Goal: Task Accomplishment & Management: Use online tool/utility

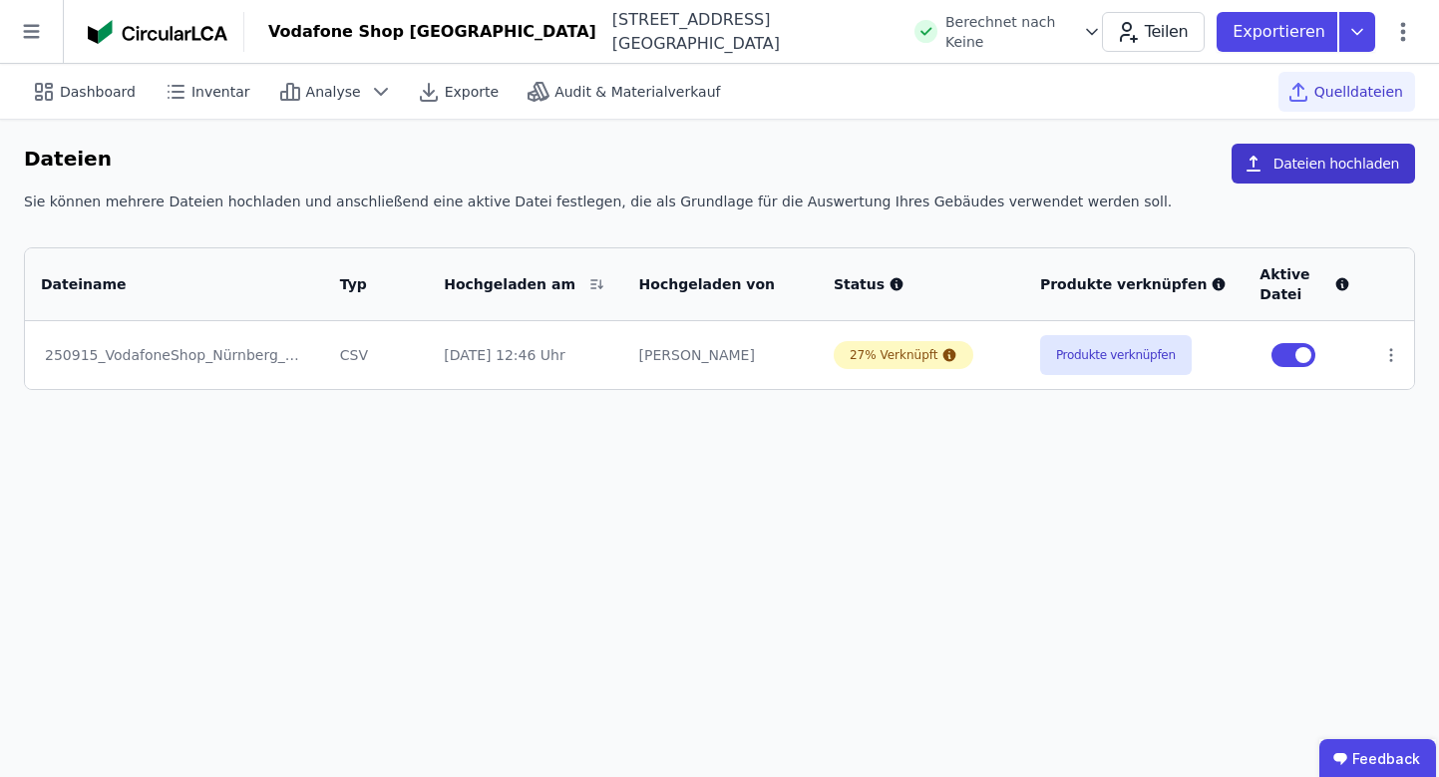
click at [1358, 168] on button "Dateien hochladen" at bounding box center [1324, 164] width 184 height 40
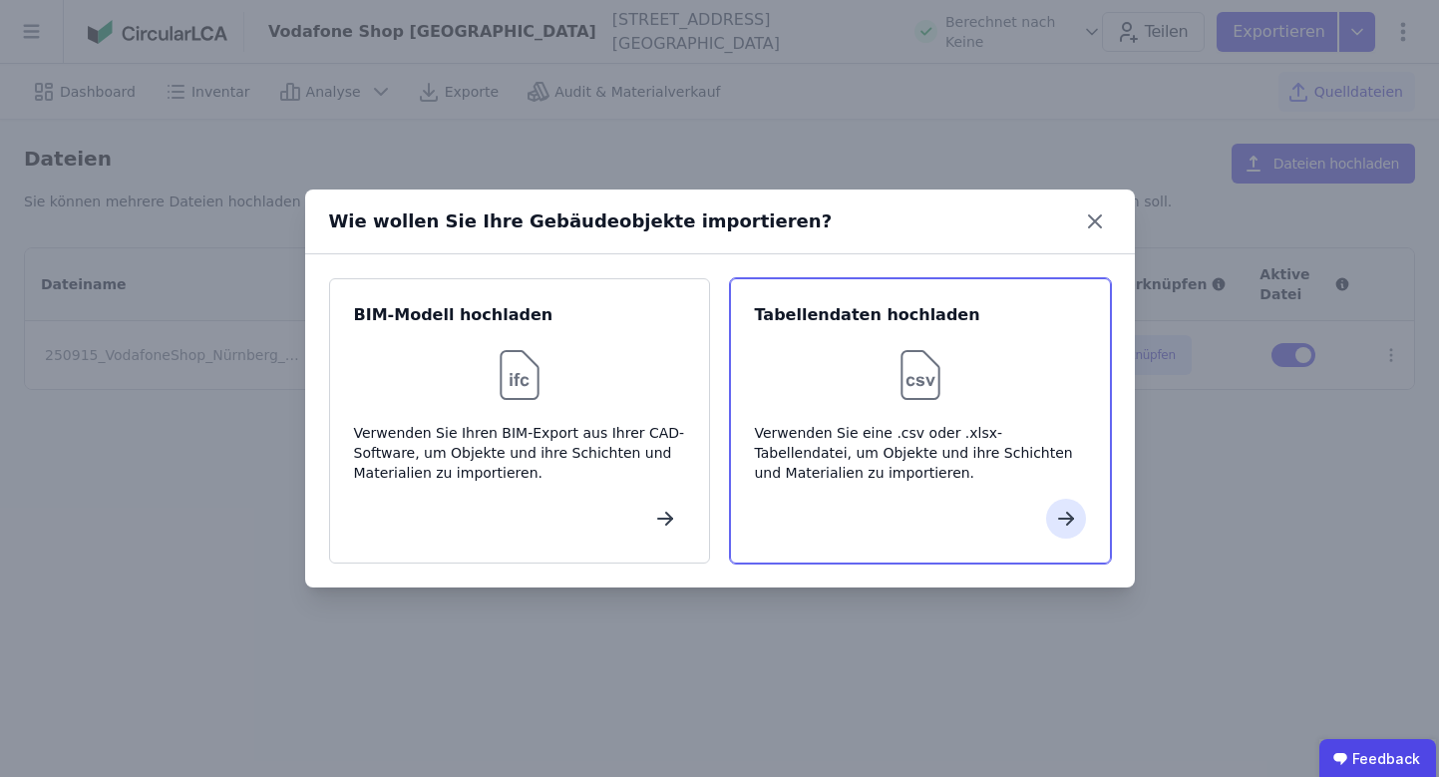
click at [1100, 443] on div "Tabellendaten hochladen Verwenden Sie eine .csv oder .xlsx-Tabellendatei, um Ob…" at bounding box center [920, 420] width 381 height 285
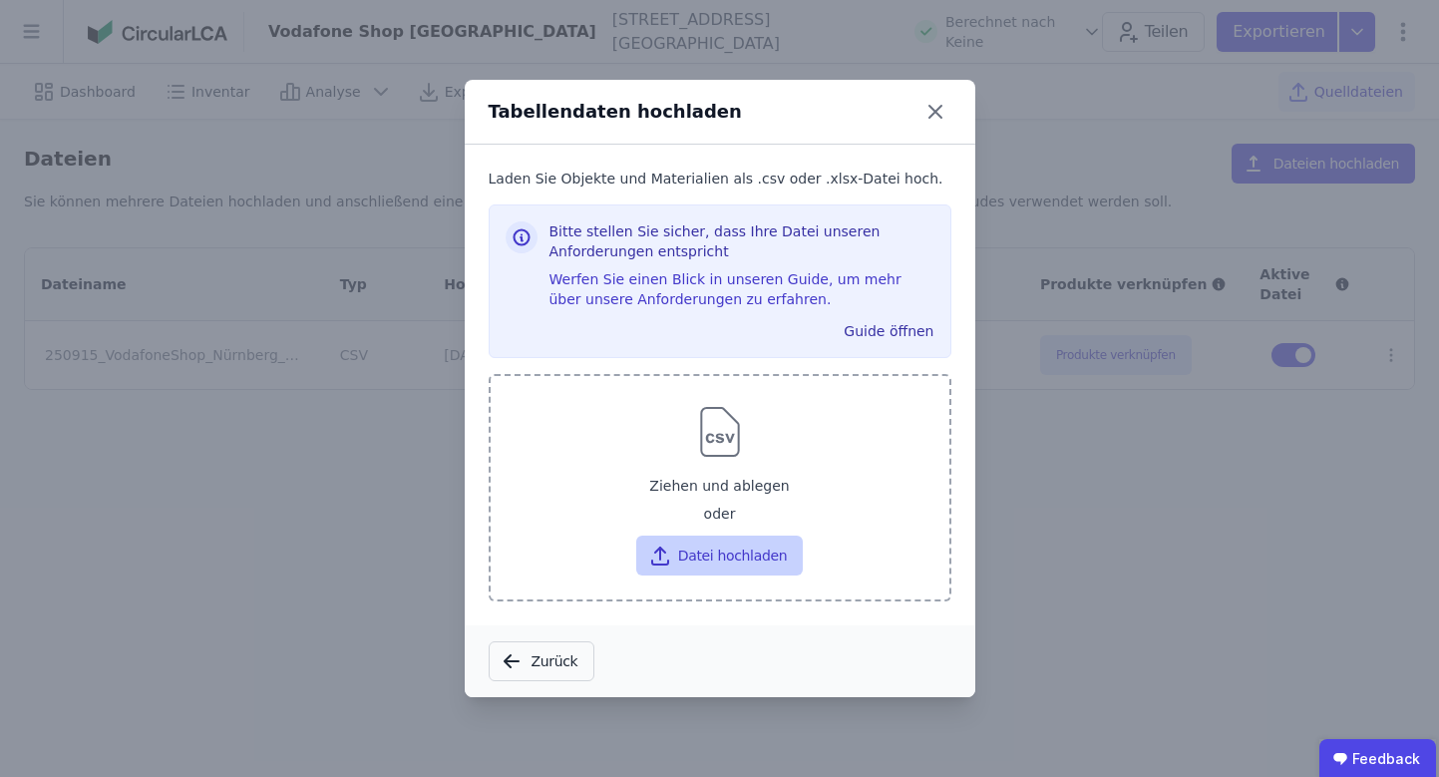
click at [739, 549] on button "Datei hochladen" at bounding box center [719, 556] width 167 height 40
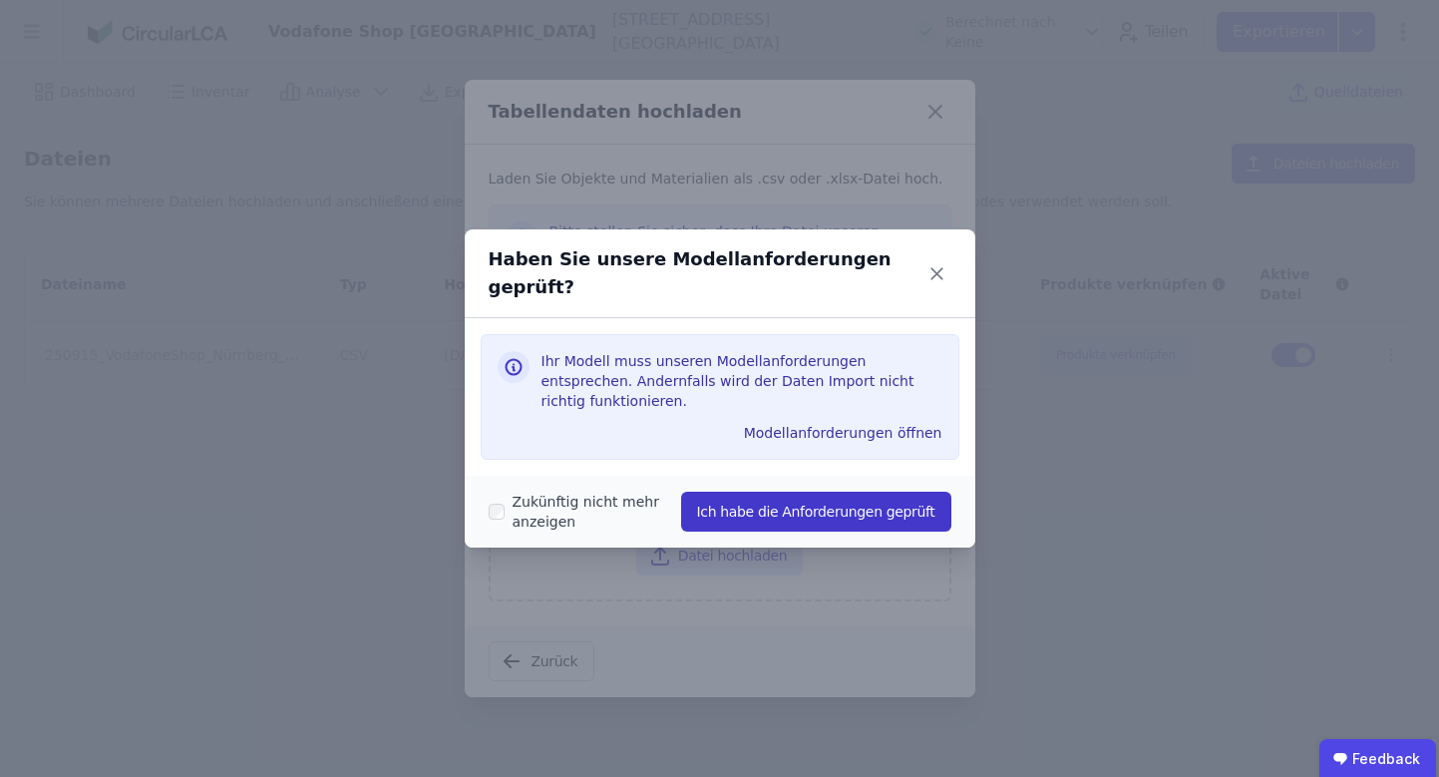
click at [779, 508] on button "Ich habe die Anforderungen geprüft" at bounding box center [816, 512] width 270 height 40
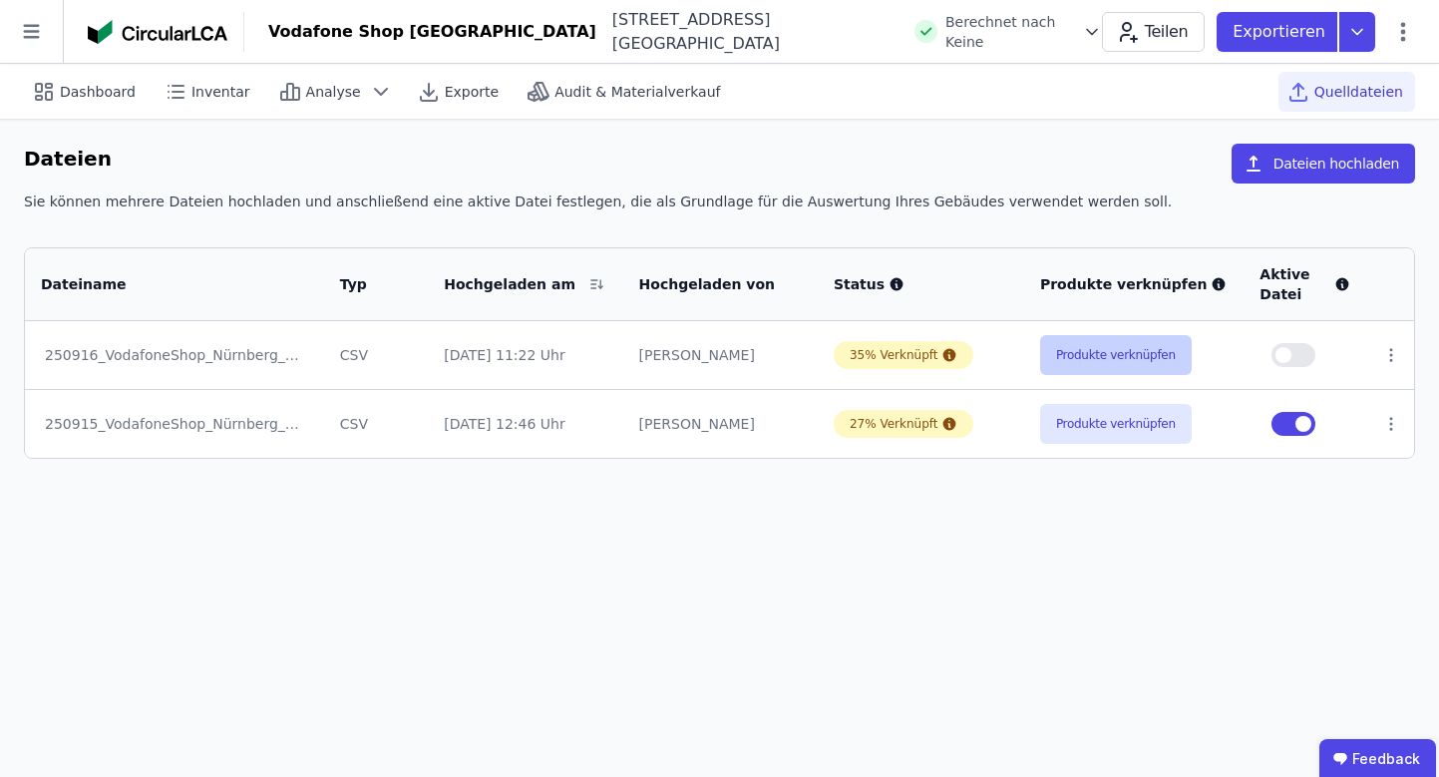
click at [1119, 371] on button "Produkte verknüpfen" at bounding box center [1116, 355] width 152 height 40
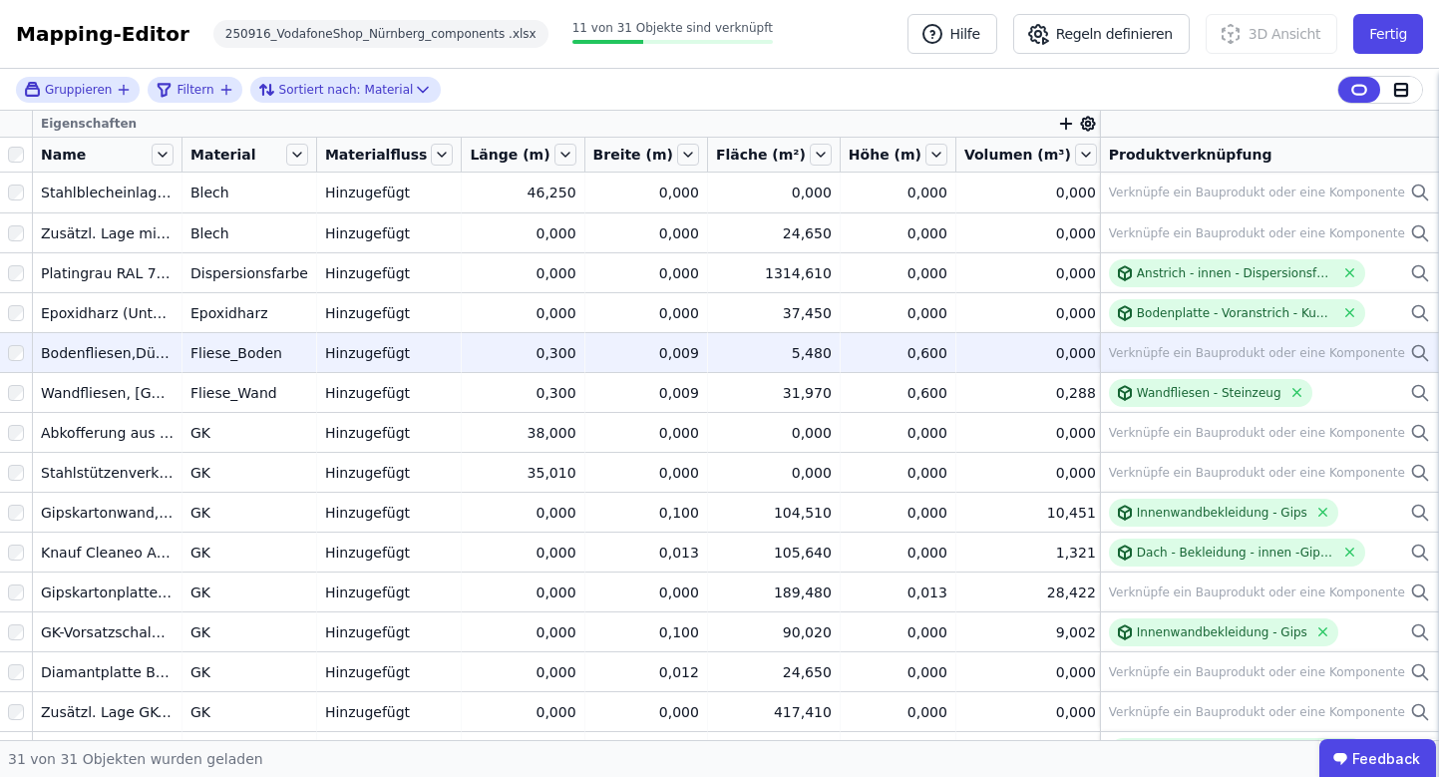
click at [1410, 350] on icon at bounding box center [1420, 353] width 20 height 24
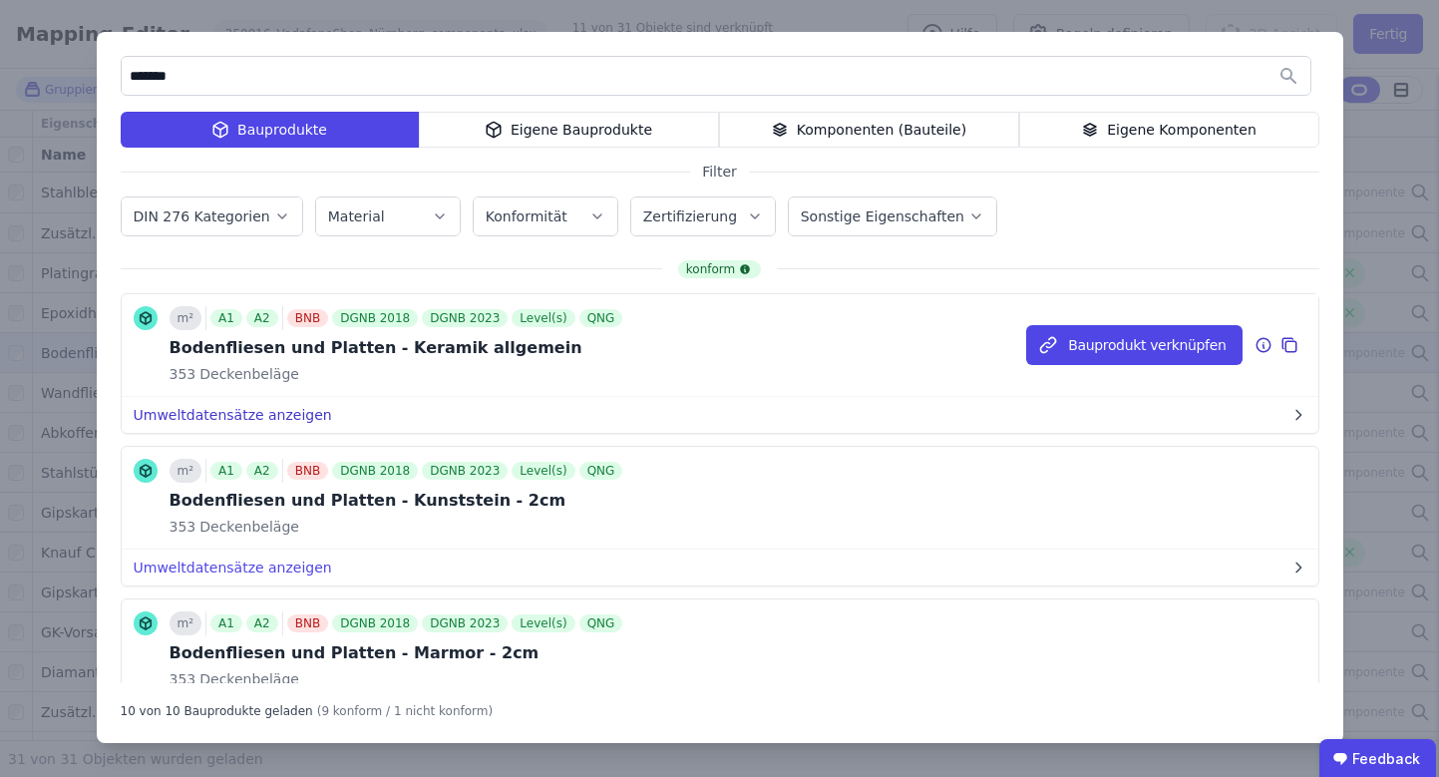
type input "*******"
click at [212, 422] on button "Umweltdatensätze anzeigen" at bounding box center [720, 415] width 1197 height 36
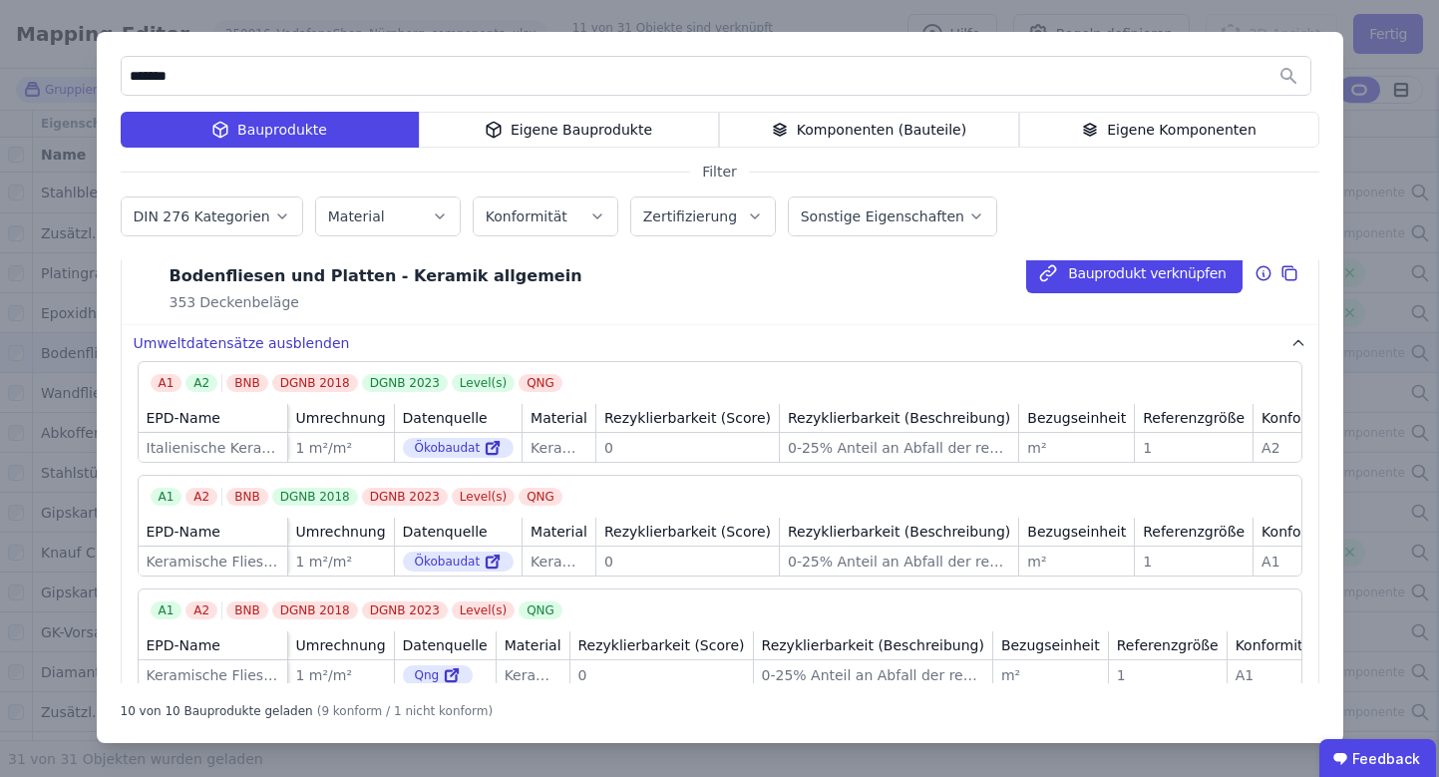
scroll to position [68, 0]
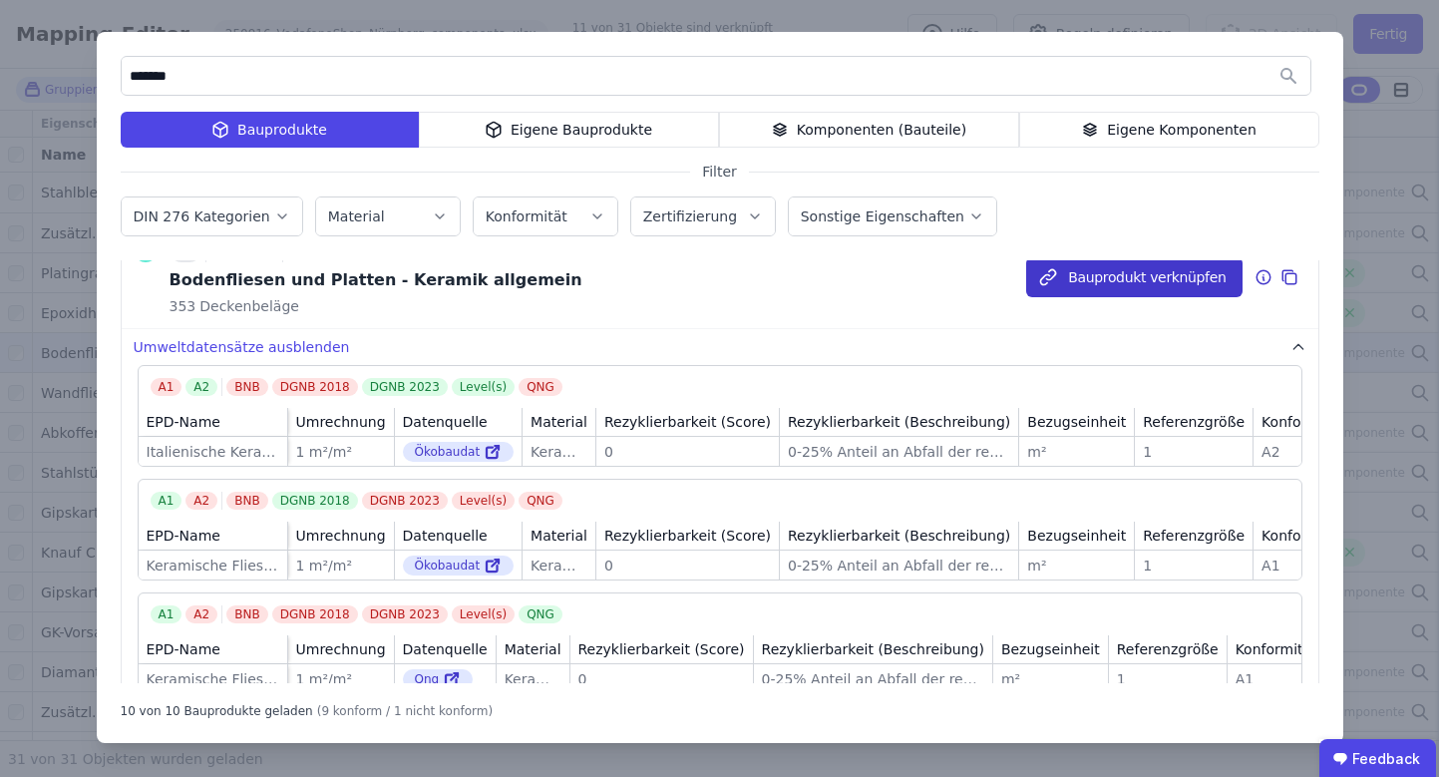
click at [1095, 285] on button "Bauprodukt verknüpfen" at bounding box center [1133, 277] width 215 height 40
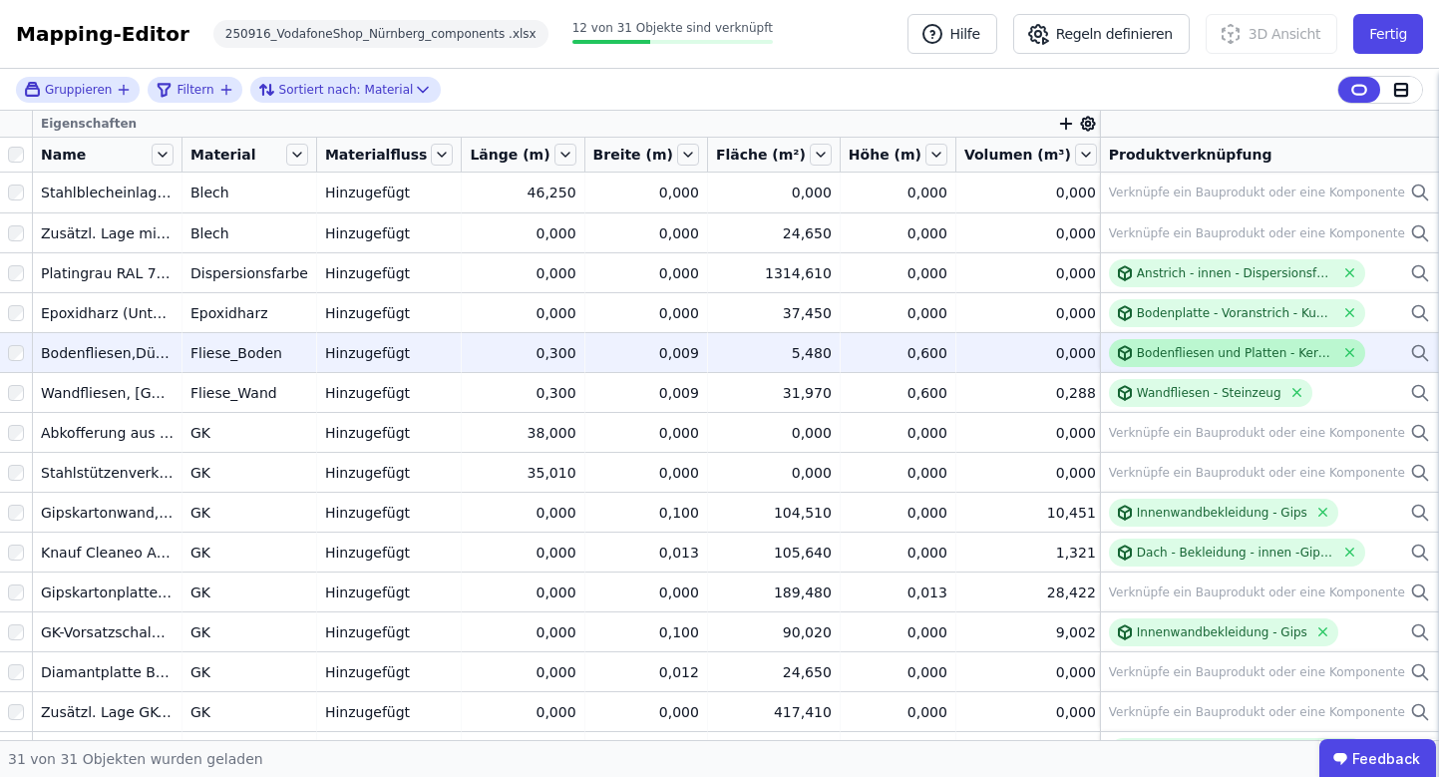
click at [1254, 355] on div "Bodenfliesen und Platten - Keramik allgemein" at bounding box center [1236, 353] width 198 height 16
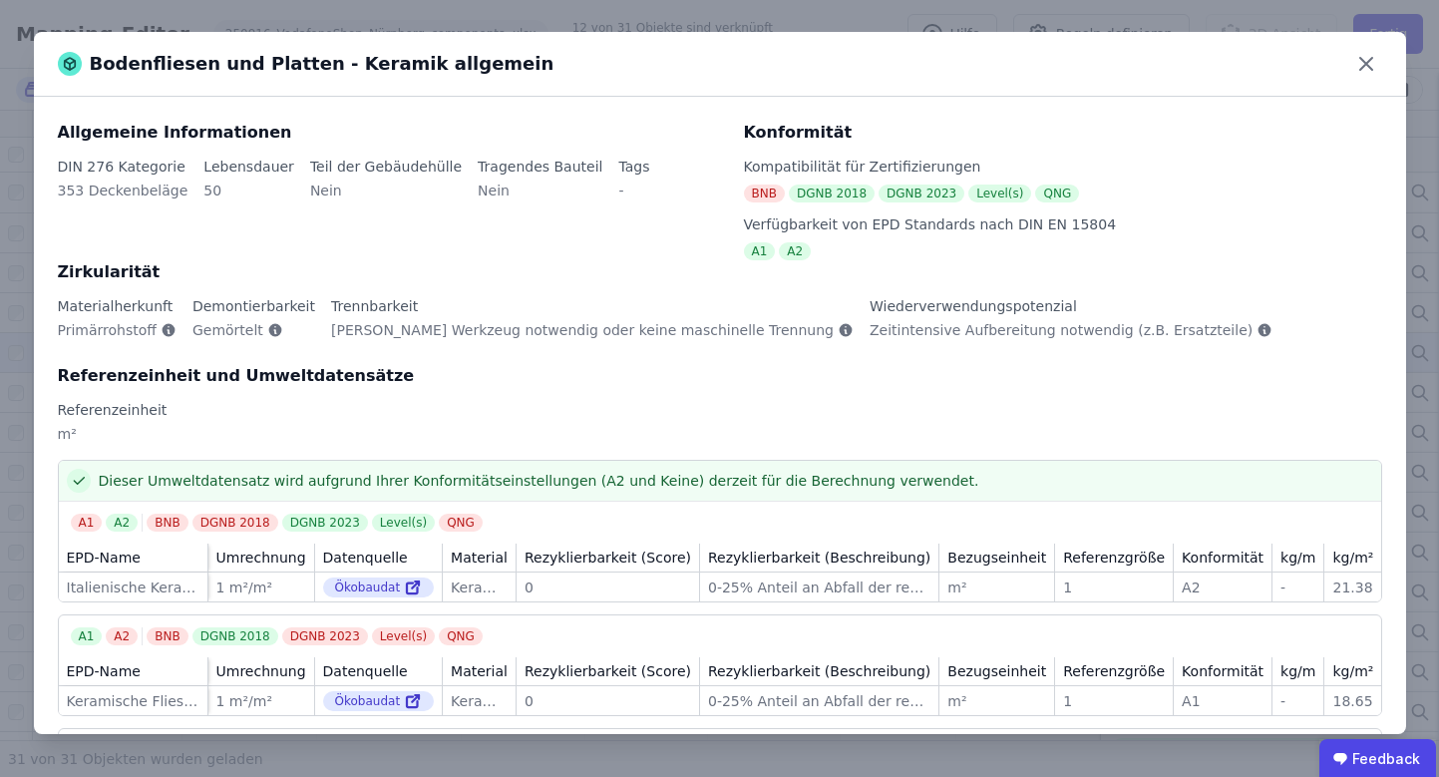
scroll to position [4, 0]
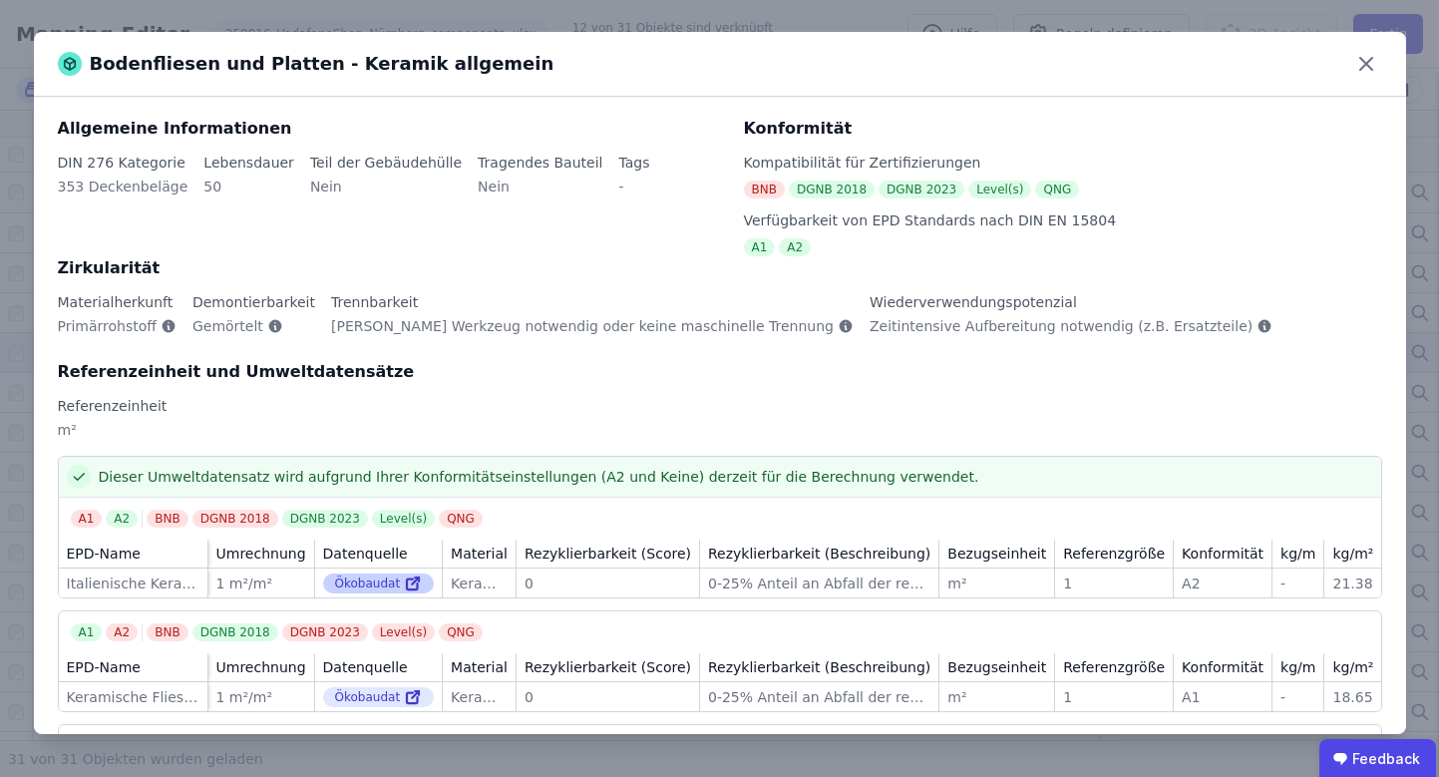
click at [405, 582] on icon at bounding box center [413, 583] width 18 height 24
click at [1356, 55] on icon at bounding box center [1366, 64] width 32 height 32
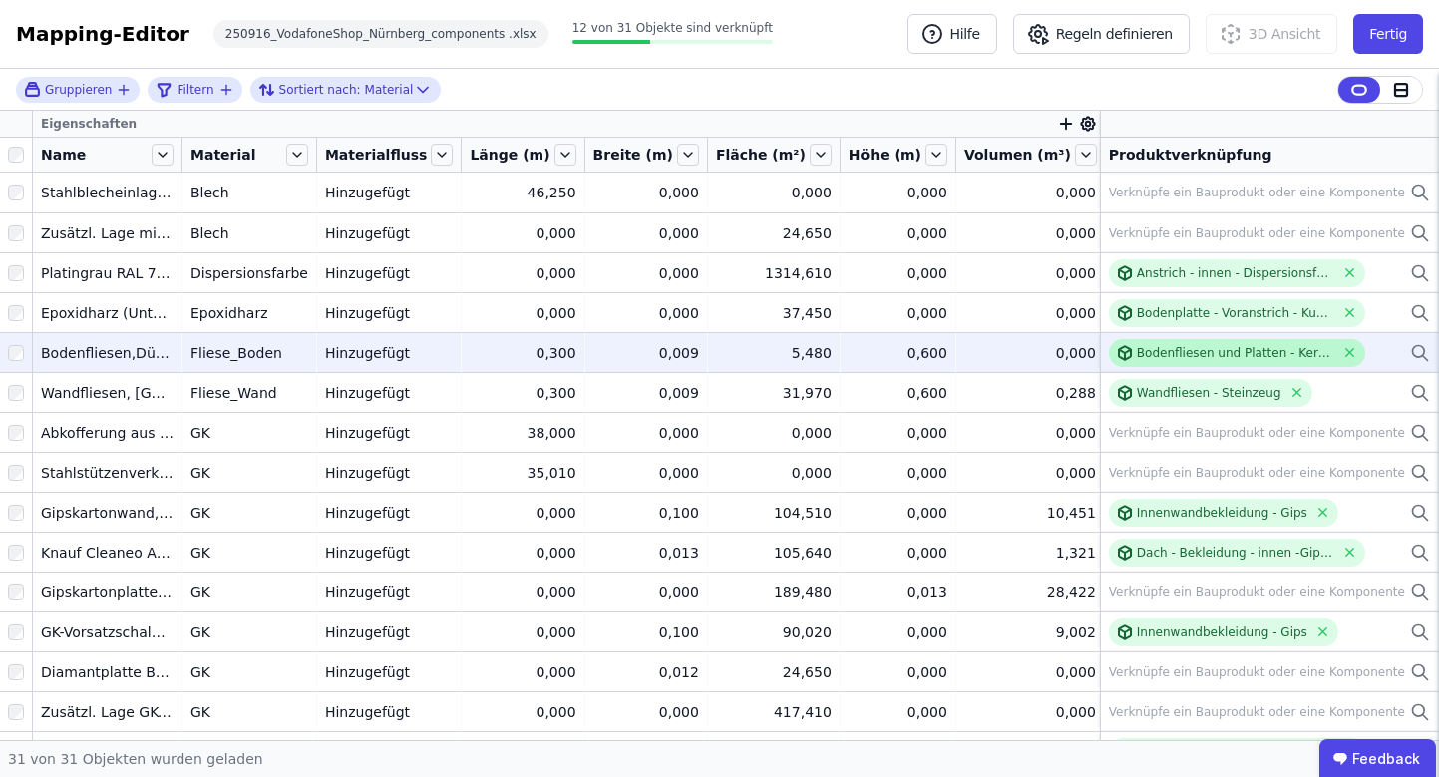
click at [1137, 349] on div "Bodenfliesen und Platten - Keramik allgemein" at bounding box center [1236, 353] width 198 height 16
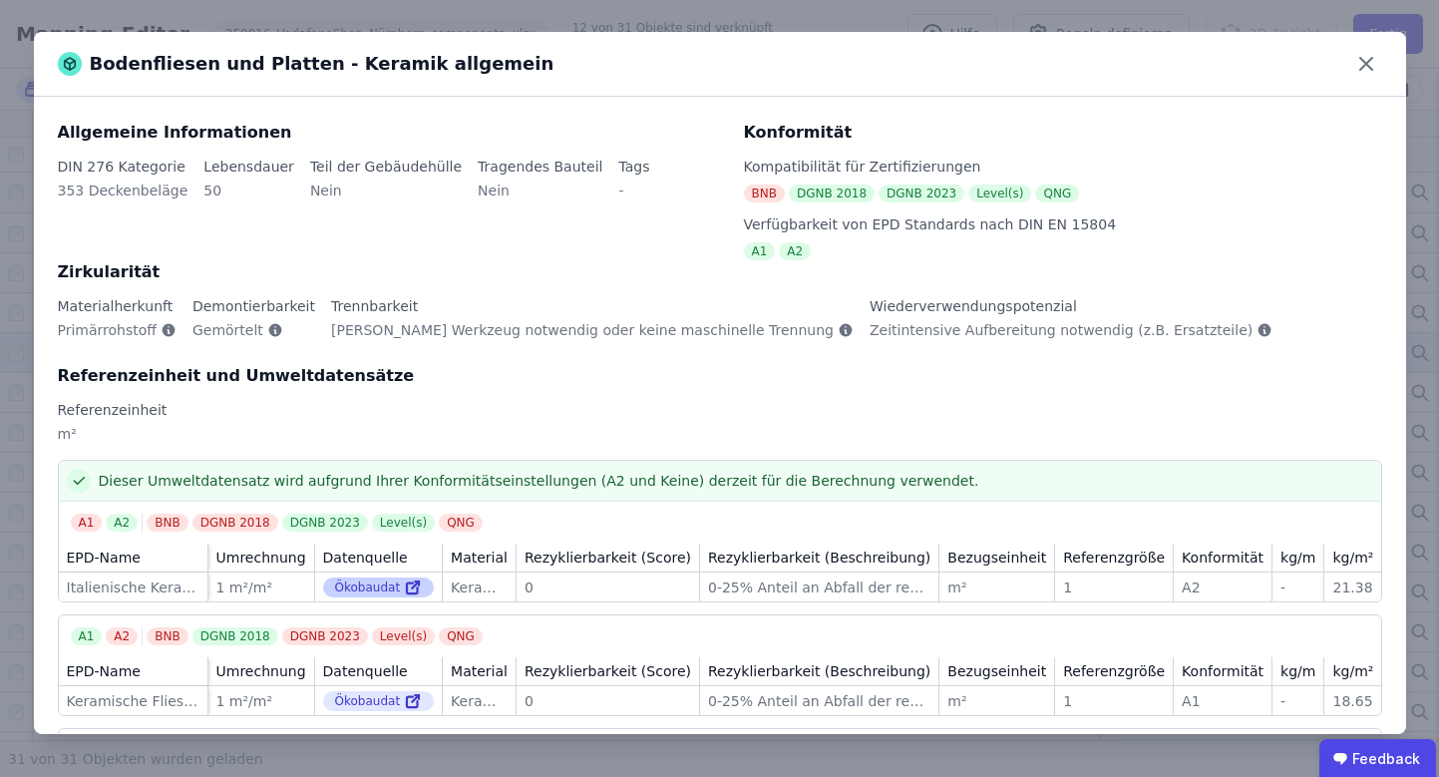
click at [408, 592] on icon at bounding box center [413, 587] width 18 height 24
click at [1368, 70] on icon at bounding box center [1366, 64] width 32 height 32
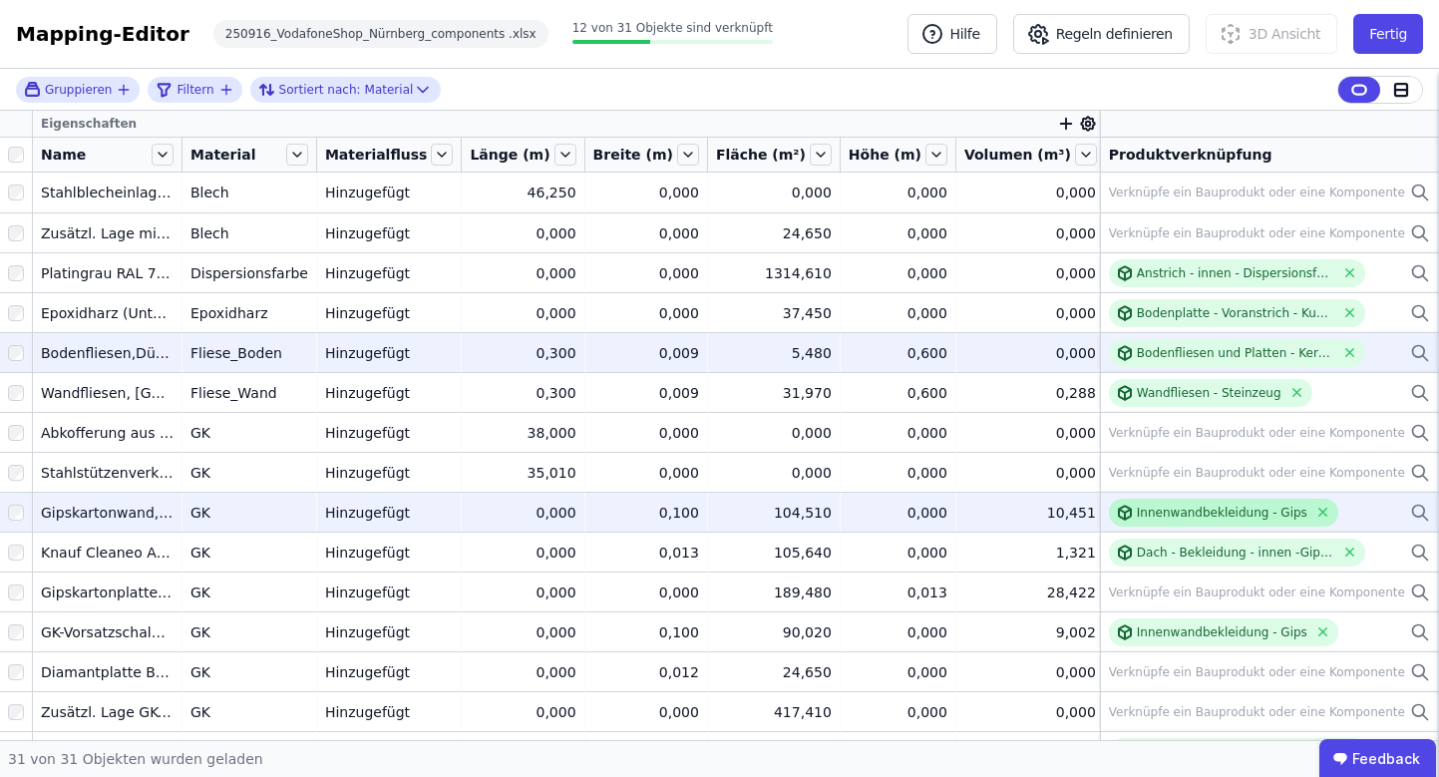
click at [1137, 506] on div "Innenwandbekleidung - Gips" at bounding box center [1222, 513] width 171 height 16
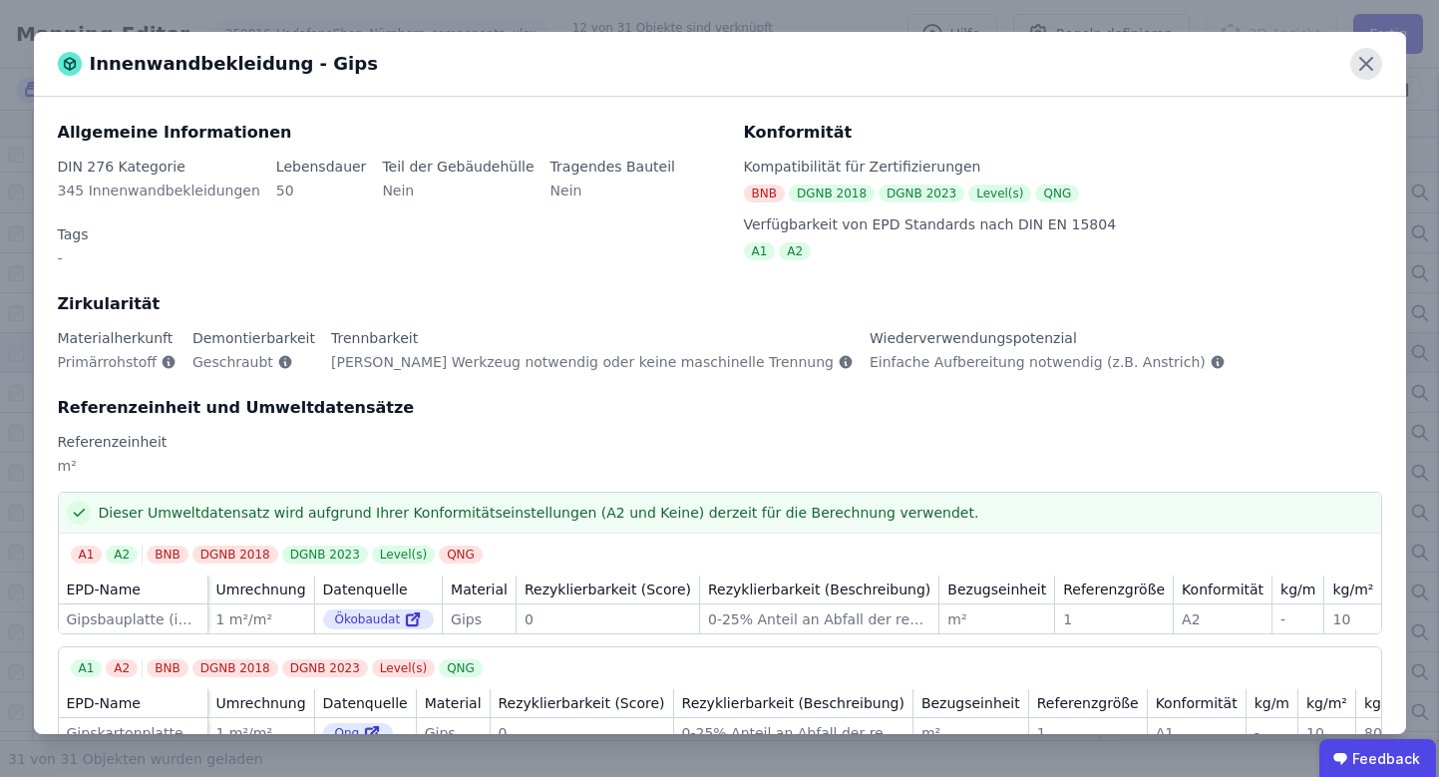
click at [1359, 67] on icon at bounding box center [1366, 64] width 32 height 32
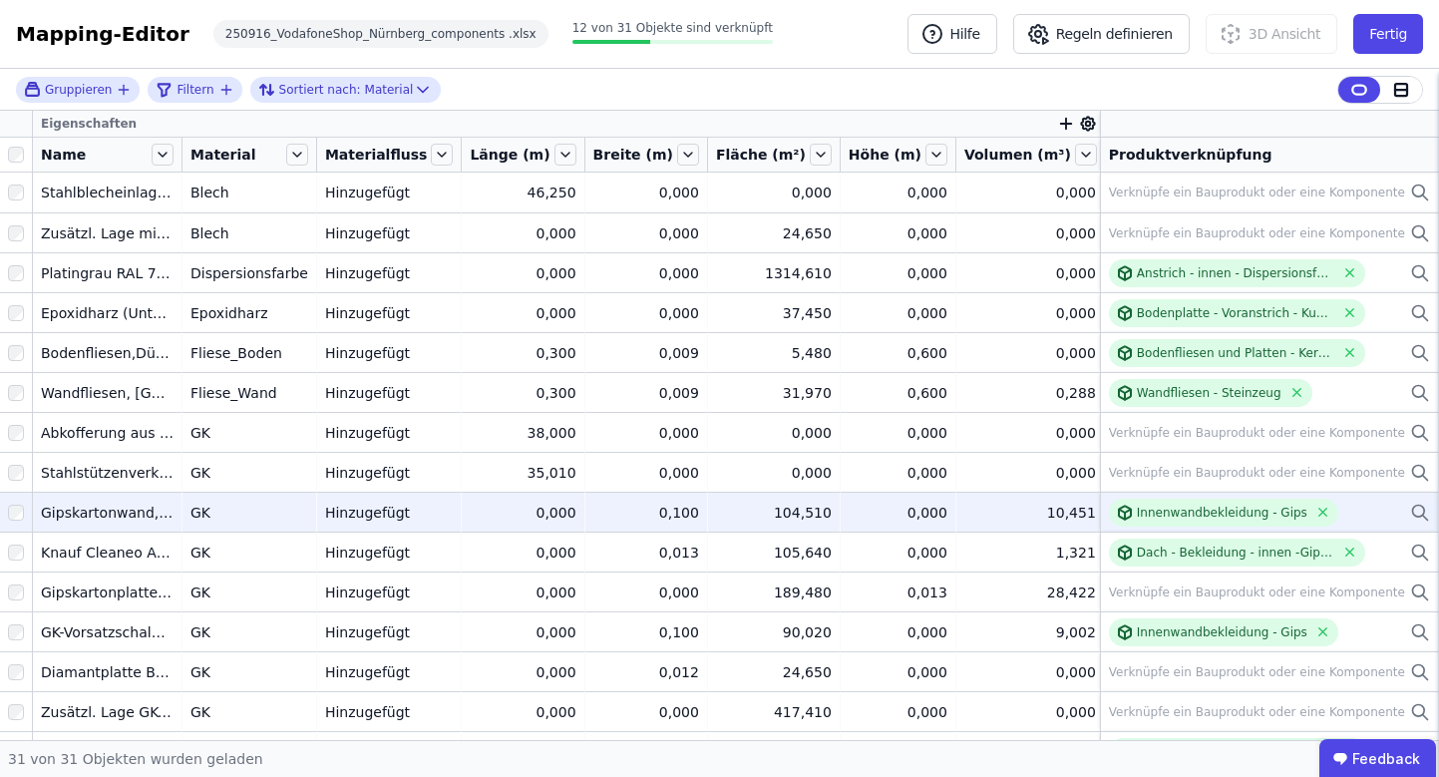
click at [1057, 519] on div "10,451" at bounding box center [1030, 513] width 132 height 20
click at [1410, 510] on icon at bounding box center [1420, 513] width 20 height 24
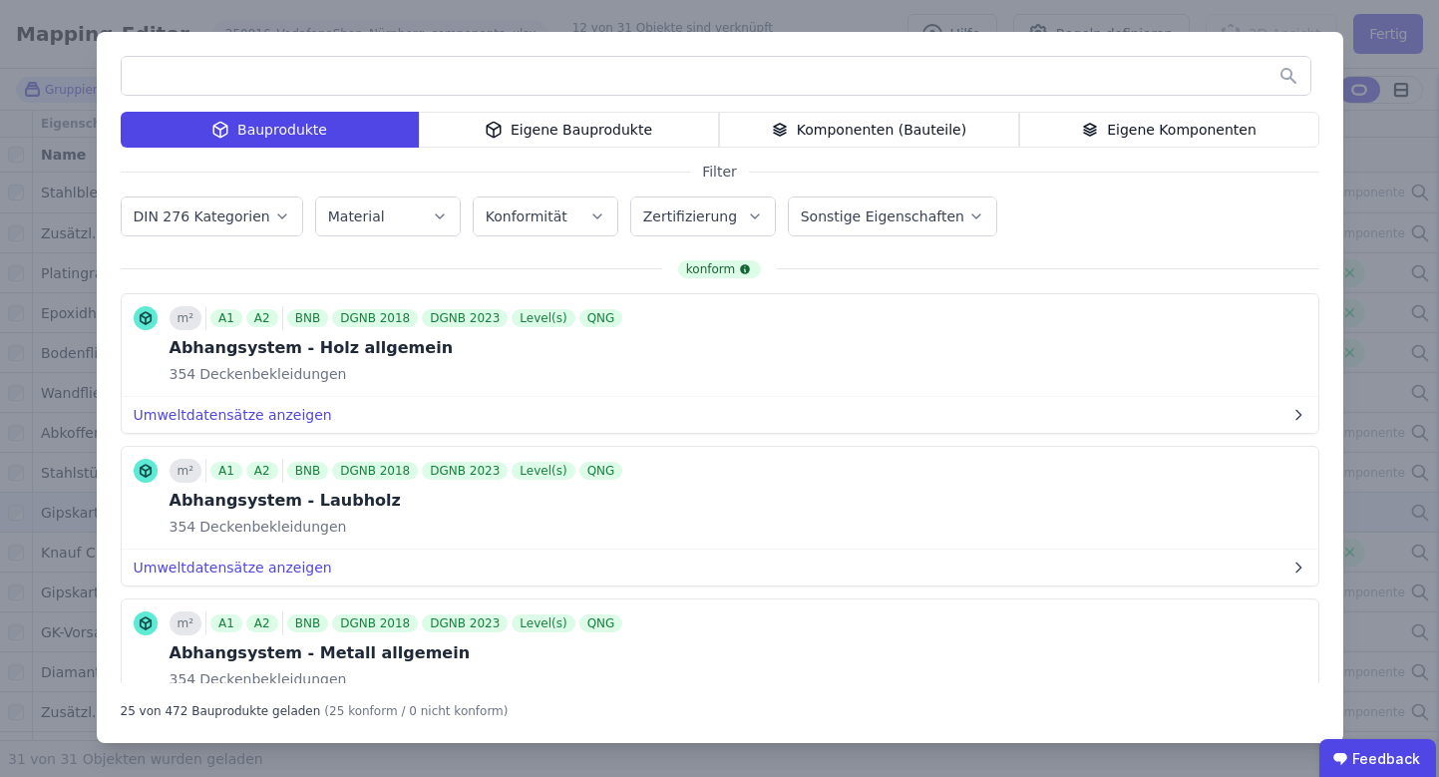
click at [1377, 150] on div "Bauprodukte Eigene Bauprodukte Komponenten (Bauteile) Eigene Komponenten Filter…" at bounding box center [719, 388] width 1439 height 777
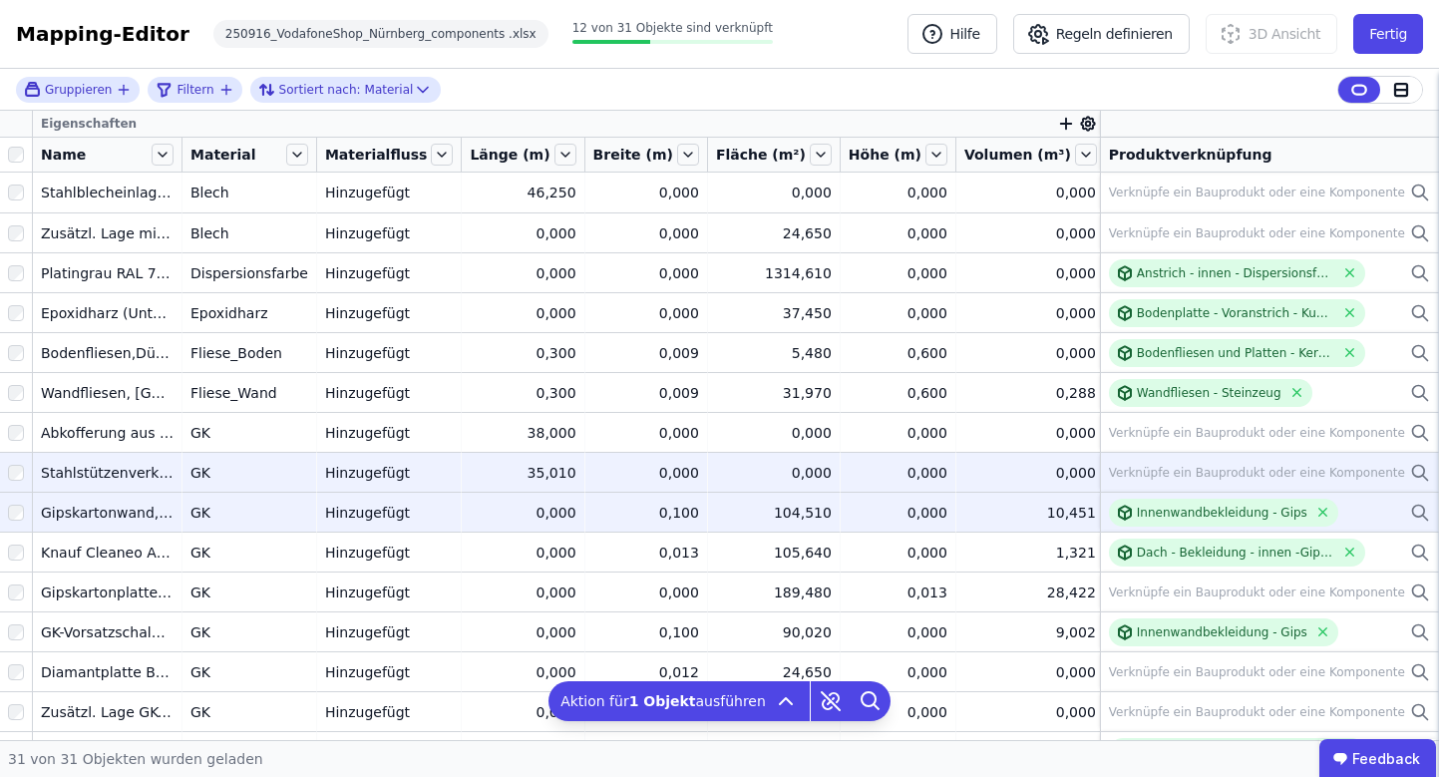
click at [24, 466] on div at bounding box center [16, 473] width 32 height 36
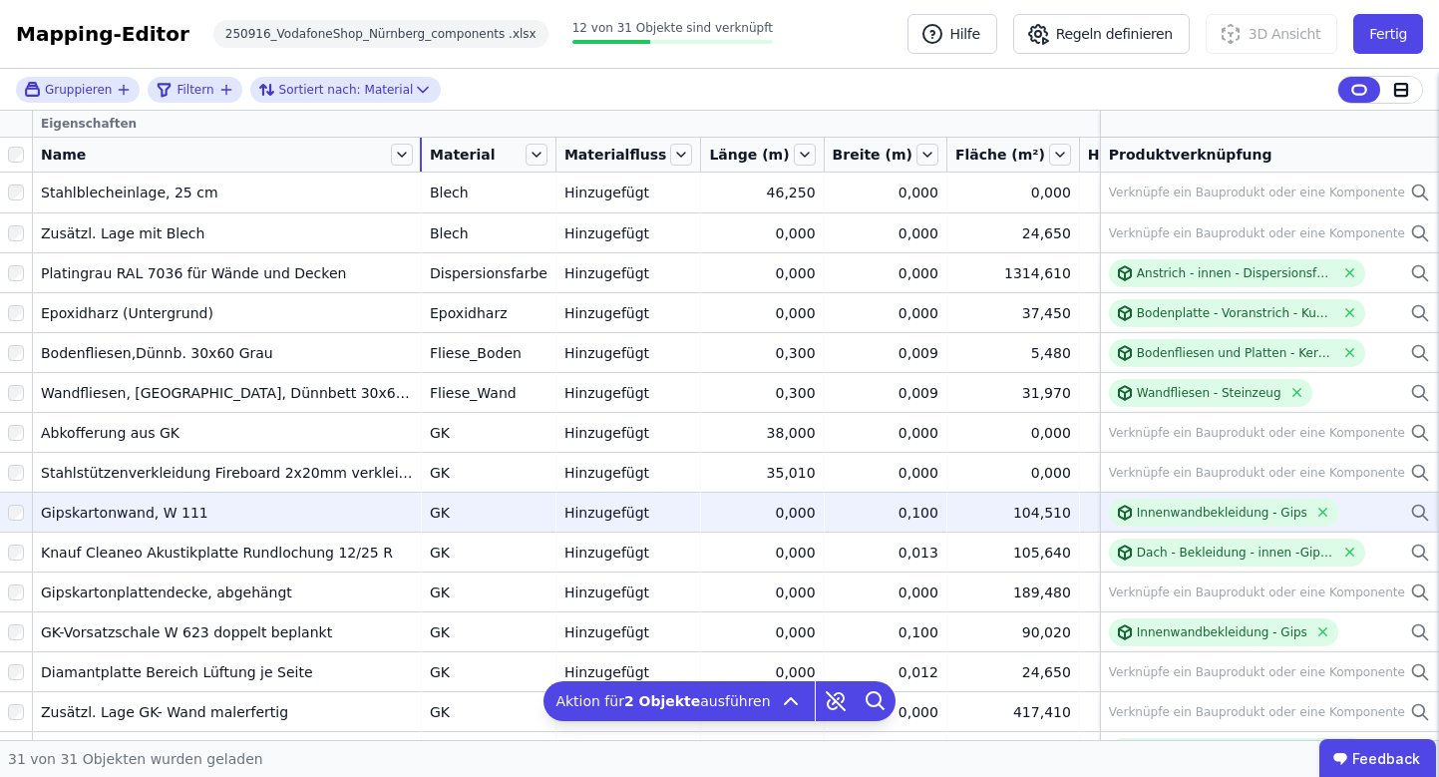
drag, startPoint x: 181, startPoint y: 148, endPoint x: 421, endPoint y: 147, distance: 240.4
click at [421, 147] on div at bounding box center [421, 155] width 2 height 34
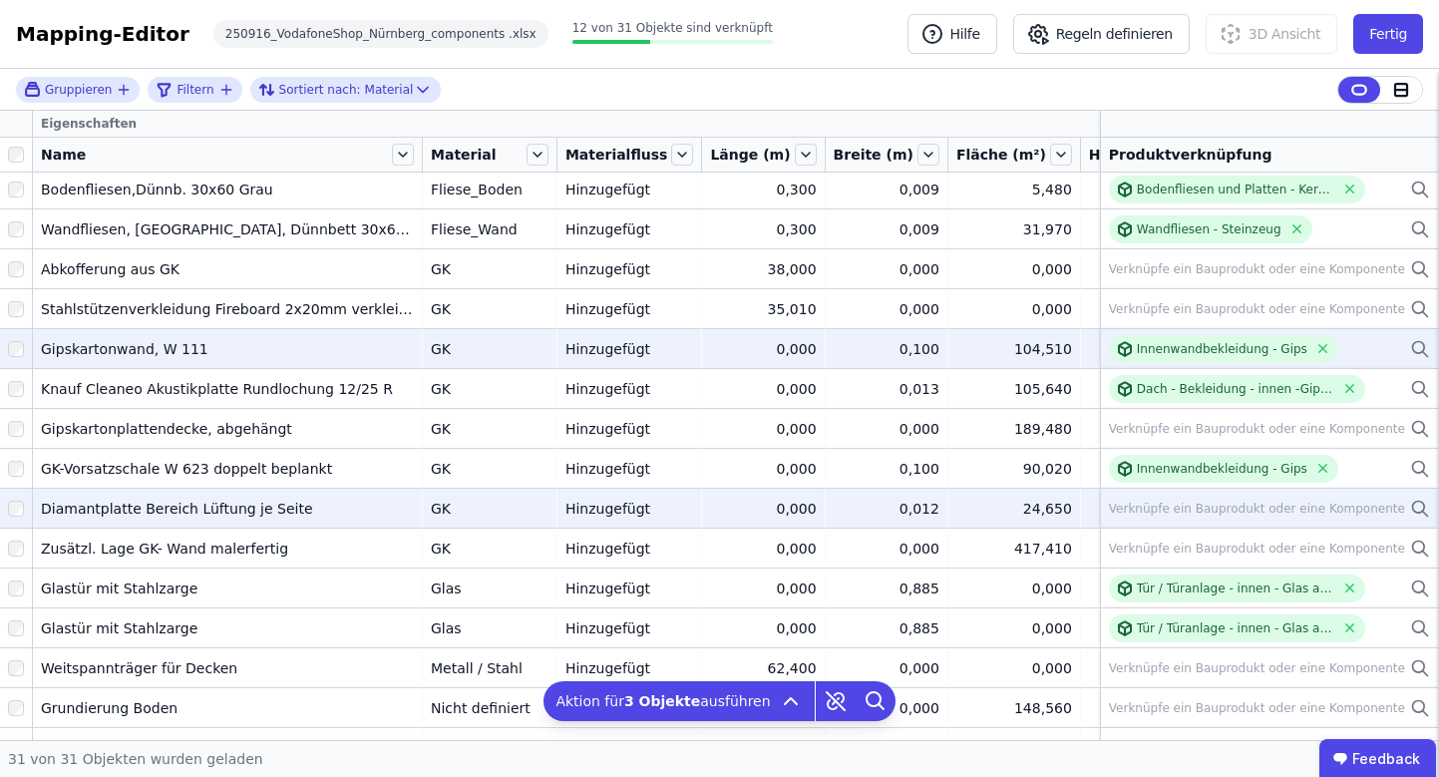
scroll to position [154, 0]
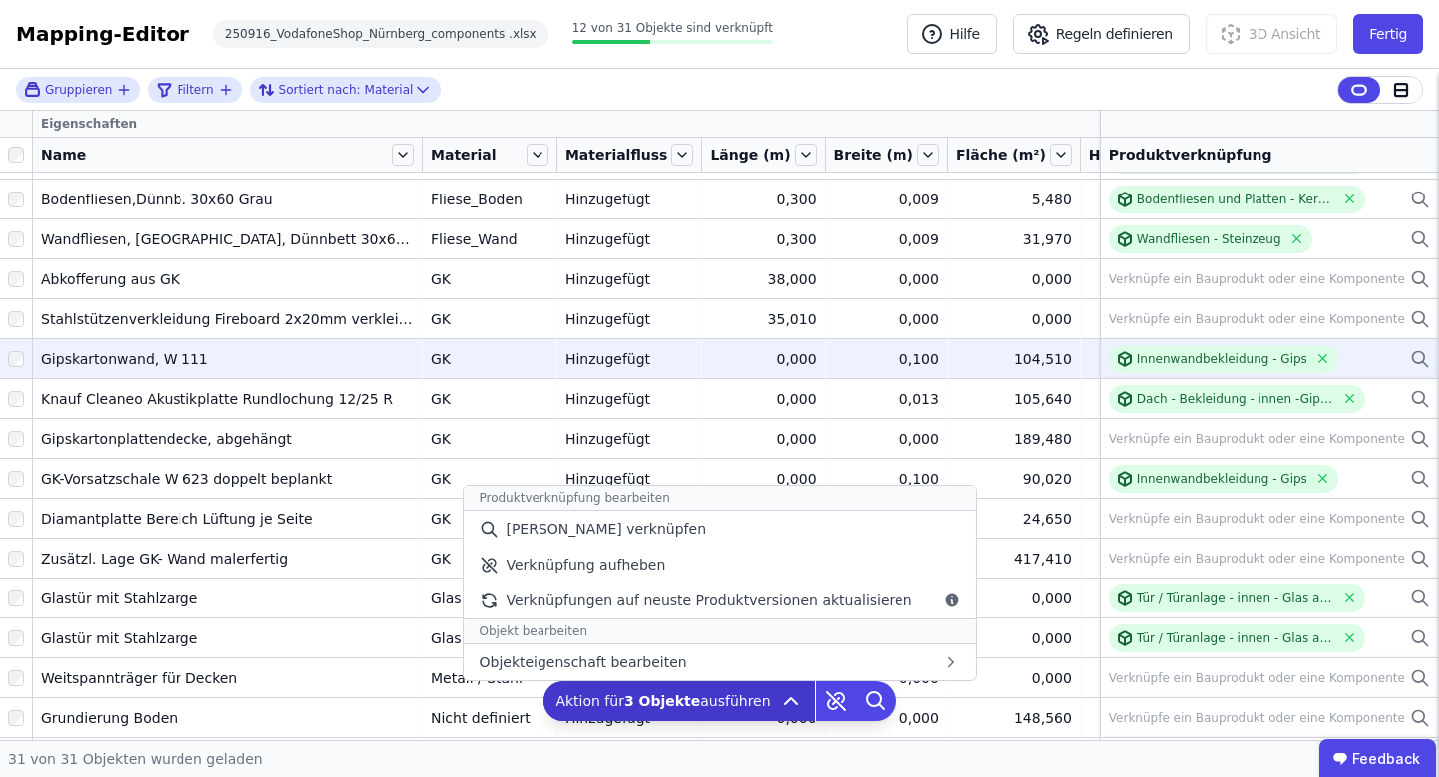
click at [770, 698] on div "Aktion für 3 Objekte ausführen Produktverknüpfung bearbeiten Manuell verknüpfen…" at bounding box center [679, 701] width 270 height 40
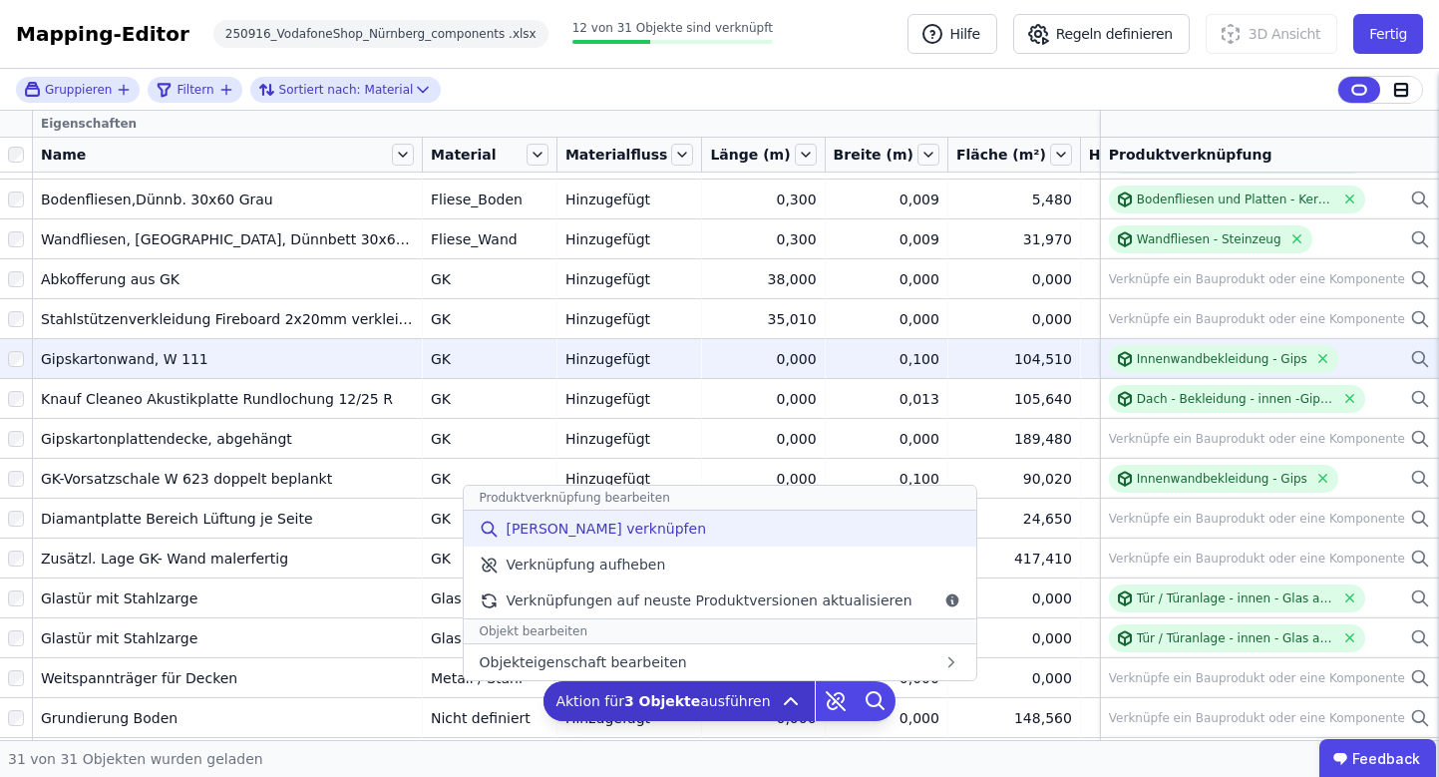
click at [632, 524] on span "[PERSON_NAME] verknüpfen" at bounding box center [606, 529] width 200 height 20
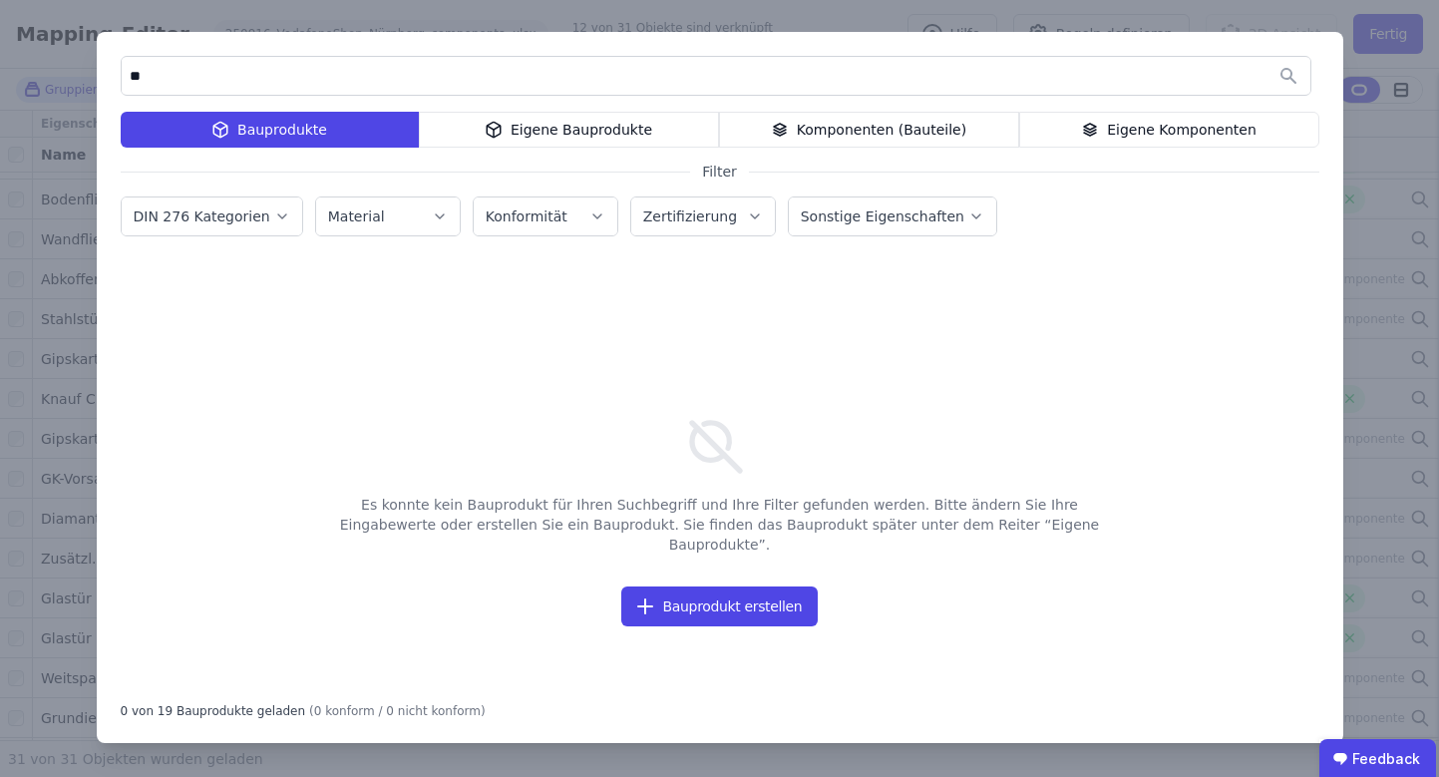
type input "*"
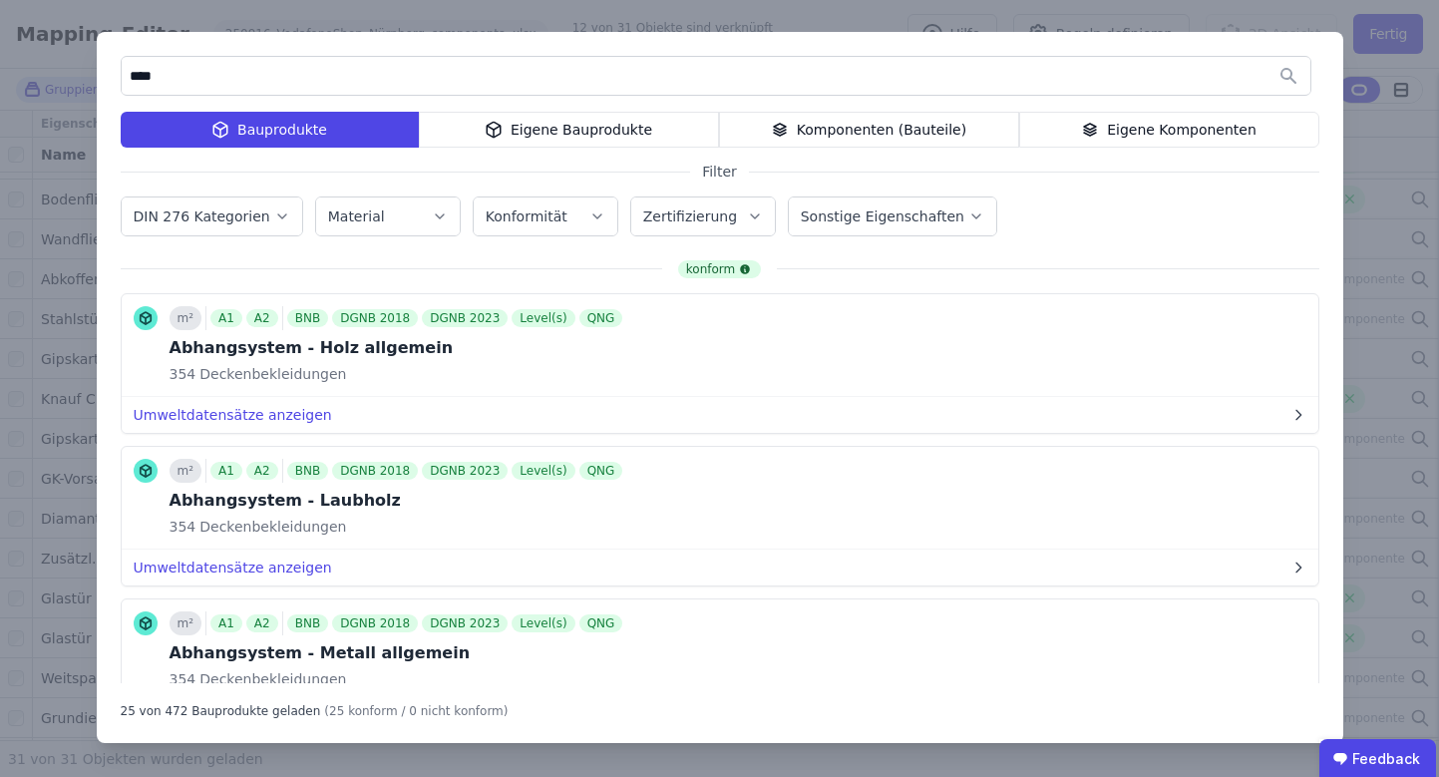
type input "****"
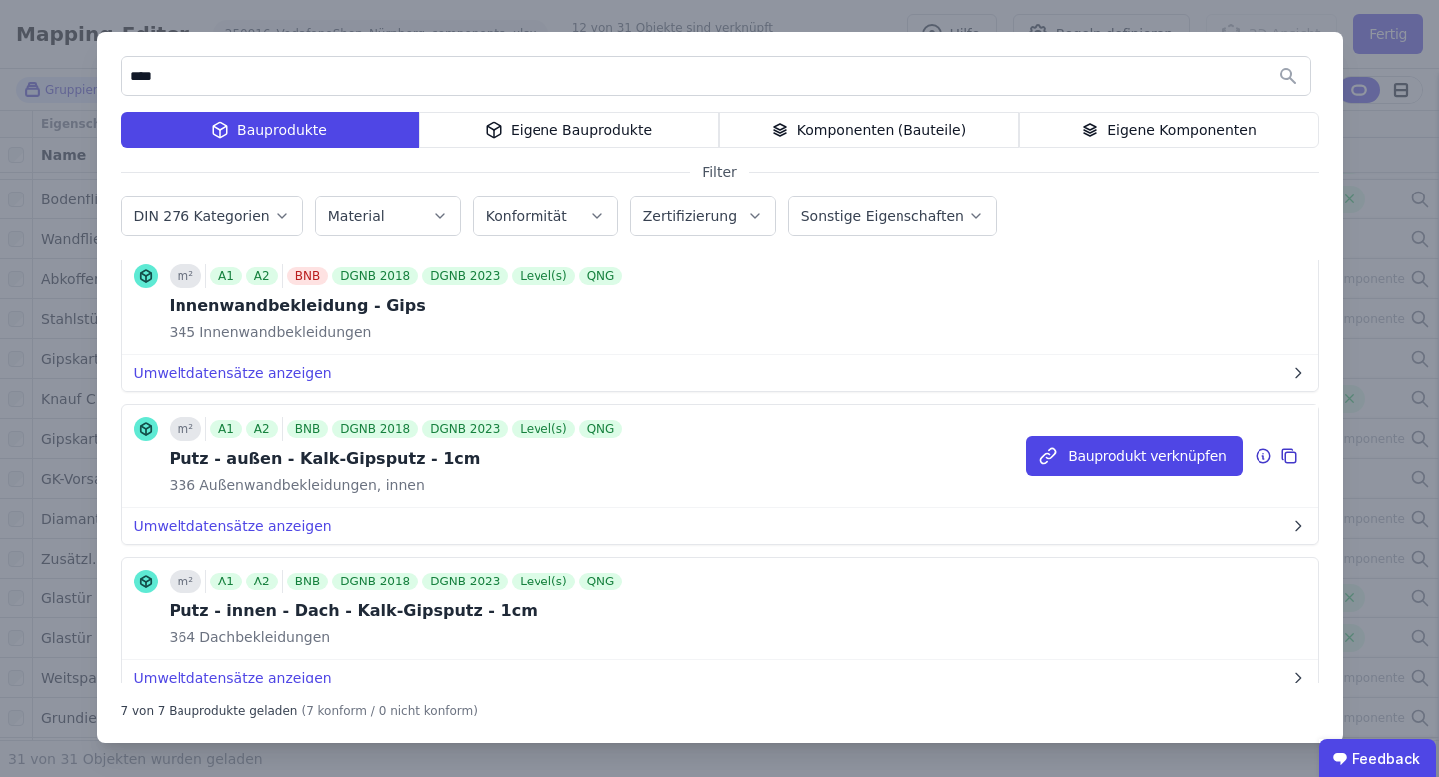
scroll to position [496, 0]
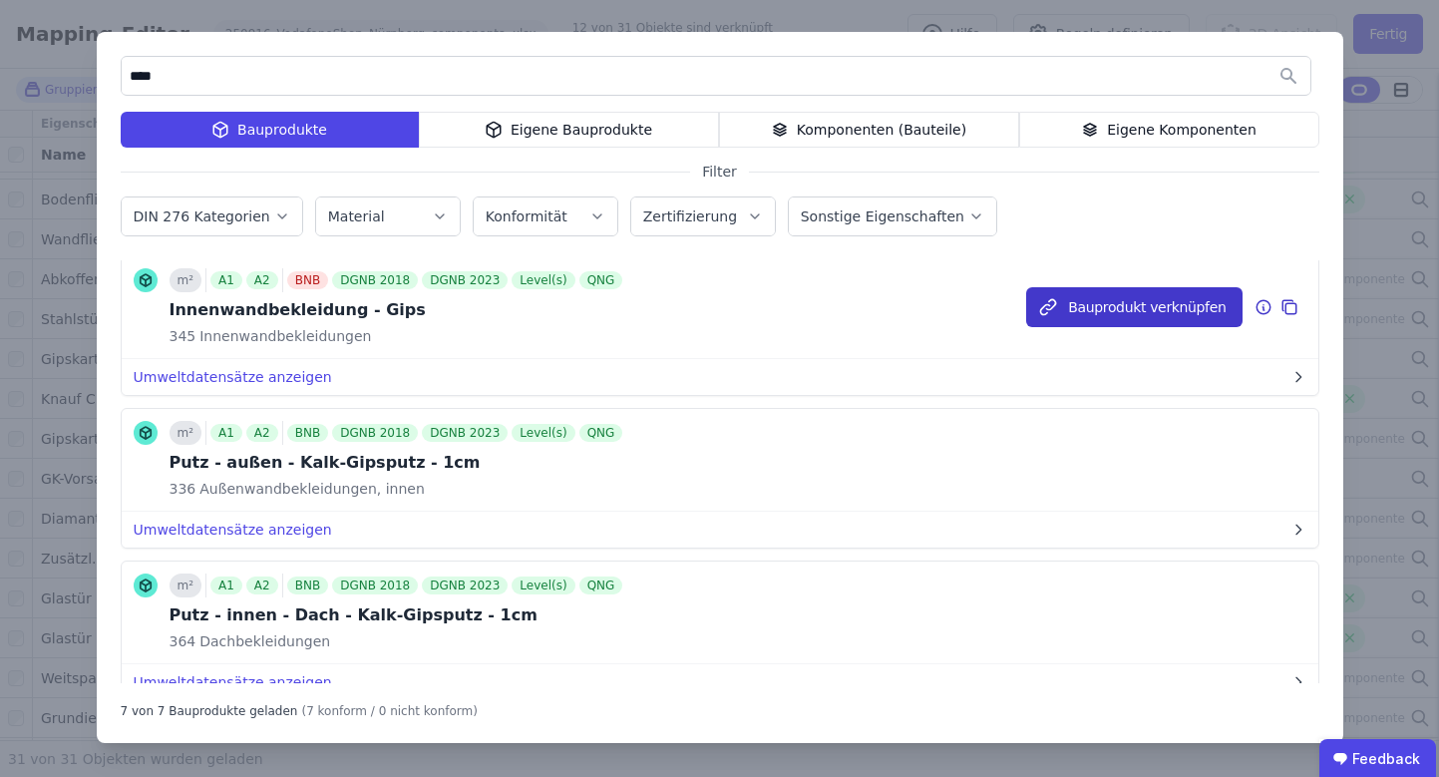
click at [1112, 314] on button "Bauprodukt verknüpfen" at bounding box center [1133, 307] width 215 height 40
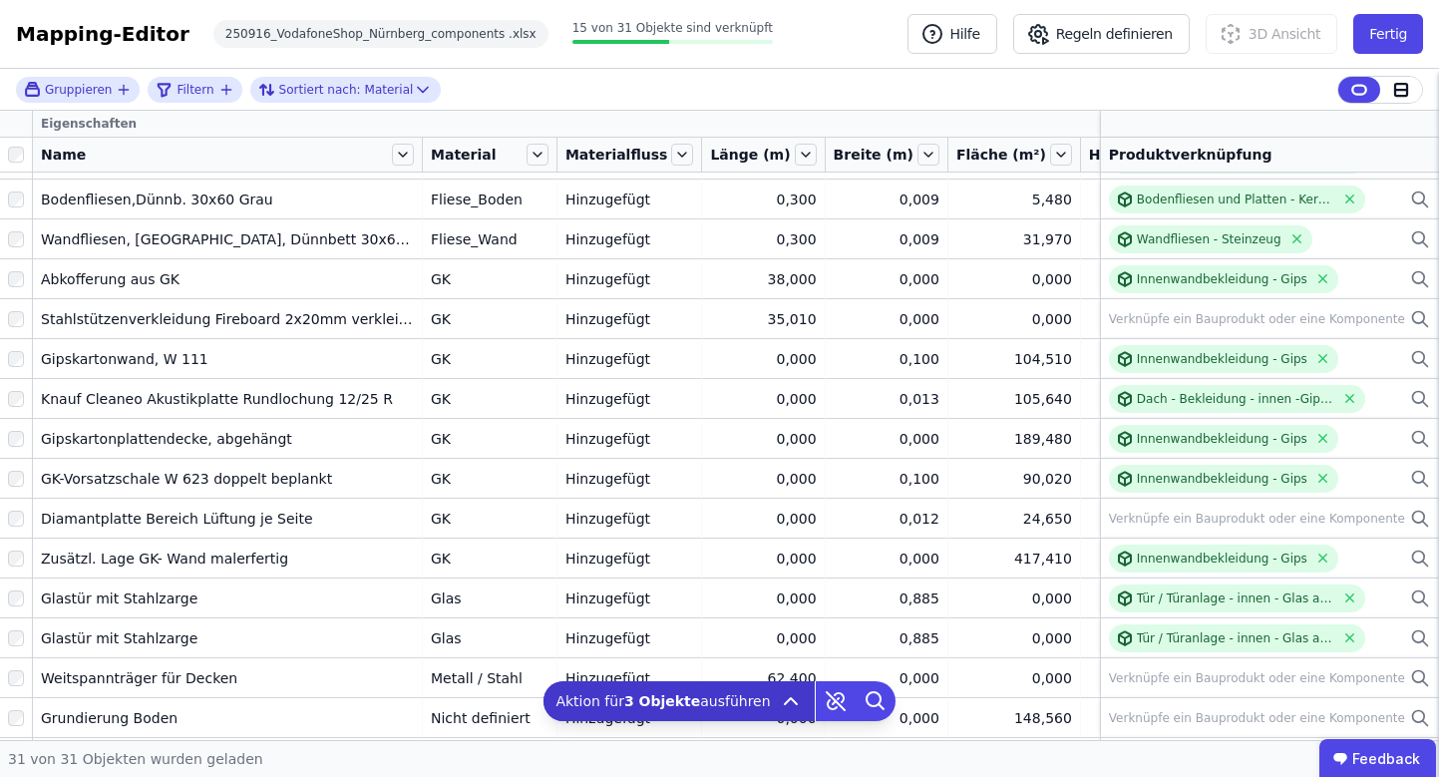
click at [23, 147] on div at bounding box center [16, 155] width 16 height 16
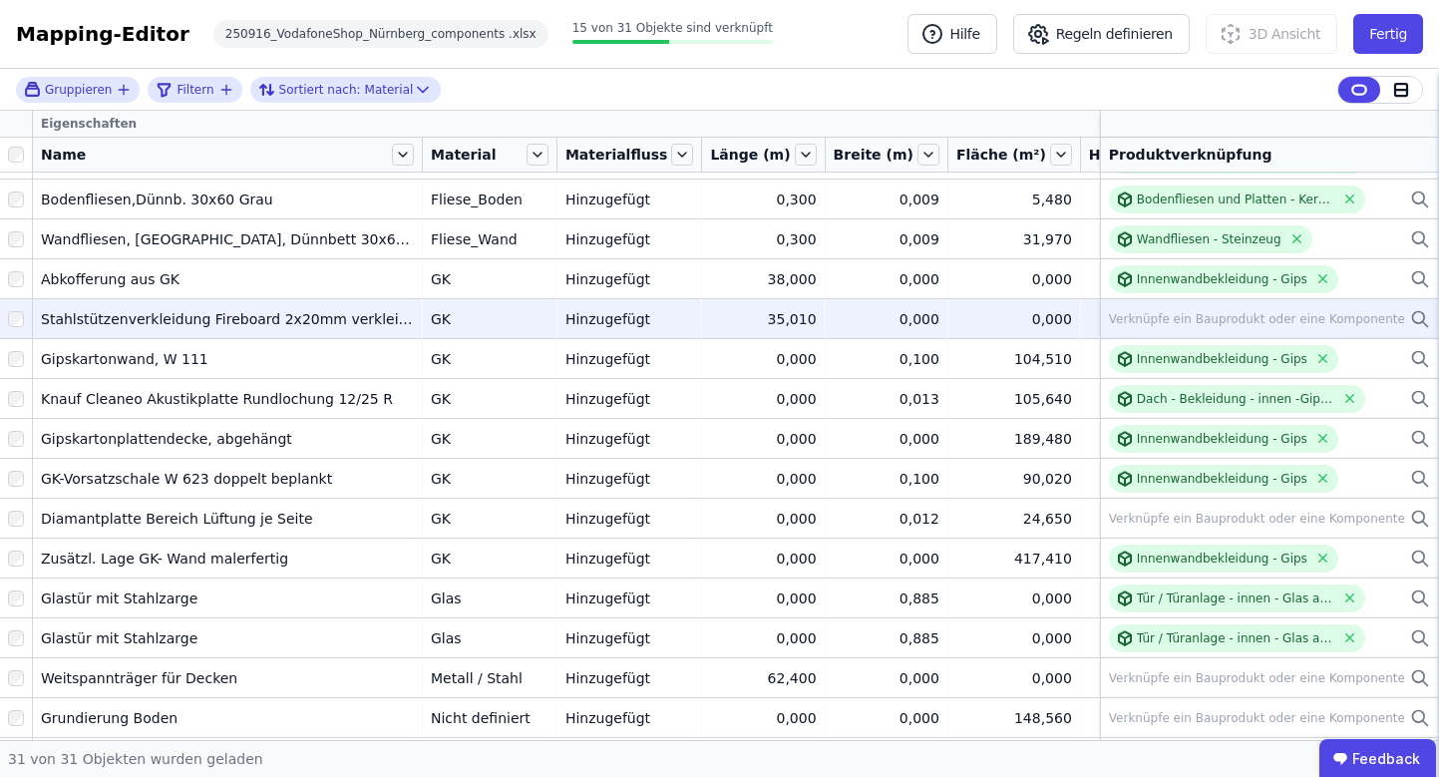
click at [549, 315] on td "GK GK" at bounding box center [490, 318] width 135 height 40
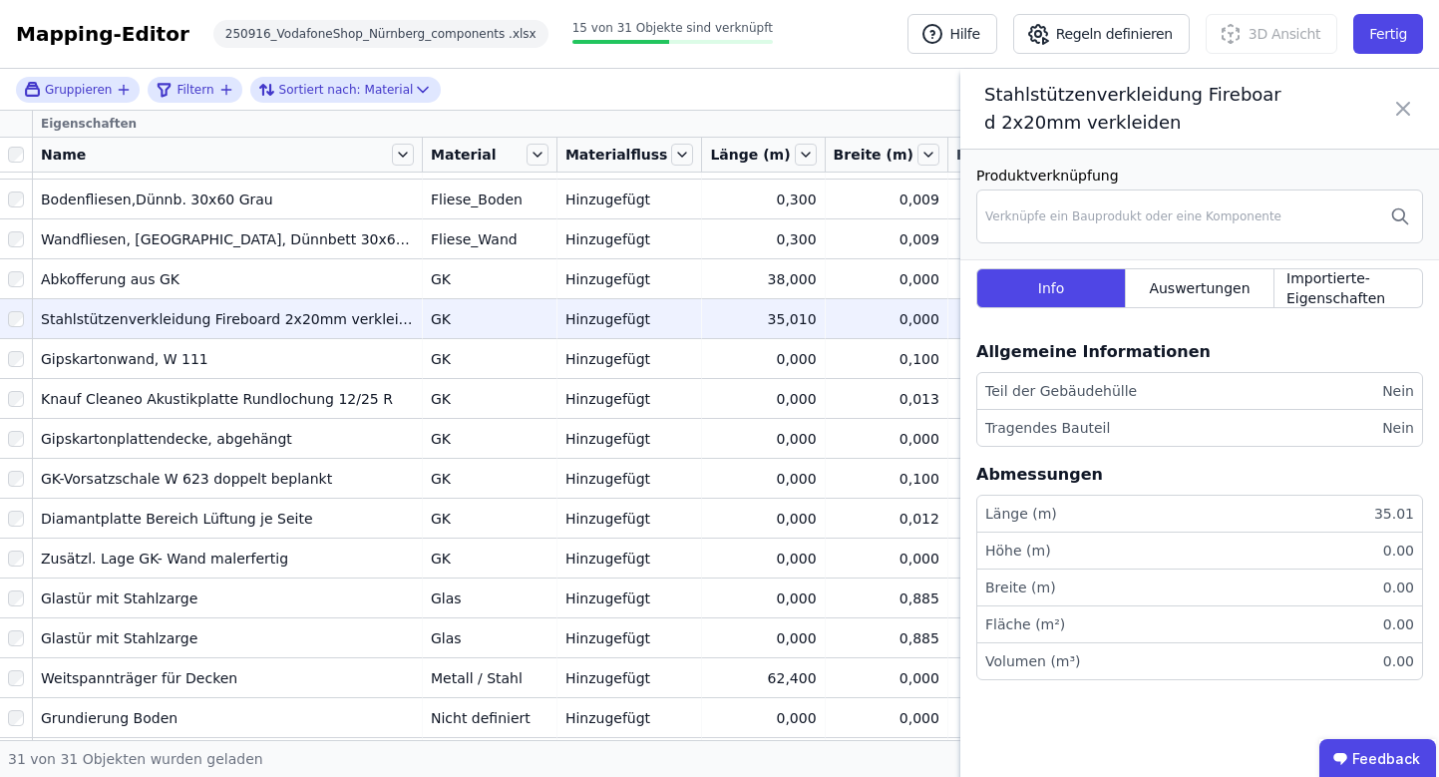
click at [1407, 109] on icon at bounding box center [1403, 109] width 24 height 56
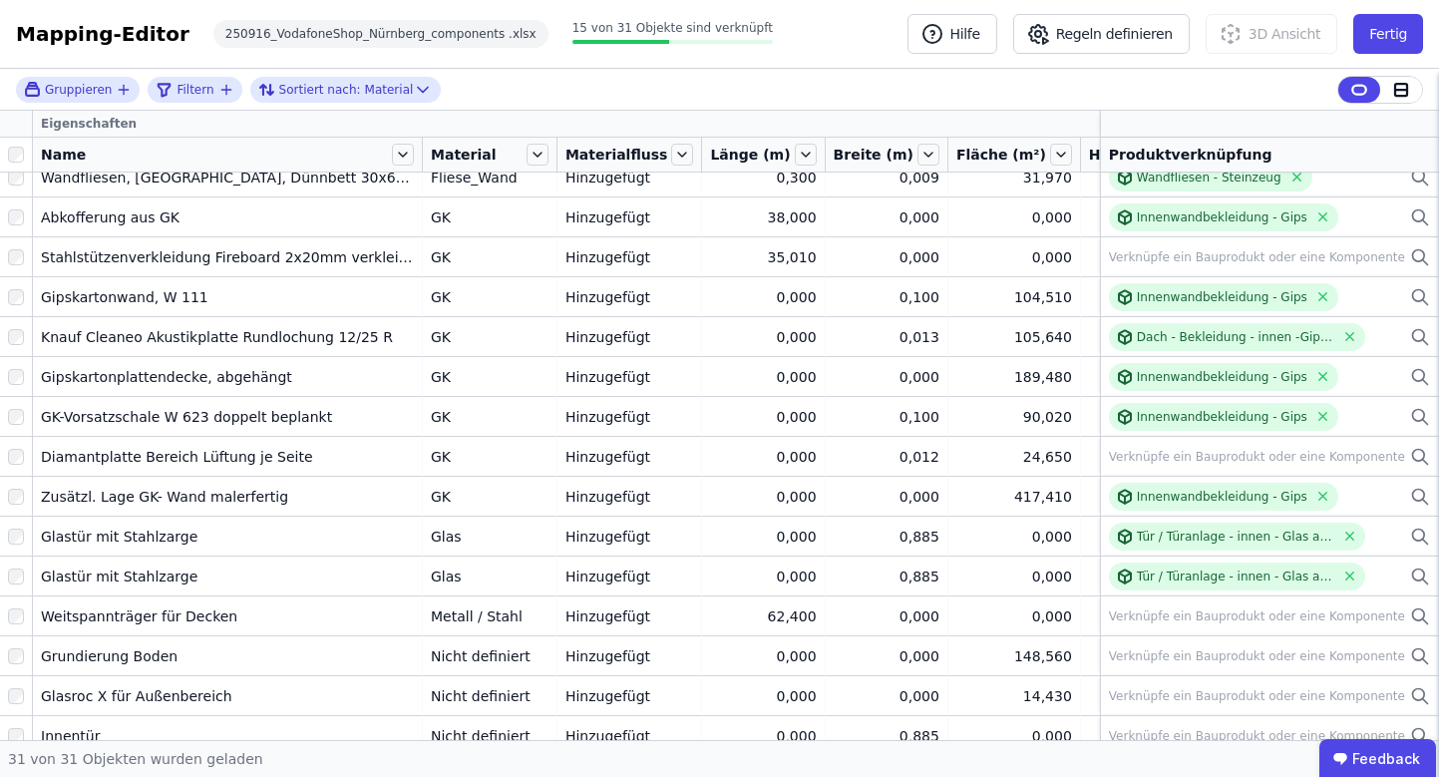
scroll to position [329, 0]
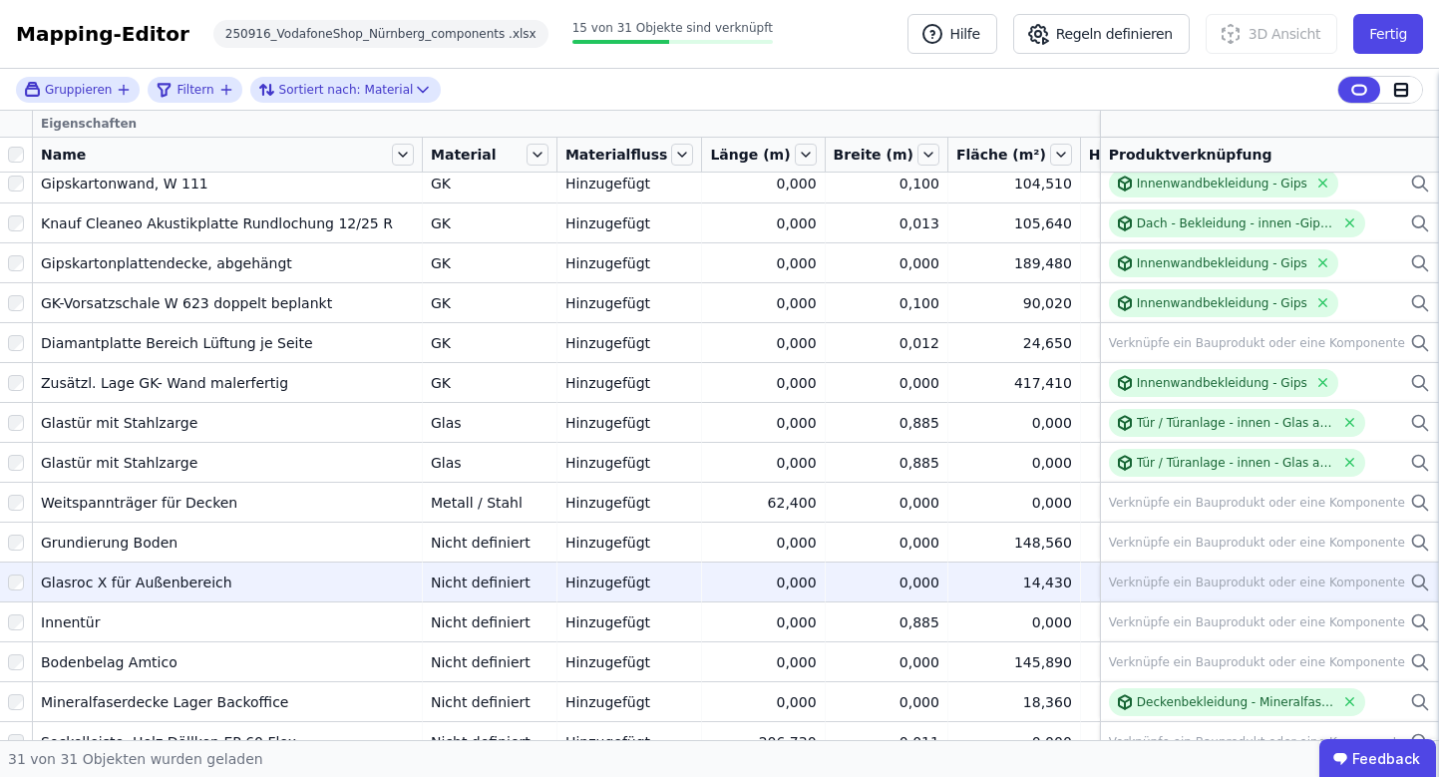
click at [1410, 582] on icon at bounding box center [1420, 582] width 20 height 24
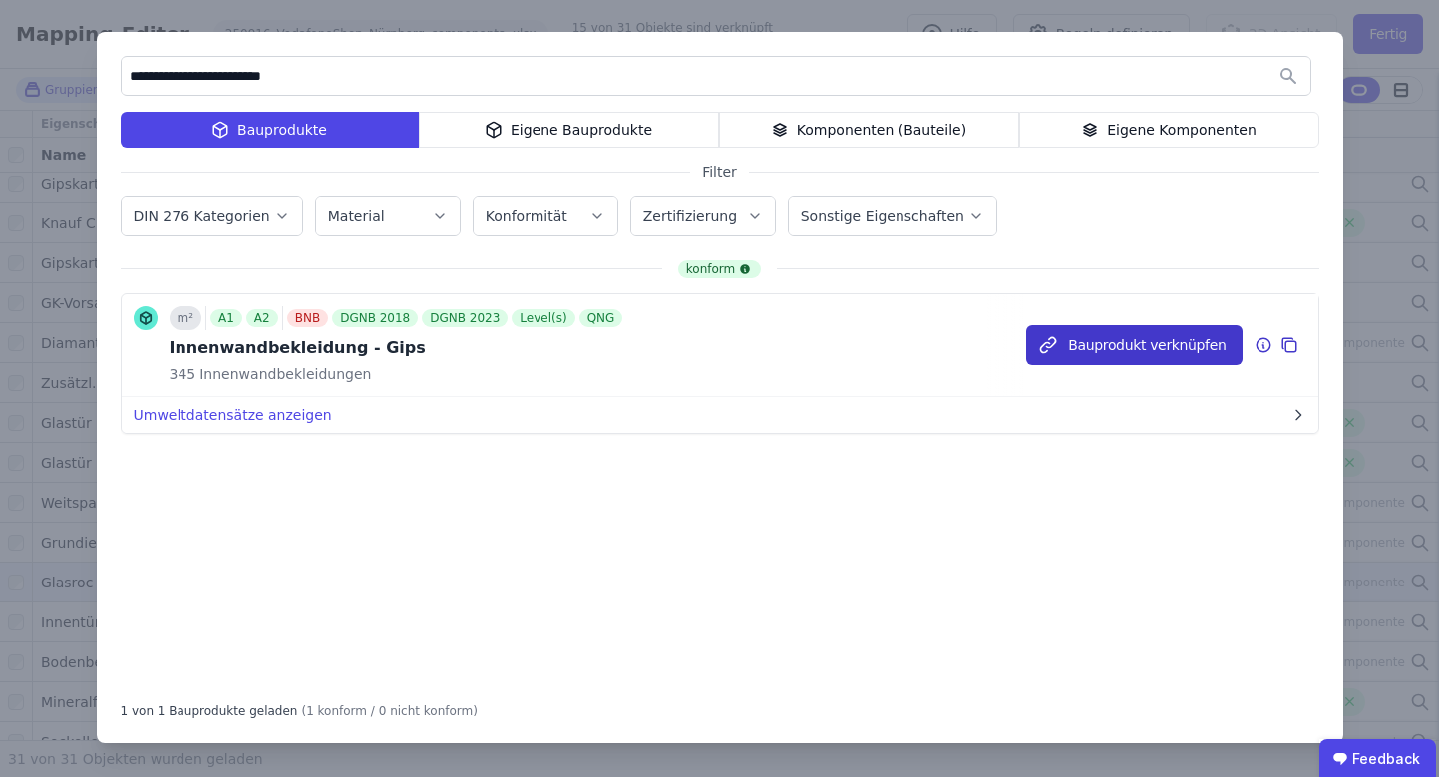
type input "**********"
click at [1150, 341] on button "Bauprodukt verknüpfen" at bounding box center [1133, 345] width 215 height 40
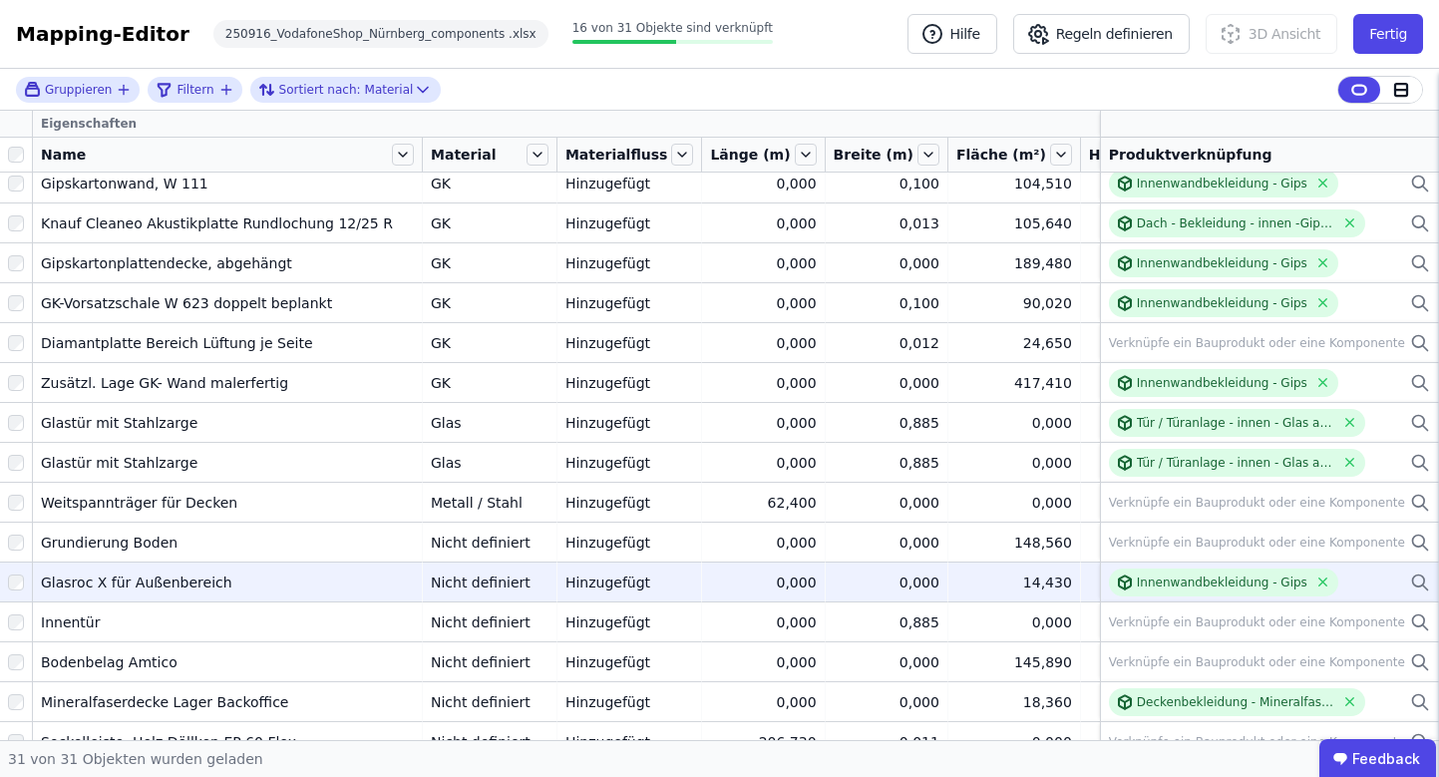
click at [525, 578] on div "Nicht definiert" at bounding box center [490, 582] width 118 height 20
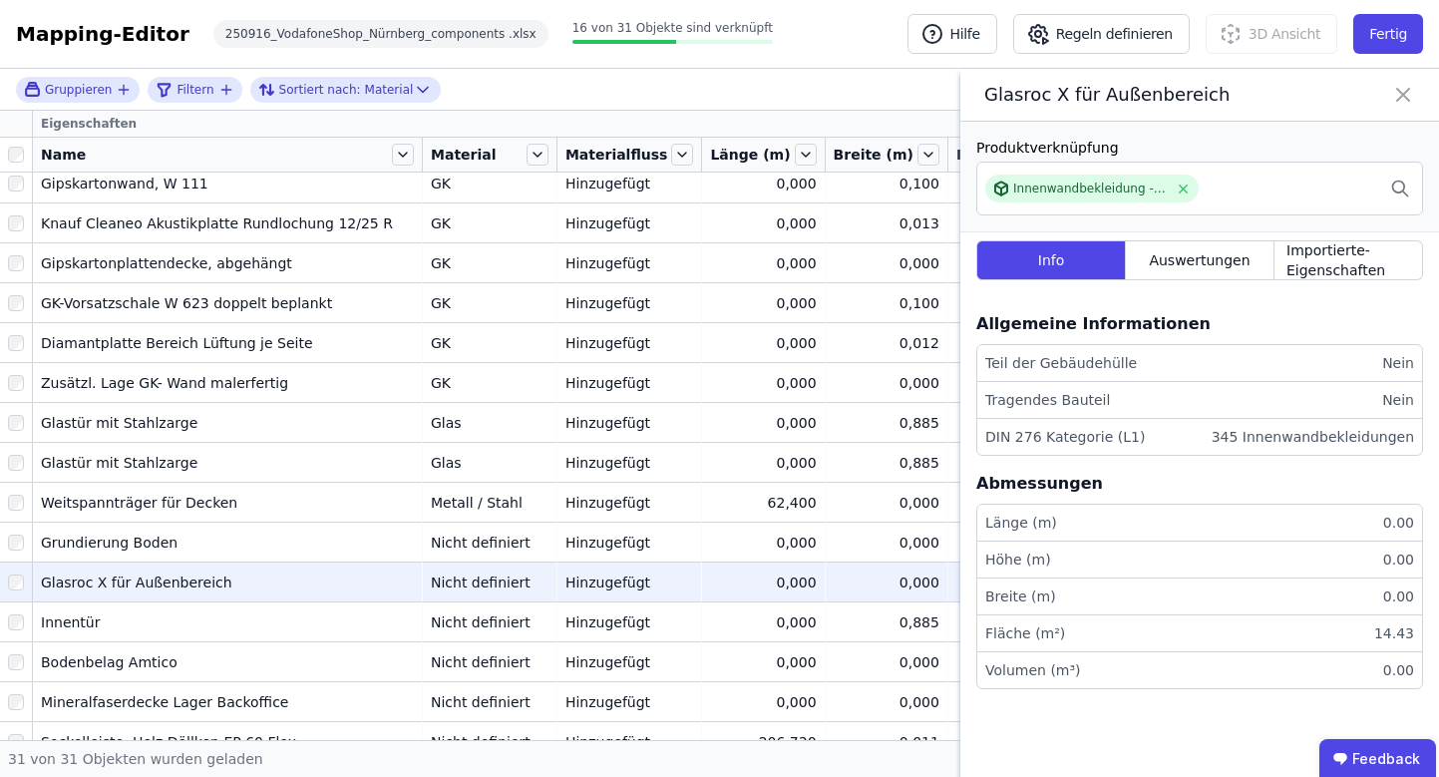
click at [525, 578] on div "Nicht definiert" at bounding box center [490, 582] width 118 height 20
click at [1408, 98] on icon at bounding box center [1403, 95] width 24 height 28
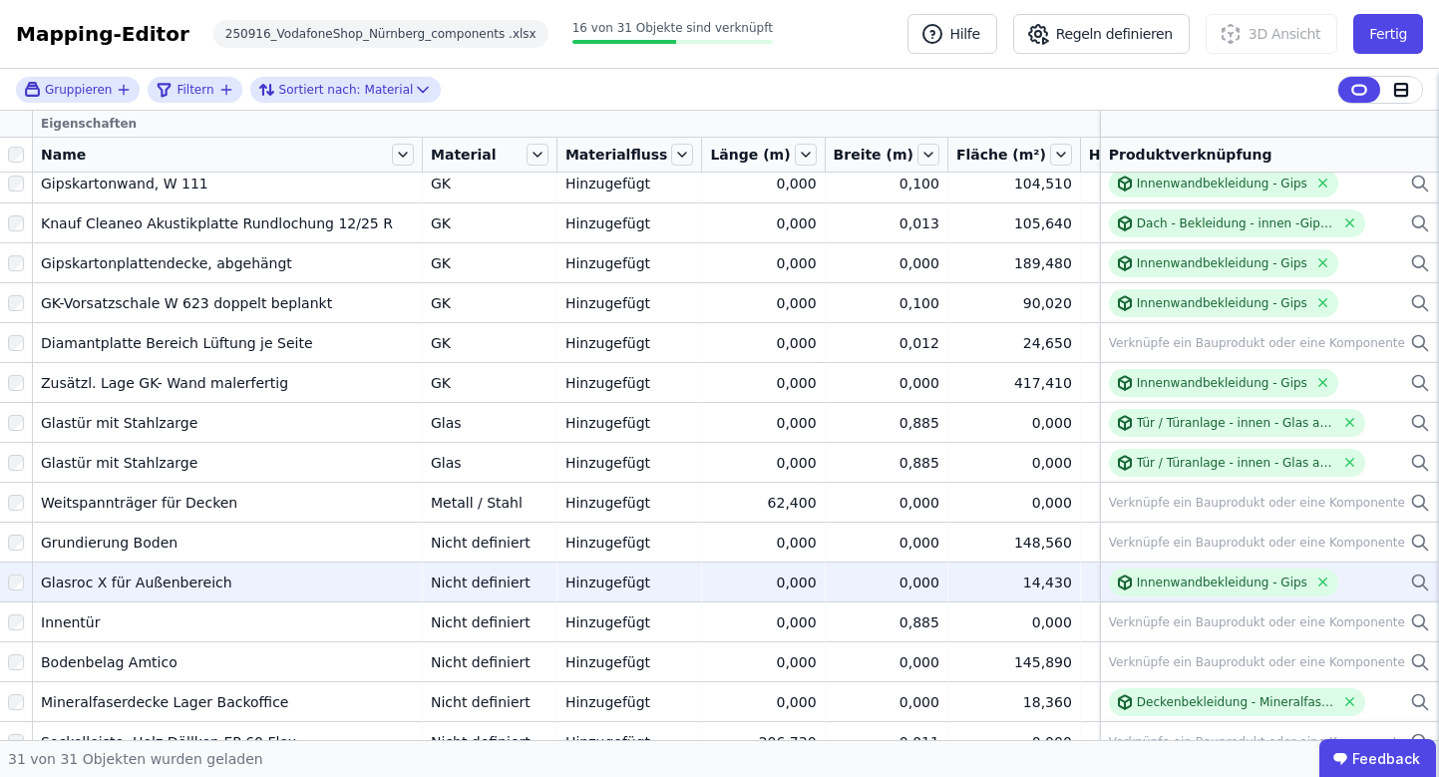
click at [11, 594] on div at bounding box center [16, 583] width 32 height 36
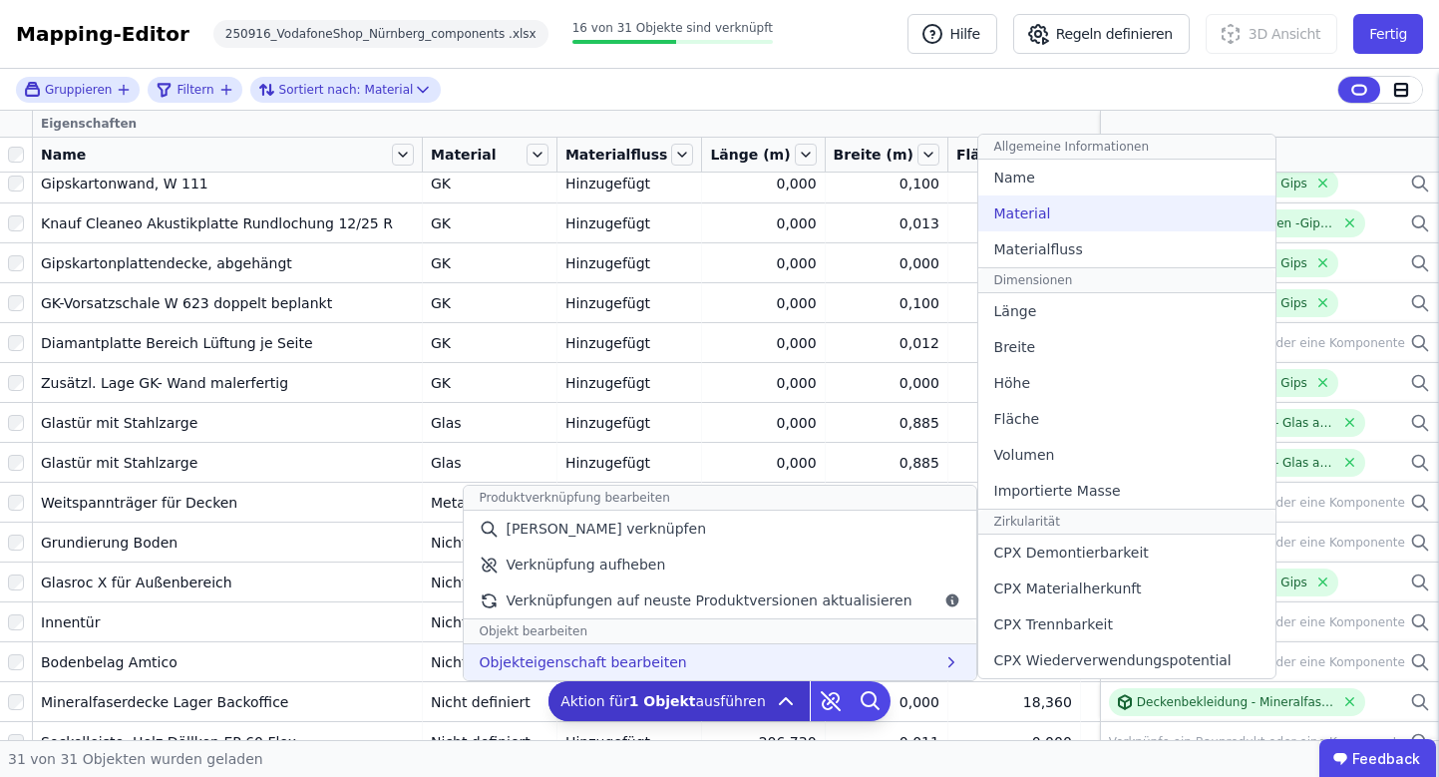
click at [1059, 210] on div "Material" at bounding box center [1126, 213] width 297 height 36
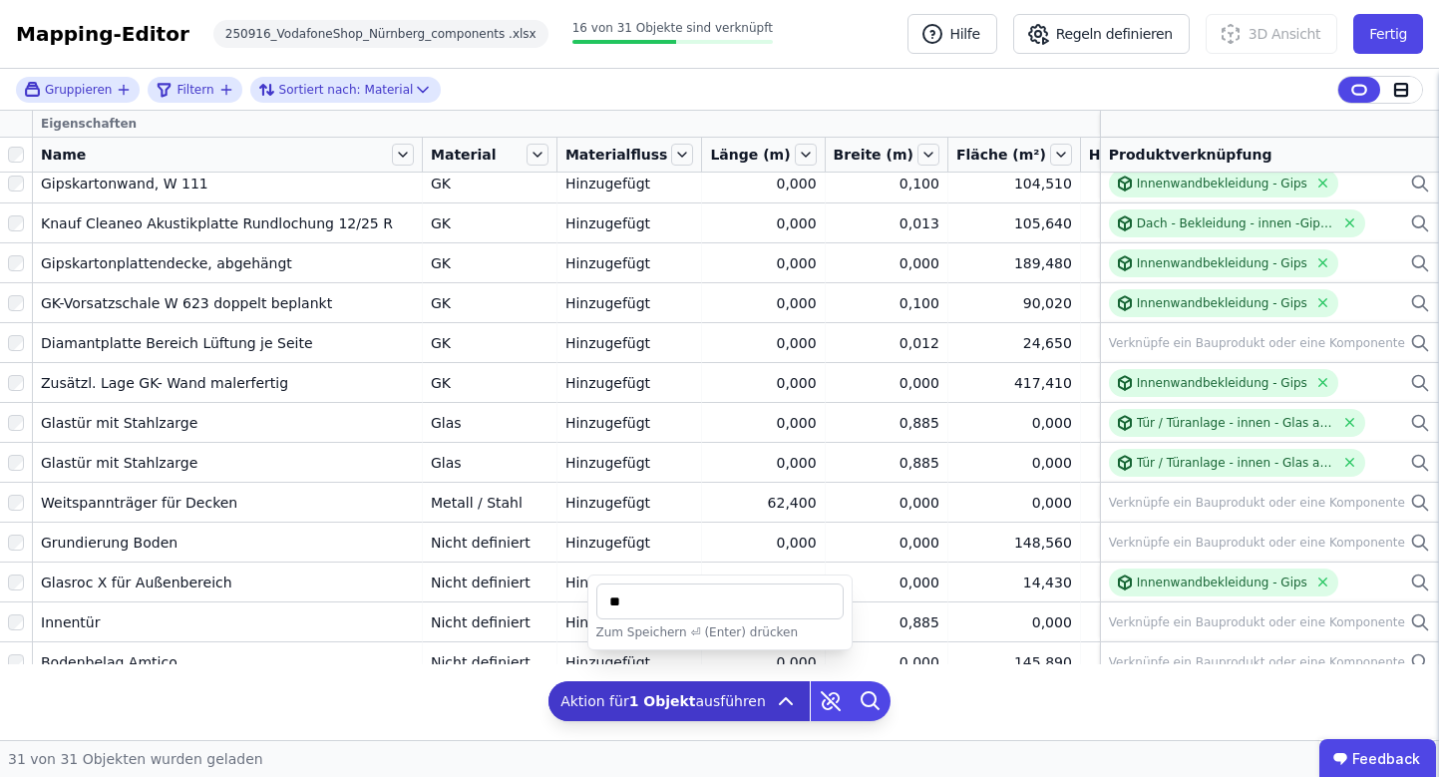
type input "*"
type input "**"
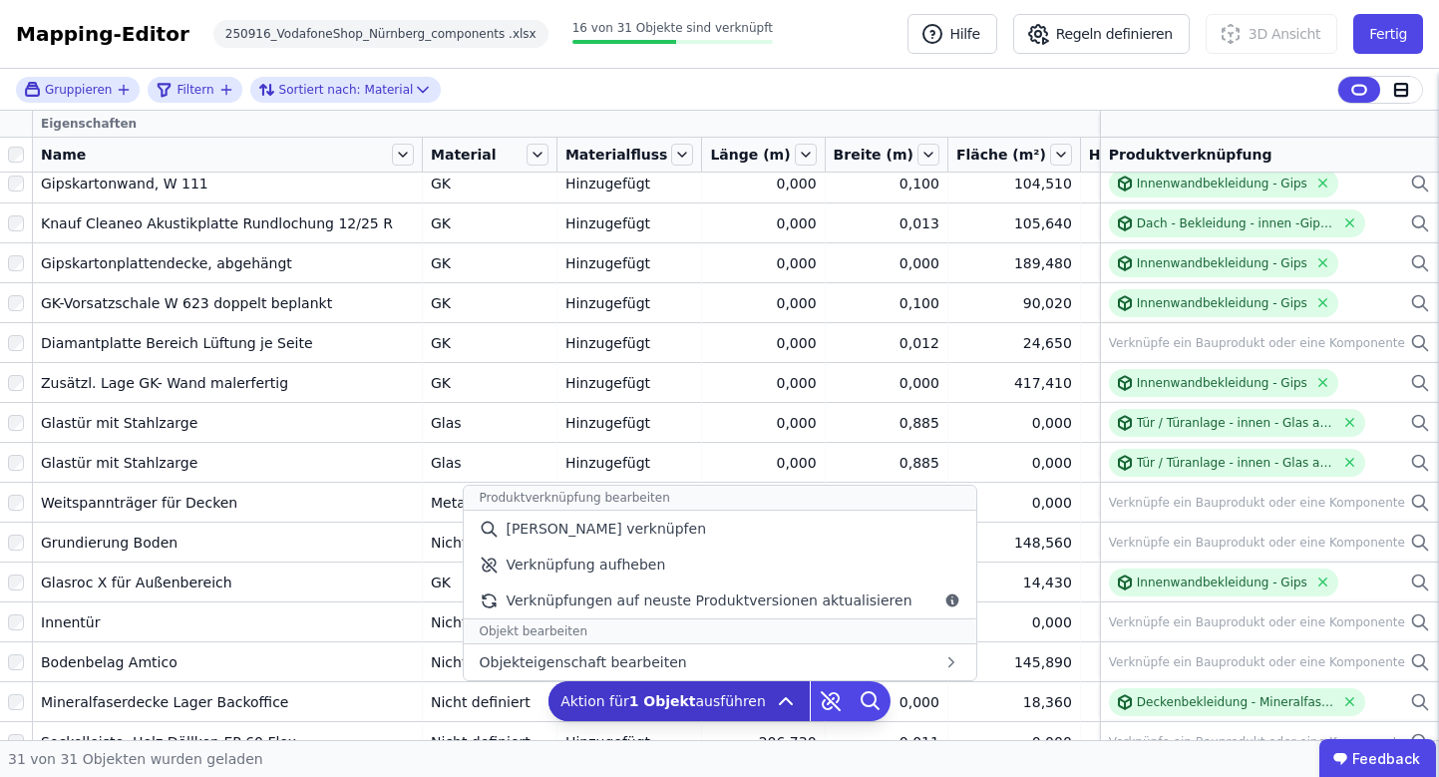
click at [774, 707] on icon at bounding box center [786, 701] width 24 height 24
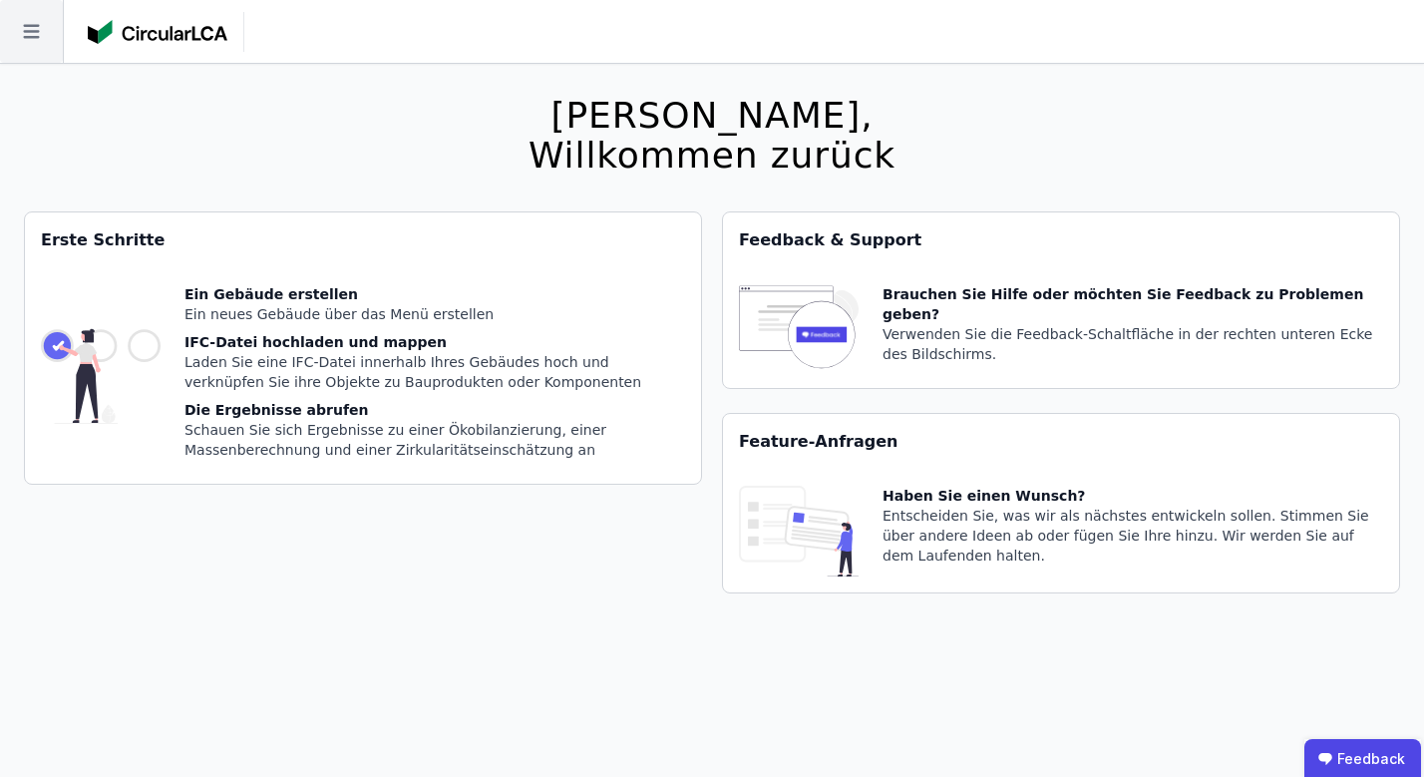
click at [43, 12] on icon at bounding box center [31, 31] width 63 height 63
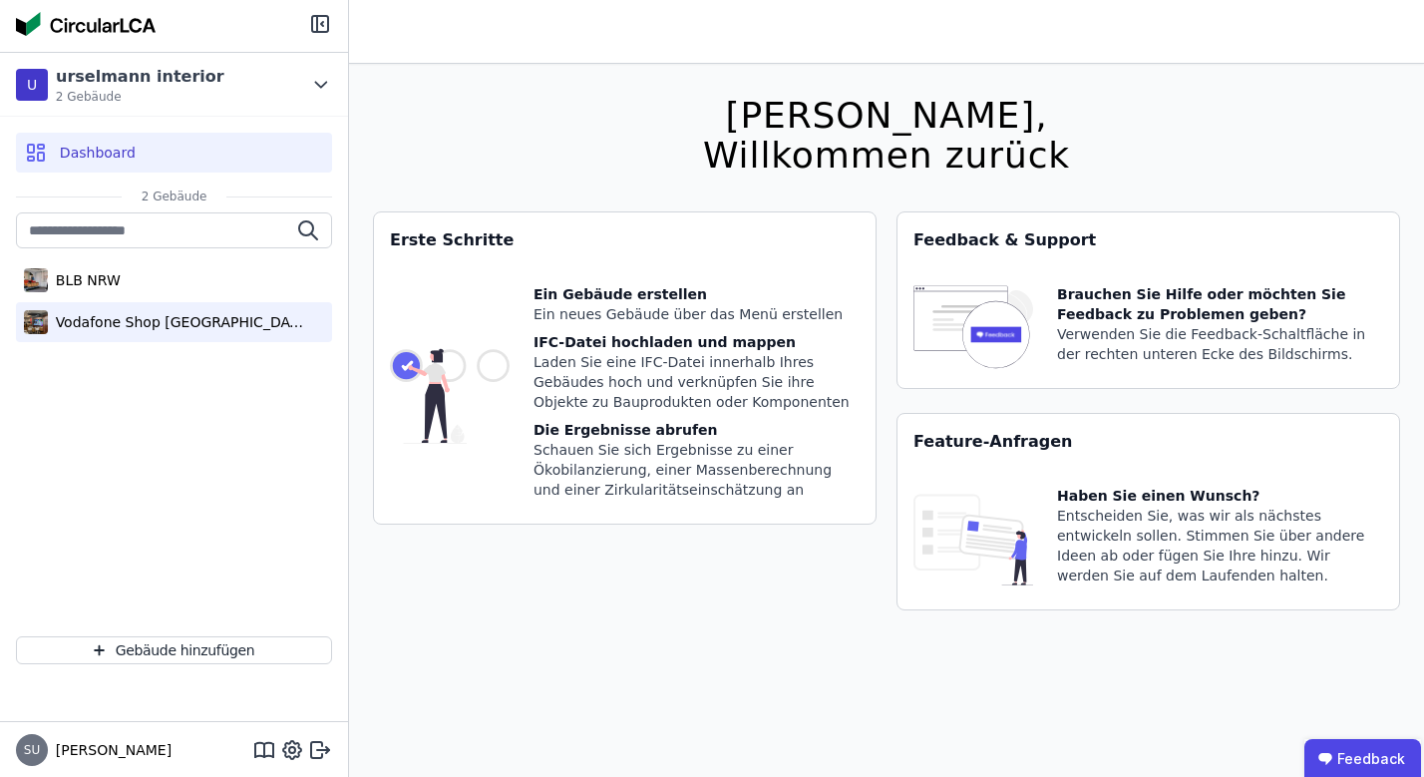
click at [80, 308] on div "Vodafone Shop [GEOGRAPHIC_DATA]" at bounding box center [174, 322] width 316 height 40
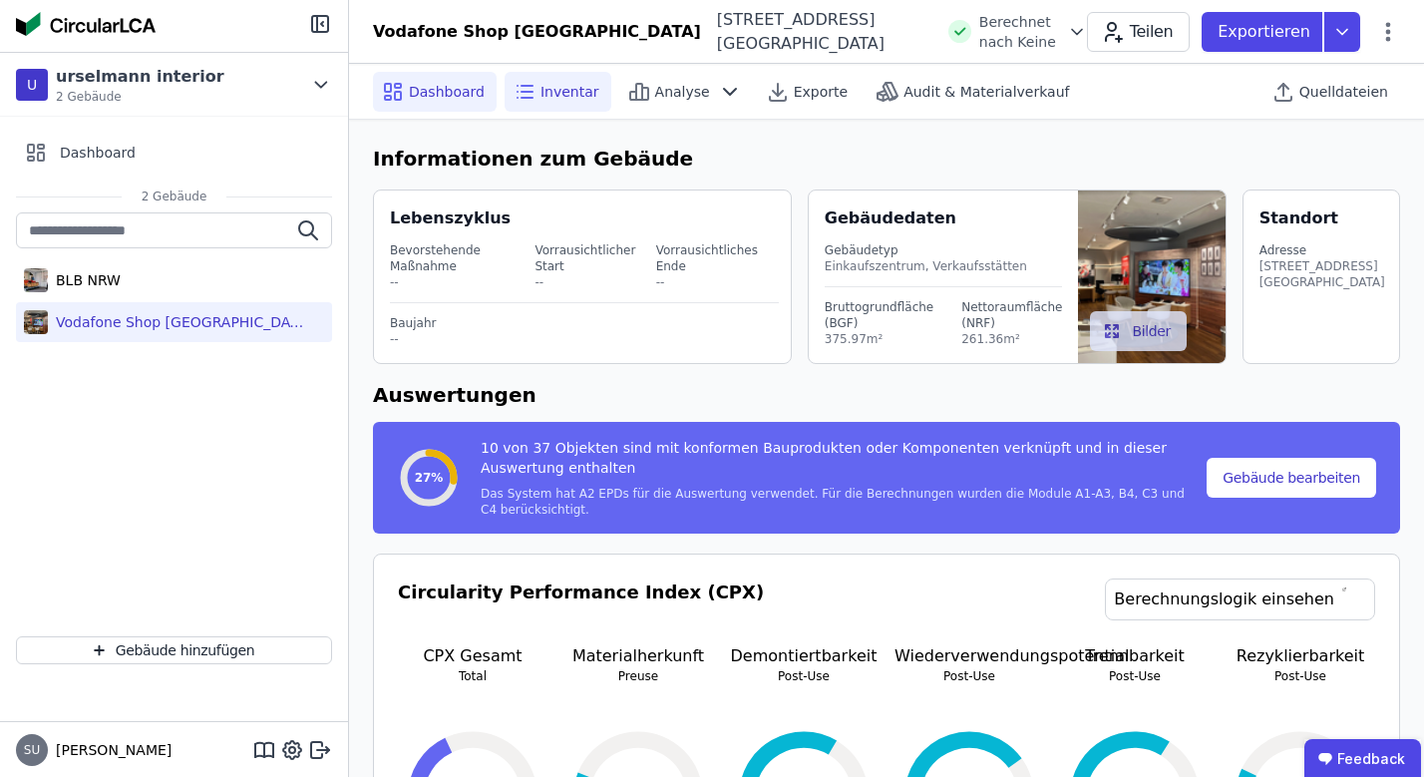
click at [541, 95] on span "Inventar" at bounding box center [570, 92] width 59 height 20
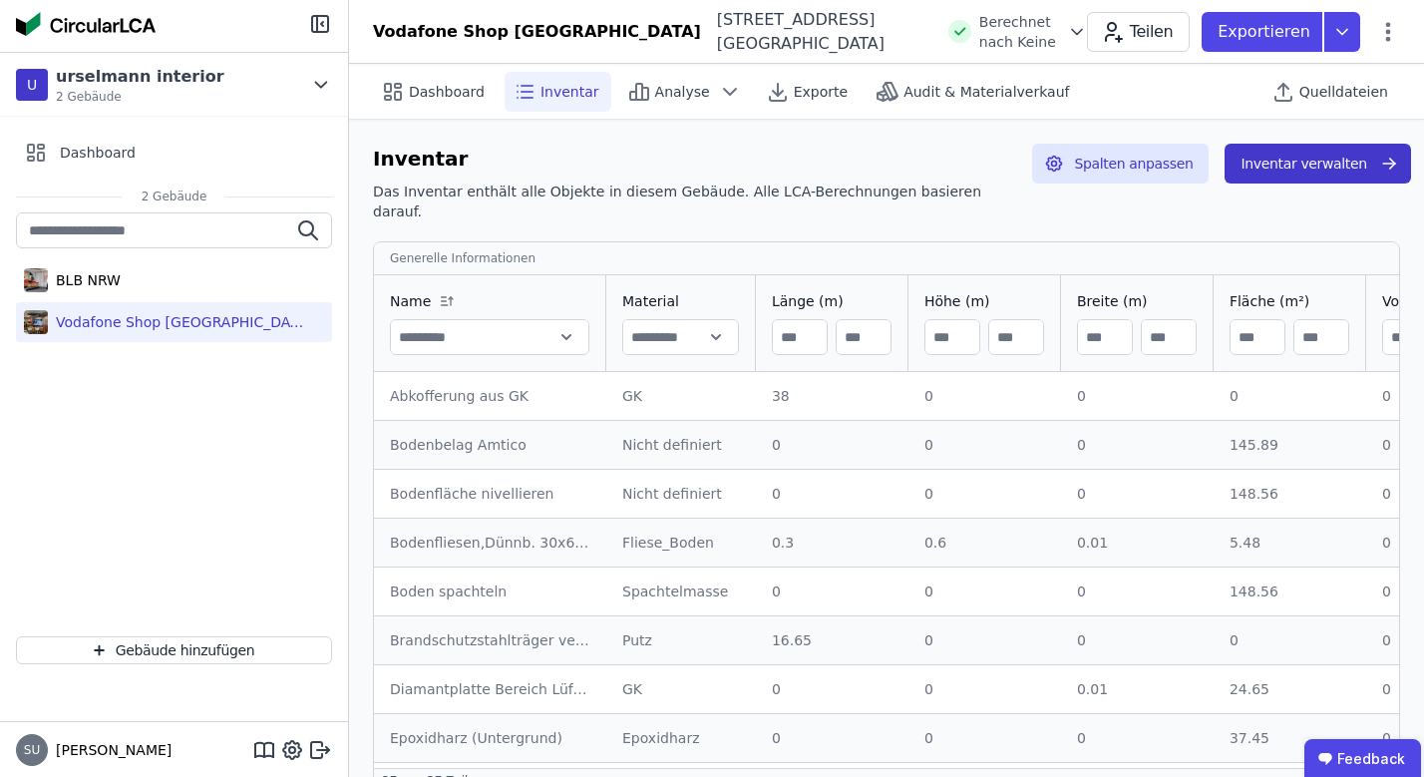
click at [1348, 156] on button "Inventar verwalten" at bounding box center [1318, 164] width 186 height 40
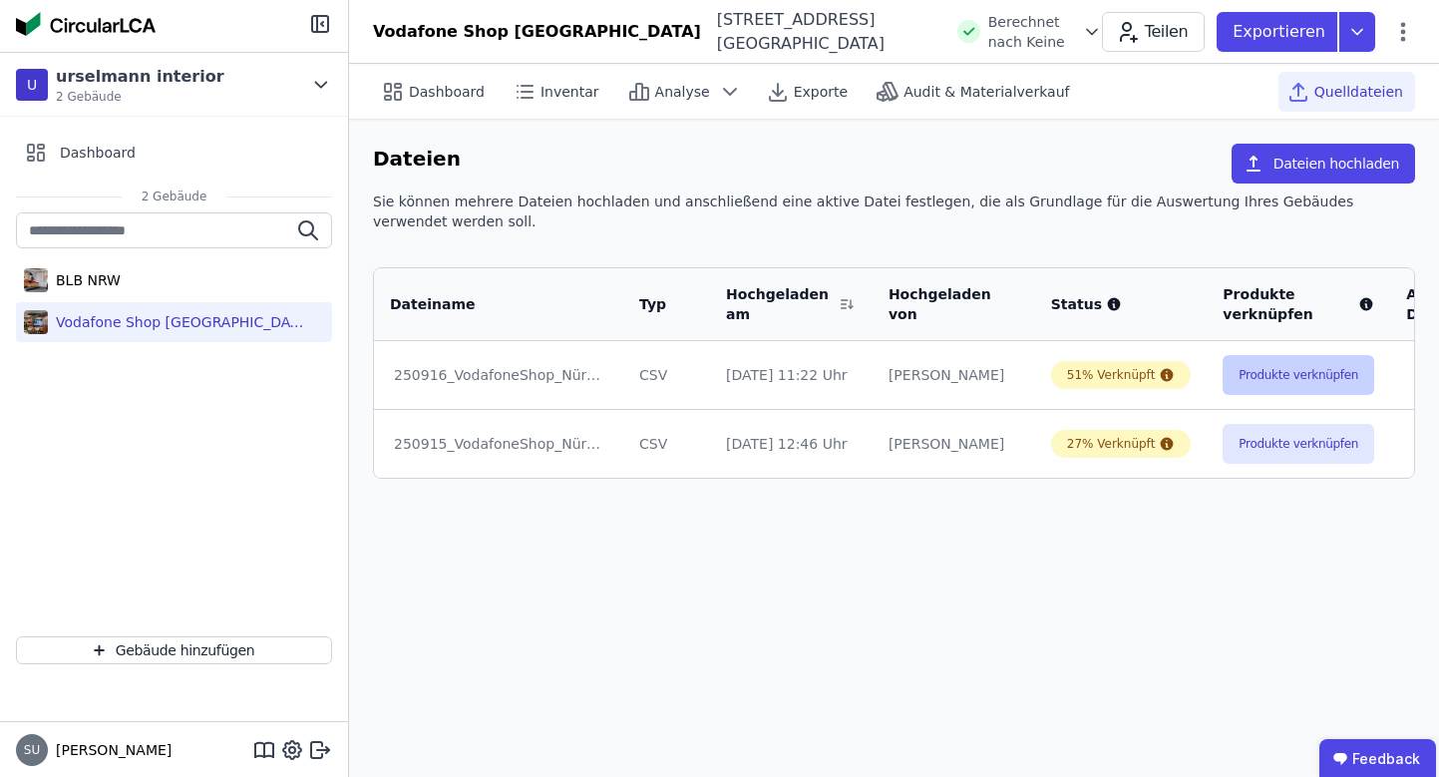
click at [1267, 390] on button "Produkte verknüpfen" at bounding box center [1299, 375] width 152 height 40
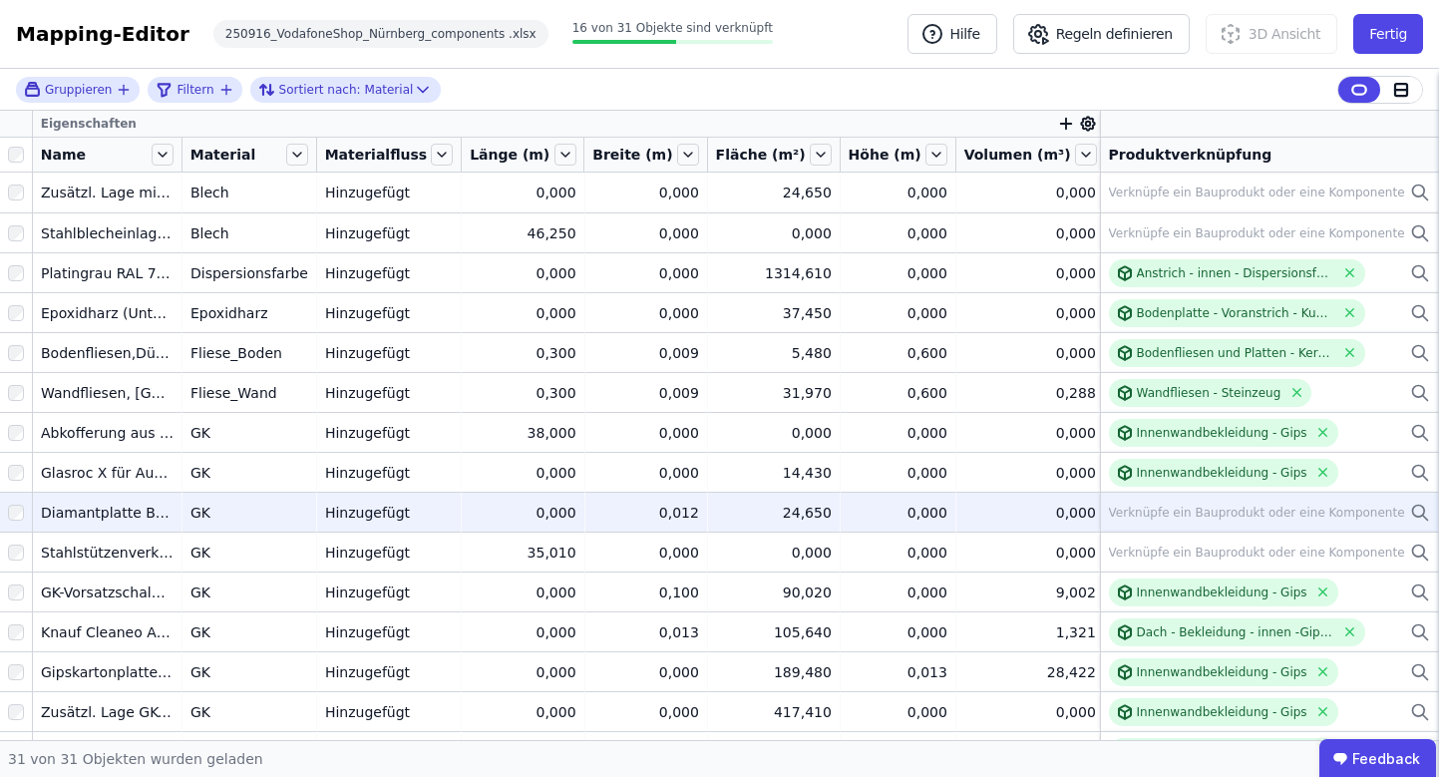
click at [1410, 510] on icon at bounding box center [1420, 513] width 20 height 24
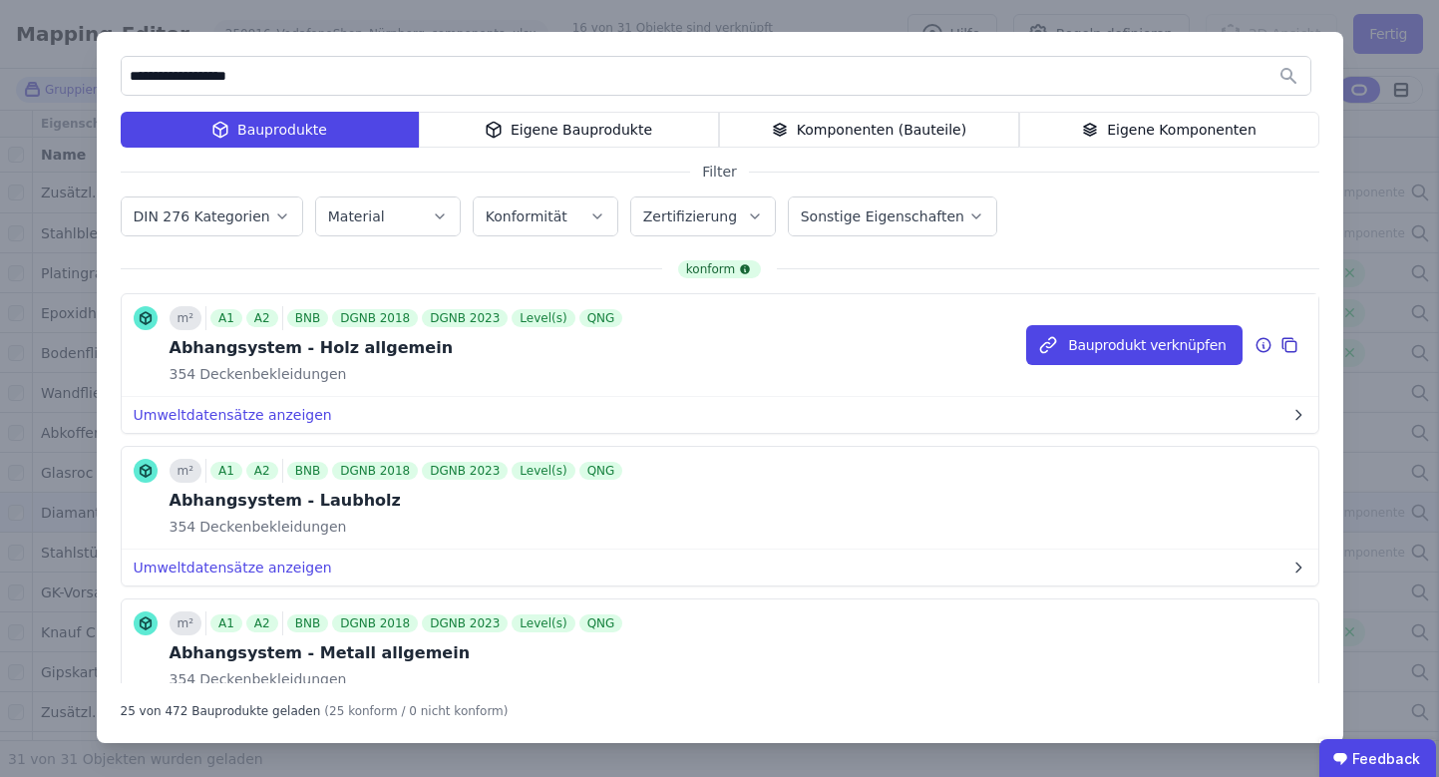
type input "**********"
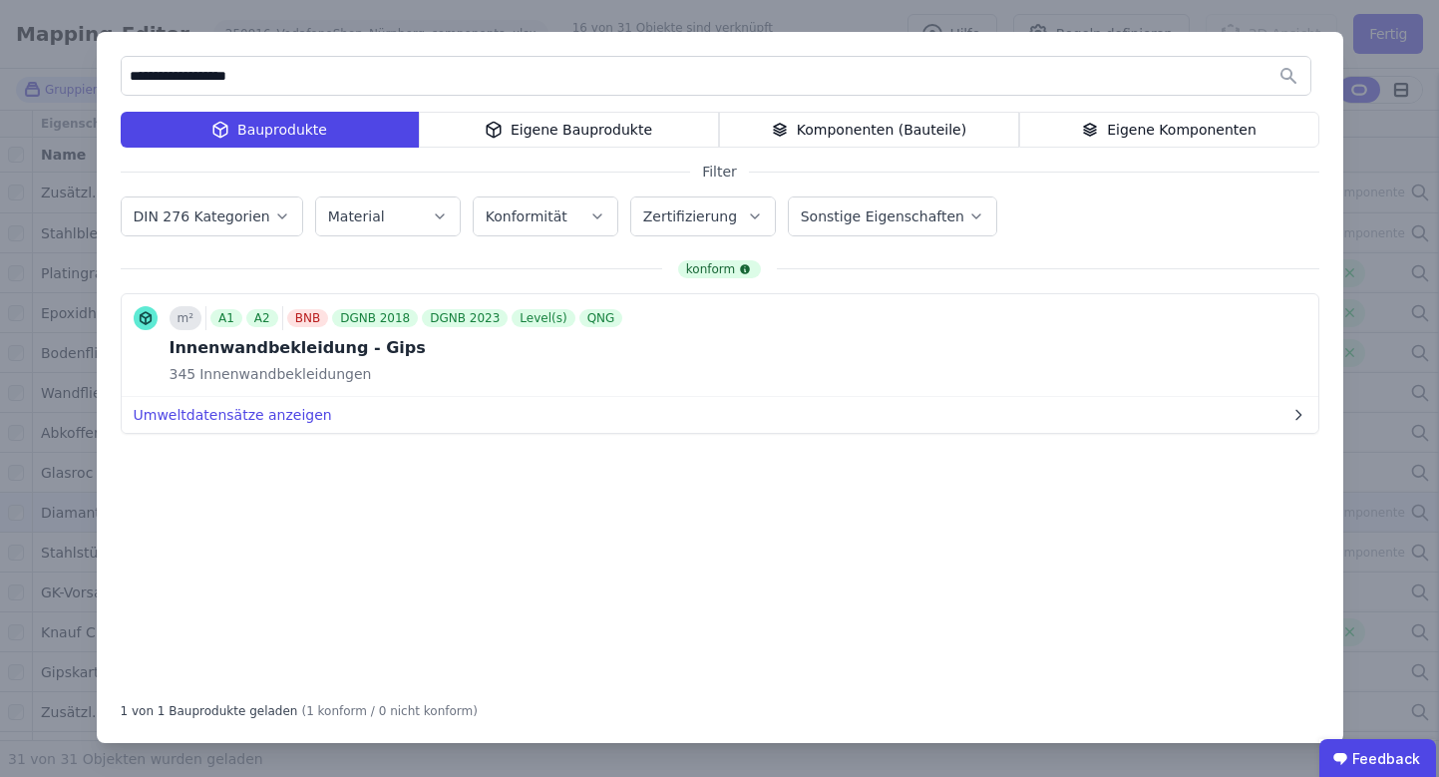
drag, startPoint x: 219, startPoint y: 97, endPoint x: 112, endPoint y: 75, distance: 109.9
click at [112, 75] on div "**********" at bounding box center [720, 387] width 1247 height 711
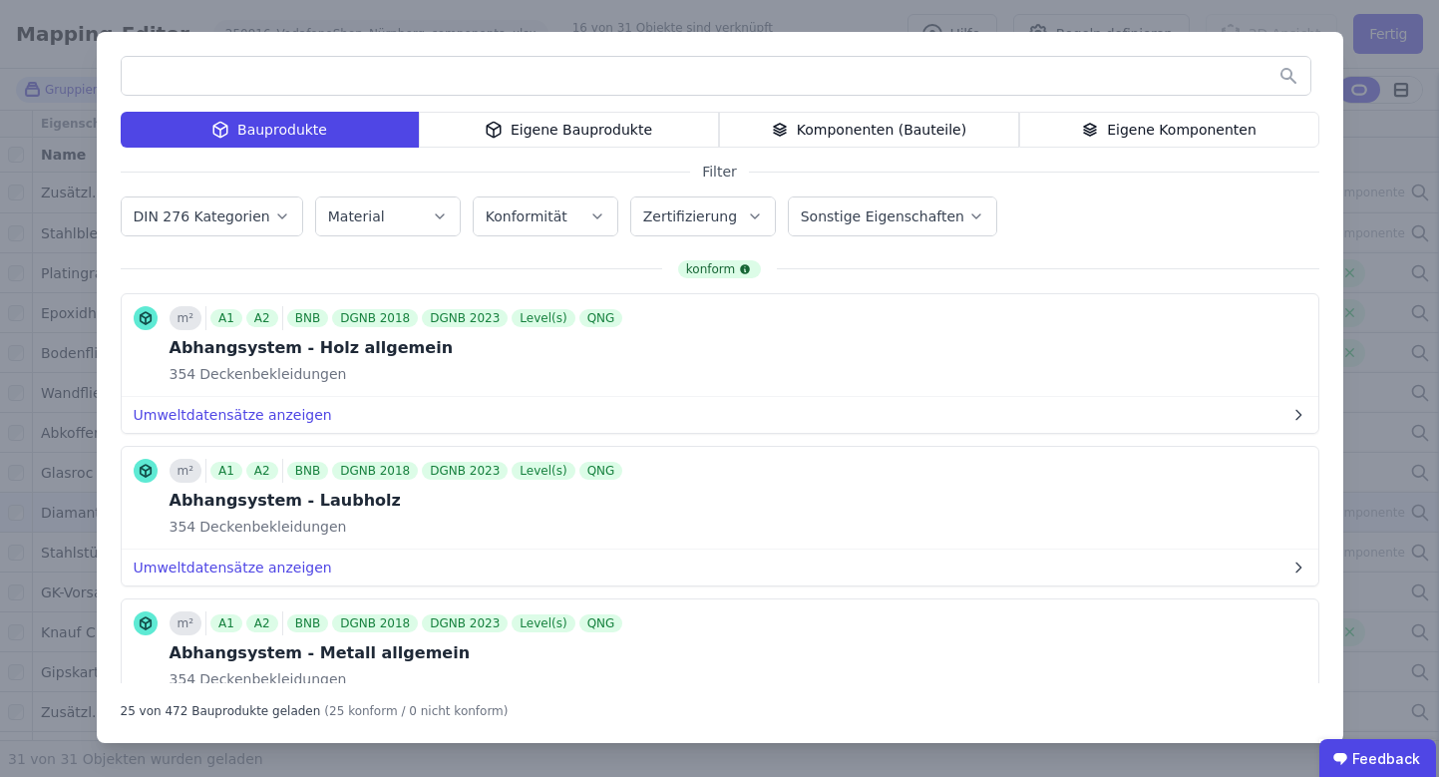
click at [229, 215] on label "DIN 276 Kategorien" at bounding box center [204, 216] width 141 height 16
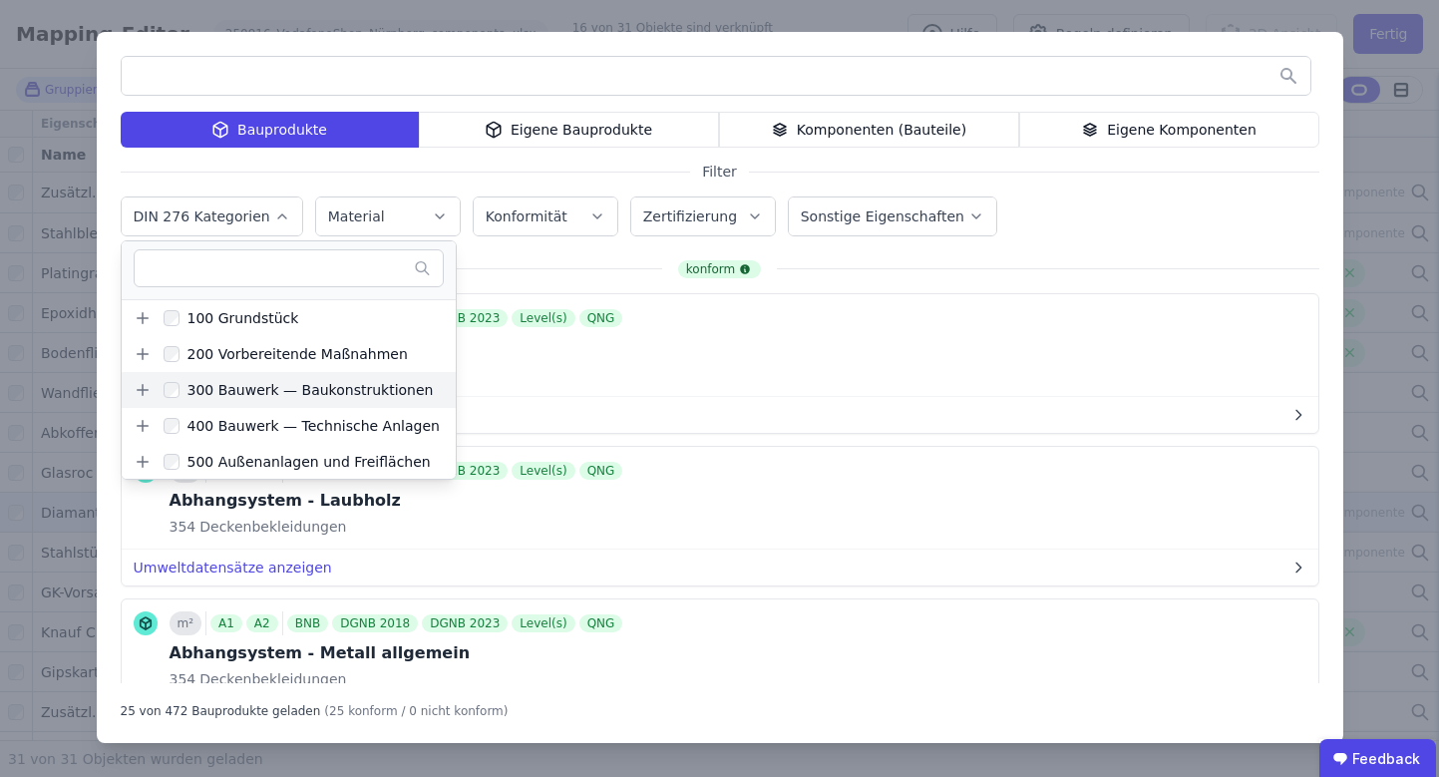
click at [265, 398] on div "300 Bauwerk — Baukonstruktionen" at bounding box center [307, 390] width 254 height 20
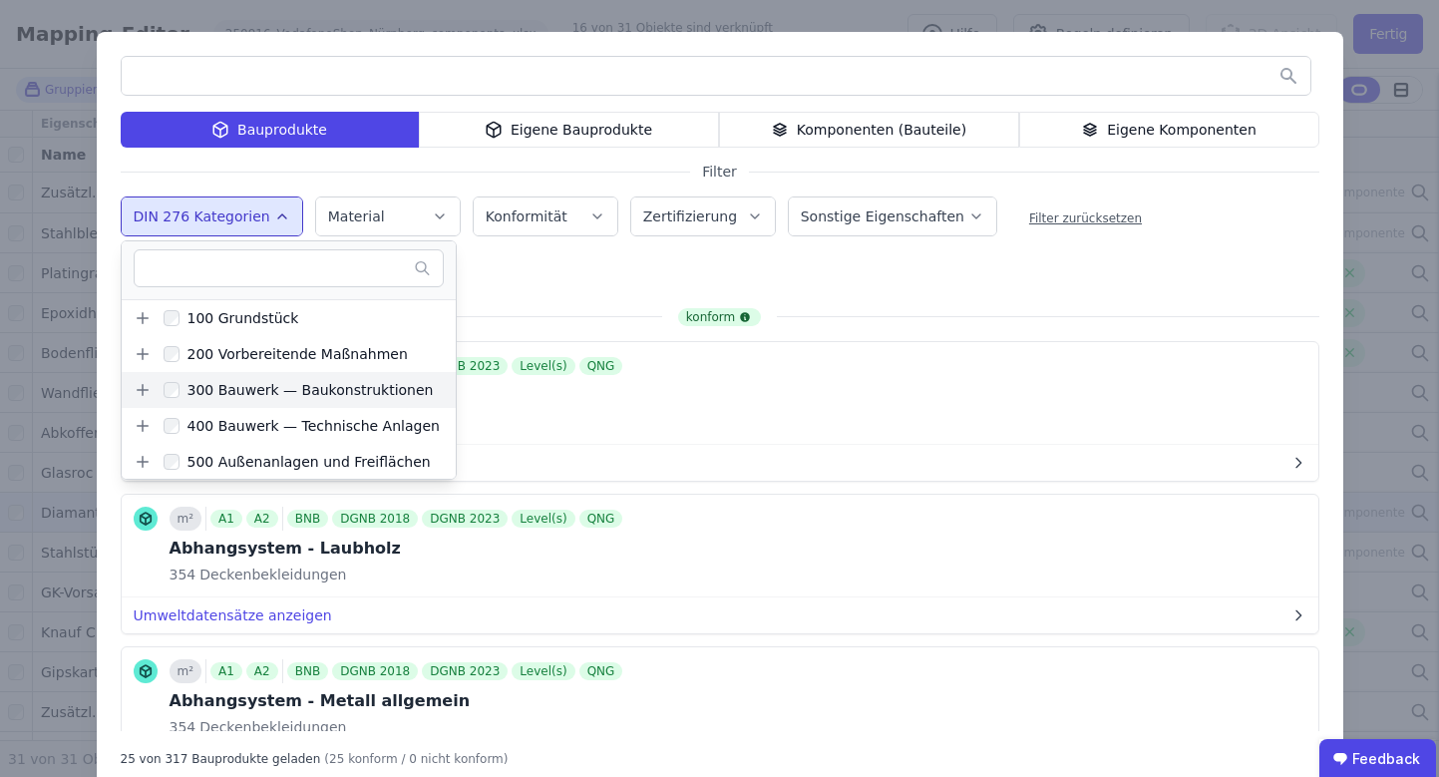
click at [138, 389] on icon at bounding box center [143, 390] width 18 height 18
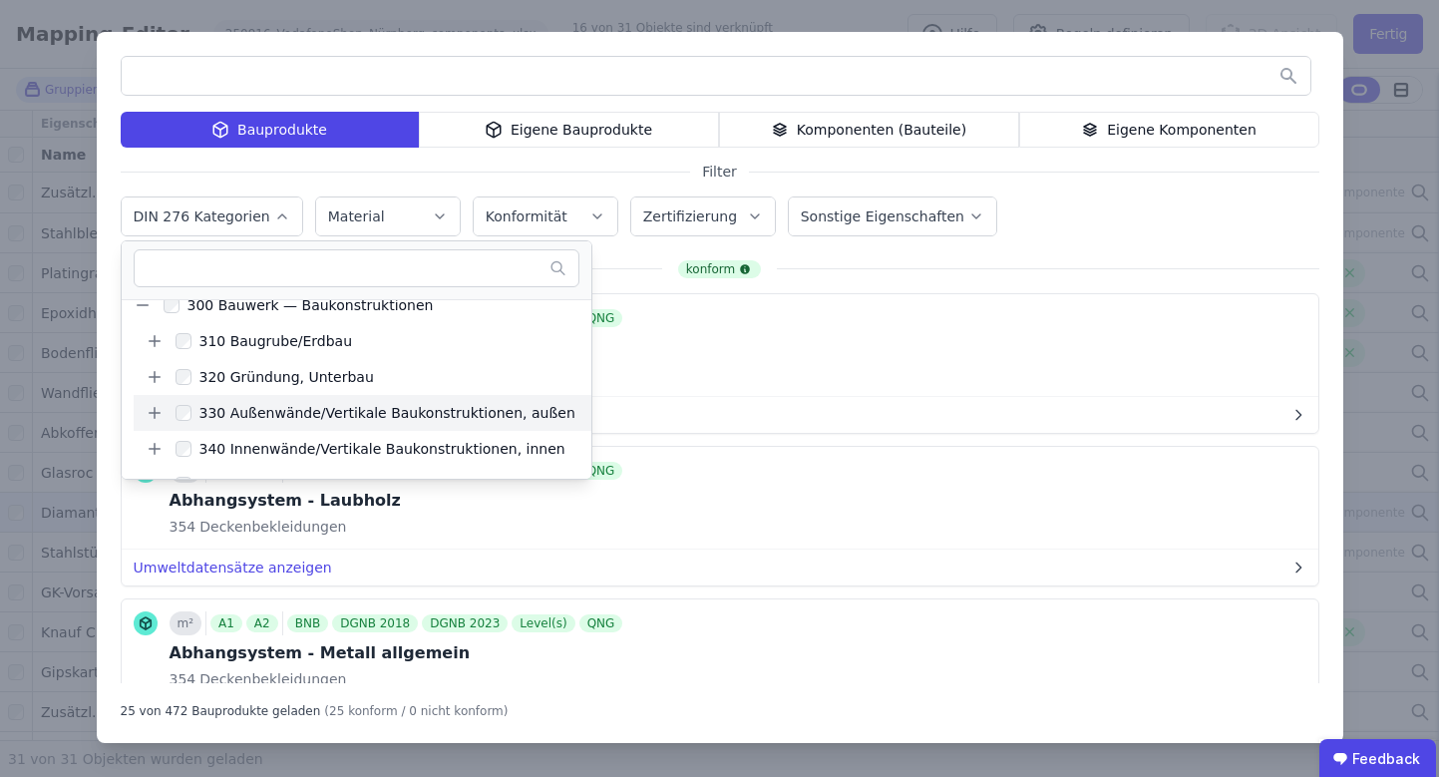
scroll to position [125, 0]
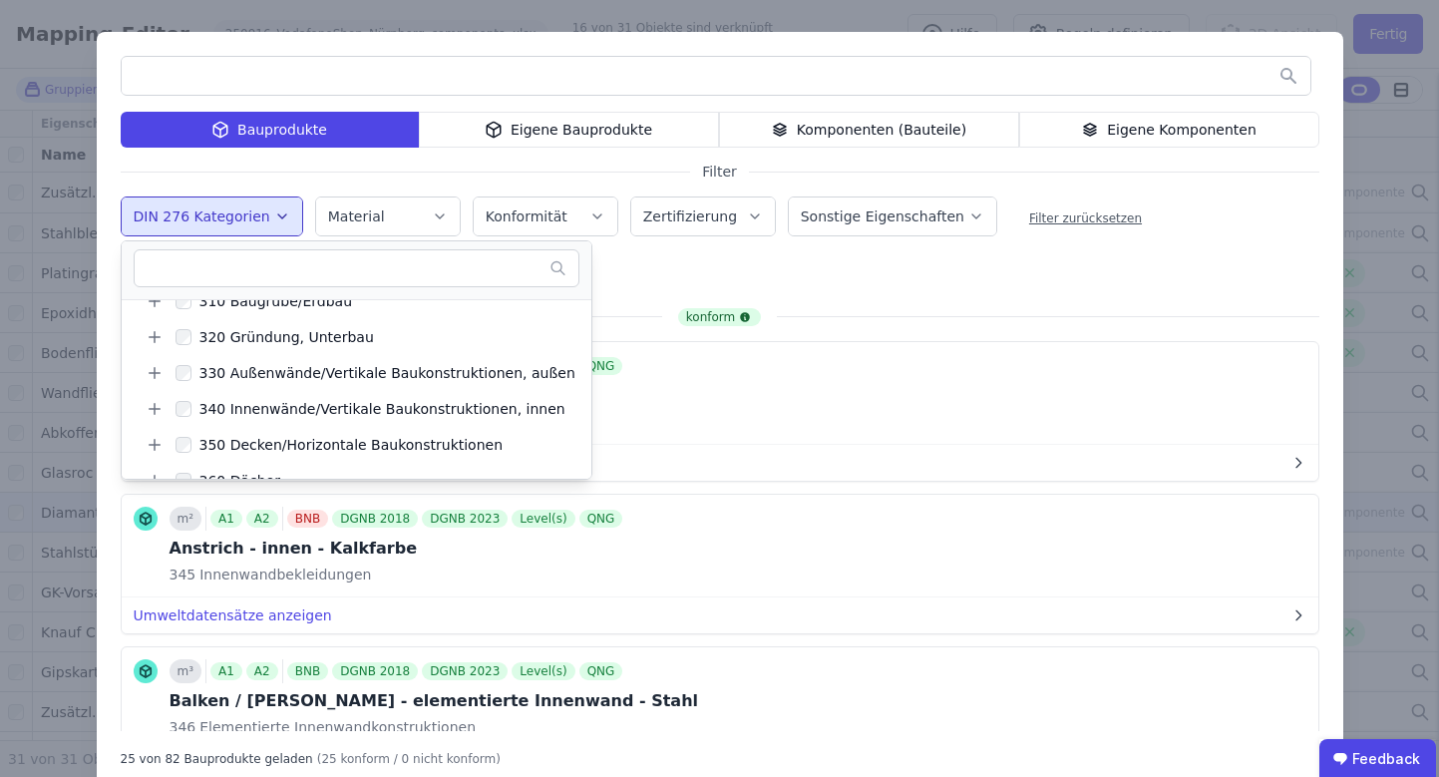
click at [856, 392] on div "m² A1 A2 BNB DGNB 2018 DGNB 2023 Level(s) QNG Anstrich - innen - Dispersionsfar…" at bounding box center [720, 393] width 1197 height 103
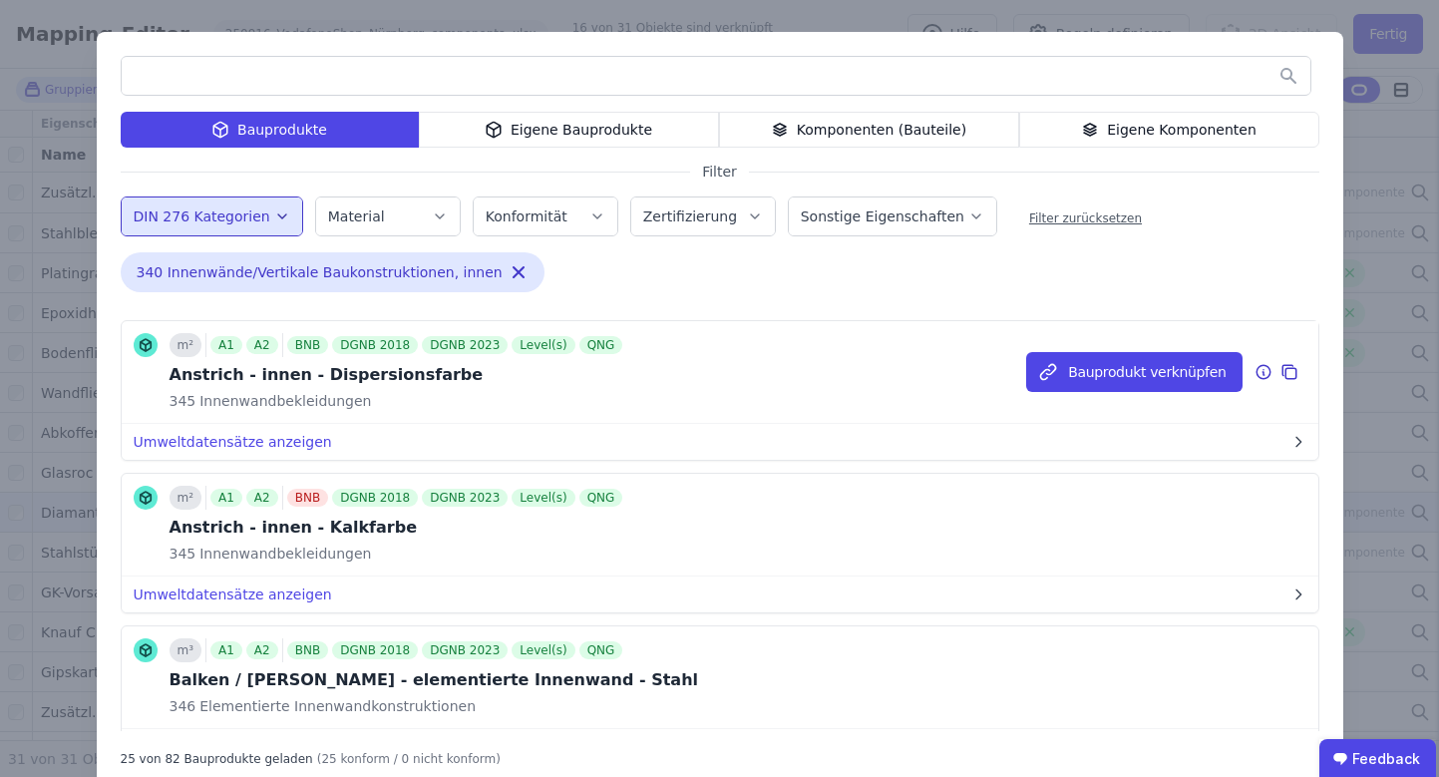
scroll to position [146, 0]
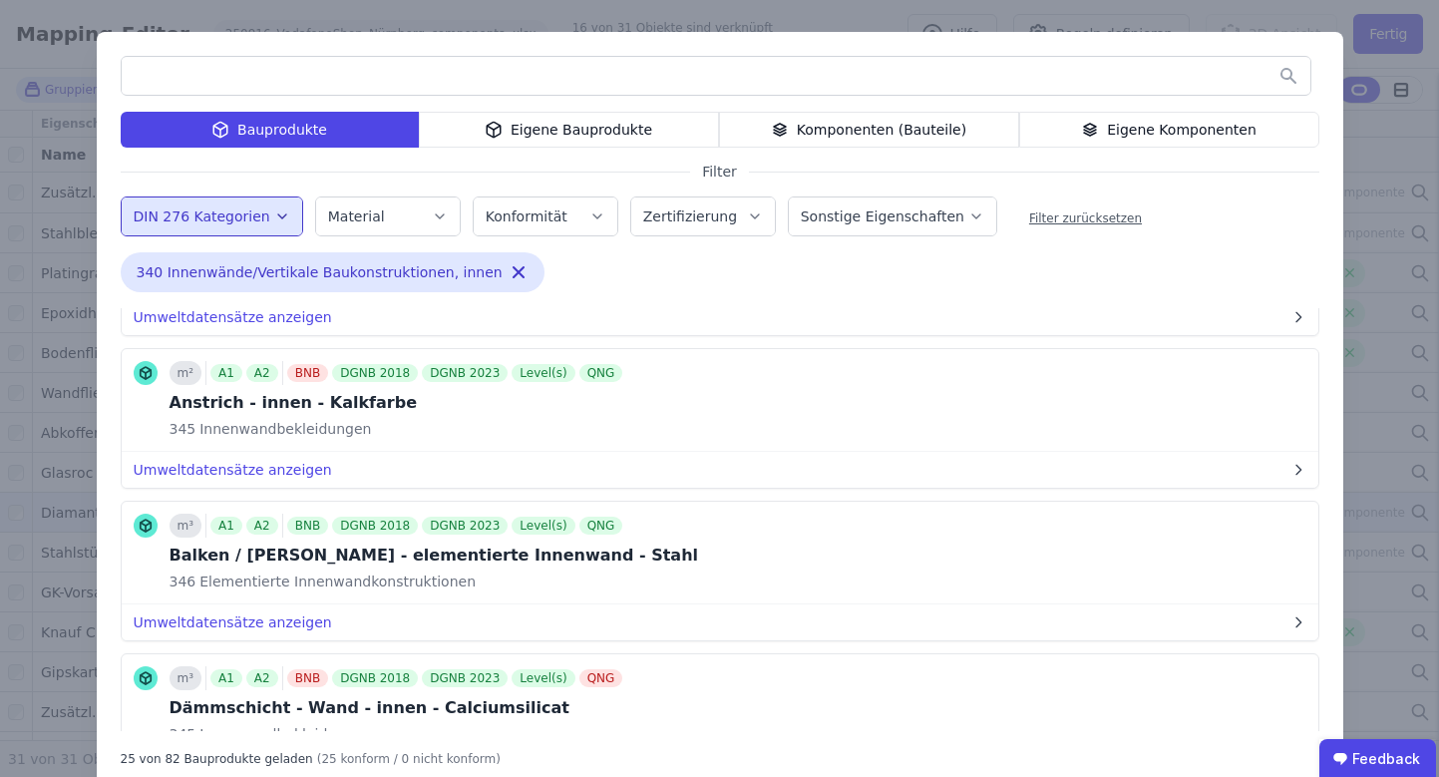
click at [285, 206] on button "DIN 276 Kategorien" at bounding box center [212, 216] width 181 height 38
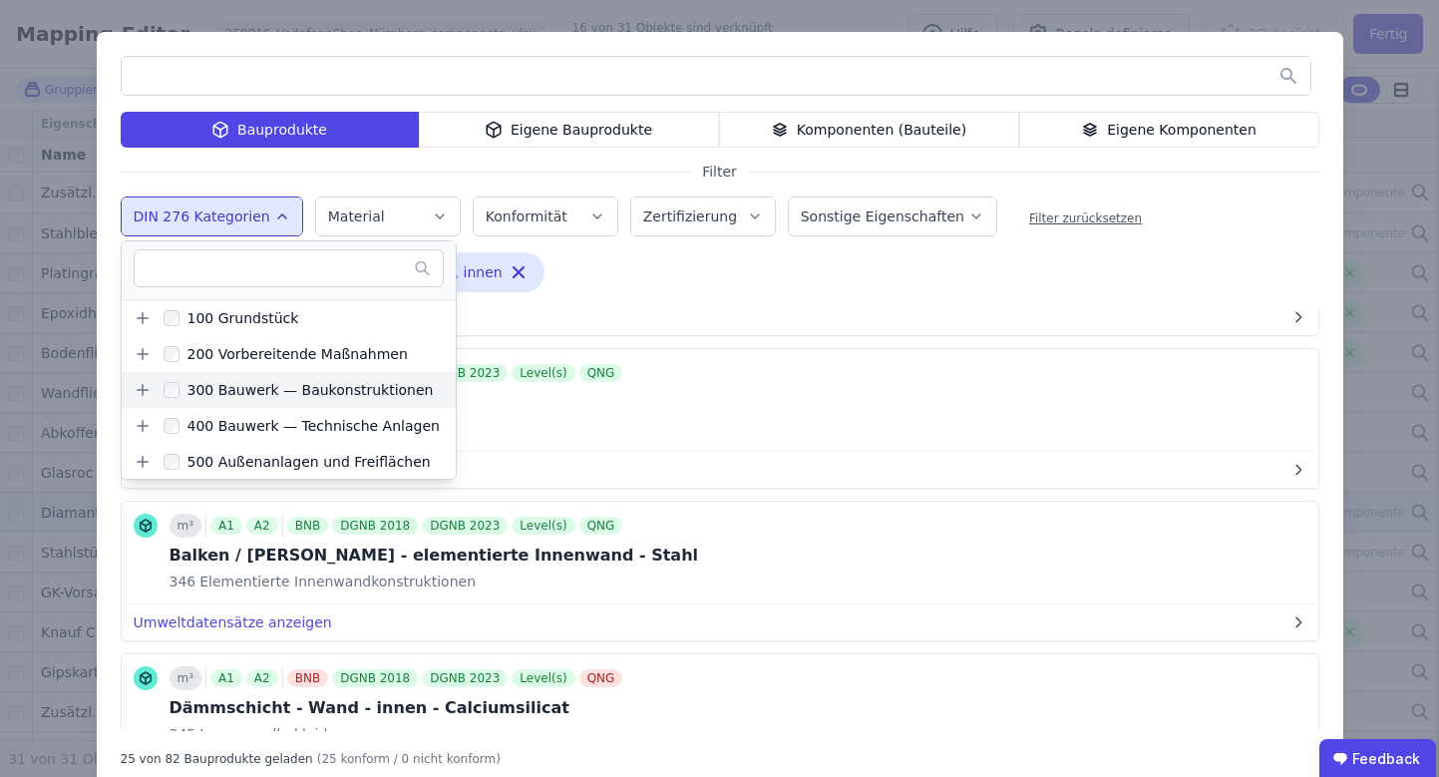
click at [134, 391] on icon at bounding box center [143, 390] width 18 height 18
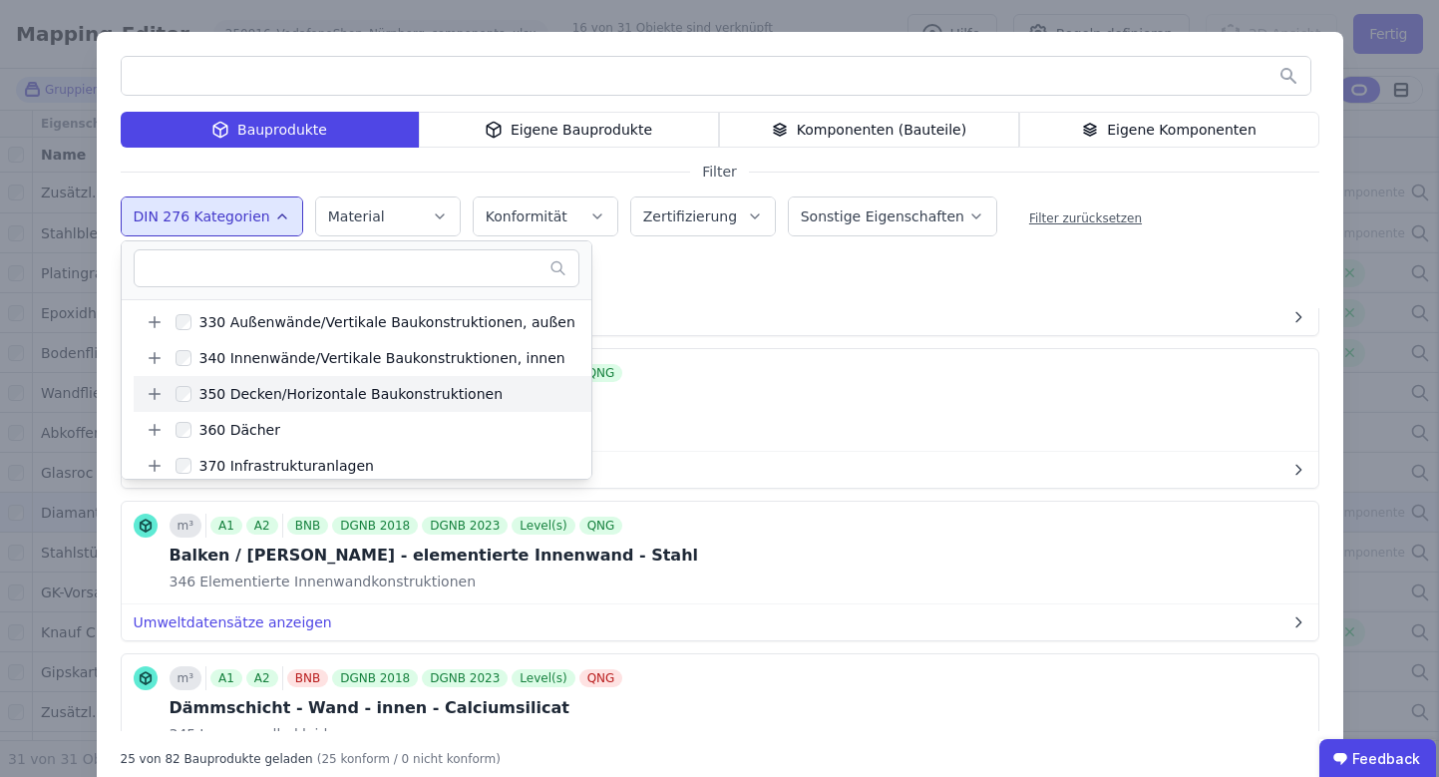
scroll to position [180, 0]
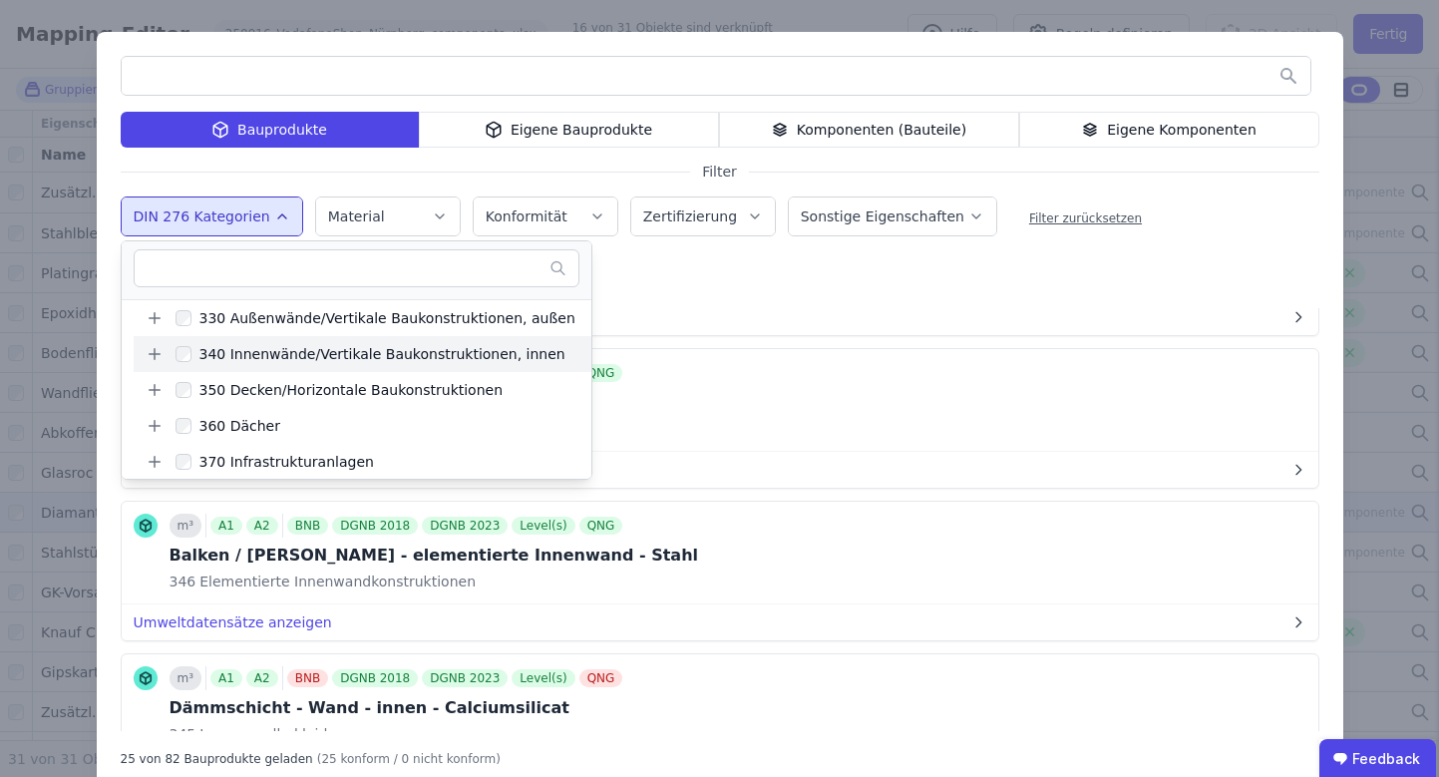
click at [151, 349] on icon at bounding box center [155, 354] width 18 height 18
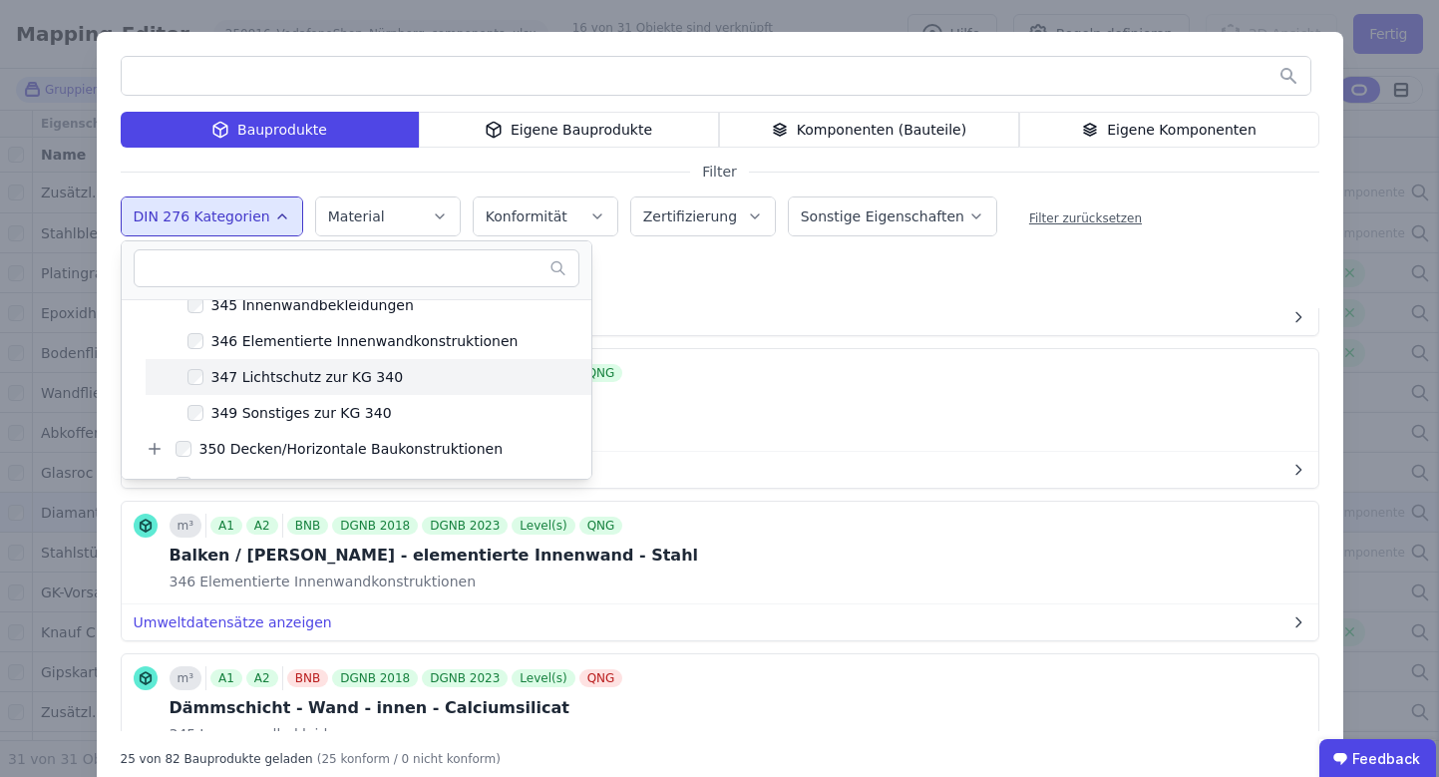
scroll to position [412, 0]
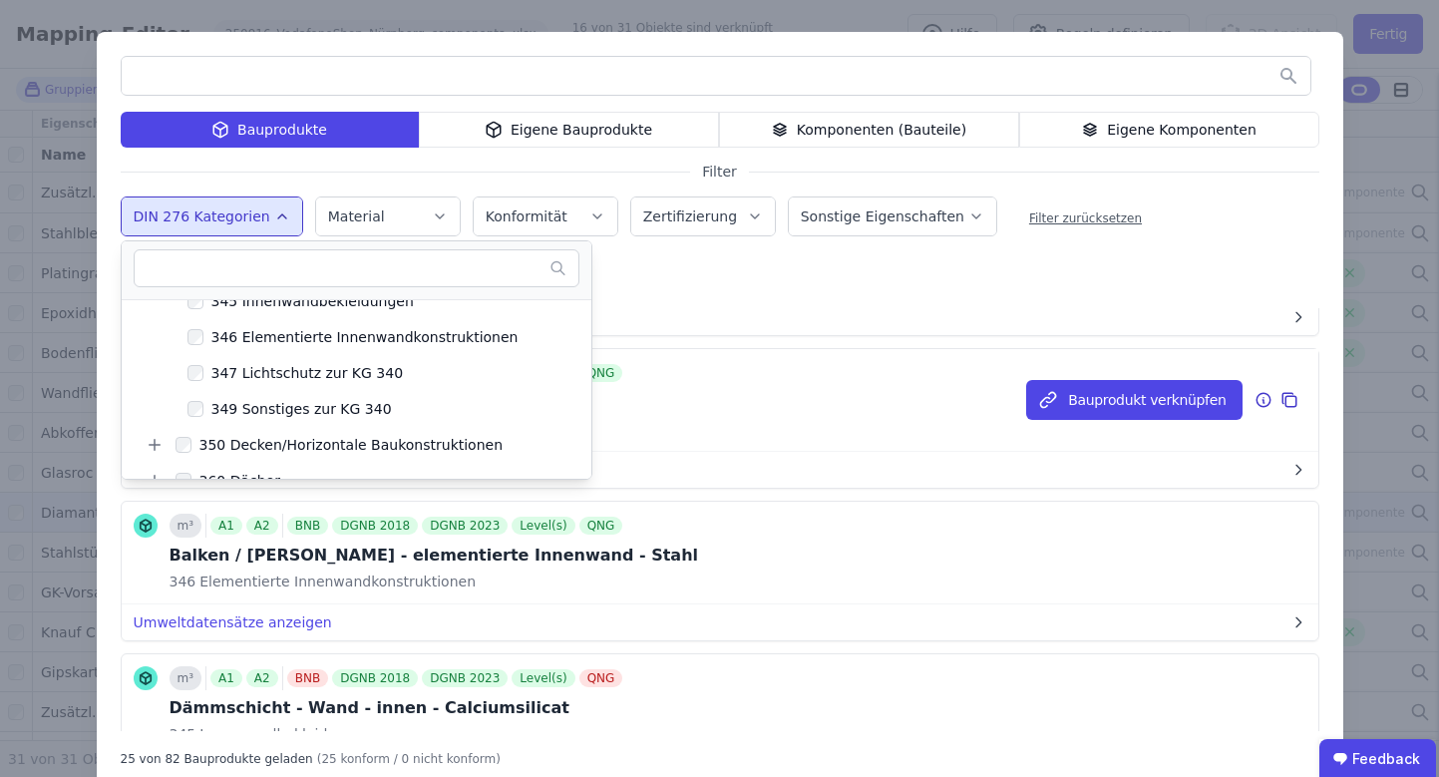
click at [899, 414] on div "m² A1 A2 BNB DGNB 2018 DGNB 2023 Level(s) QNG Anstrich - innen - Kalkfarbe 345 …" at bounding box center [720, 400] width 1197 height 103
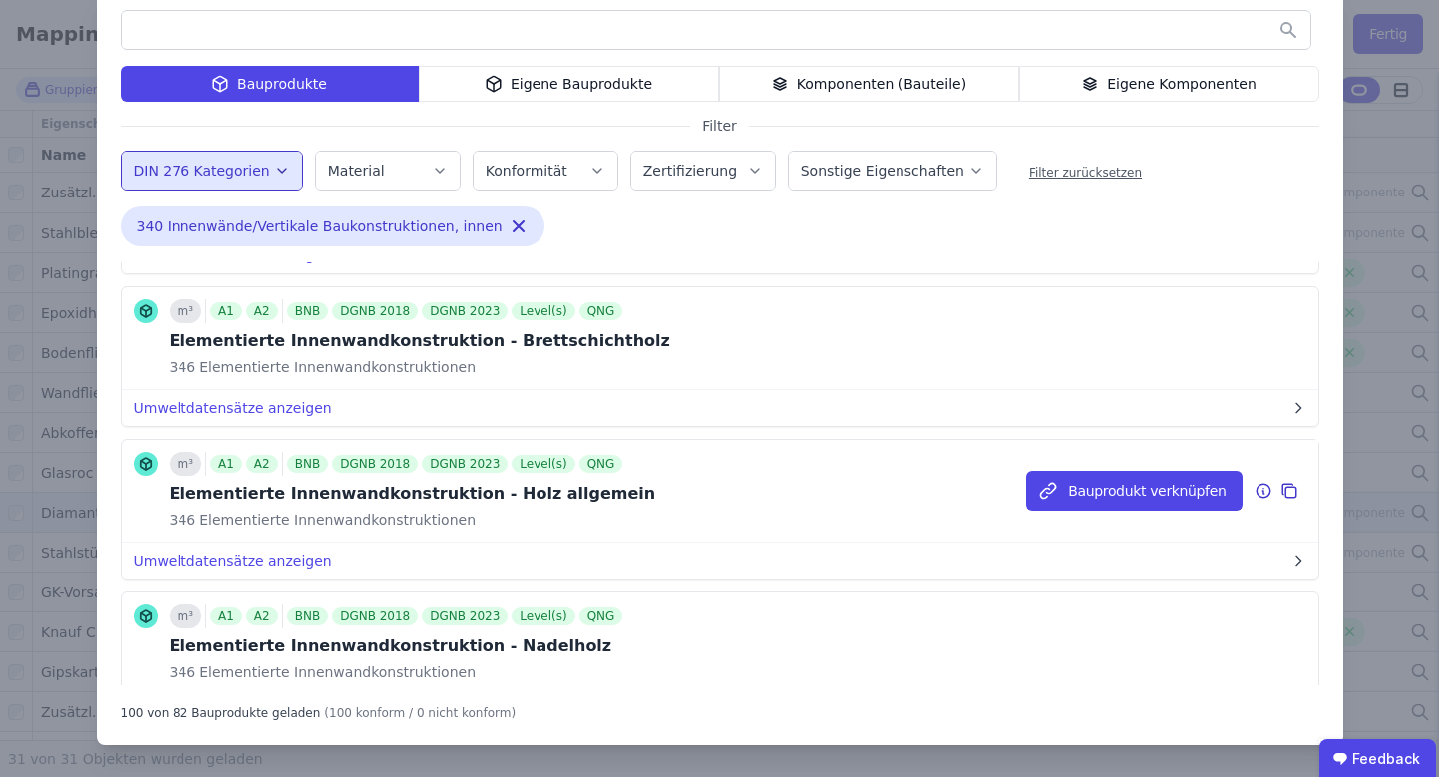
scroll to position [2500, 0]
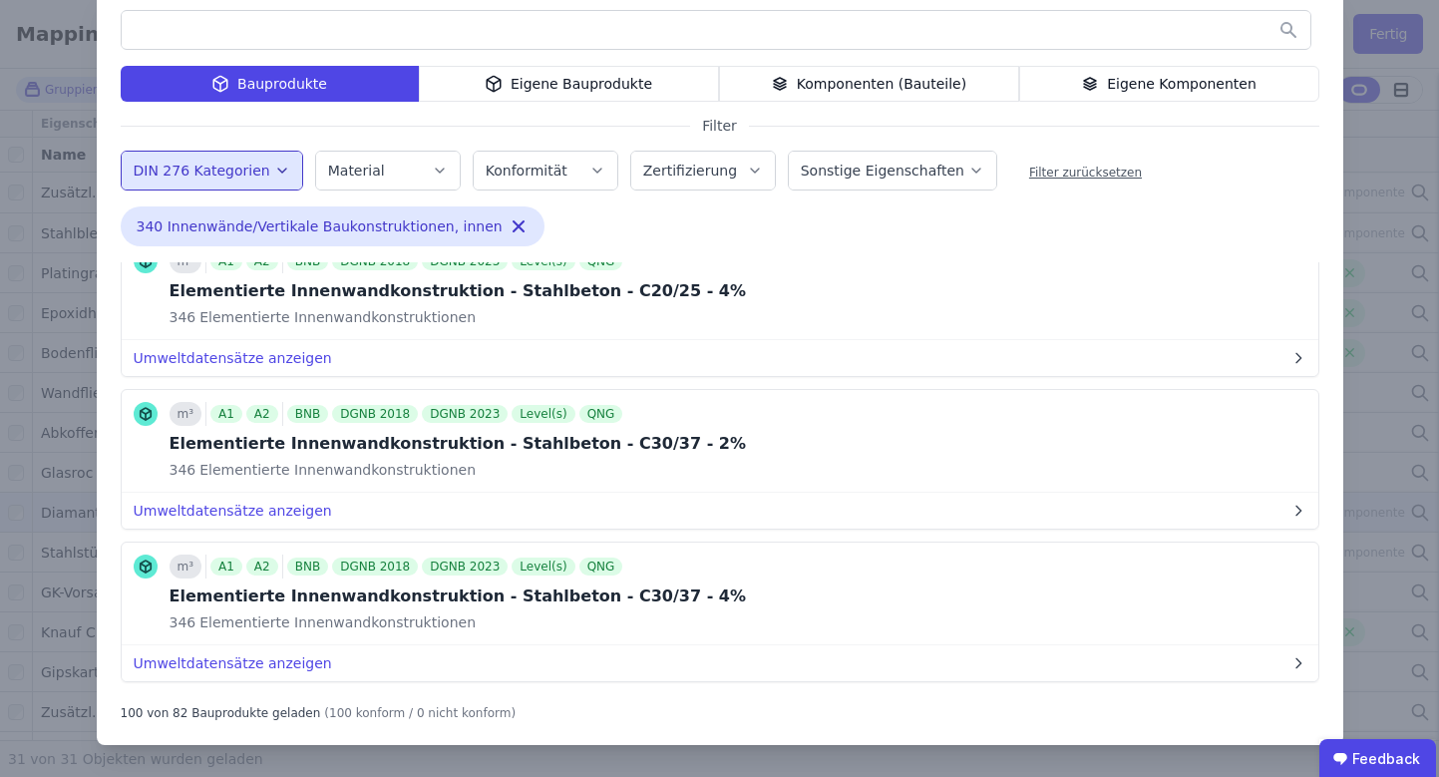
click at [631, 23] on input "text" at bounding box center [716, 30] width 1189 height 36
type input "**********"
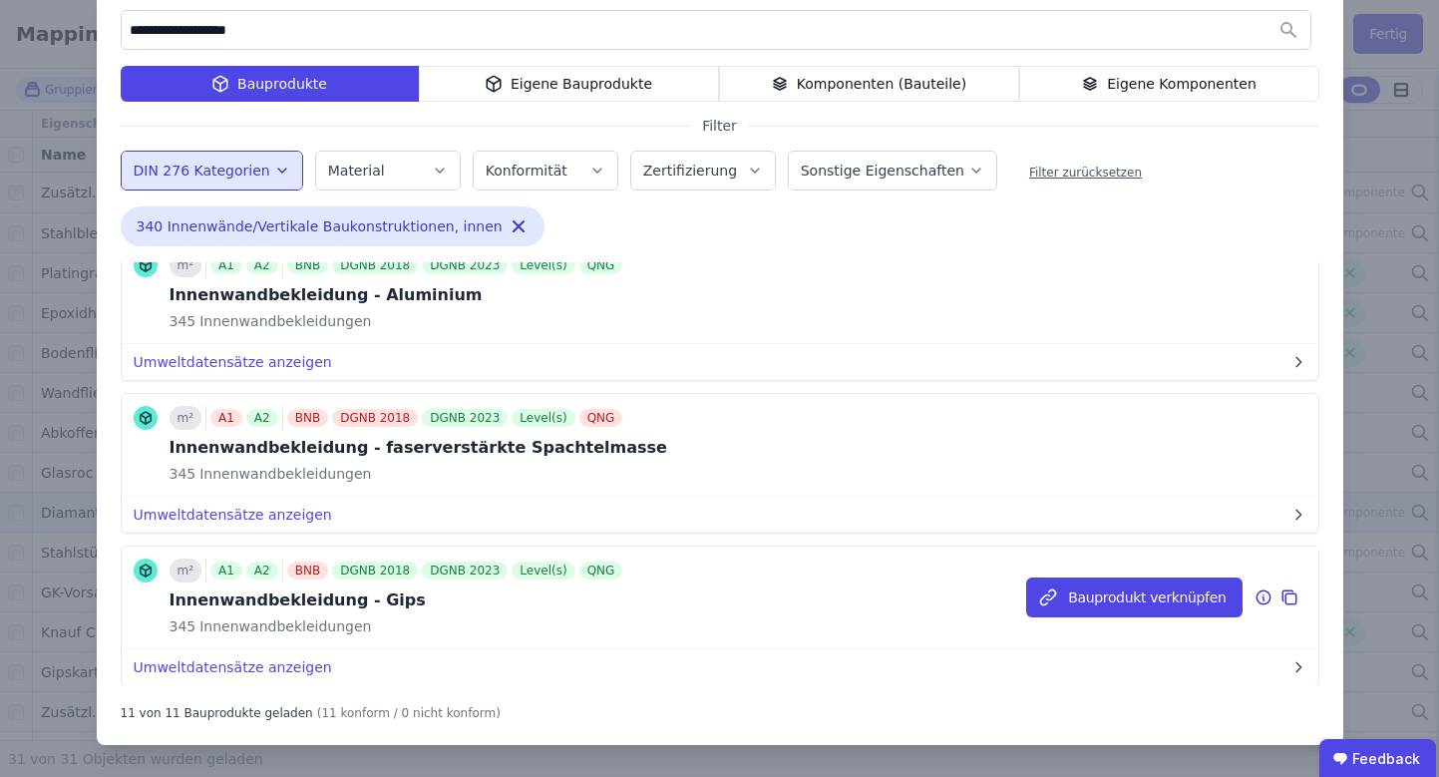
scroll to position [80, 0]
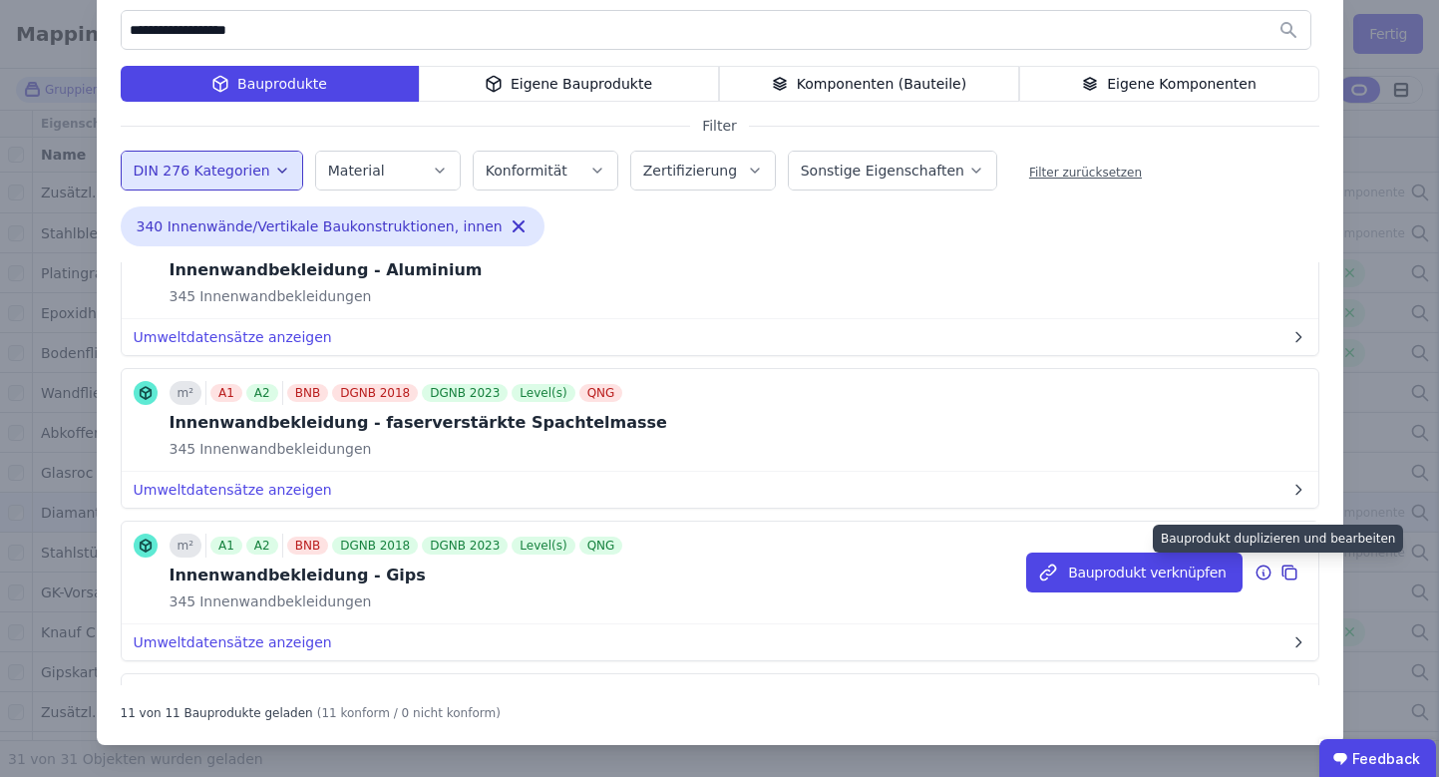
click at [1286, 571] on icon at bounding box center [1291, 573] width 11 height 11
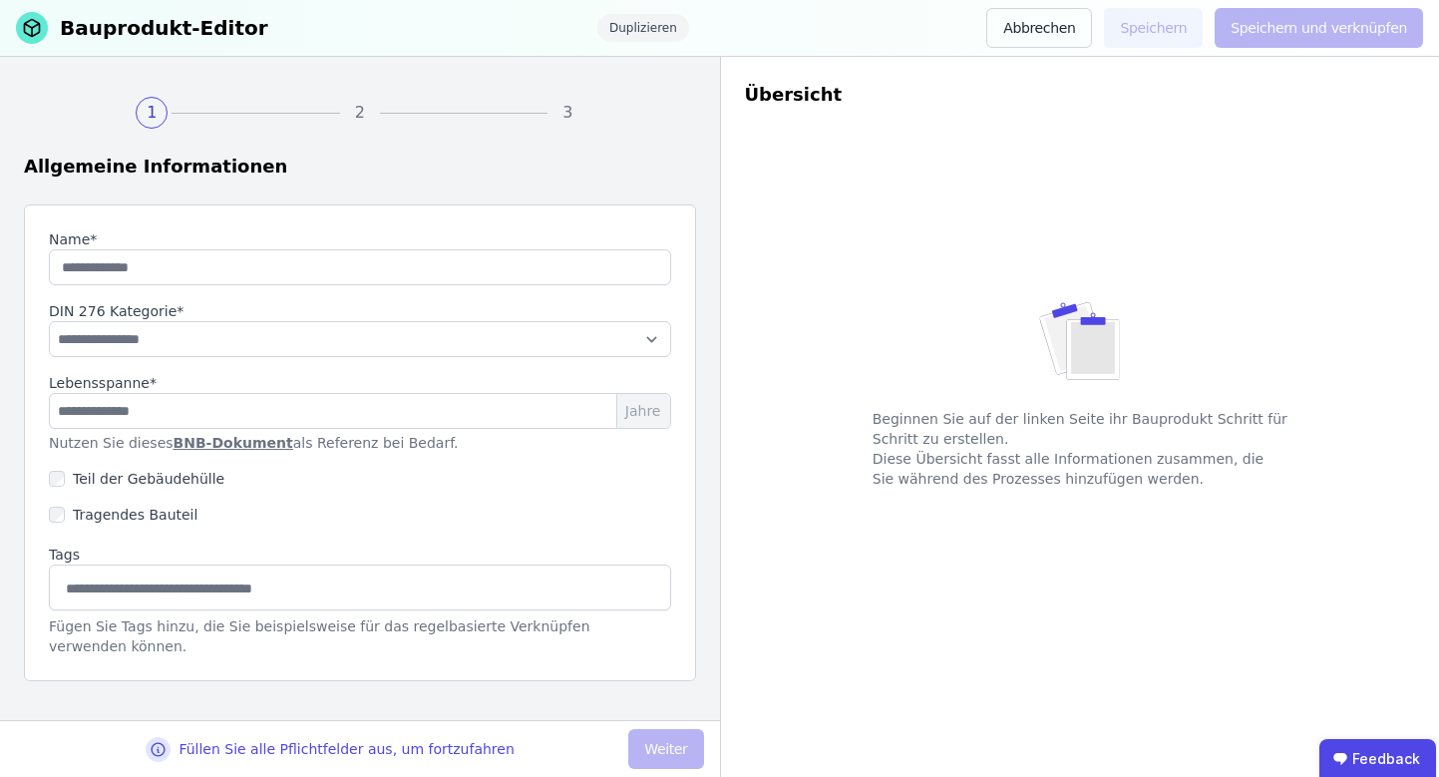
type input "**********"
type input "**"
select select "**********"
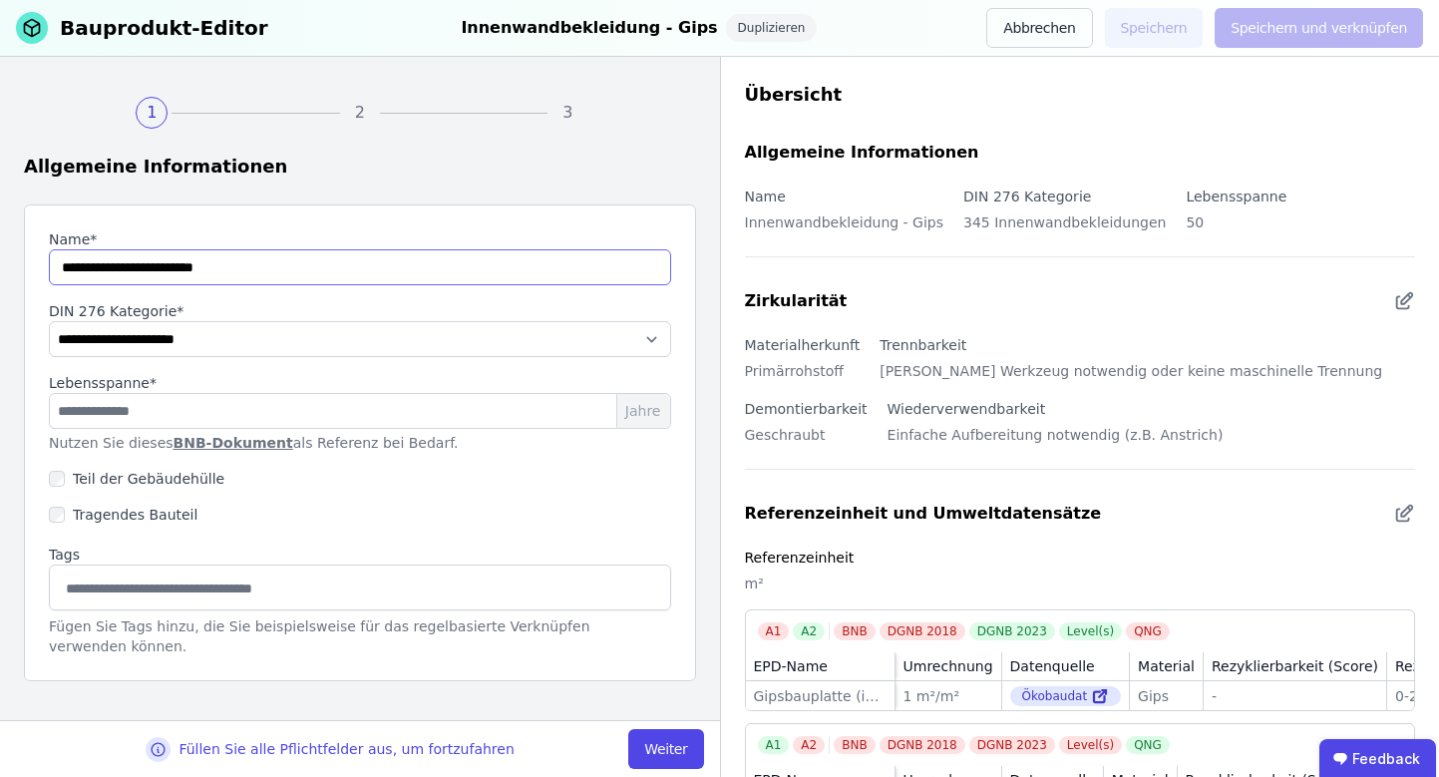
click at [287, 265] on input "string" at bounding box center [360, 267] width 622 height 36
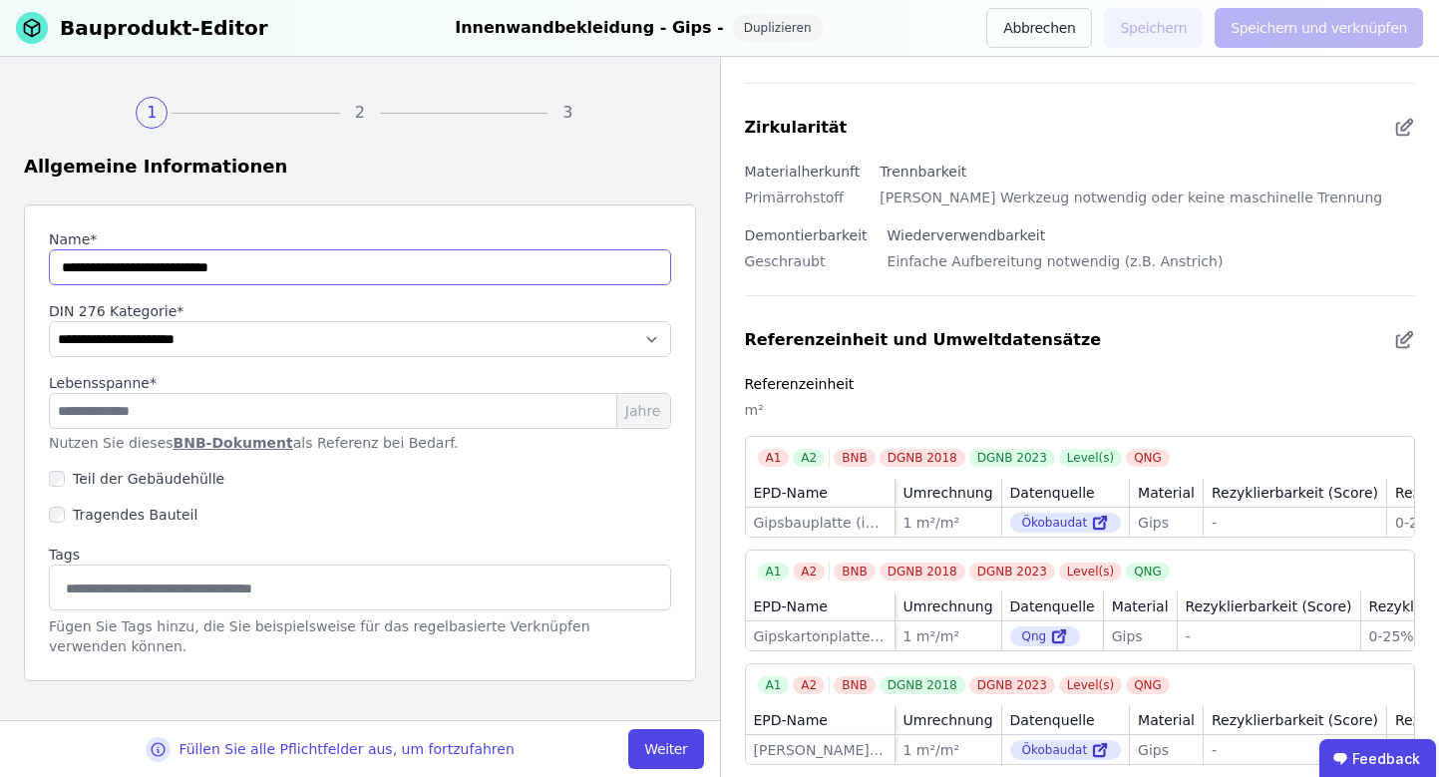
scroll to position [217, 0]
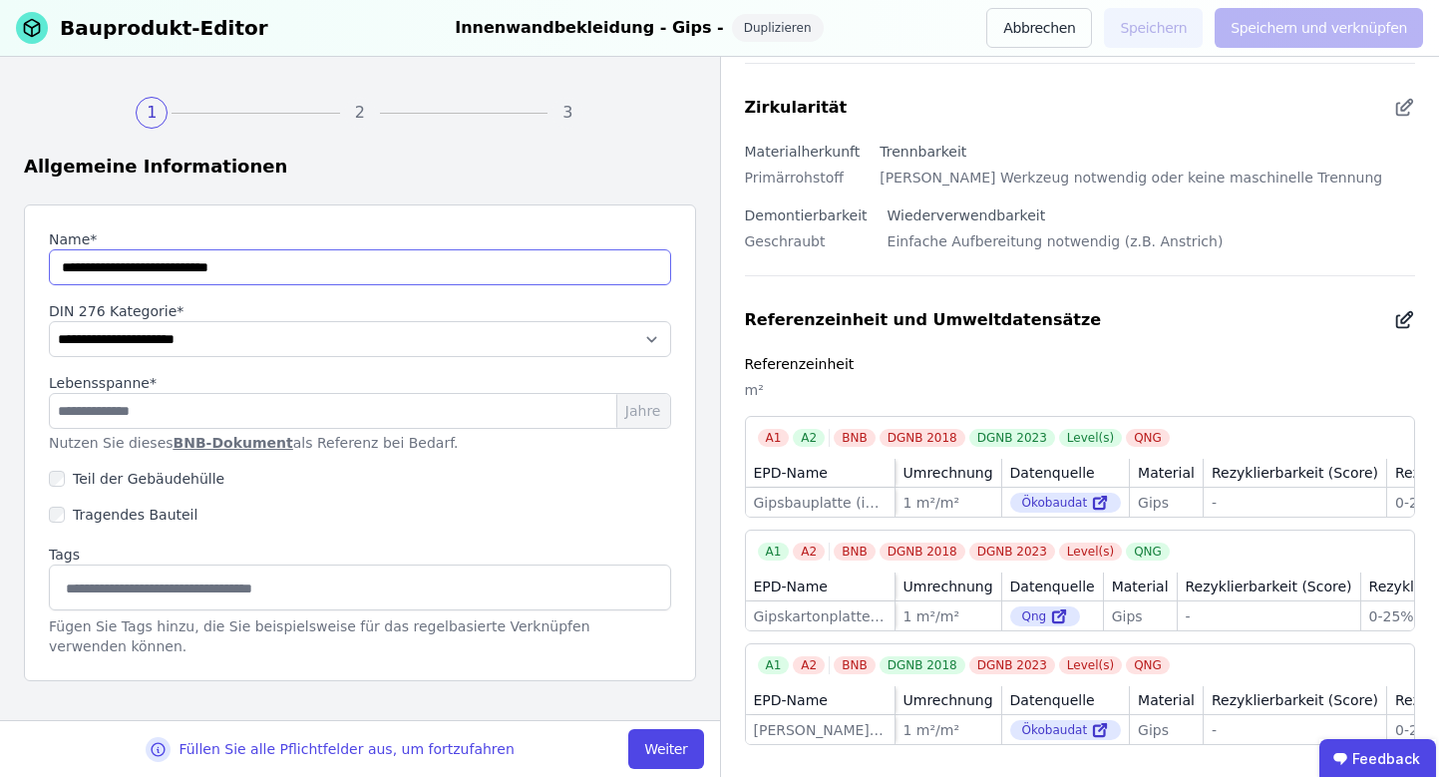
type input "**********"
click at [1401, 312] on icon at bounding box center [1406, 317] width 11 height 11
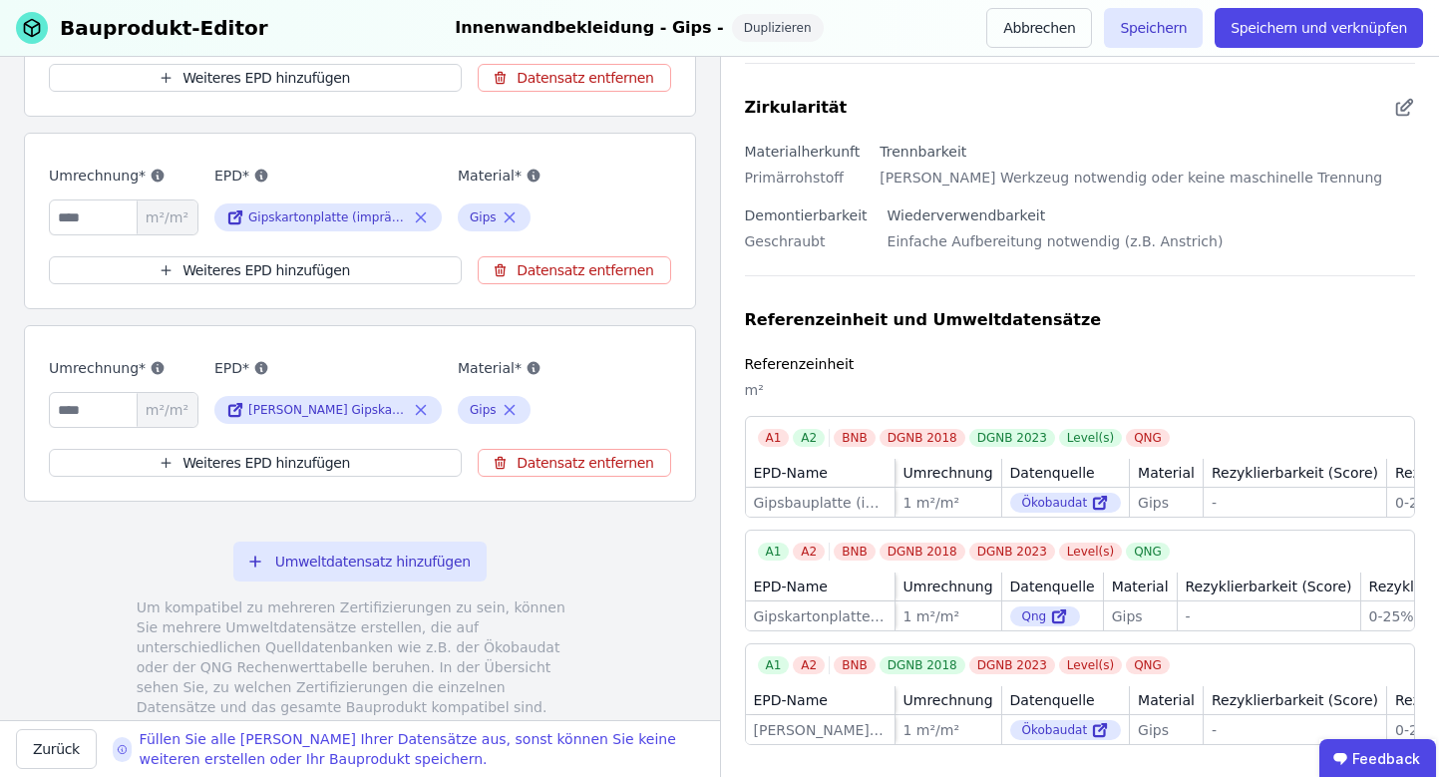
scroll to position [532, 0]
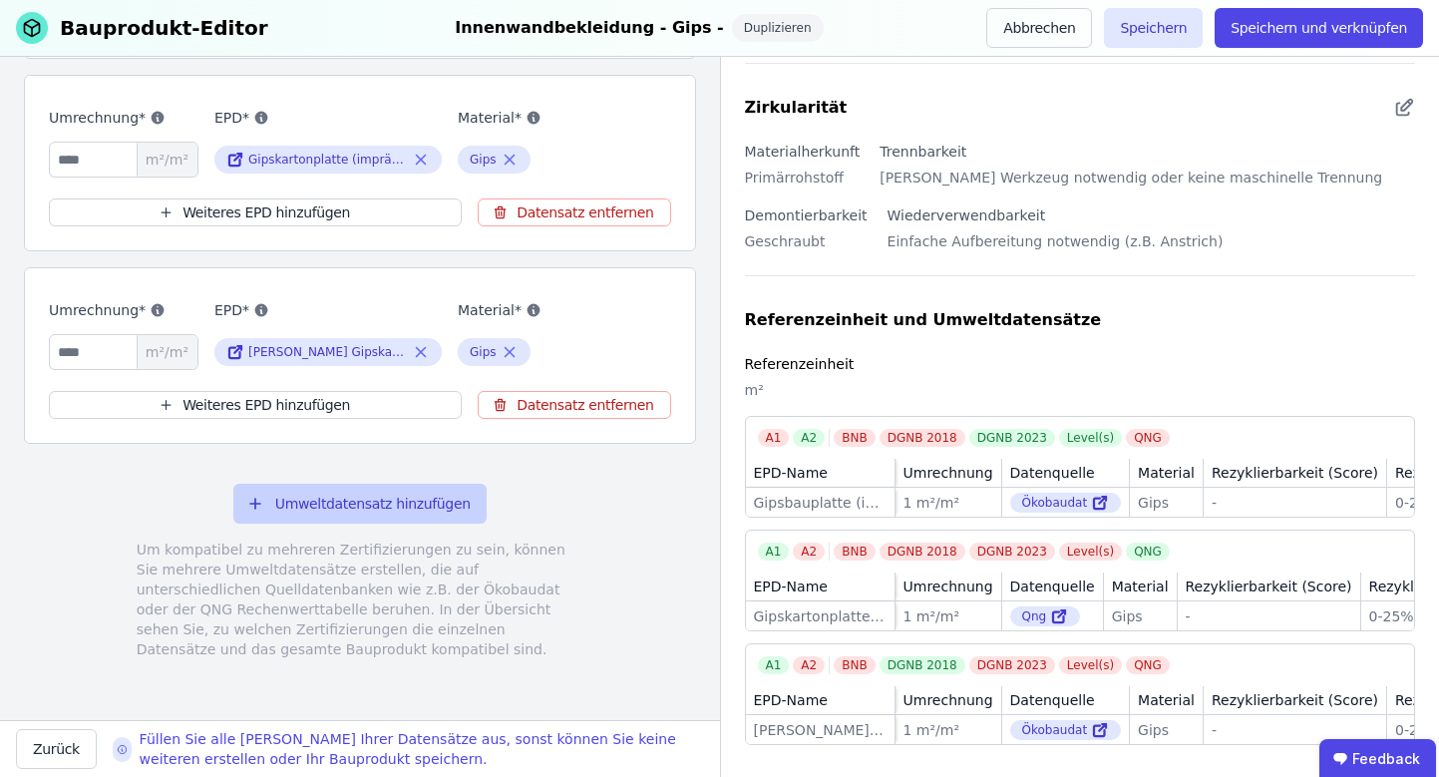
click at [354, 515] on button "Umweltdatensatz hinzufügen" at bounding box center [359, 504] width 253 height 40
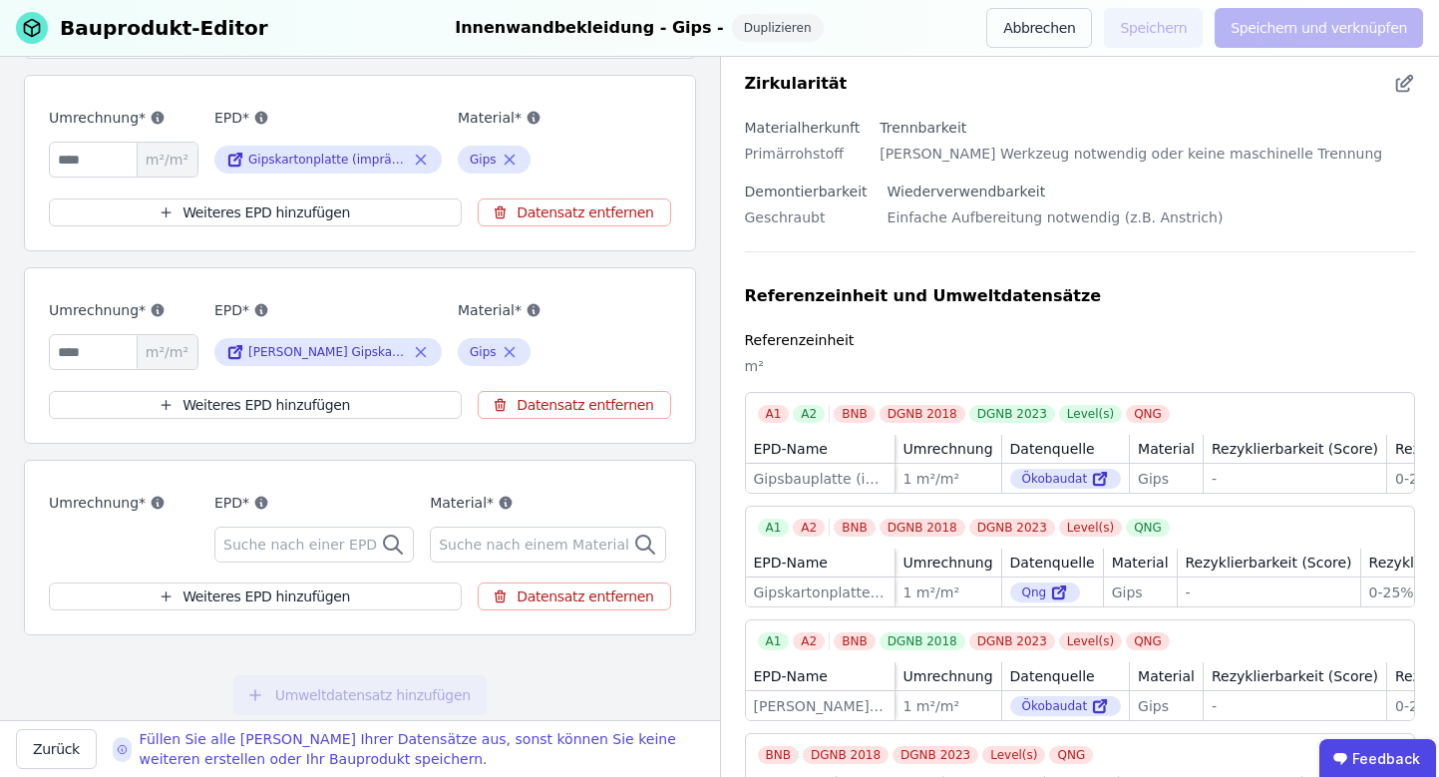
click at [274, 539] on span "Suche nach einer EPD" at bounding box center [302, 545] width 158 height 20
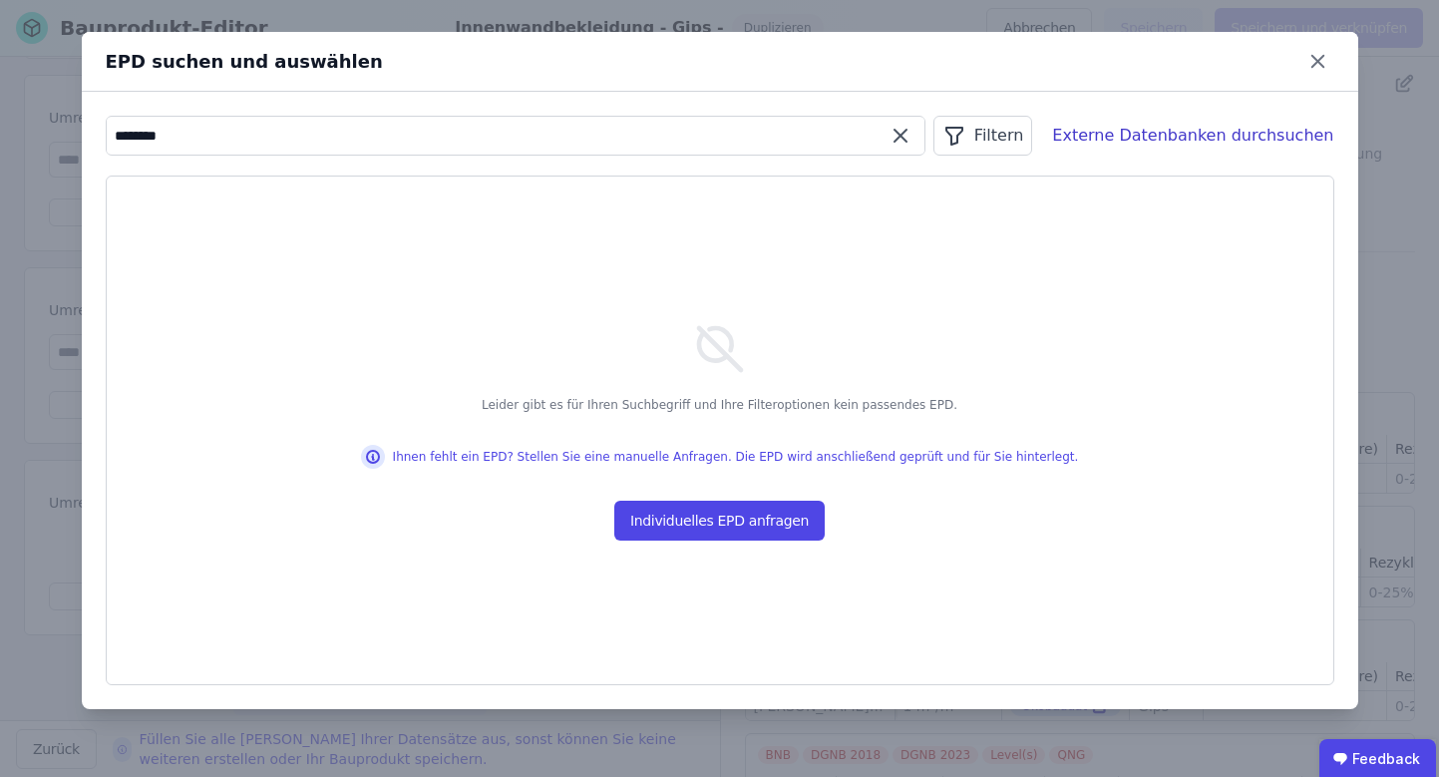
drag, startPoint x: 283, startPoint y: 126, endPoint x: 84, endPoint y: 137, distance: 199.8
click at [84, 137] on div "******** Filtern Externe Datenbanken durchsuchen Leider gibt es für Ihren Suchb…" at bounding box center [720, 400] width 1277 height 617
paste input "**********"
click at [1249, 128] on div "Externe Datenbanken durchsuchen" at bounding box center [1192, 136] width 281 height 24
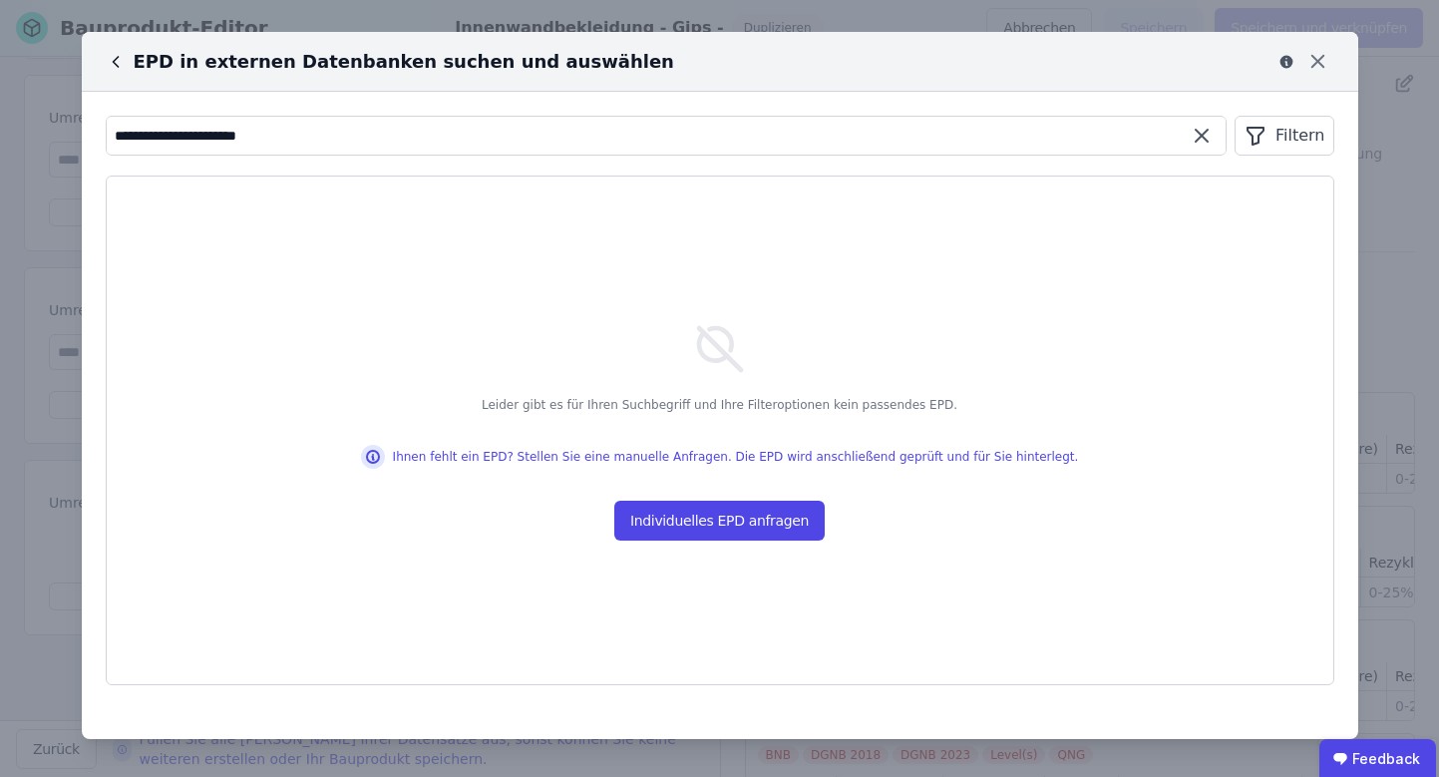
drag, startPoint x: 352, startPoint y: 141, endPoint x: 88, endPoint y: 142, distance: 264.3
click at [88, 142] on div "**********" at bounding box center [720, 400] width 1277 height 617
click at [115, 59] on icon at bounding box center [115, 62] width 5 height 10
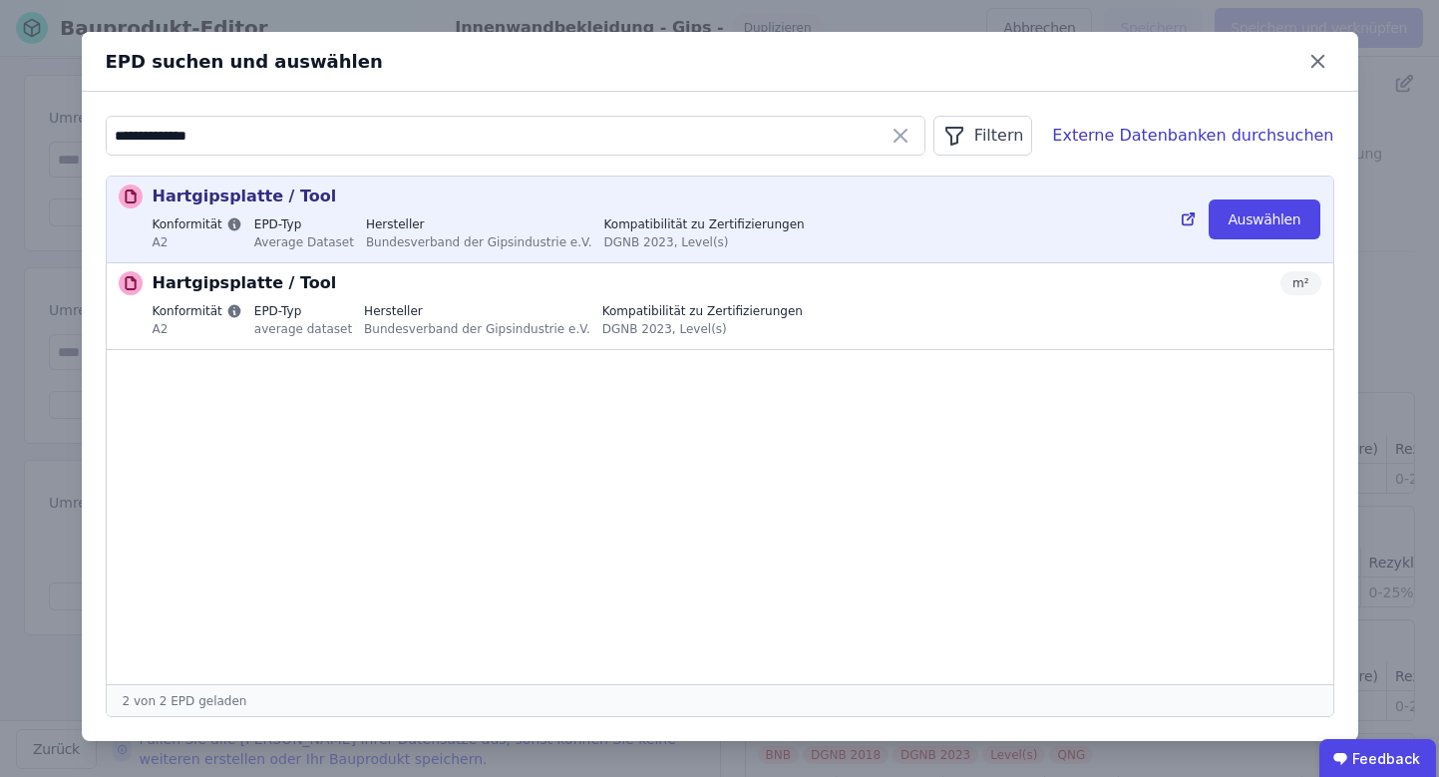
click at [175, 199] on p "Hartgipsplatte / Tool" at bounding box center [245, 197] width 185 height 24
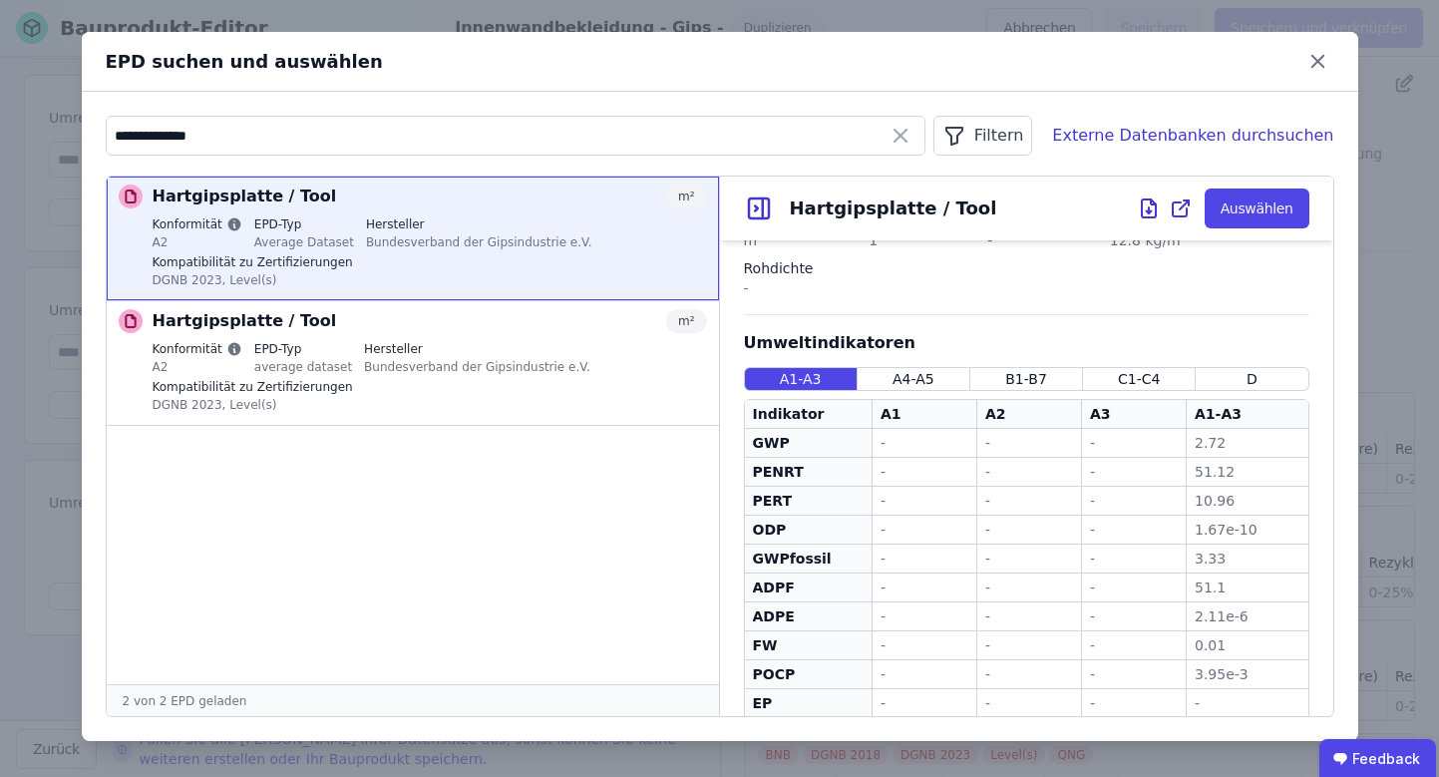
scroll to position [589, 0]
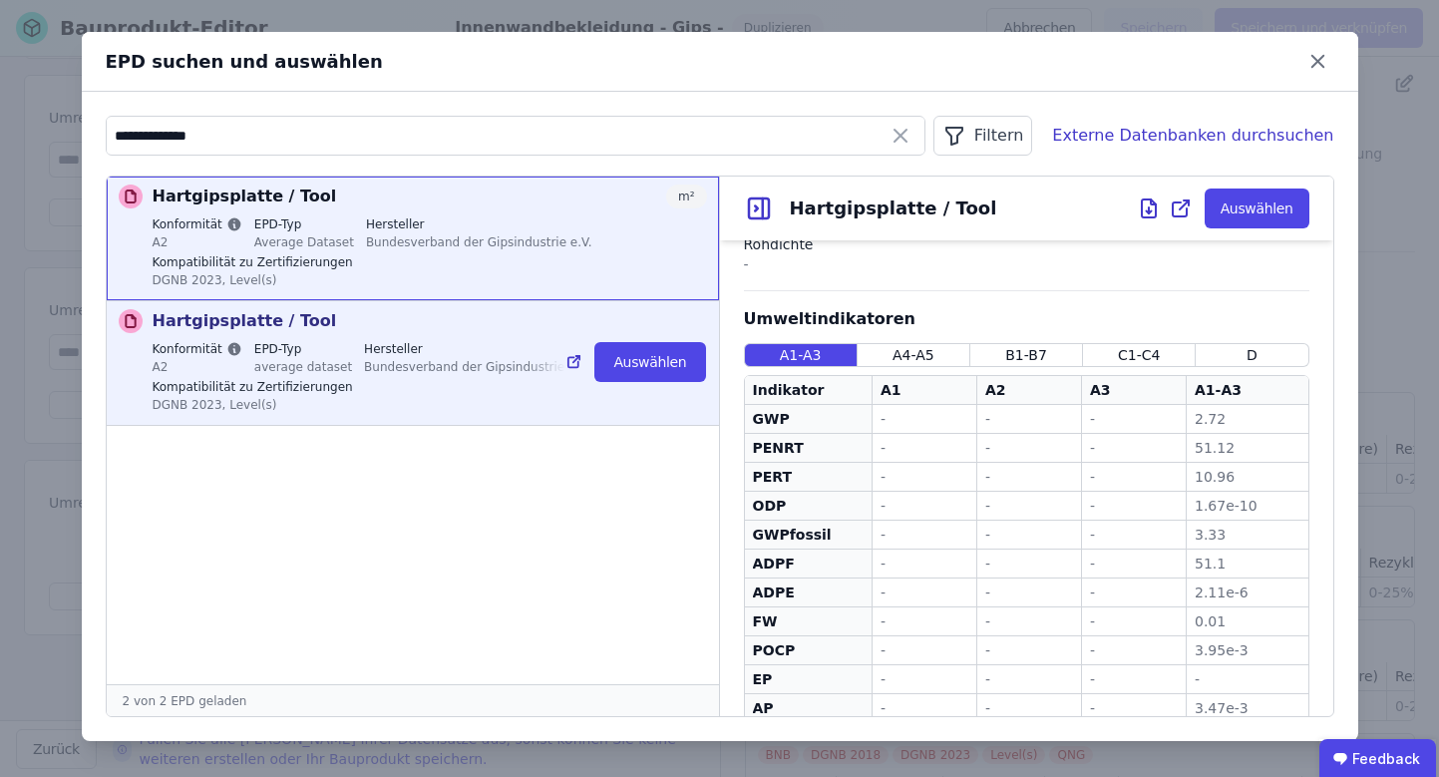
click at [472, 359] on div "Bundesverband der Gipsindustrie e.V." at bounding box center [477, 366] width 226 height 18
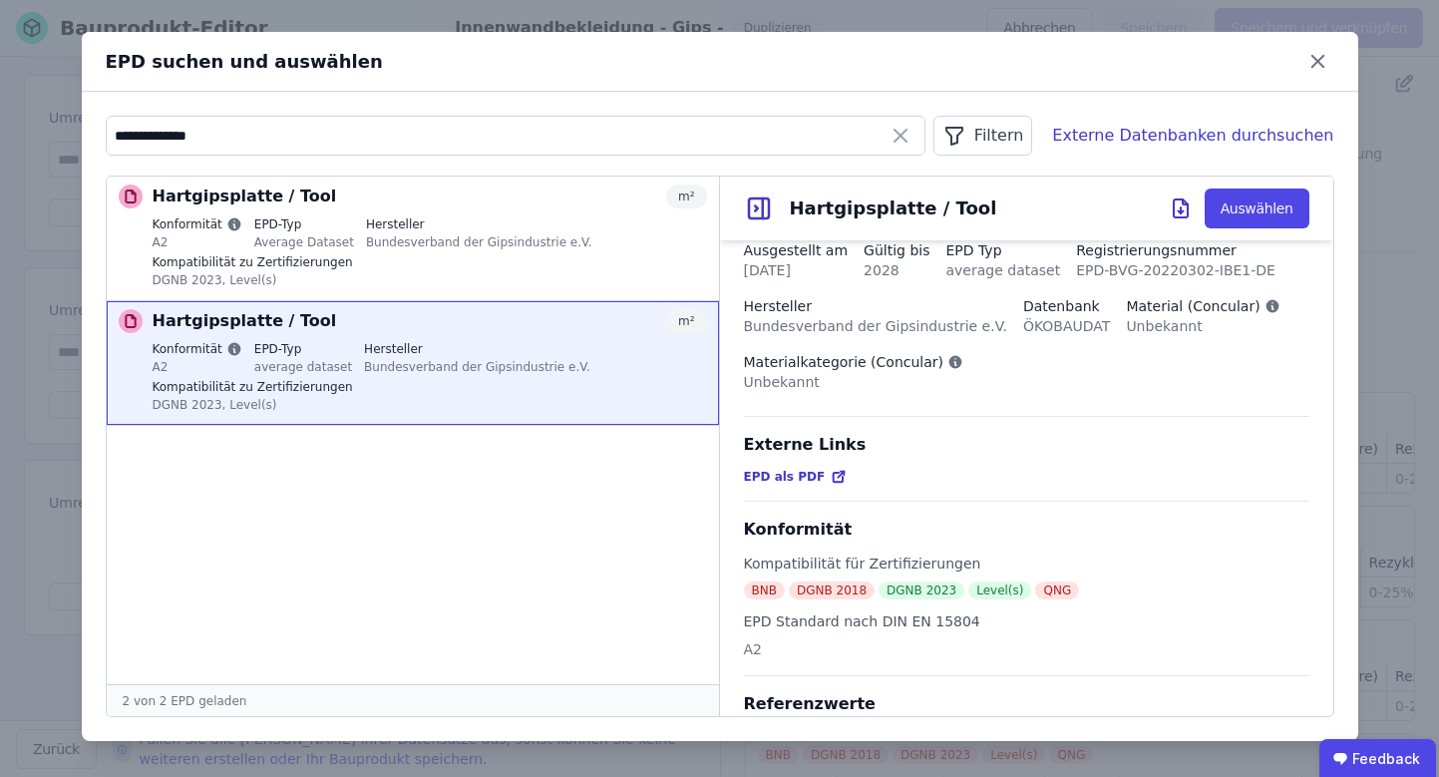
scroll to position [86, 0]
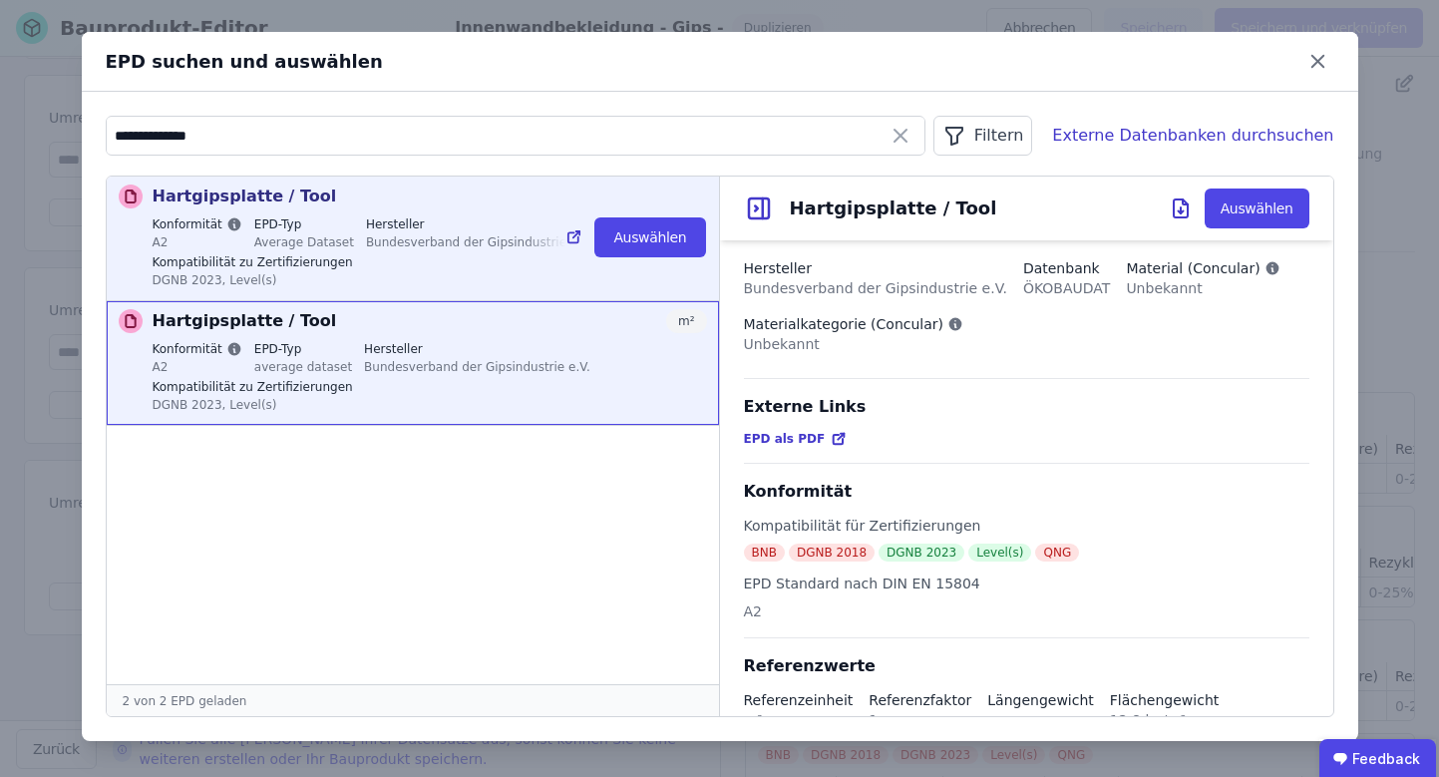
click at [451, 248] on div "Bundesverband der Gipsindustrie e.V." at bounding box center [479, 241] width 226 height 18
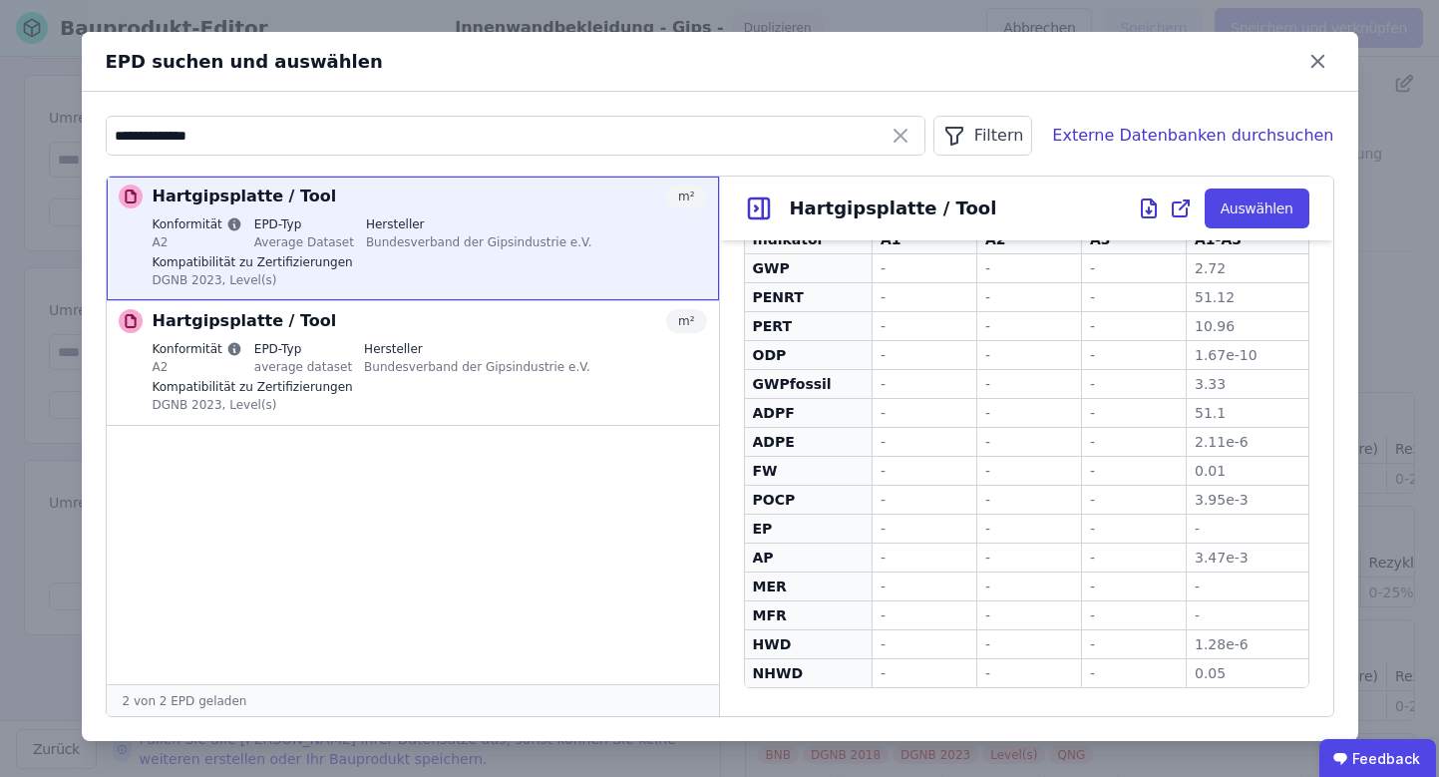
scroll to position [0, 0]
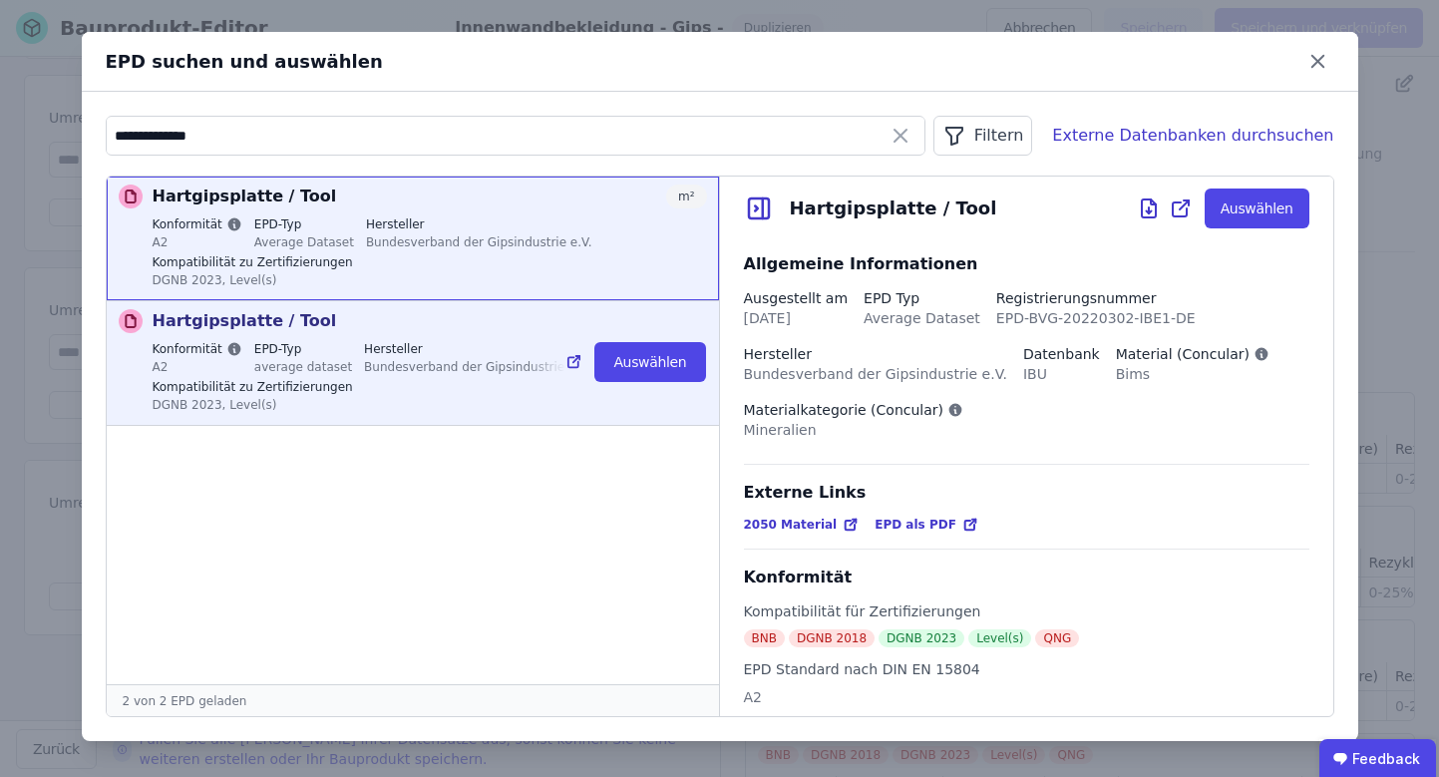
click at [338, 326] on div "Hartgipsplatte / Tool m²" at bounding box center [430, 321] width 555 height 24
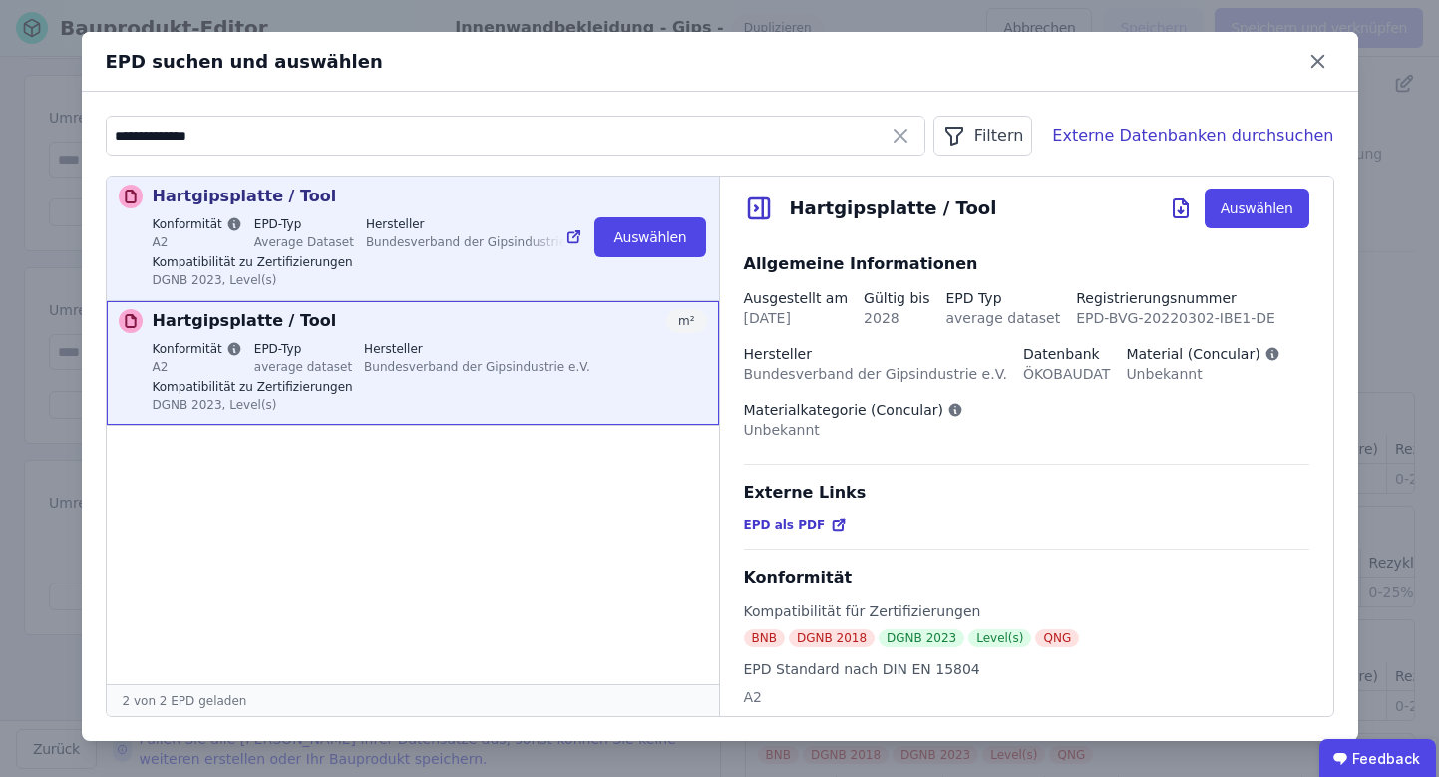
click at [564, 261] on div at bounding box center [546, 238] width 40 height 120
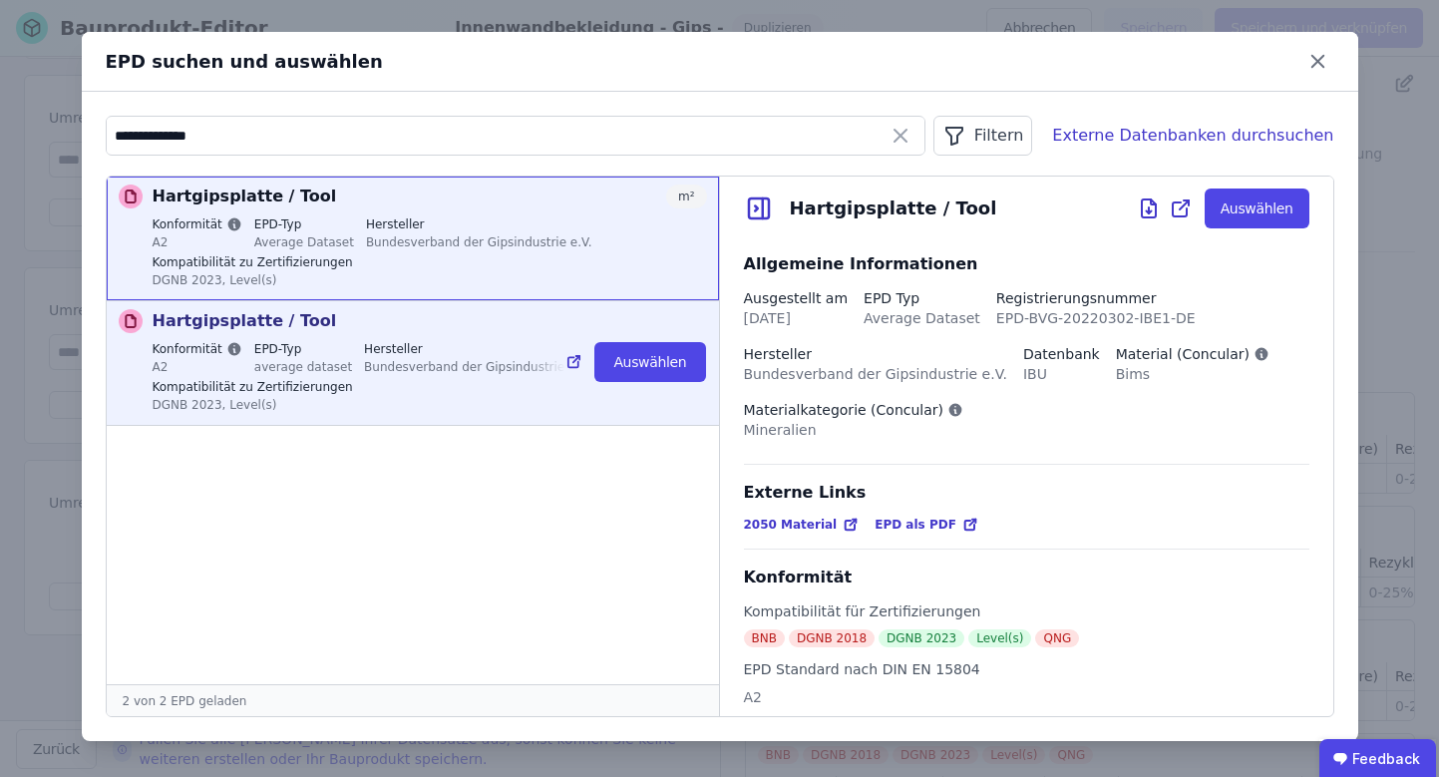
click at [504, 362] on div "Bundesverband der Gipsindustrie e.V." at bounding box center [477, 366] width 226 height 18
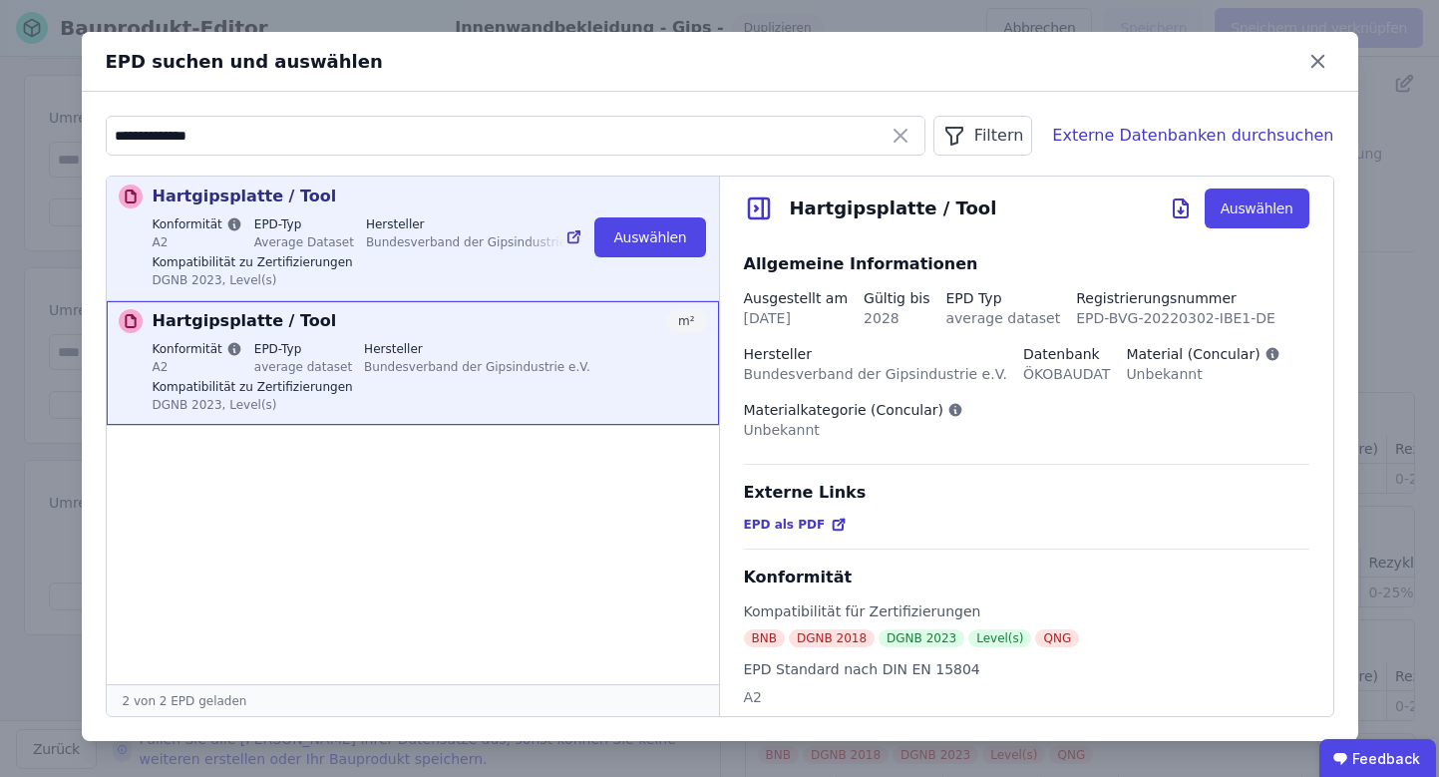
click at [493, 269] on div "Konformität A2 EPD-Typ Average Dataset Hersteller Bundesverband der Gipsindustr…" at bounding box center [430, 254] width 555 height 76
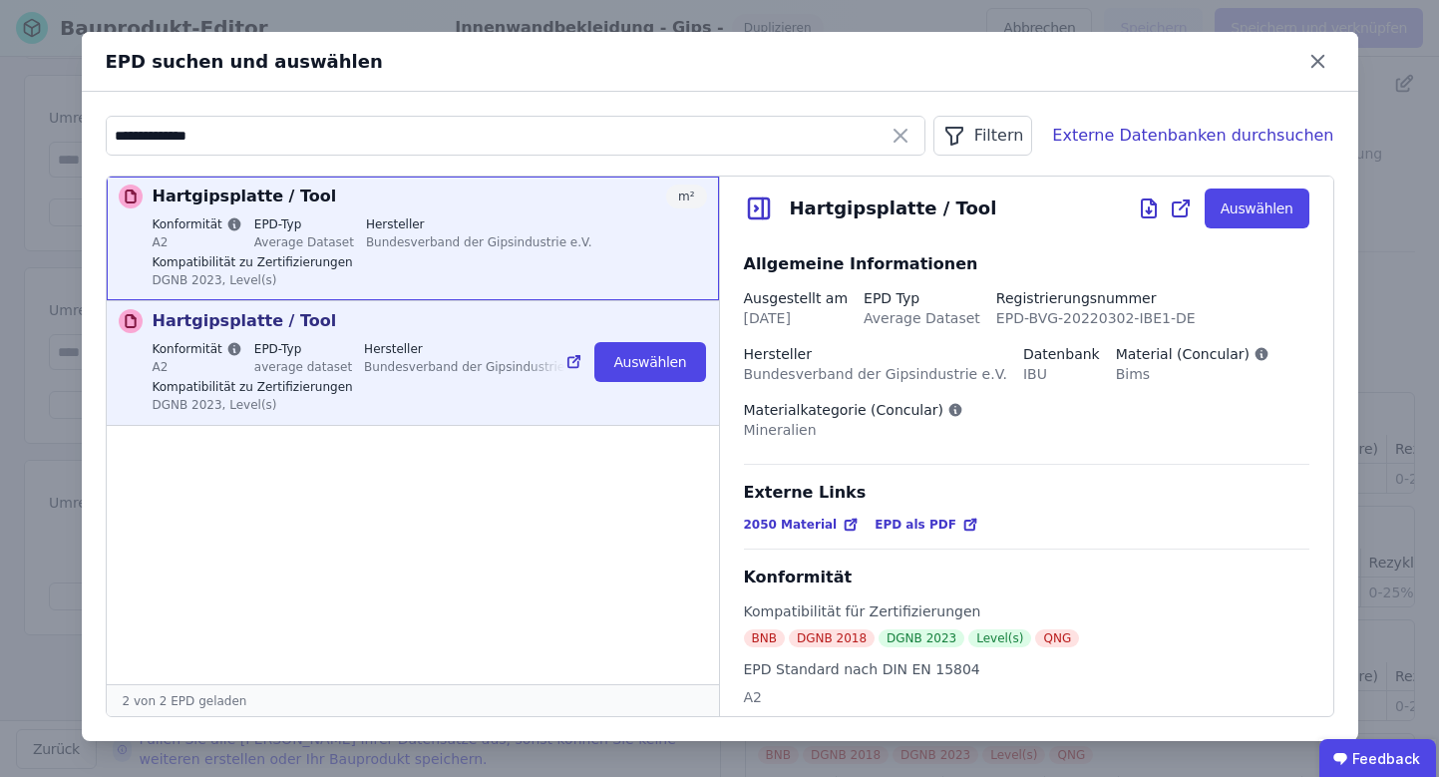
click at [413, 356] on label "Hersteller" at bounding box center [477, 349] width 226 height 16
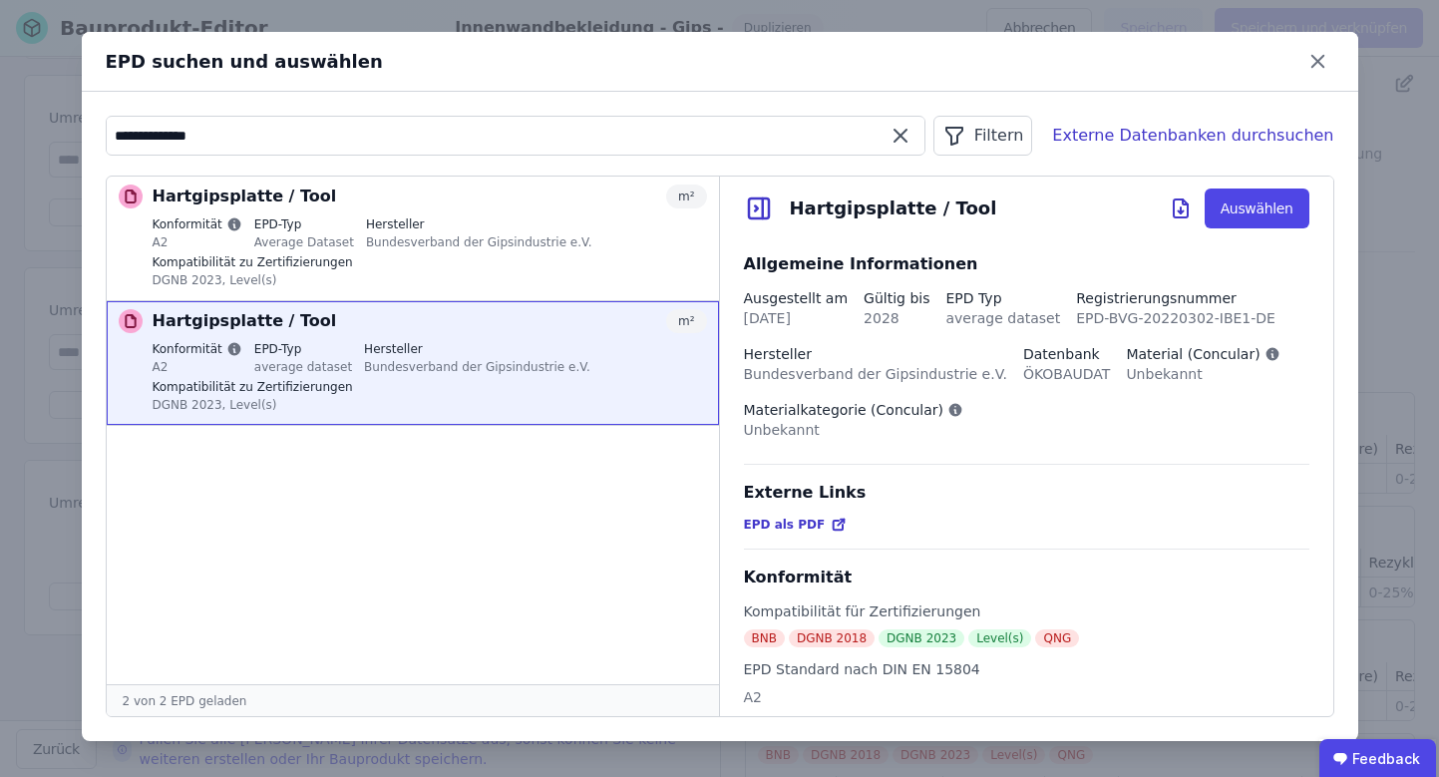
click at [615, 141] on input "**********" at bounding box center [516, 136] width 818 height 36
paste input "**********"
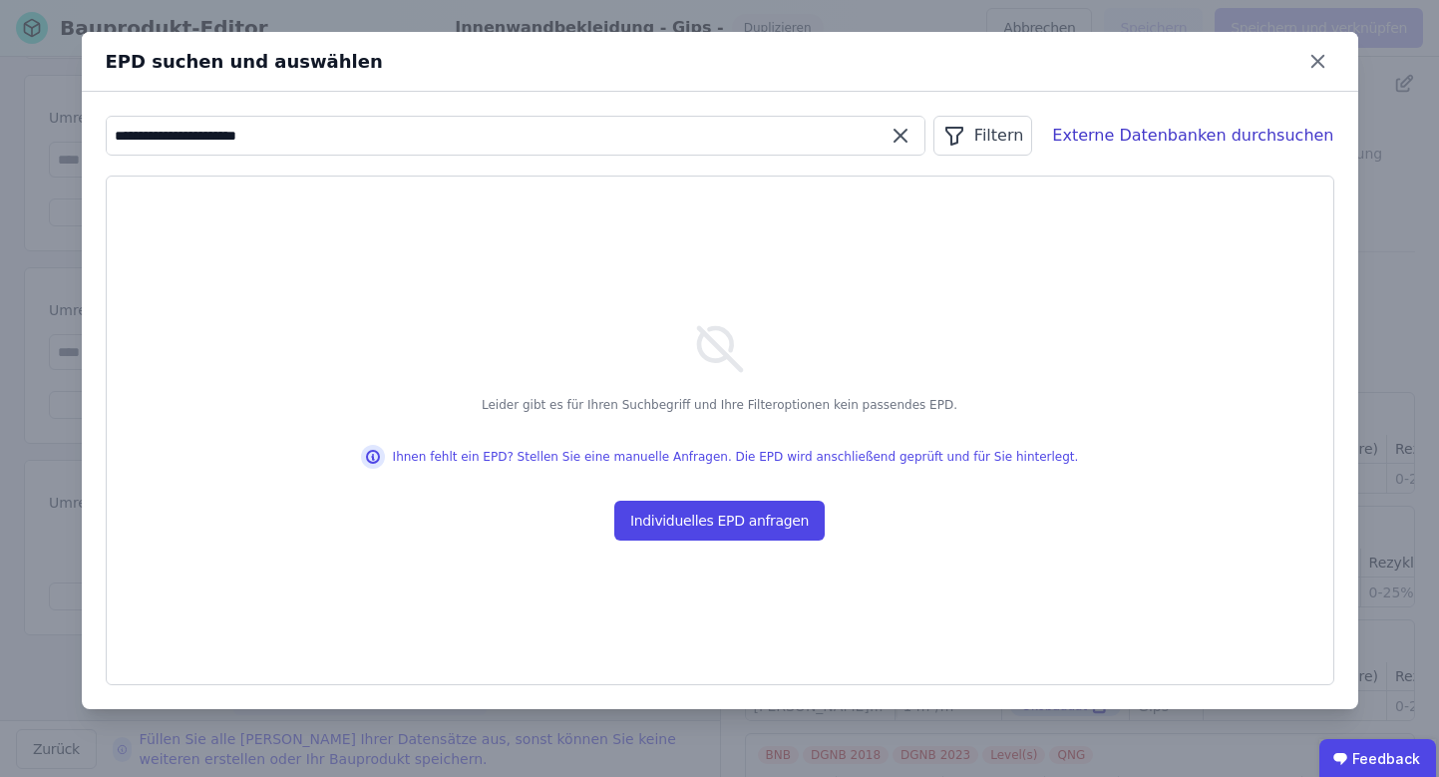
drag, startPoint x: 379, startPoint y: 134, endPoint x: 498, endPoint y: 129, distance: 118.8
click at [498, 129] on input "**********" at bounding box center [516, 136] width 818 height 36
click at [504, 124] on input "**********" at bounding box center [516, 136] width 818 height 36
type input "**********"
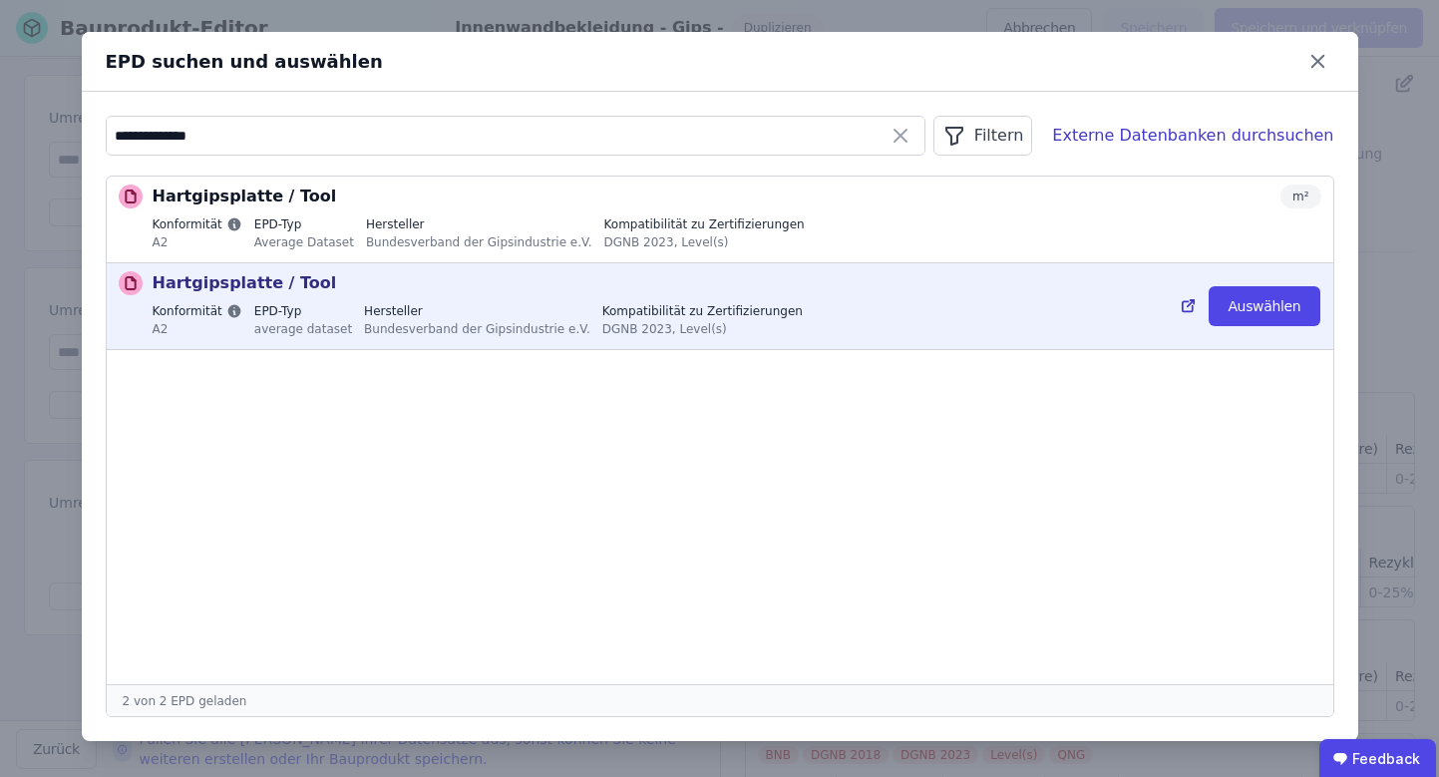
click at [410, 278] on div "Hartgipsplatte / Tool m²" at bounding box center [737, 283] width 1169 height 24
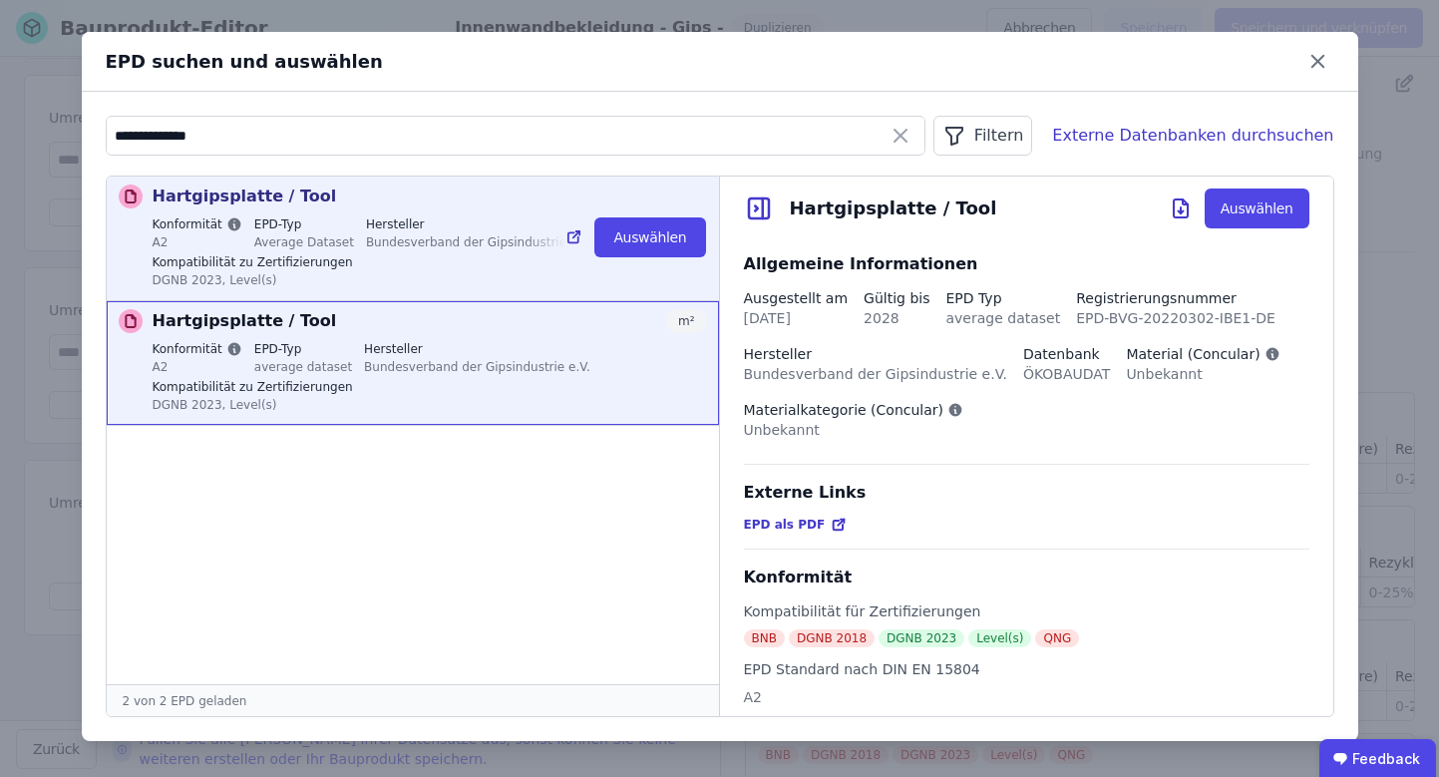
click at [395, 262] on div "Konformität A2 EPD-Typ Average Dataset Hersteller Bundesverband der Gipsindustr…" at bounding box center [430, 254] width 555 height 76
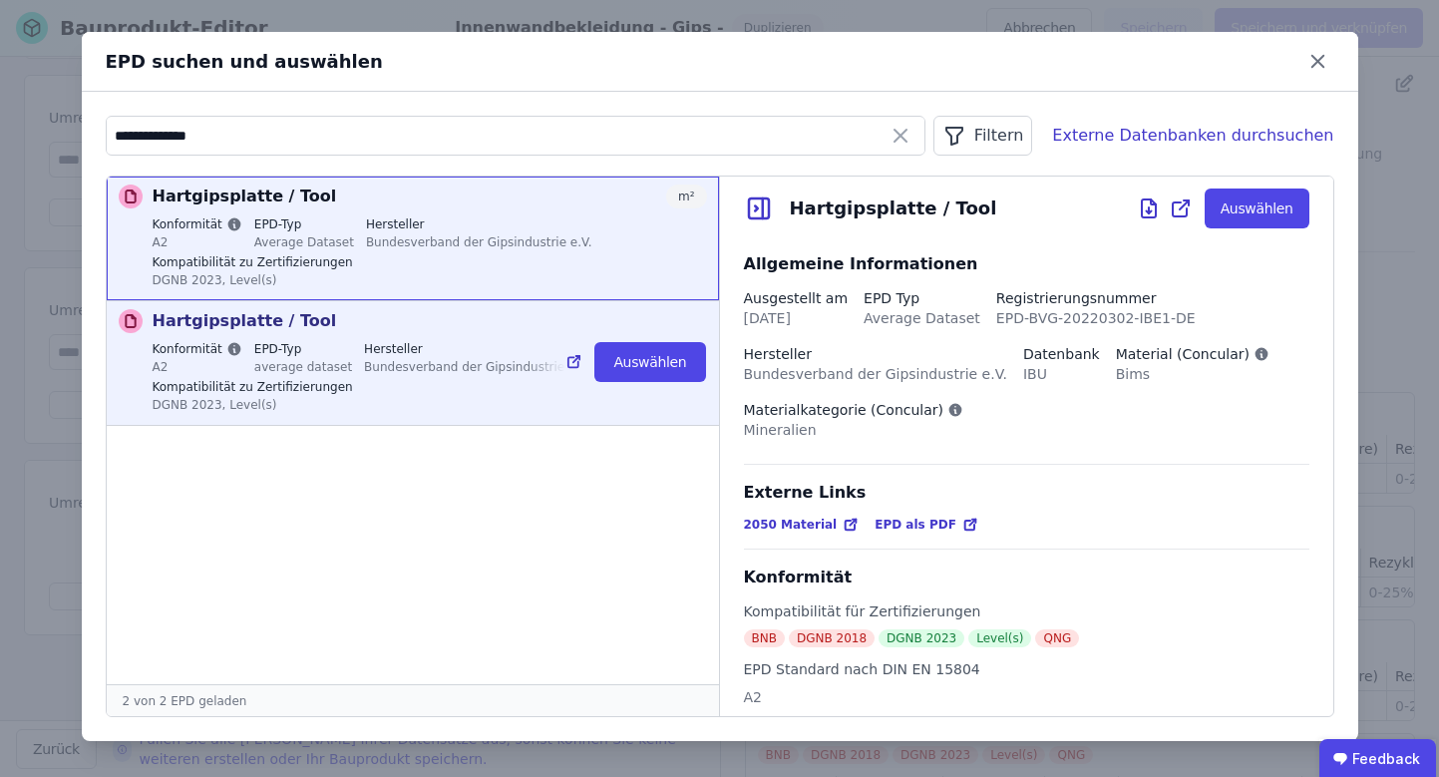
click at [393, 371] on div "Bundesverband der Gipsindustrie e.V." at bounding box center [477, 366] width 226 height 18
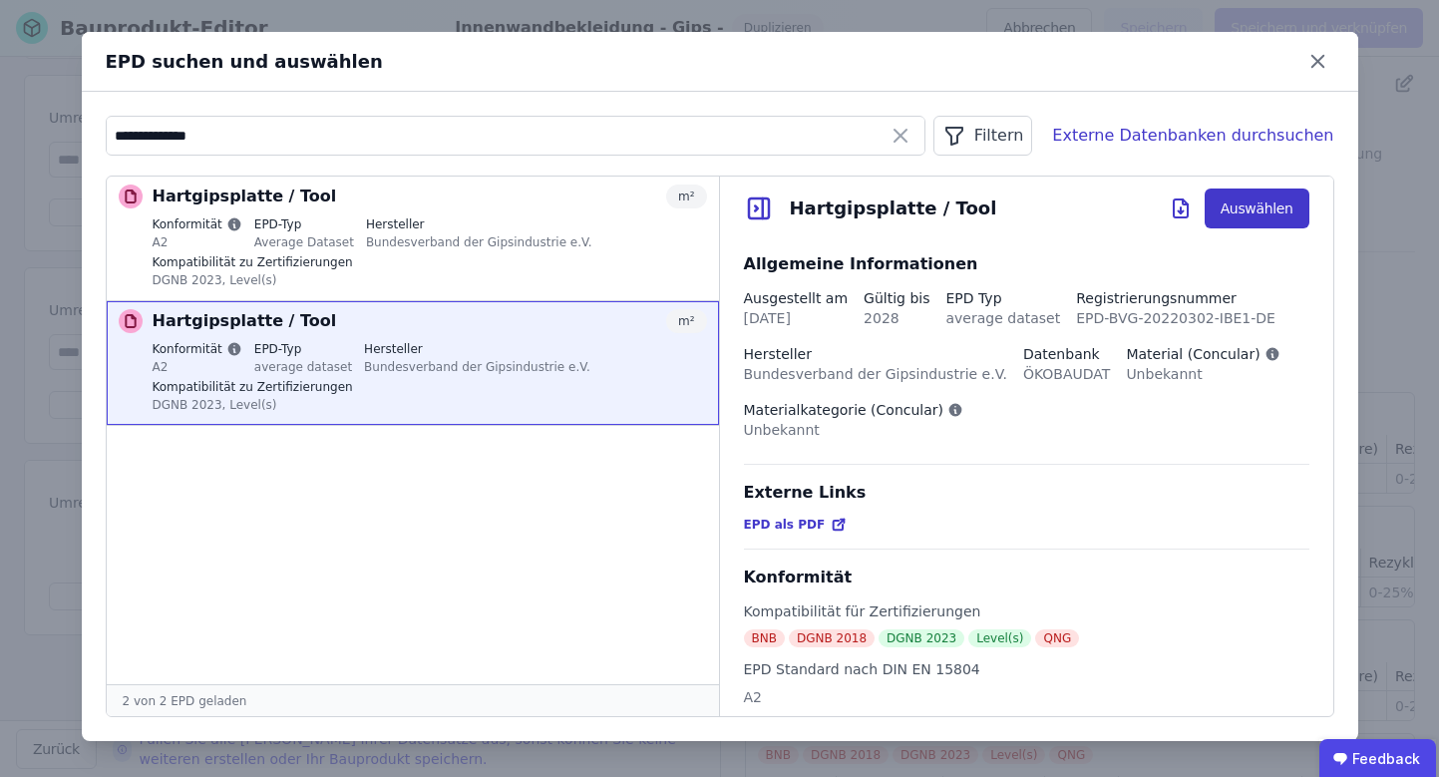
click at [1238, 207] on button "Auswählen" at bounding box center [1257, 209] width 105 height 40
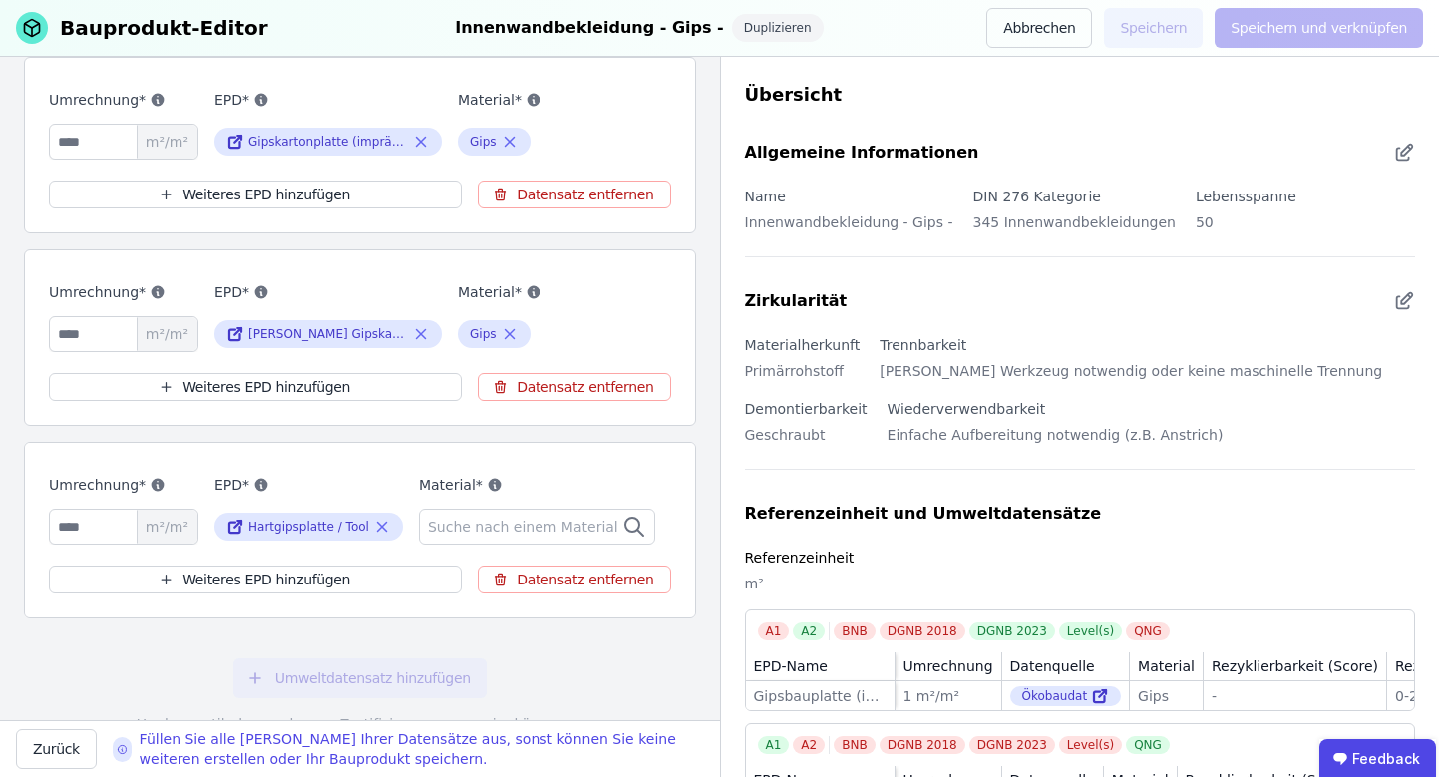
scroll to position [604, 0]
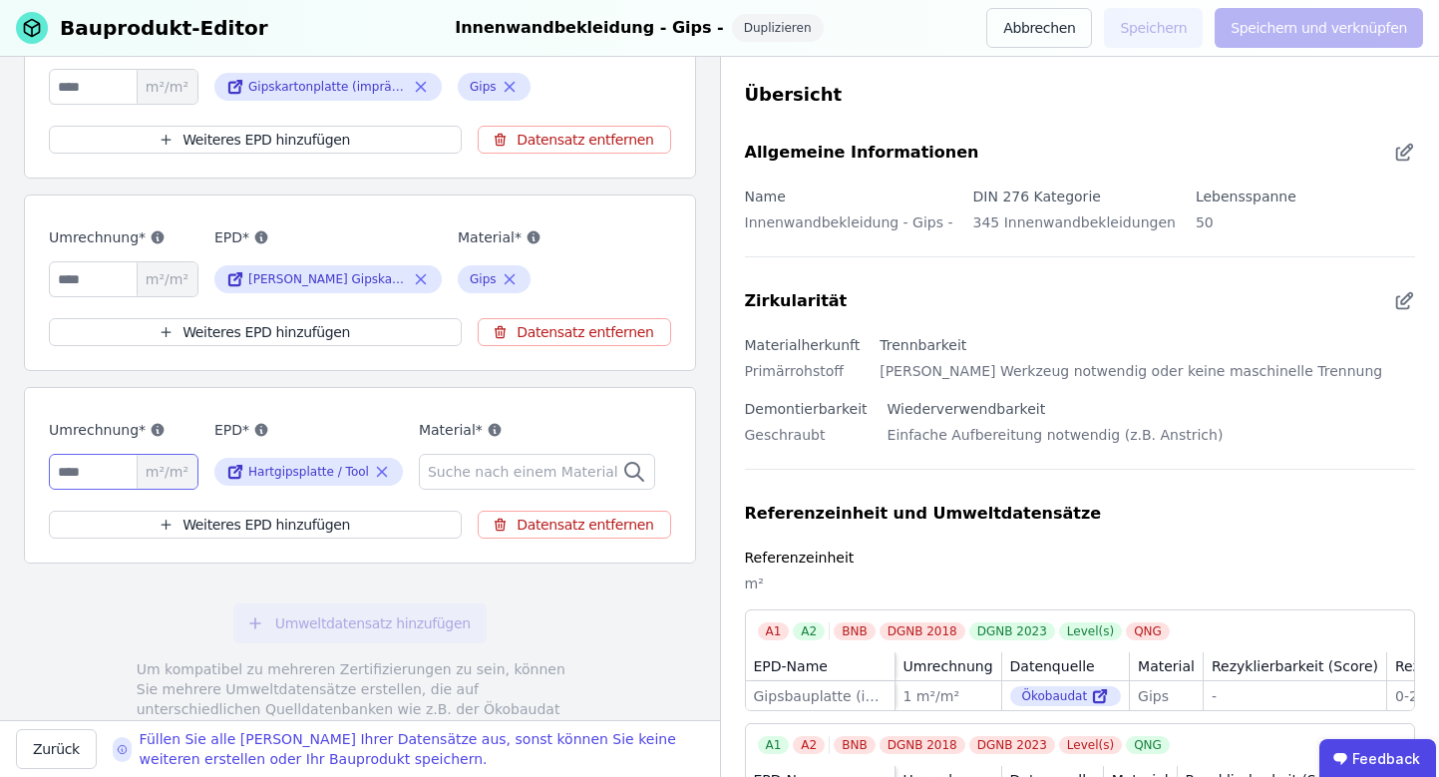
click at [94, 464] on input "number" at bounding box center [124, 472] width 150 height 36
type input "*"
click at [239, 570] on div "Referenzeinheit und Umweltdatensätze Verbinden Sie ein oder mehrere EPDs durch …" at bounding box center [360, 175] width 672 height 1255
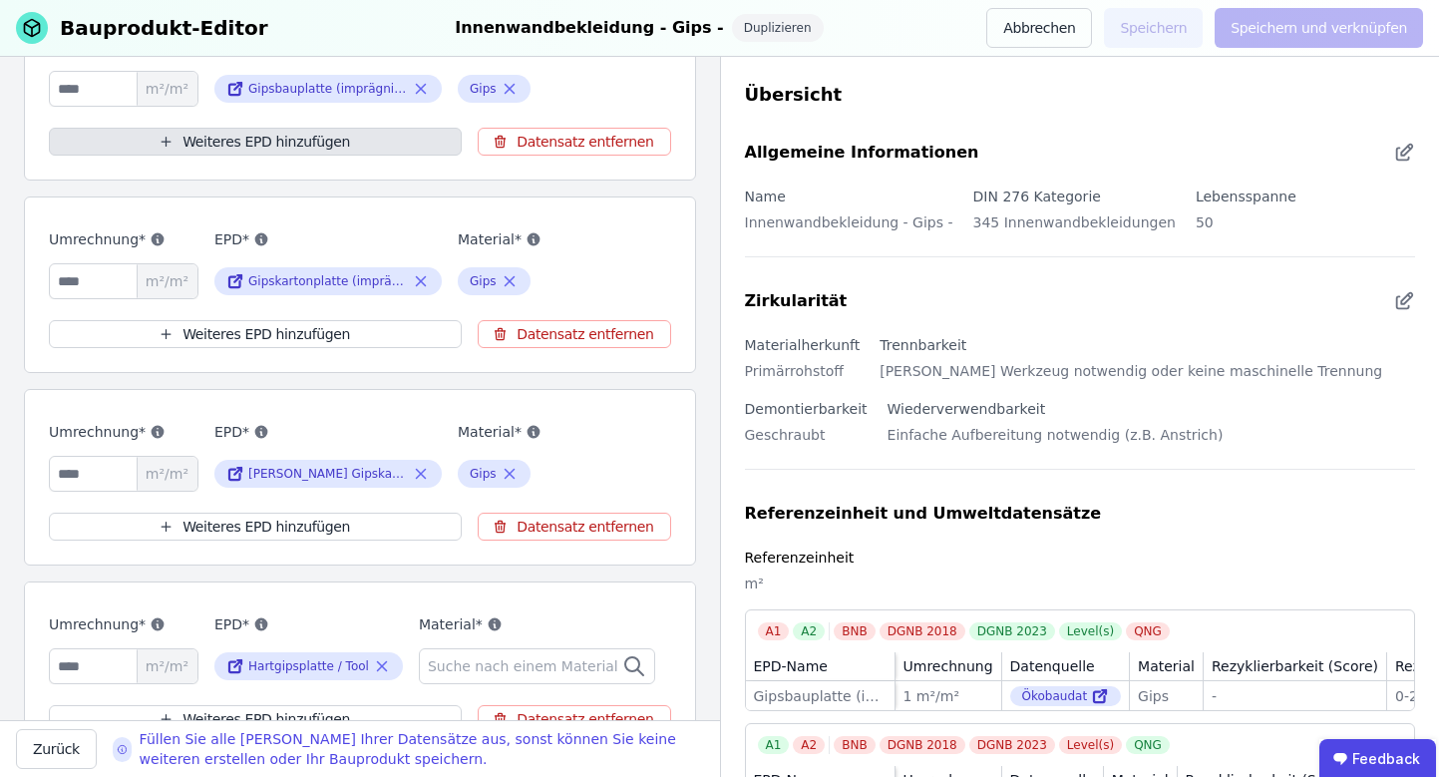
scroll to position [579, 0]
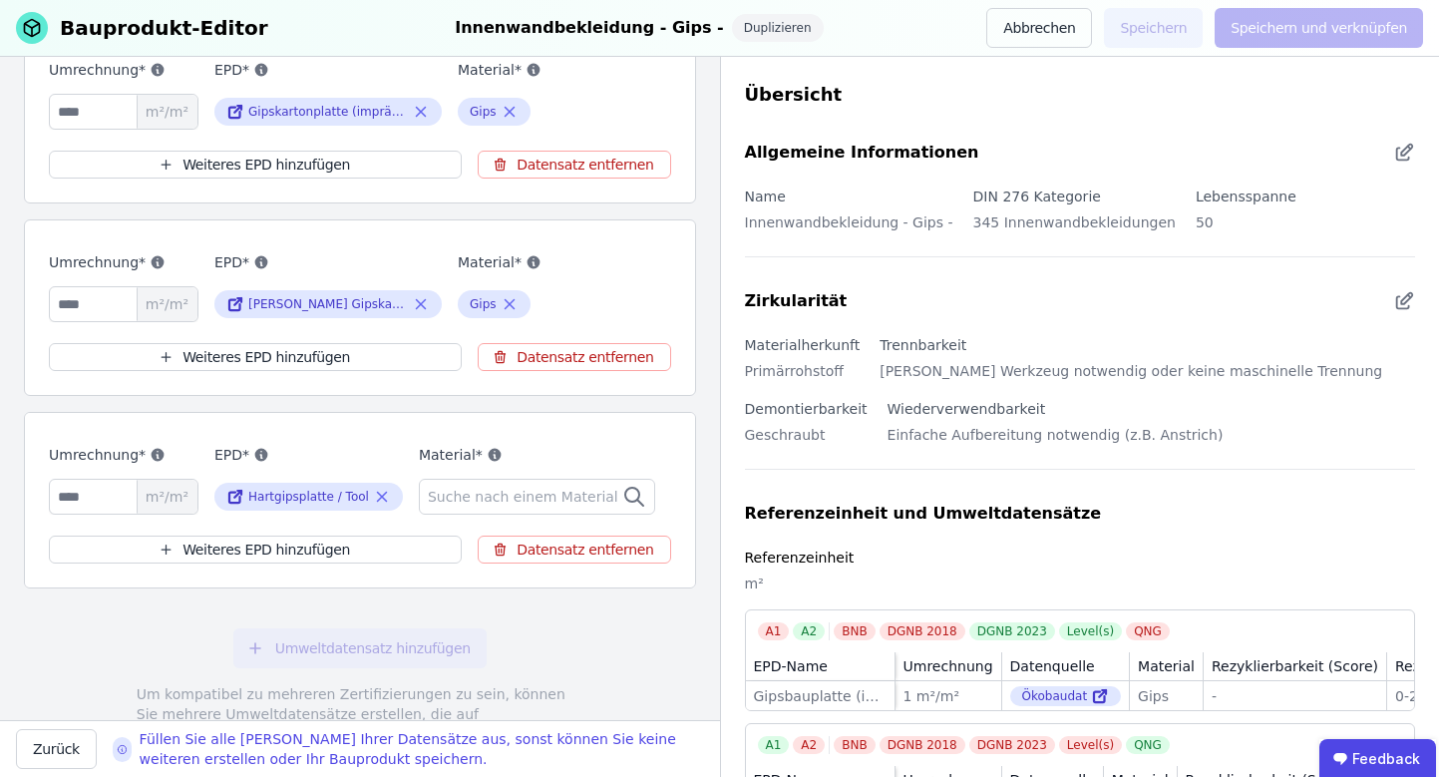
click at [470, 495] on span "Suche nach einem Material" at bounding box center [525, 497] width 194 height 20
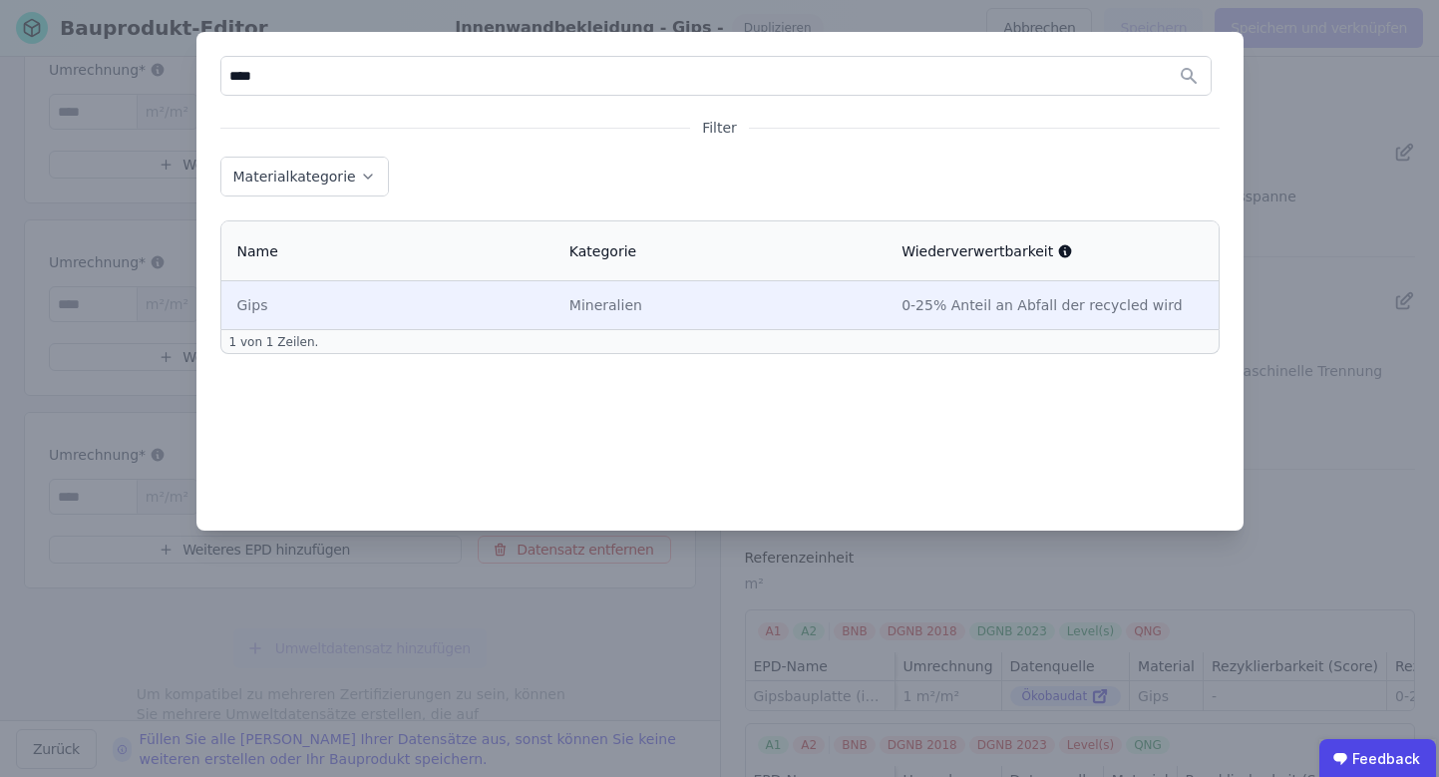
type input "****"
click at [748, 290] on td "Mineralien" at bounding box center [720, 305] width 332 height 48
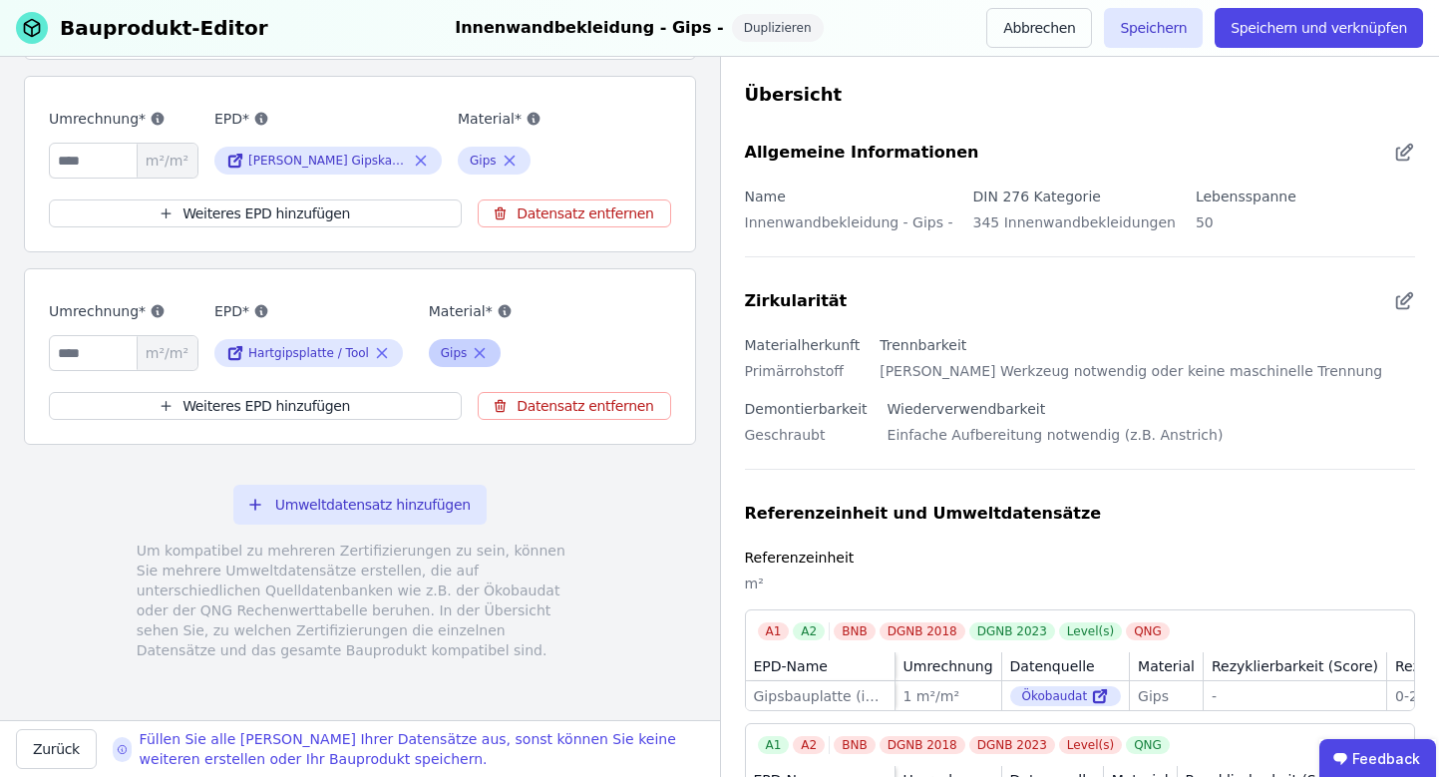
scroll to position [0, 0]
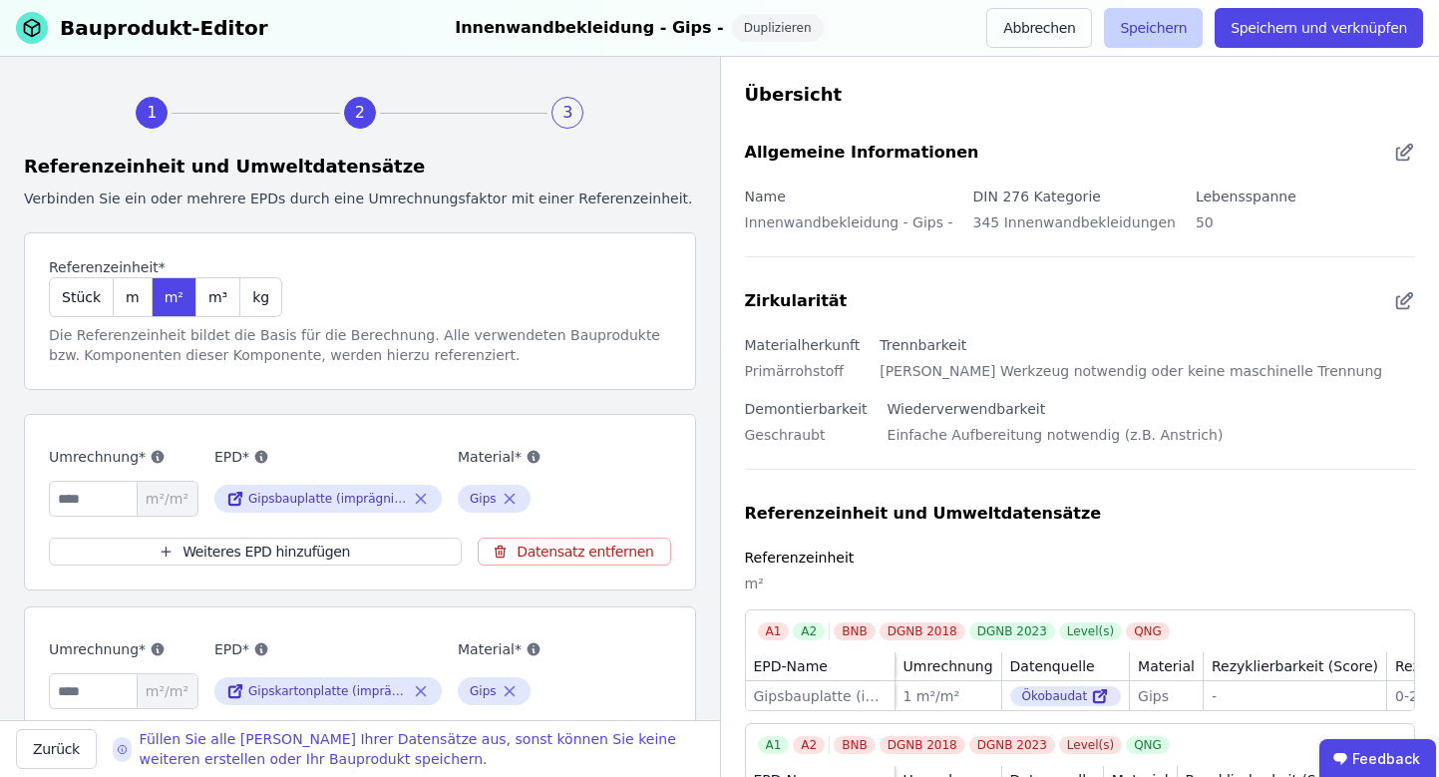
click at [1148, 24] on button "Speichern" at bounding box center [1153, 28] width 99 height 40
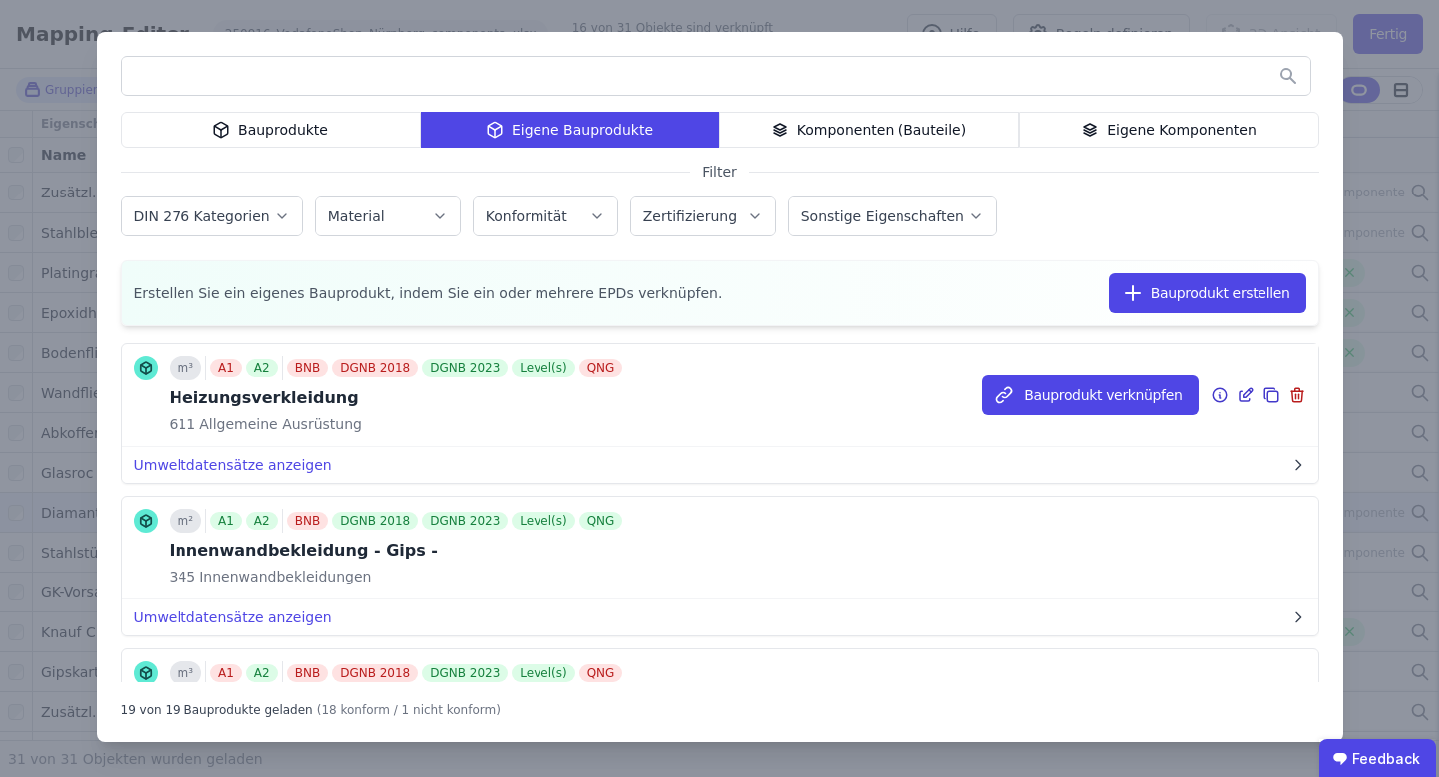
scroll to position [1119, 0]
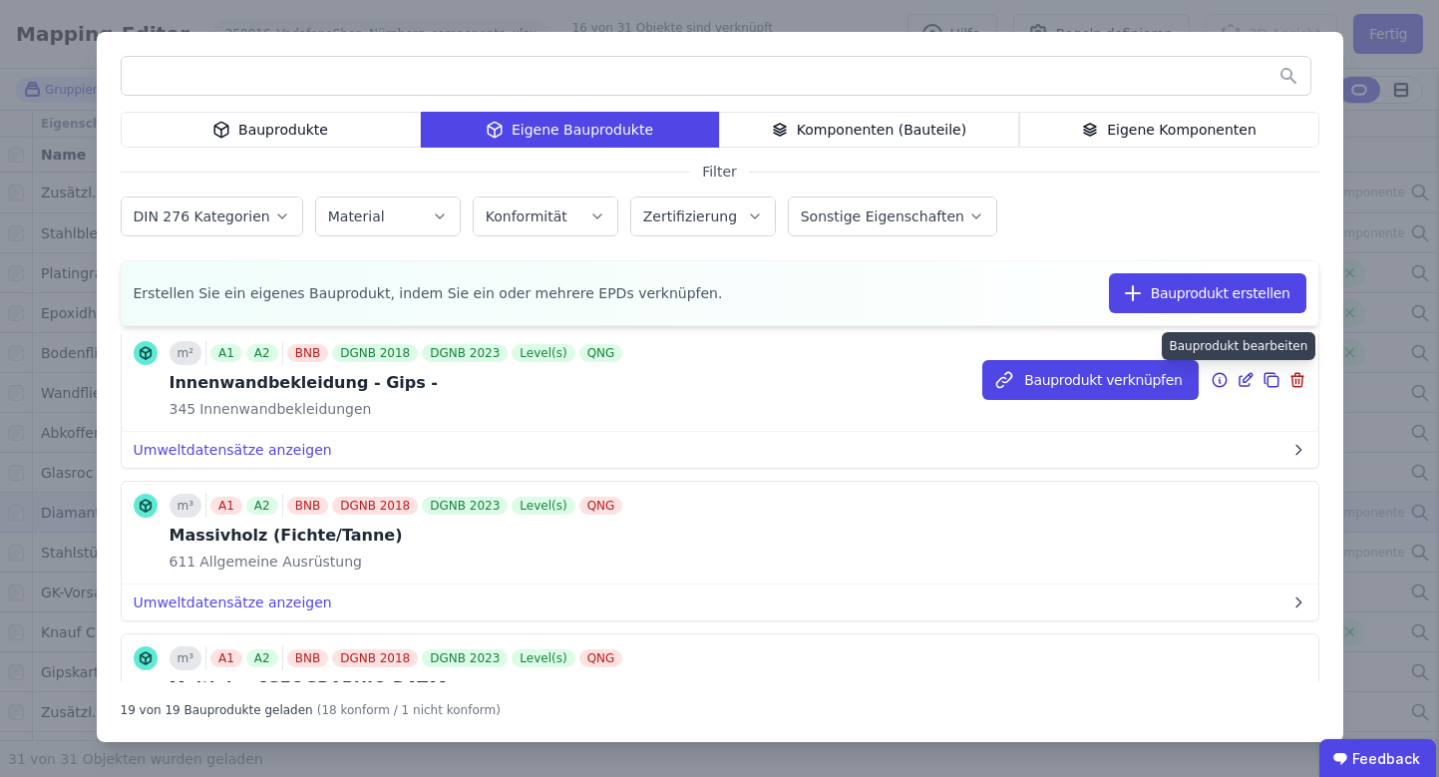
click at [1243, 380] on icon at bounding box center [1247, 377] width 9 height 9
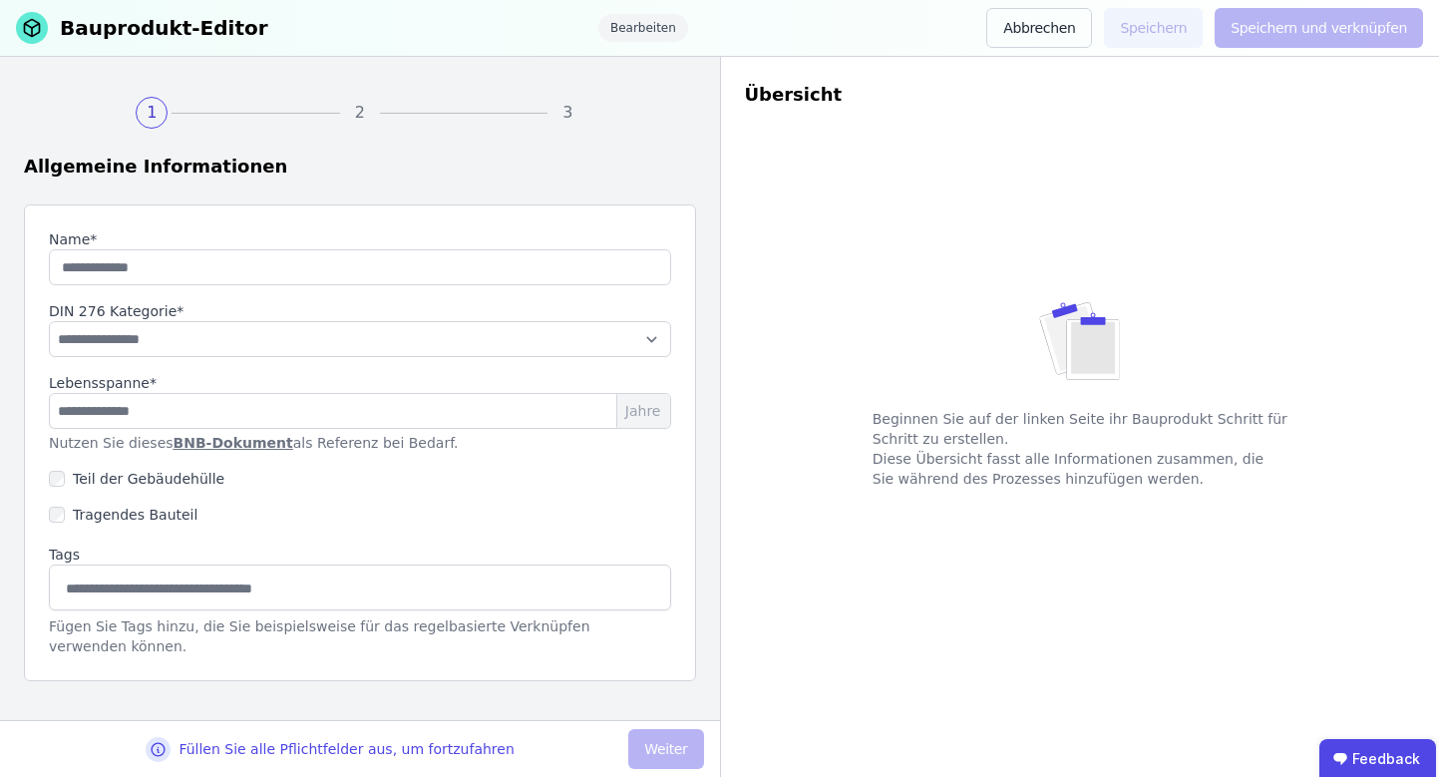
type input "**********"
type input "**"
select select "**********"
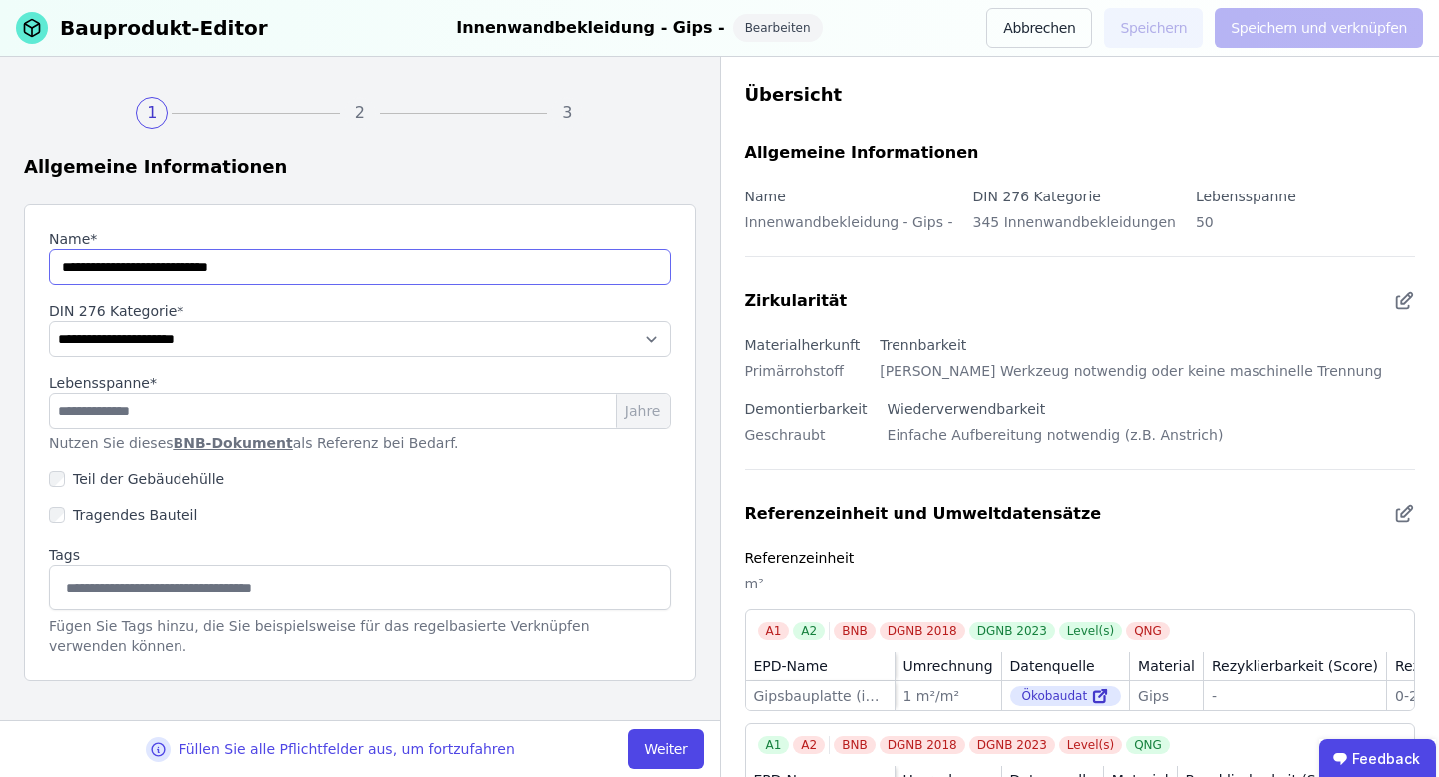
click at [321, 279] on input "string" at bounding box center [360, 267] width 622 height 36
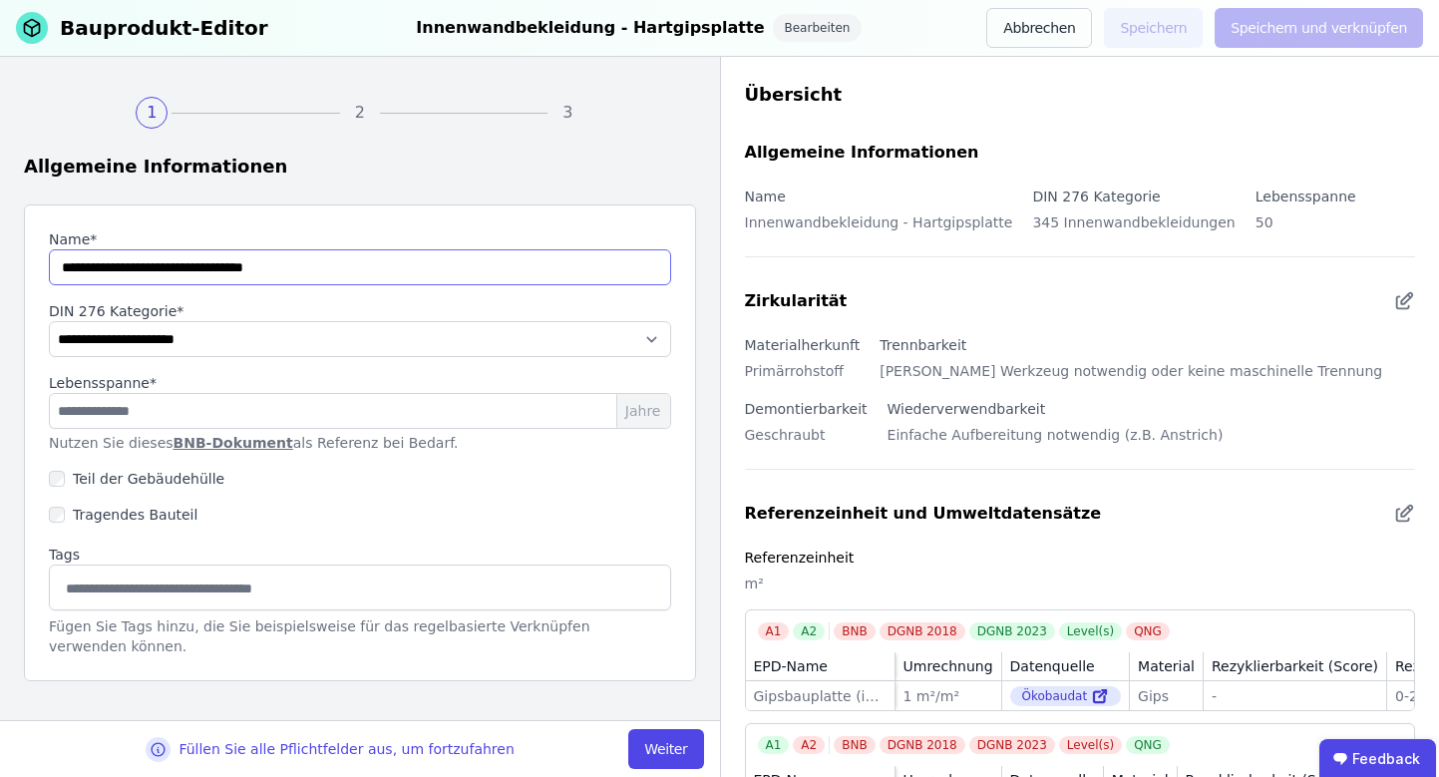
scroll to position [1, 0]
type input "**********"
click at [673, 755] on button "Weiter" at bounding box center [665, 749] width 75 height 40
select select "**********"
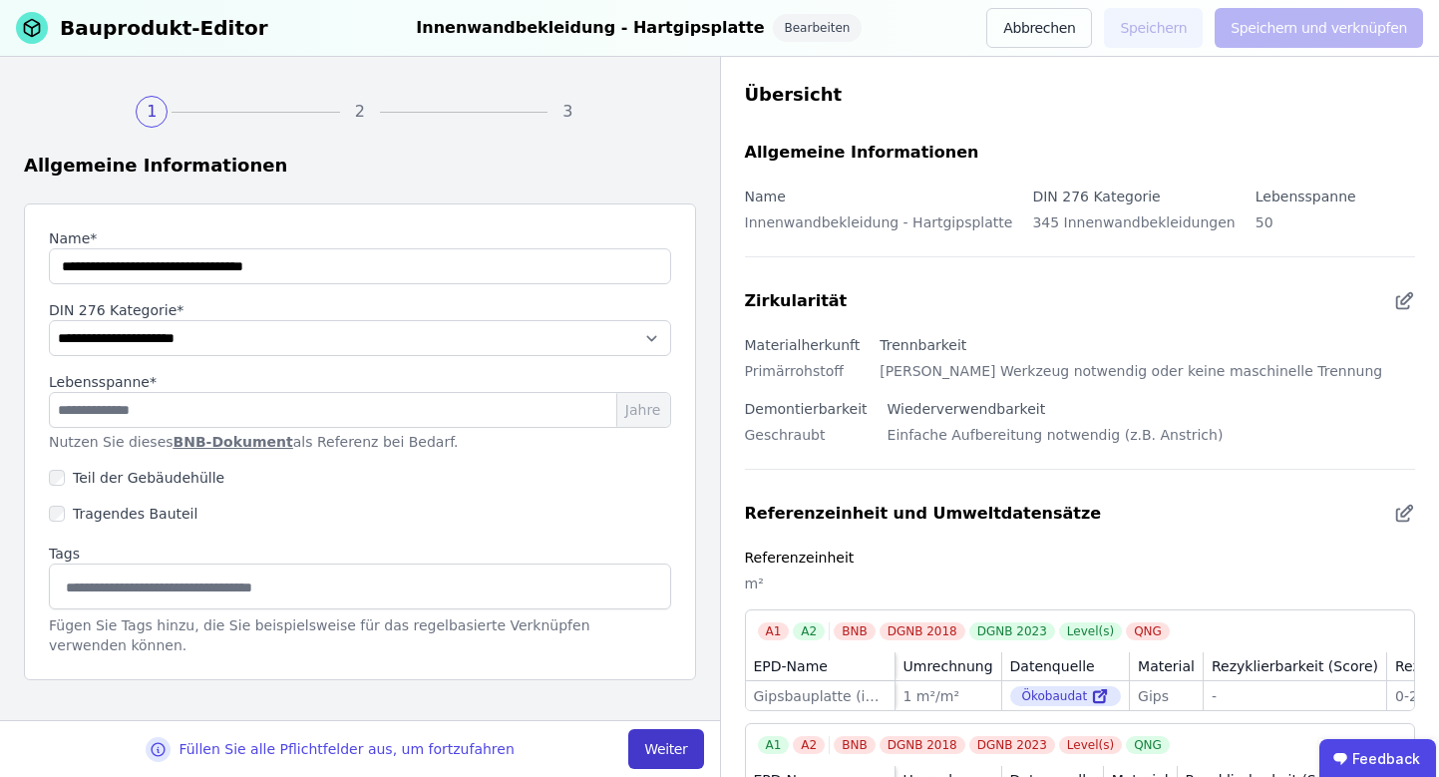
select select "**********"
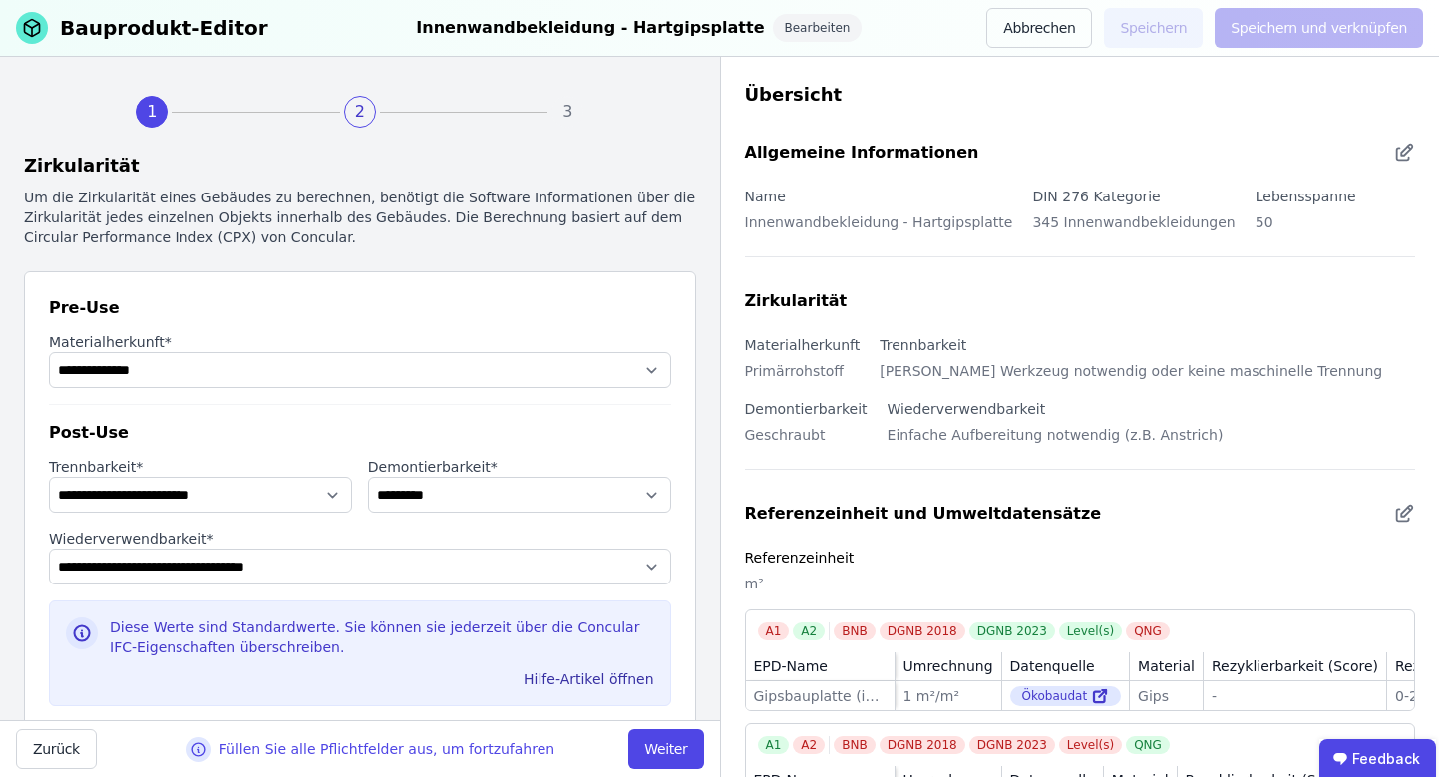
scroll to position [52, 0]
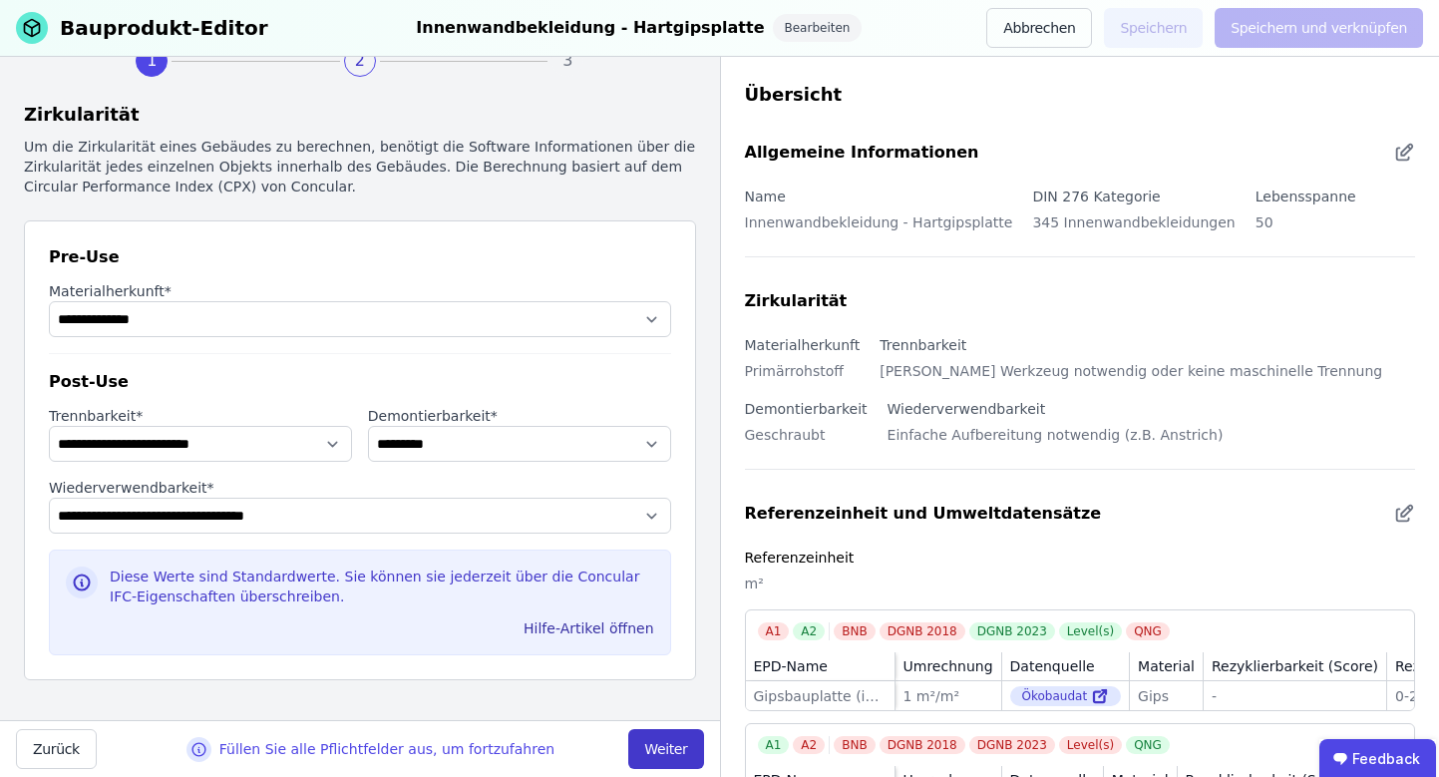
click at [684, 766] on button "Weiter" at bounding box center [665, 749] width 75 height 40
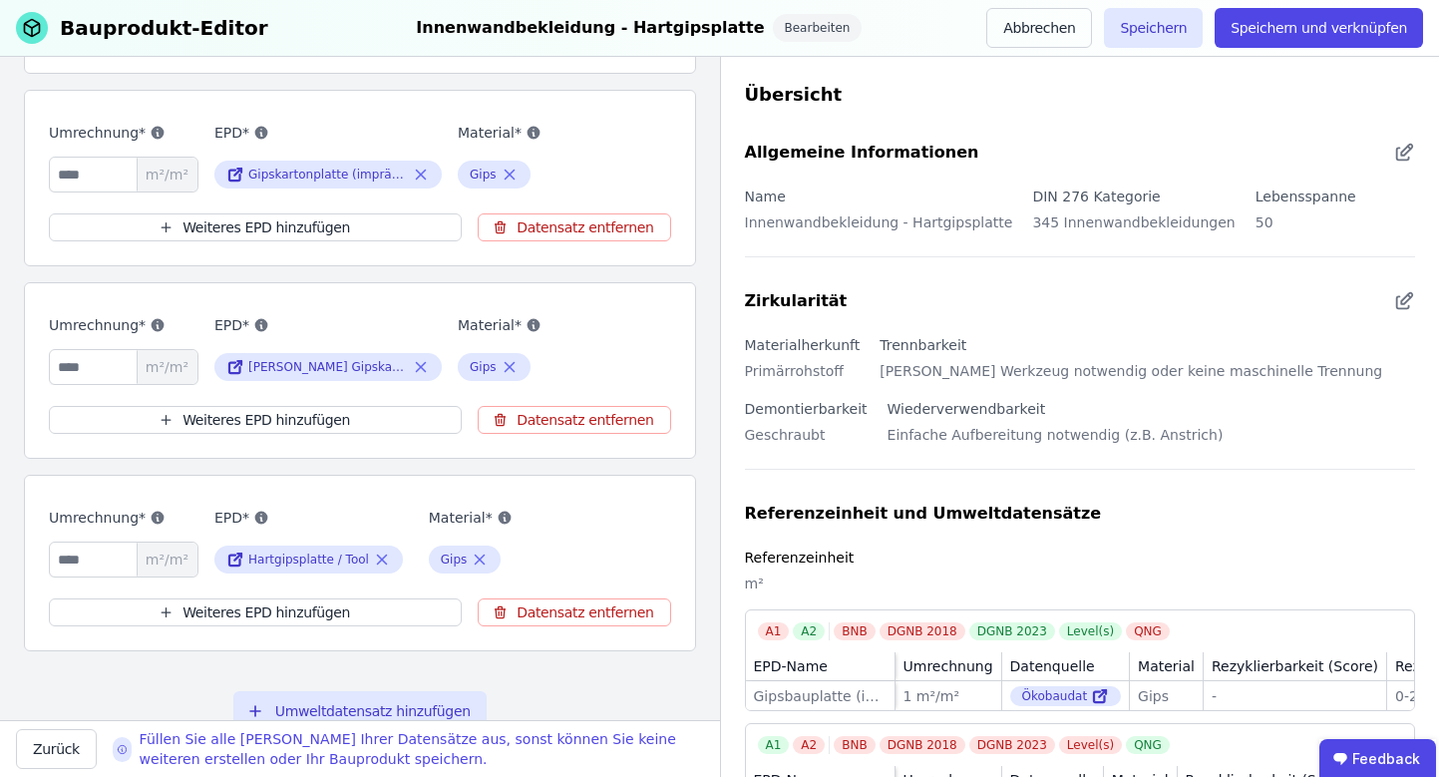
scroll to position [723, 0]
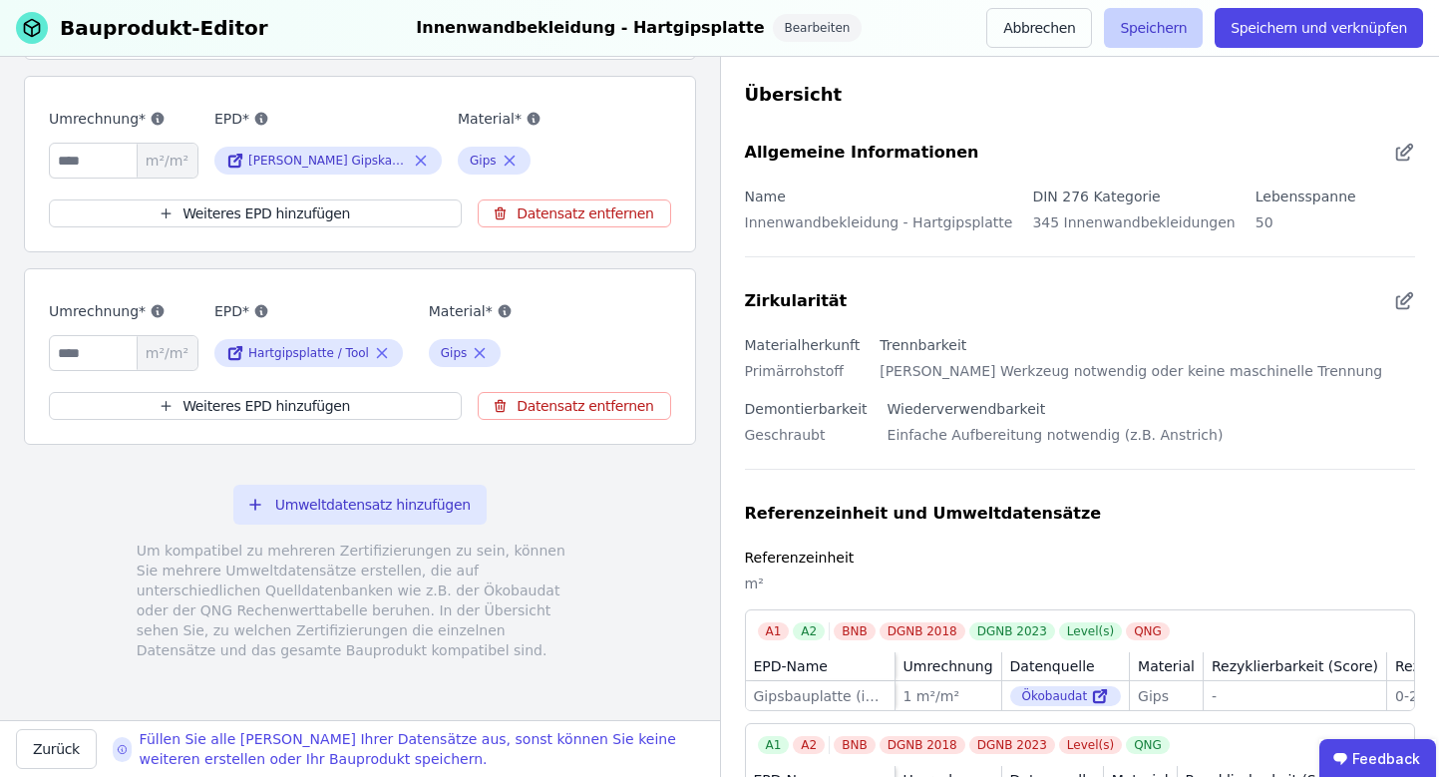
click at [1152, 32] on button "Speichern" at bounding box center [1153, 28] width 99 height 40
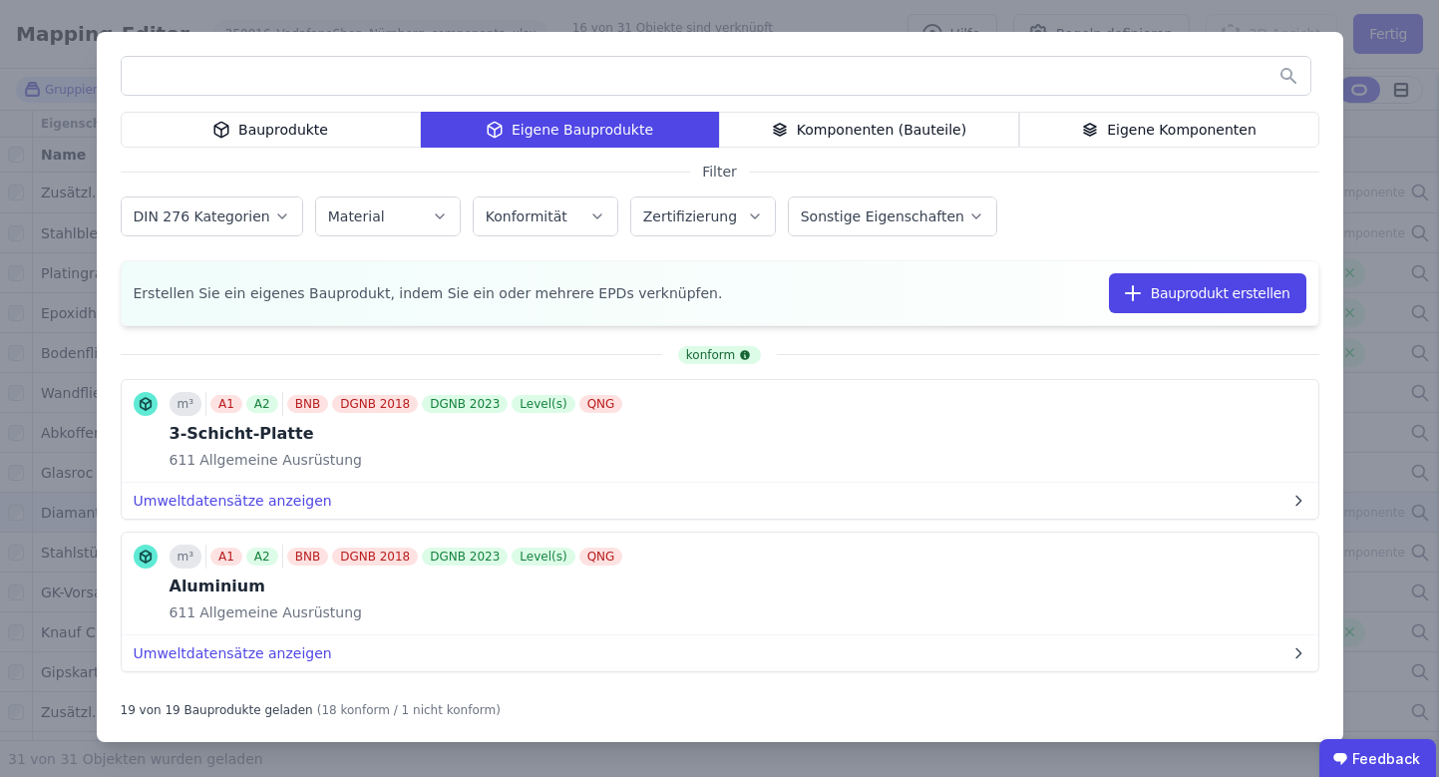
click at [978, 8] on div "Bauprodukte Eigene Bauprodukte Komponenten (Bauteile) Eigene Komponenten Filter…" at bounding box center [719, 388] width 1439 height 777
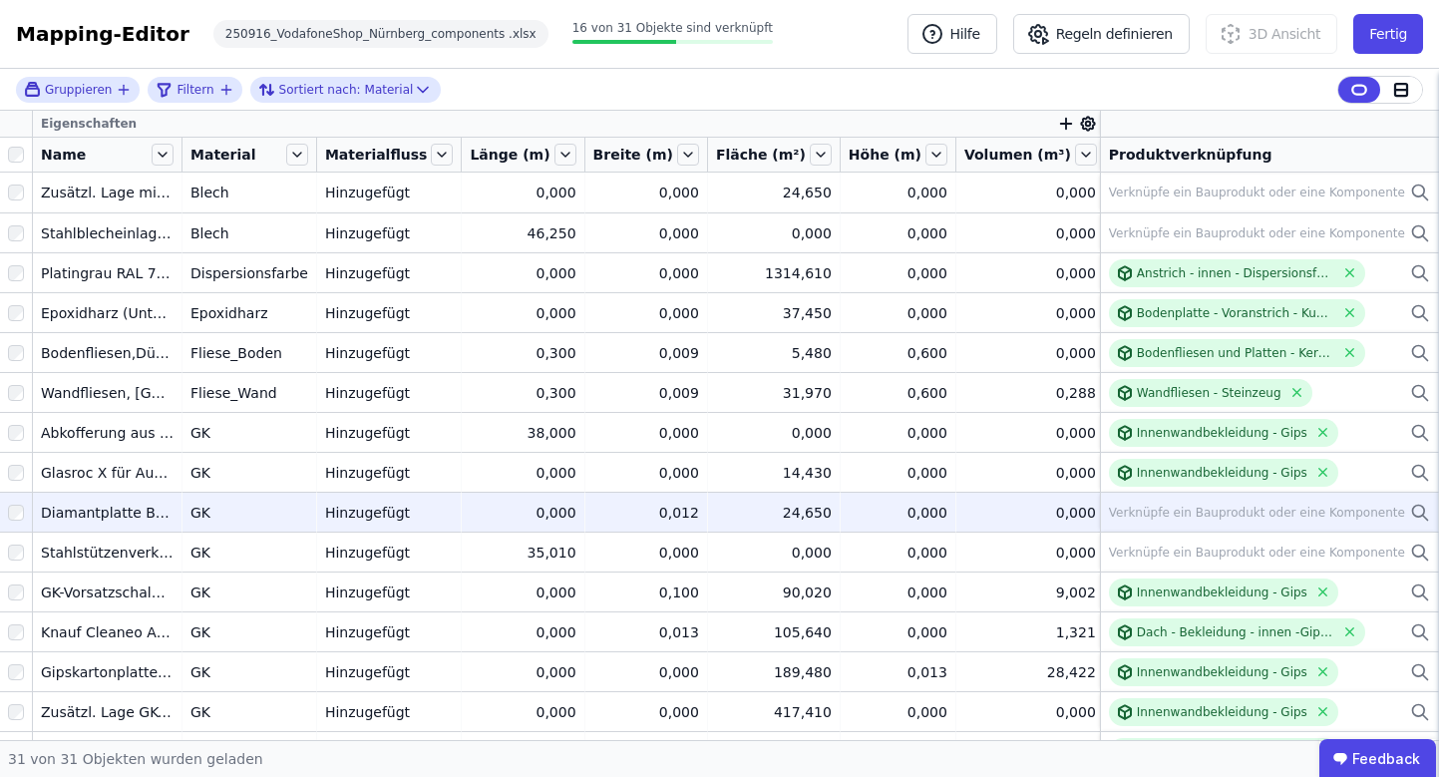
click at [1413, 508] on icon at bounding box center [1419, 511] width 12 height 12
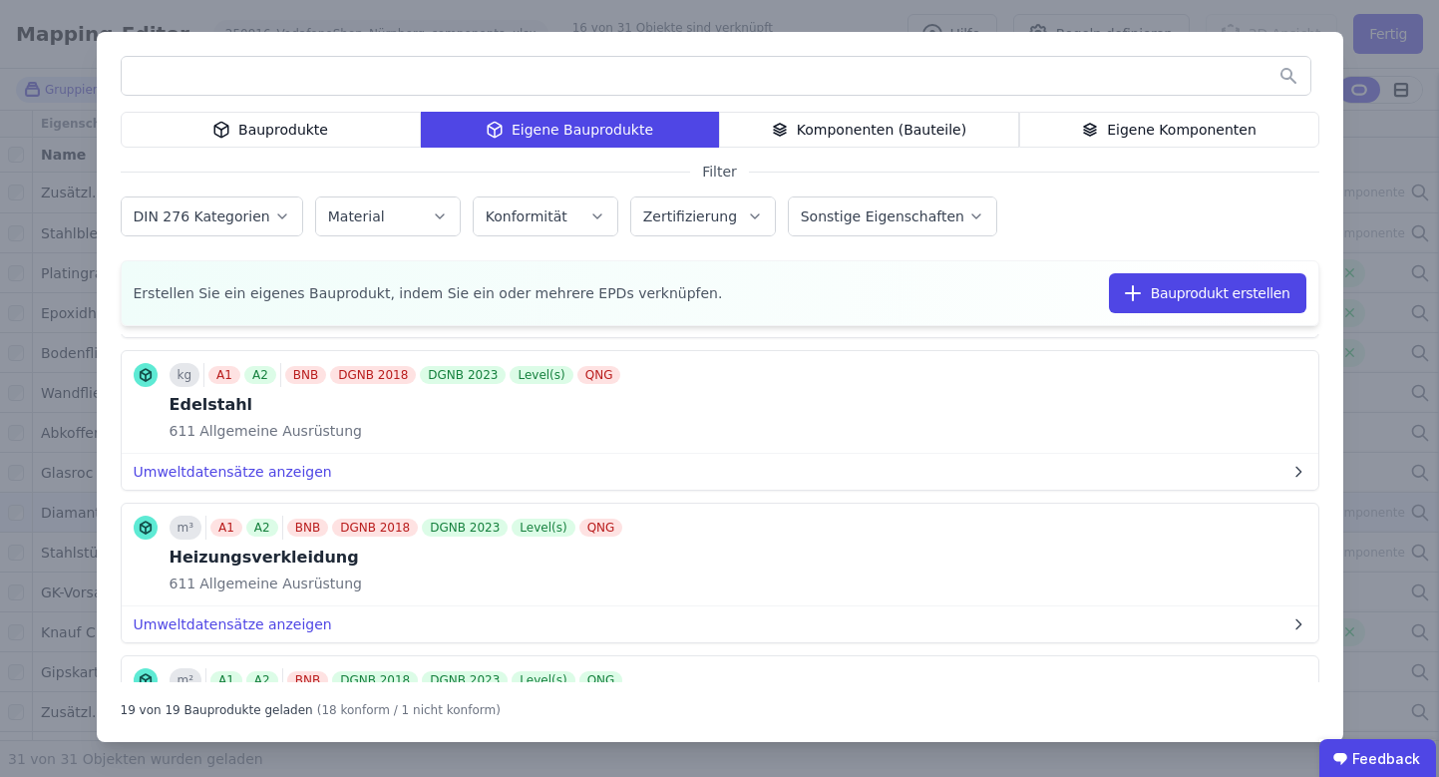
scroll to position [859, 0]
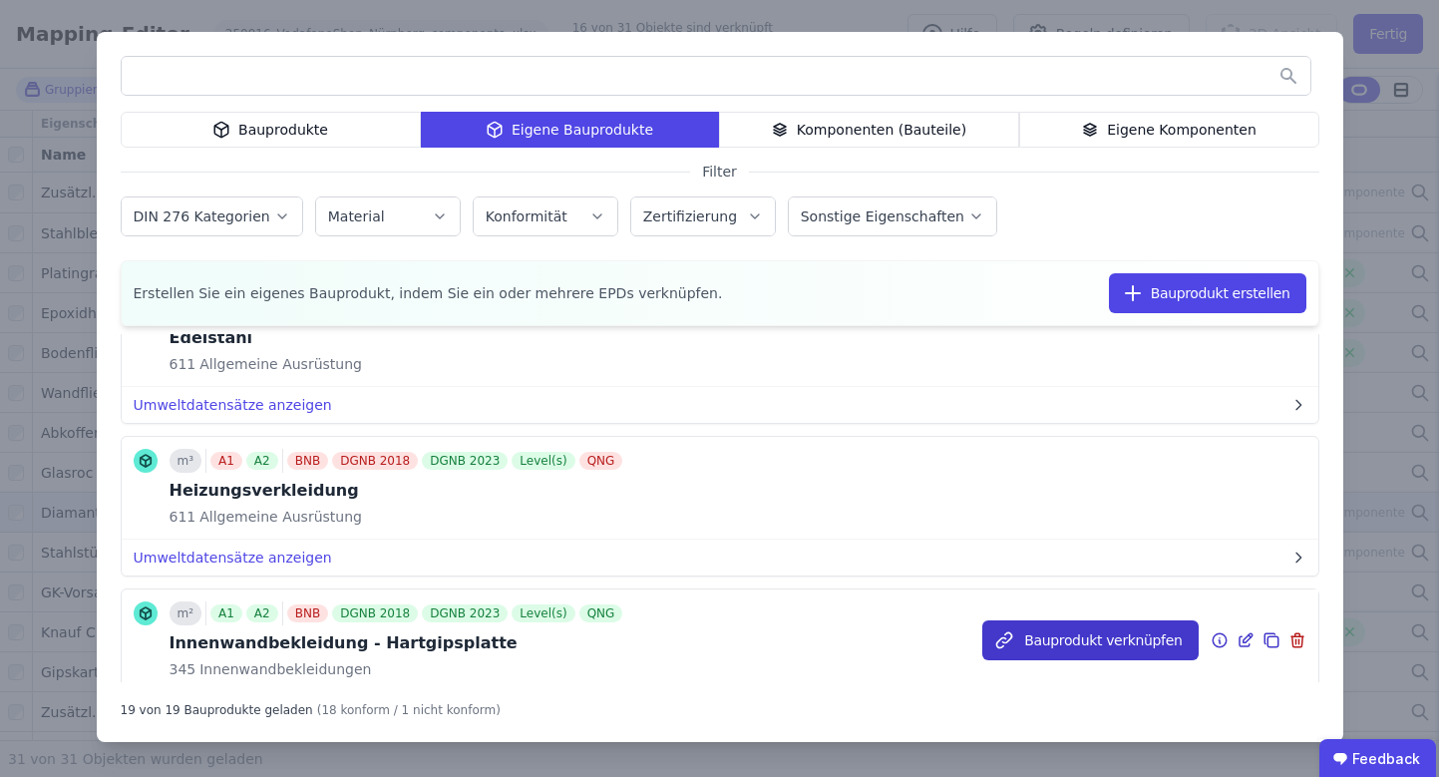
click at [1024, 631] on button "Bauprodukt verknüpfen" at bounding box center [1089, 640] width 215 height 40
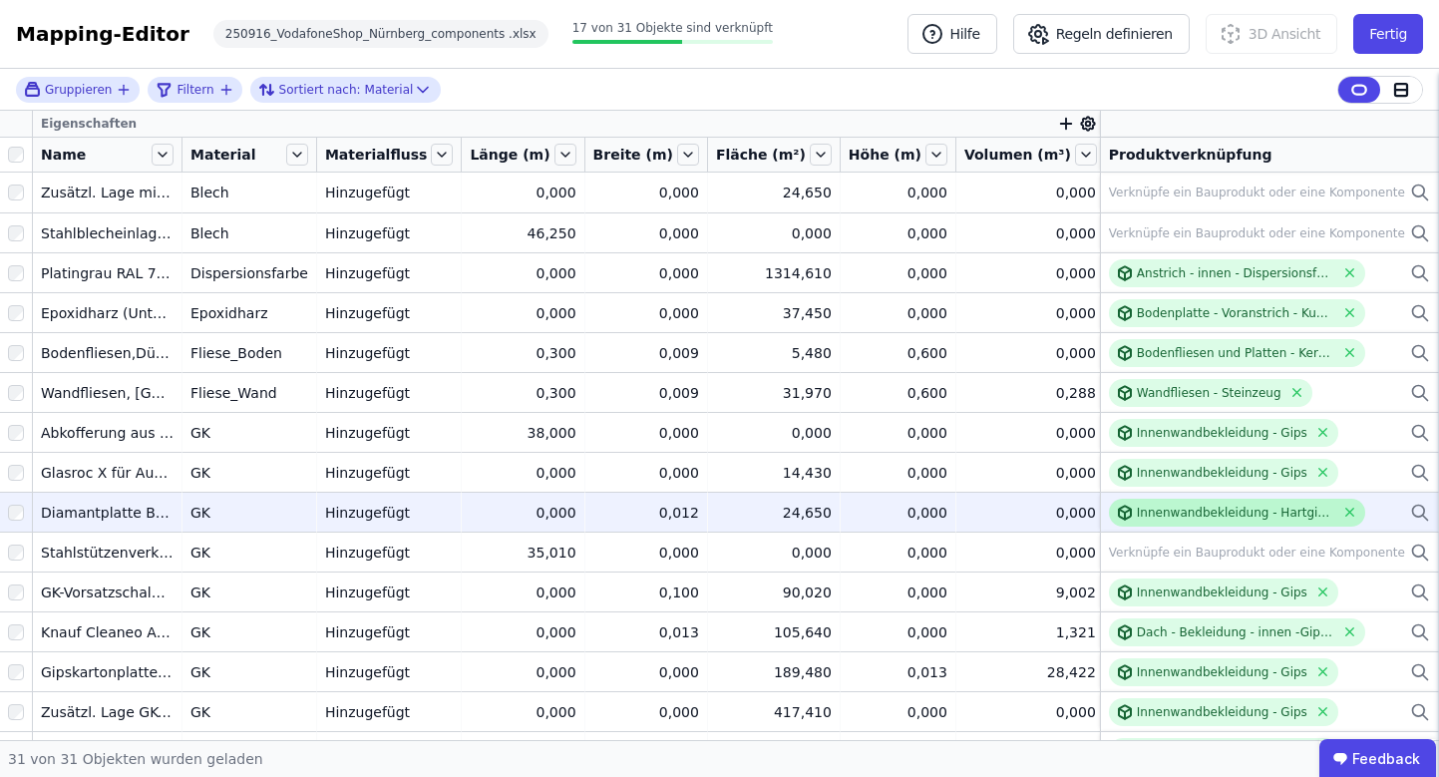
click at [1147, 510] on div "Innenwandbekleidung - Hartgipsplatte" at bounding box center [1236, 513] width 198 height 16
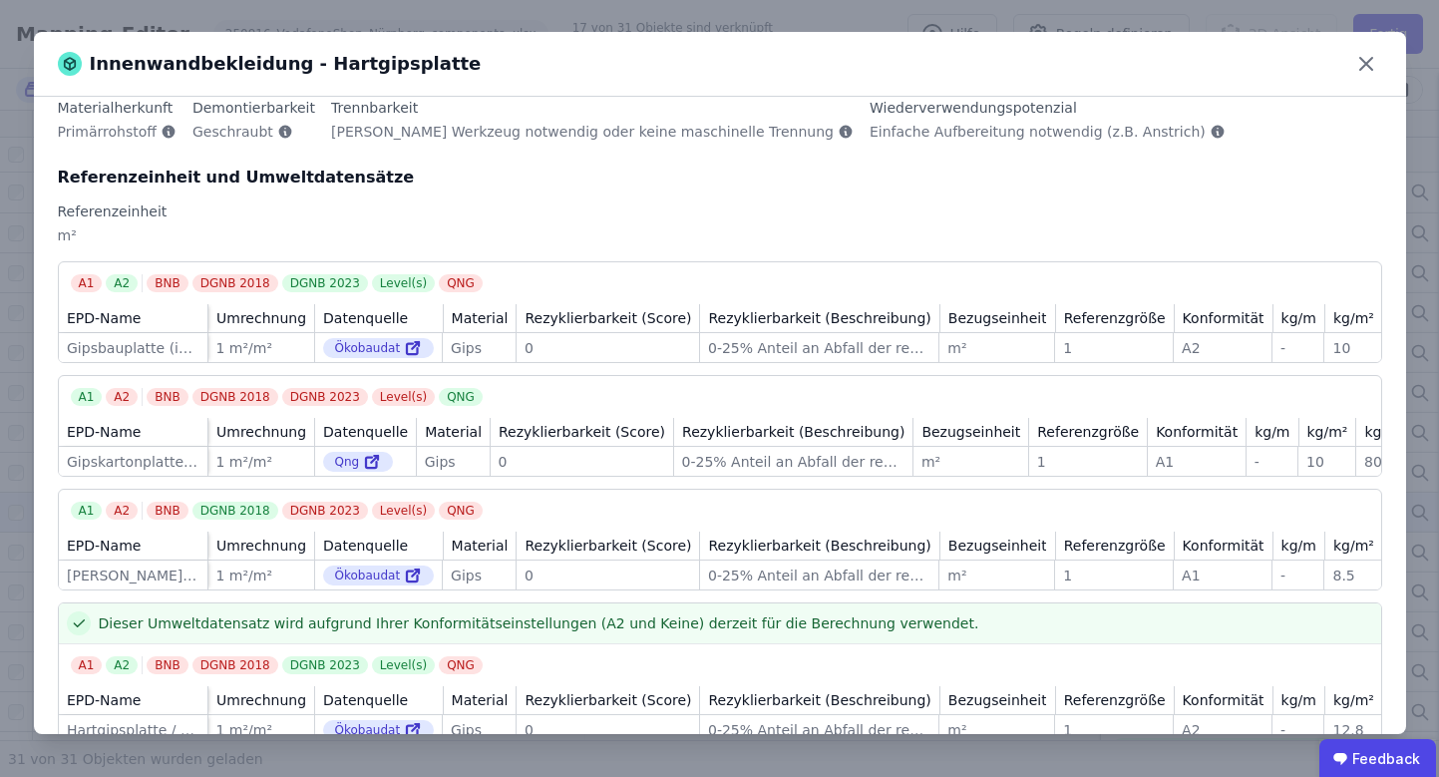
scroll to position [265, 0]
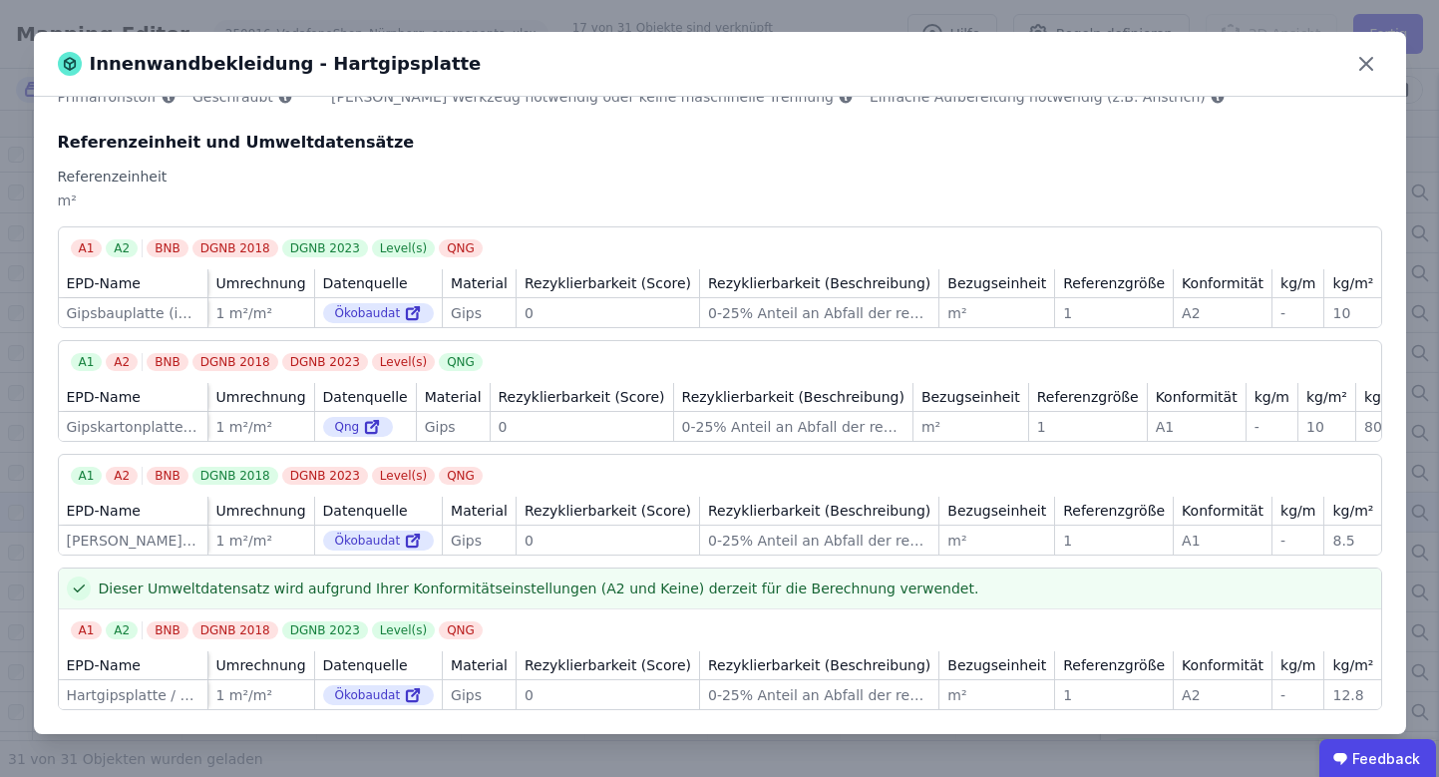
click at [283, 8] on div "Innenwandbekleidung - Hartgipsplatte Allgemeine Informationen DIN 276 Kategorie…" at bounding box center [719, 388] width 1439 height 777
click at [1349, 66] on div "Innenwandbekleidung - Hartgipsplatte" at bounding box center [720, 64] width 1372 height 65
click at [1360, 65] on icon at bounding box center [1366, 64] width 32 height 32
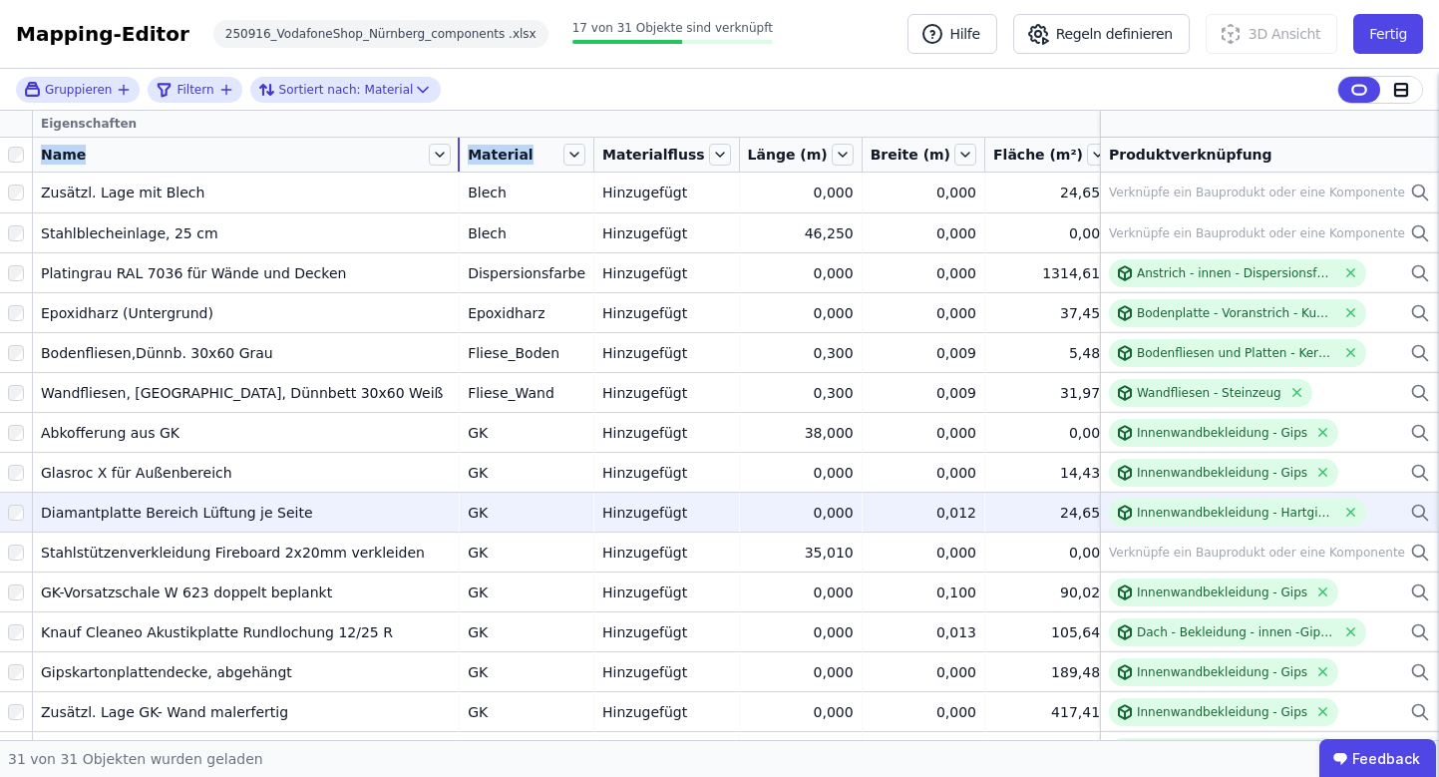
drag, startPoint x: 182, startPoint y: 157, endPoint x: 501, endPoint y: 153, distance: 319.2
click at [501, 153] on tr "Name Material Materialfluss Länge (m) Breite (m) Fläche (m²) Höhe (m) Volumen (…" at bounding box center [860, 155] width 1721 height 35
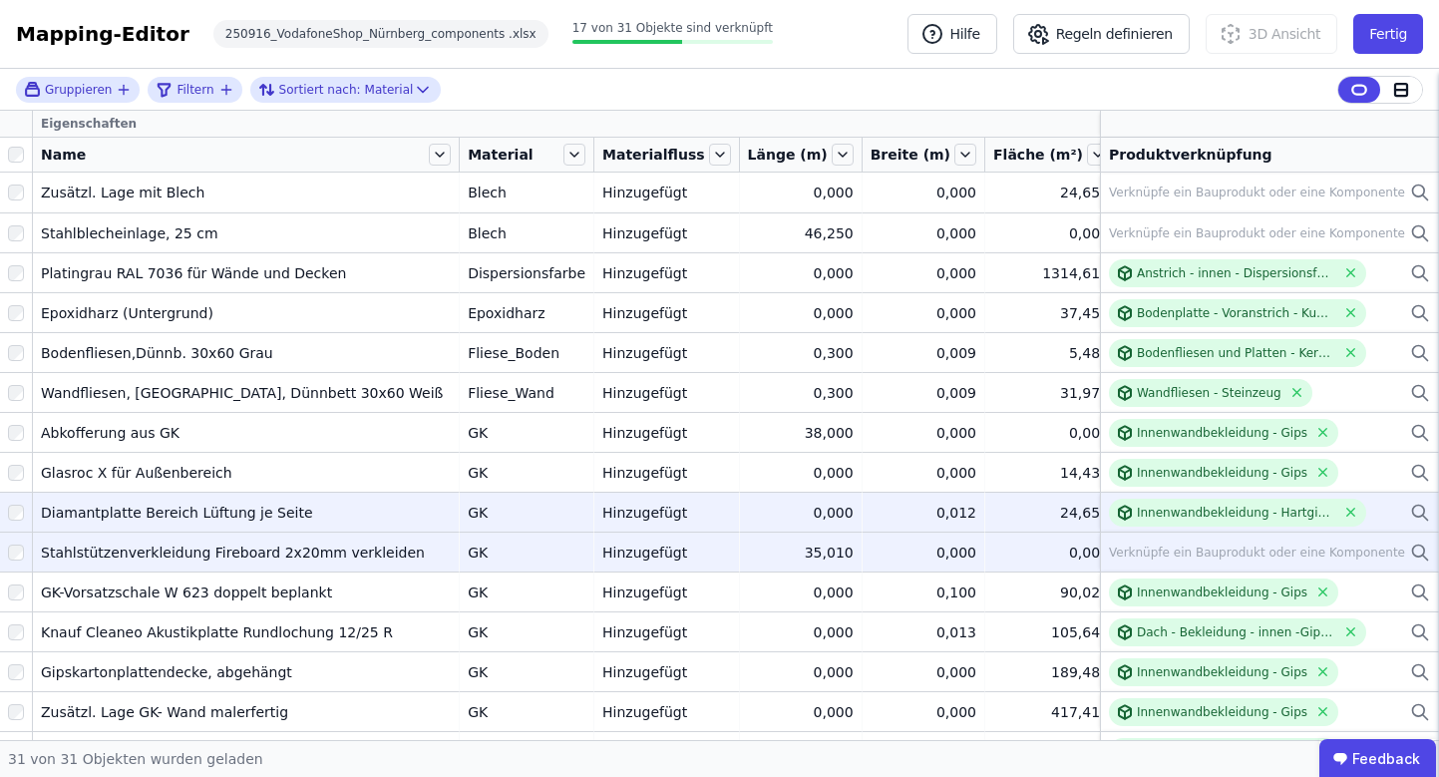
click at [1410, 554] on icon at bounding box center [1420, 553] width 20 height 24
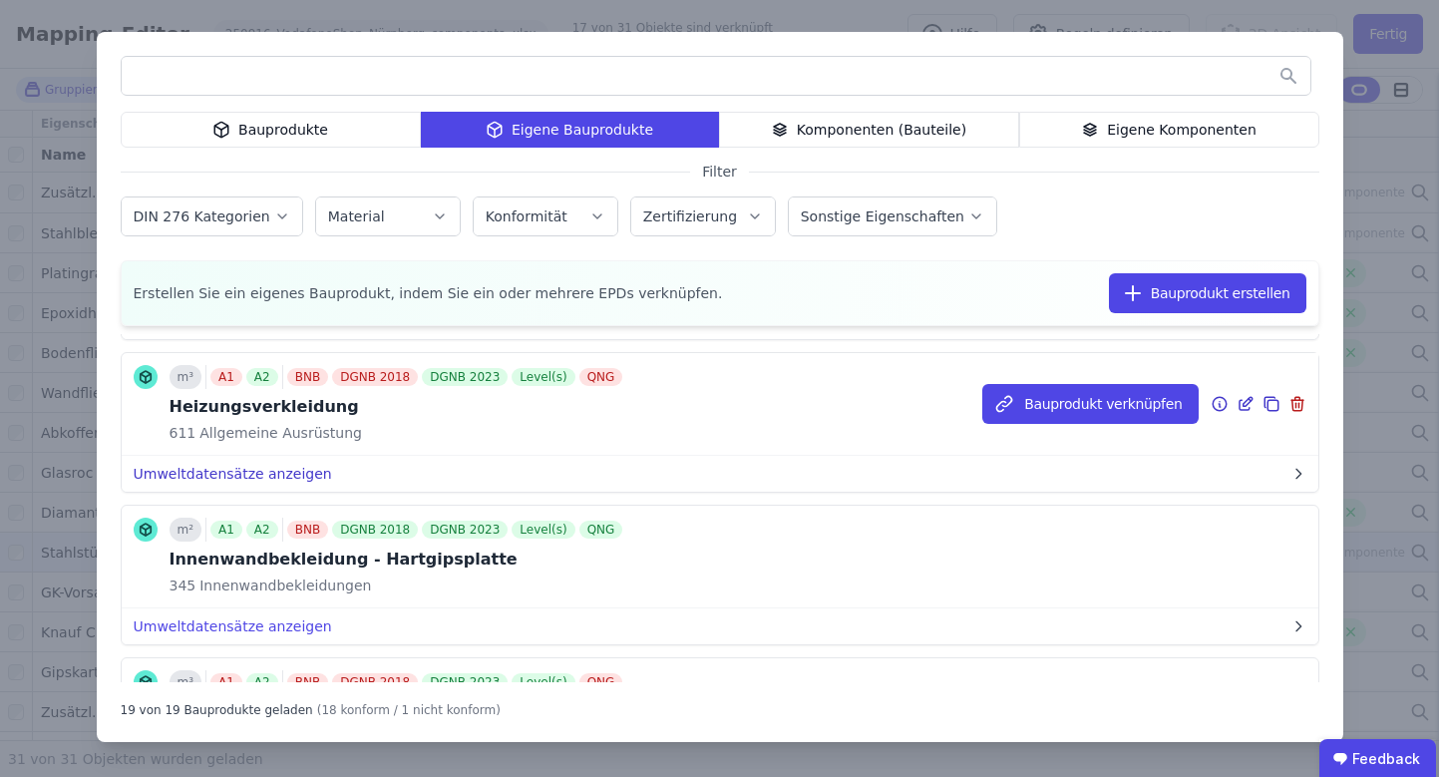
scroll to position [939, 0]
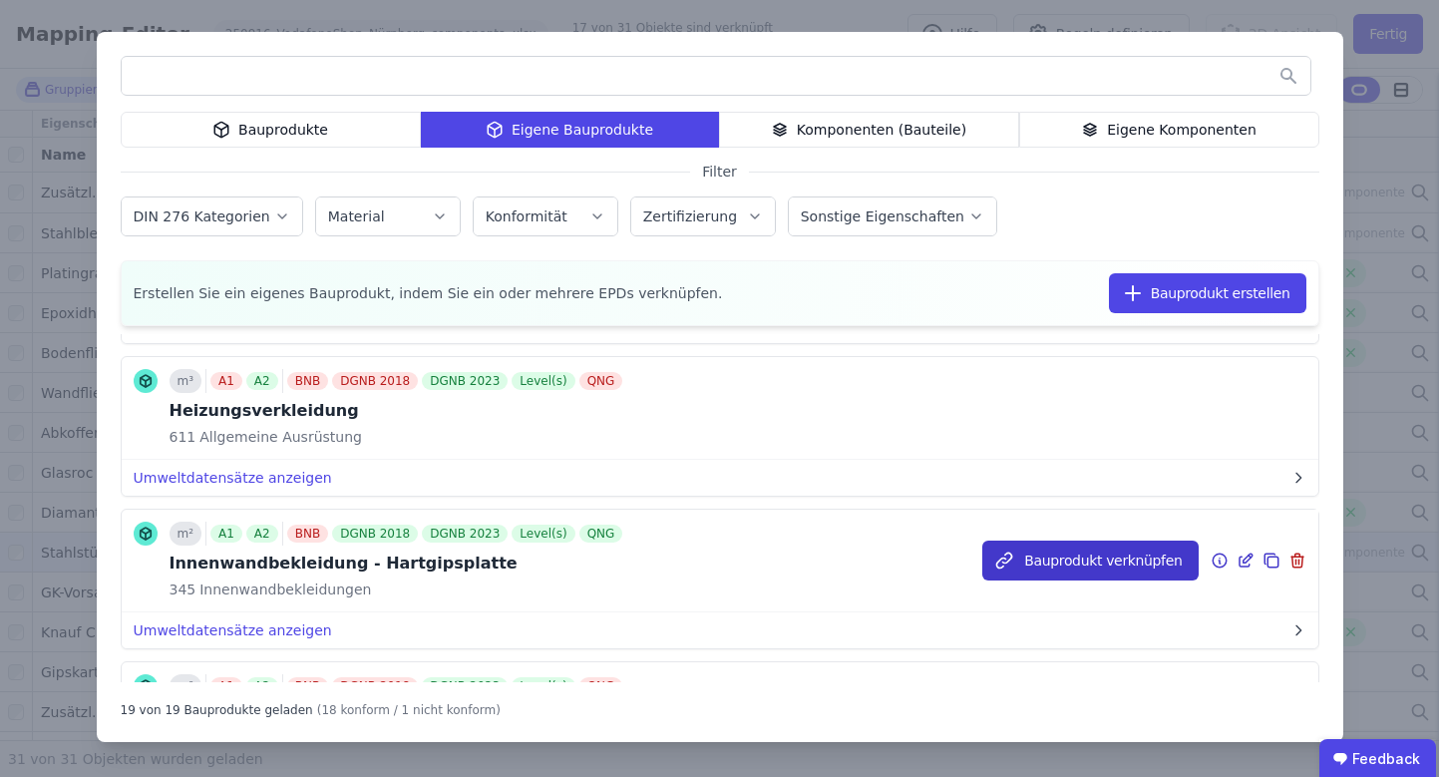
click at [1099, 563] on button "Bauprodukt verknüpfen" at bounding box center [1089, 561] width 215 height 40
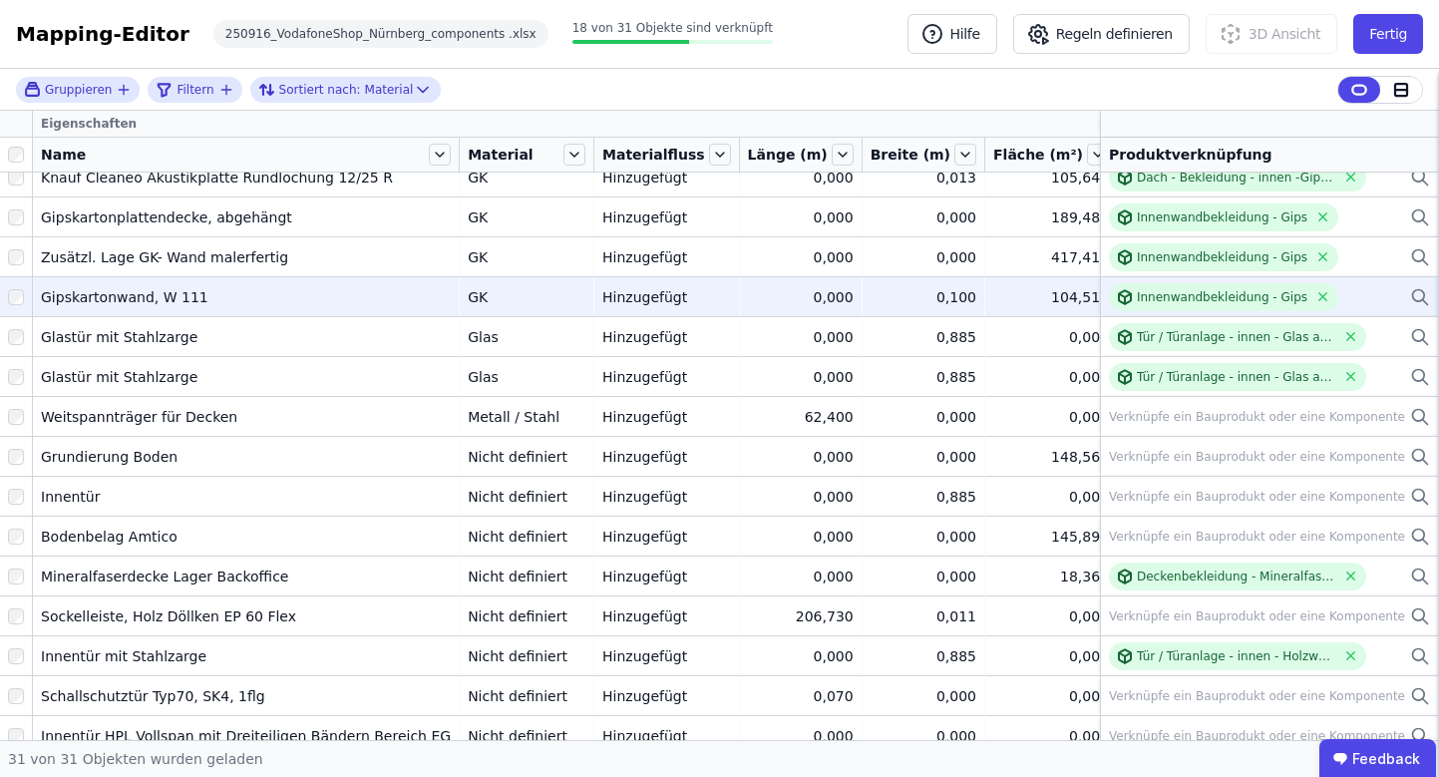
scroll to position [459, 0]
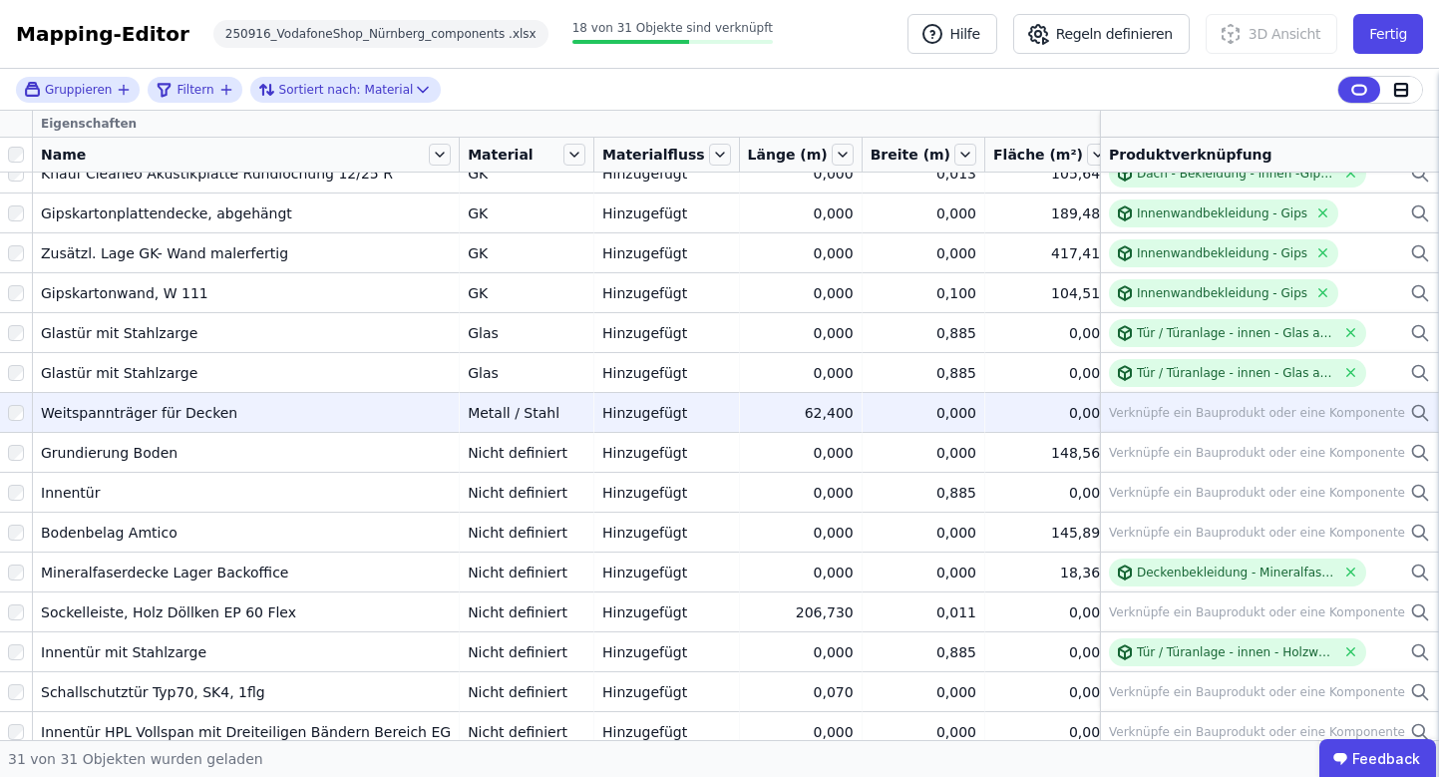
click at [1410, 409] on icon at bounding box center [1420, 413] width 20 height 24
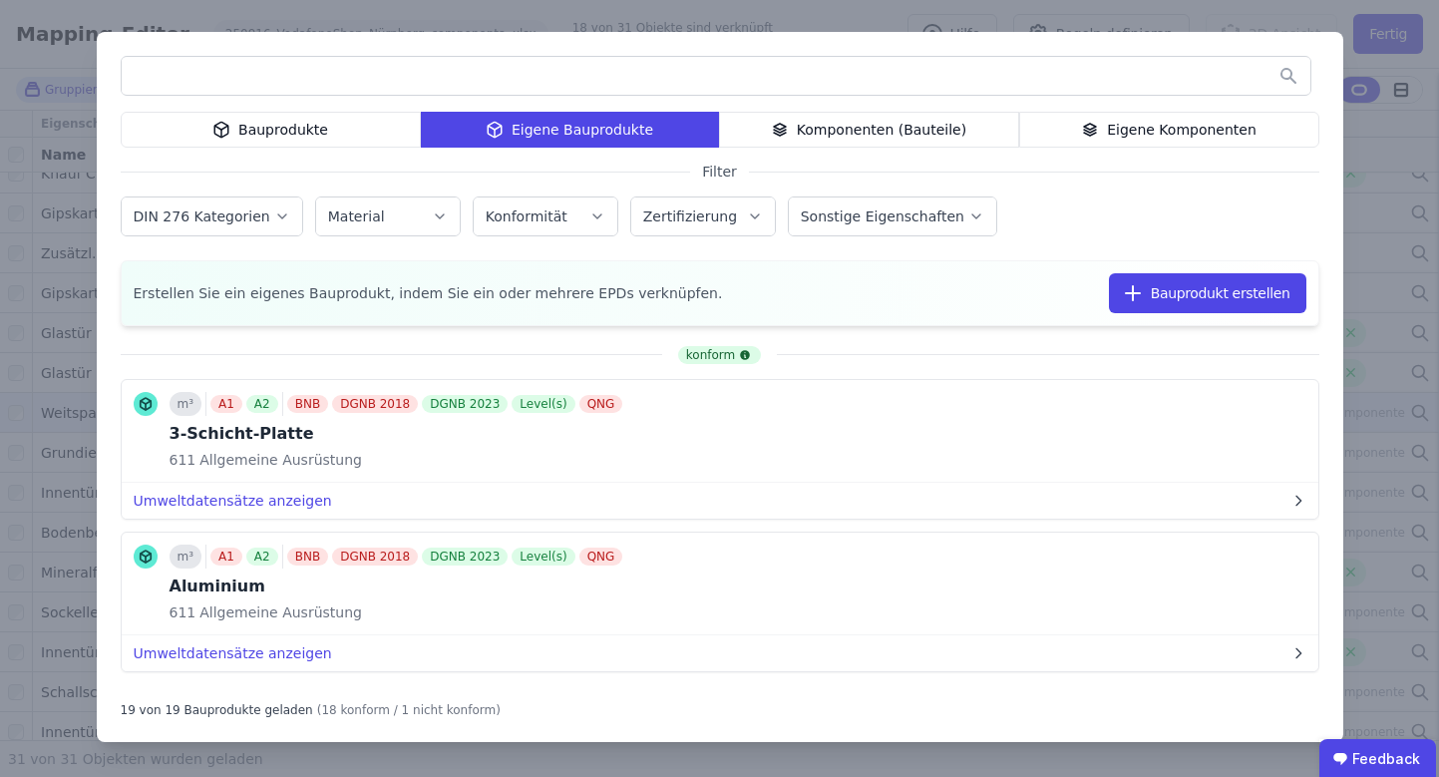
click at [276, 124] on div "Bauprodukte" at bounding box center [271, 130] width 300 height 36
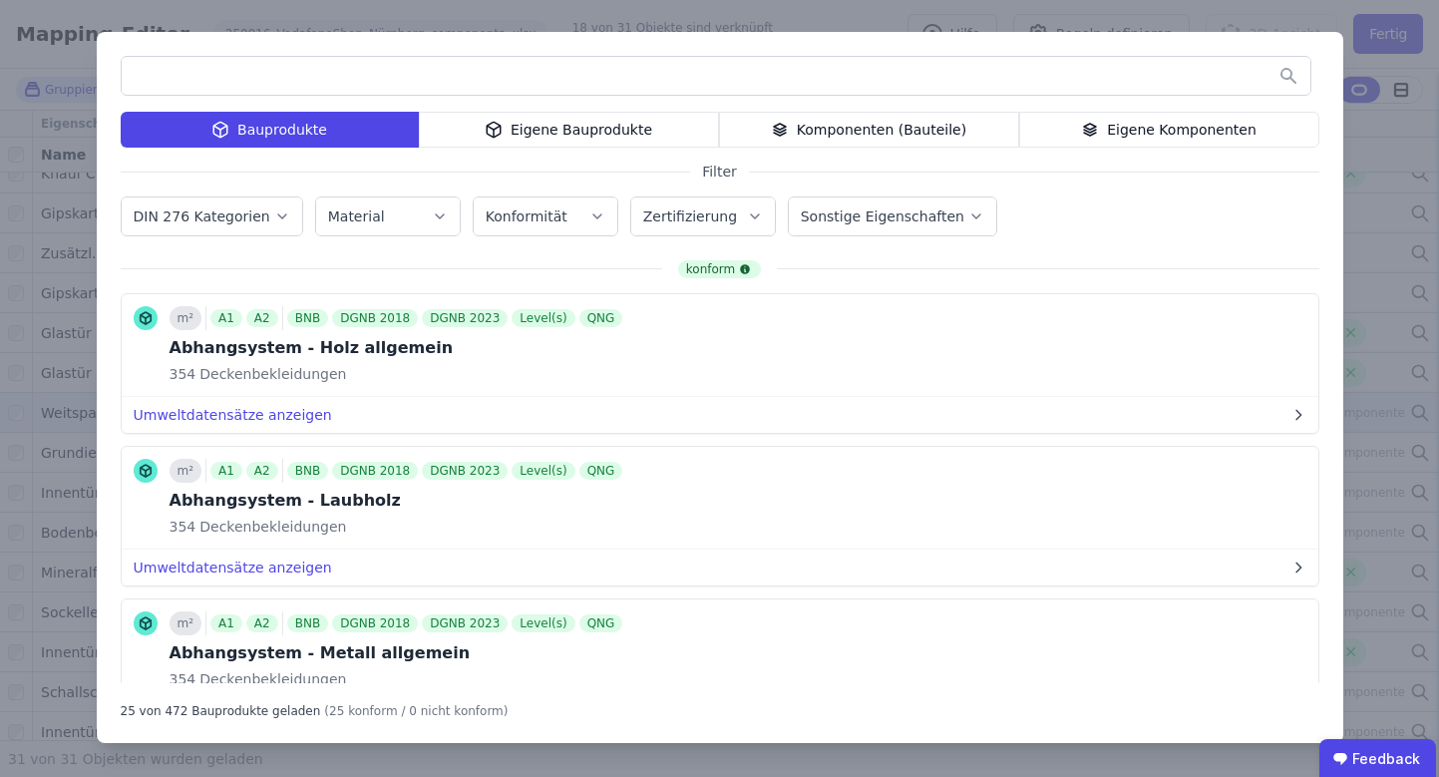
click at [250, 219] on label "DIN 276 Kategorien" at bounding box center [204, 216] width 141 height 16
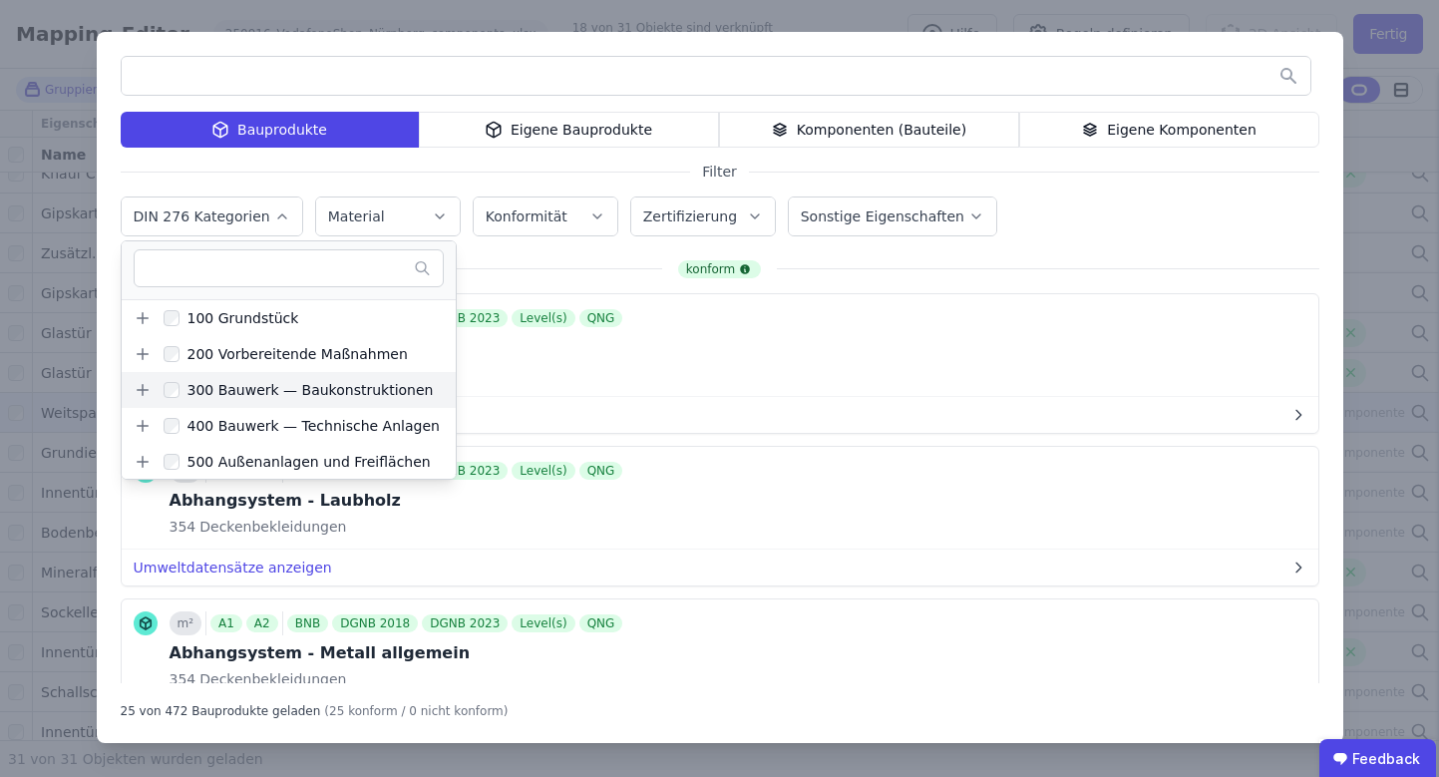
click at [146, 388] on icon at bounding box center [143, 390] width 18 height 18
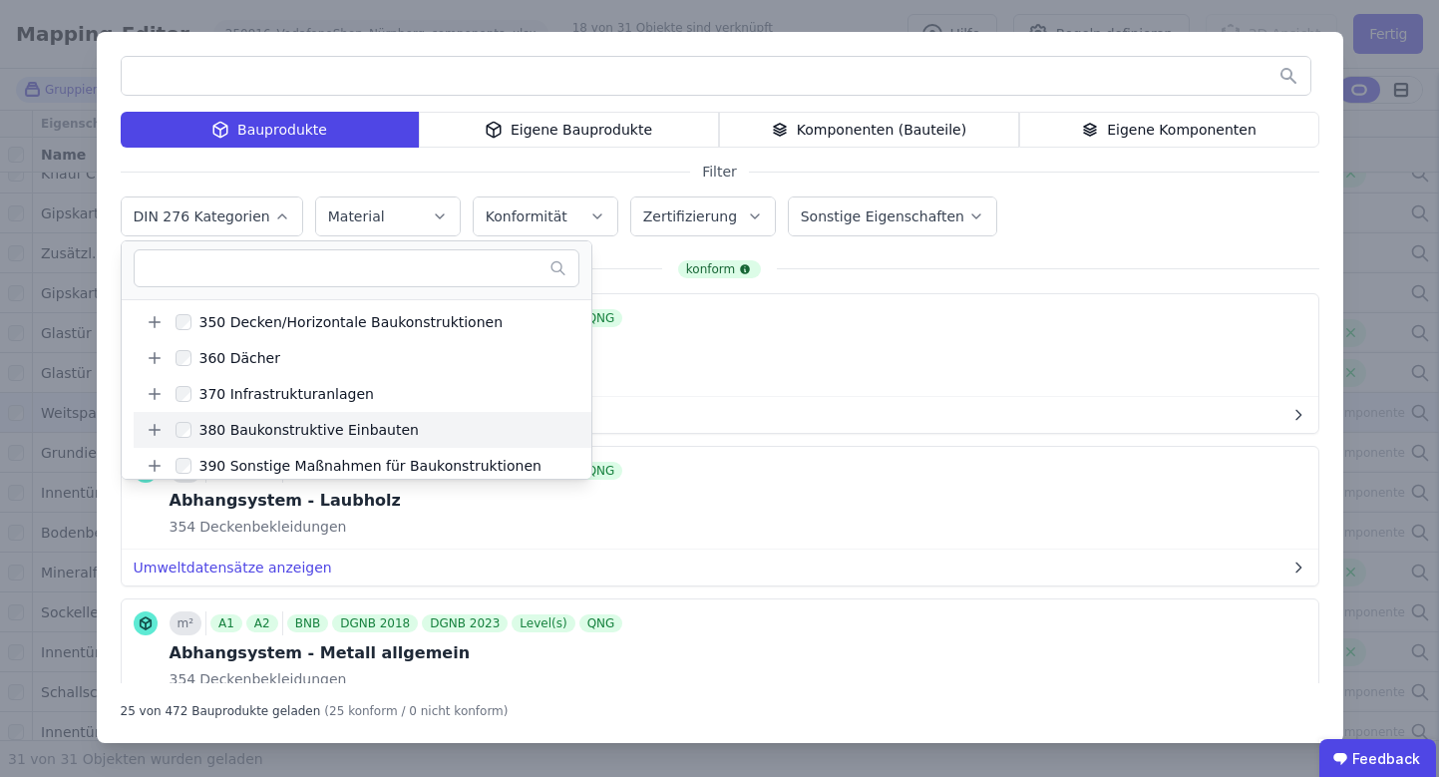
scroll to position [195, 0]
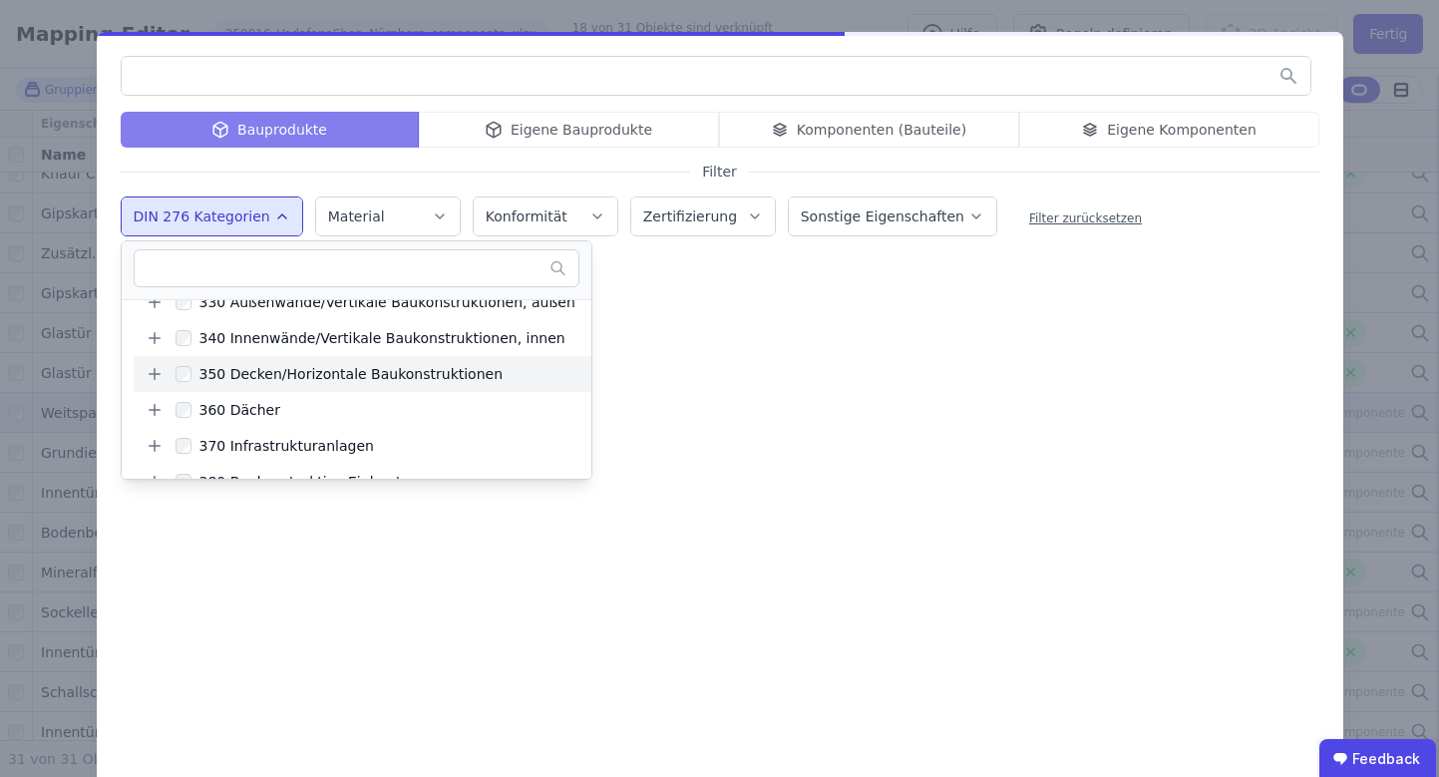
click at [146, 373] on icon at bounding box center [155, 374] width 18 height 18
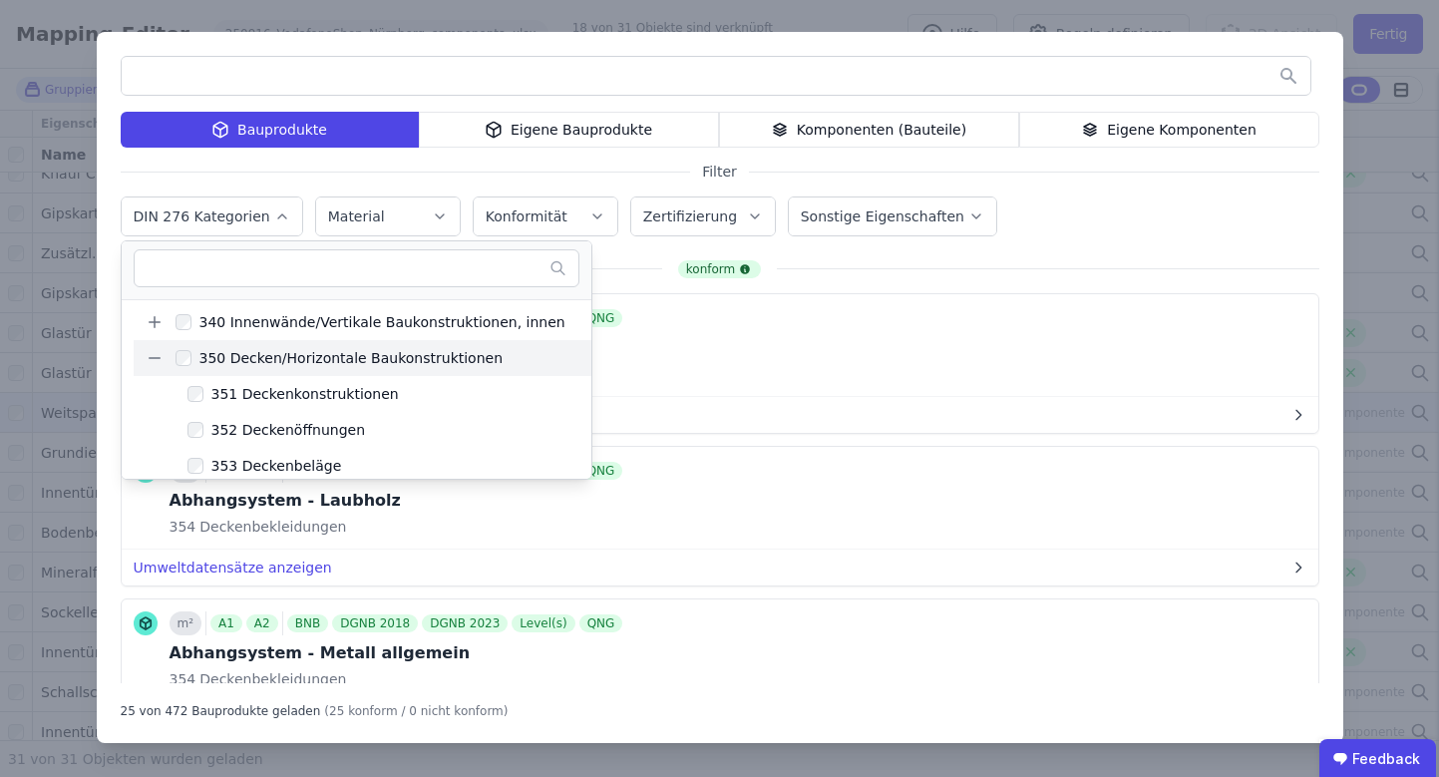
scroll to position [225, 0]
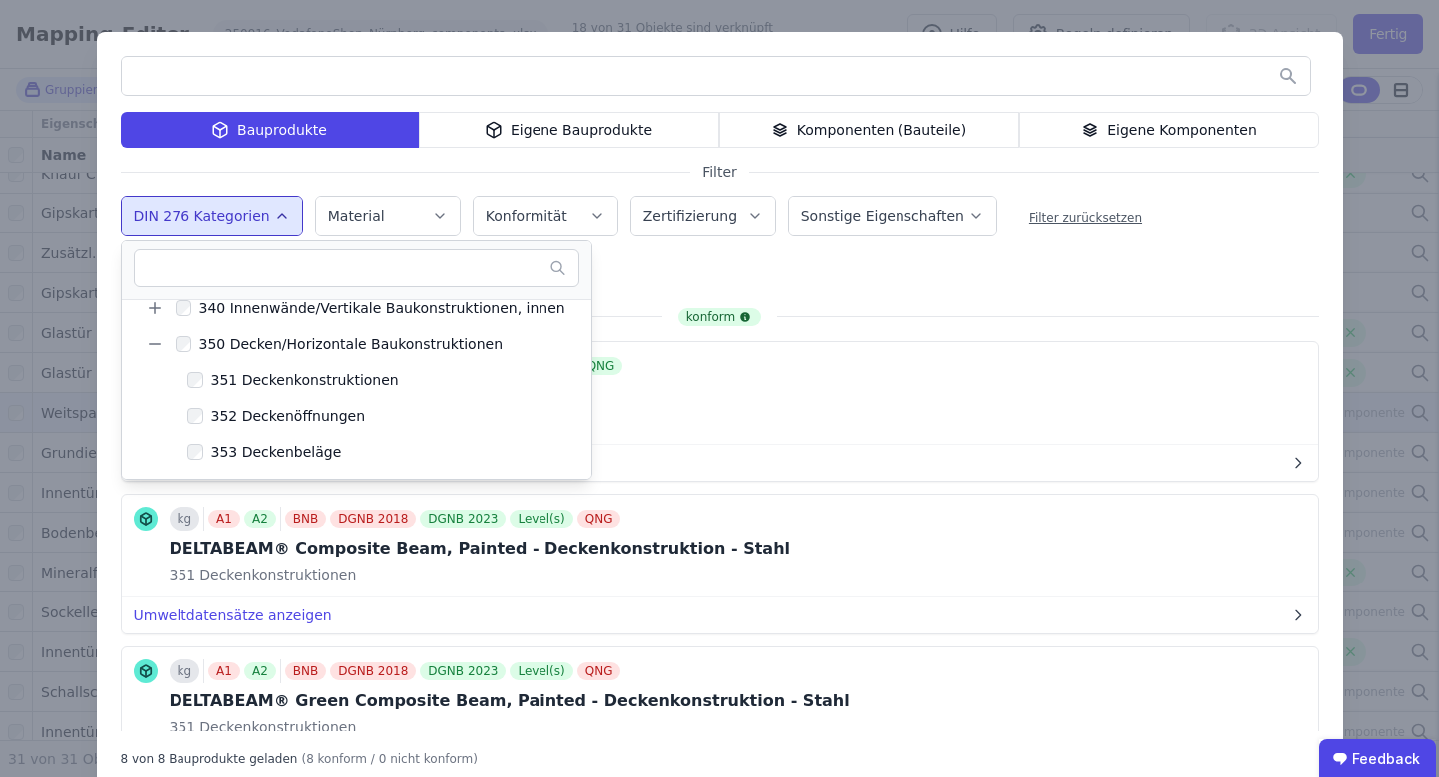
click at [1309, 282] on div "Bauprodukte Eigene Bauprodukte Komponenten (Bauteile) Eigene Komponenten Filter…" at bounding box center [720, 411] width 1247 height 759
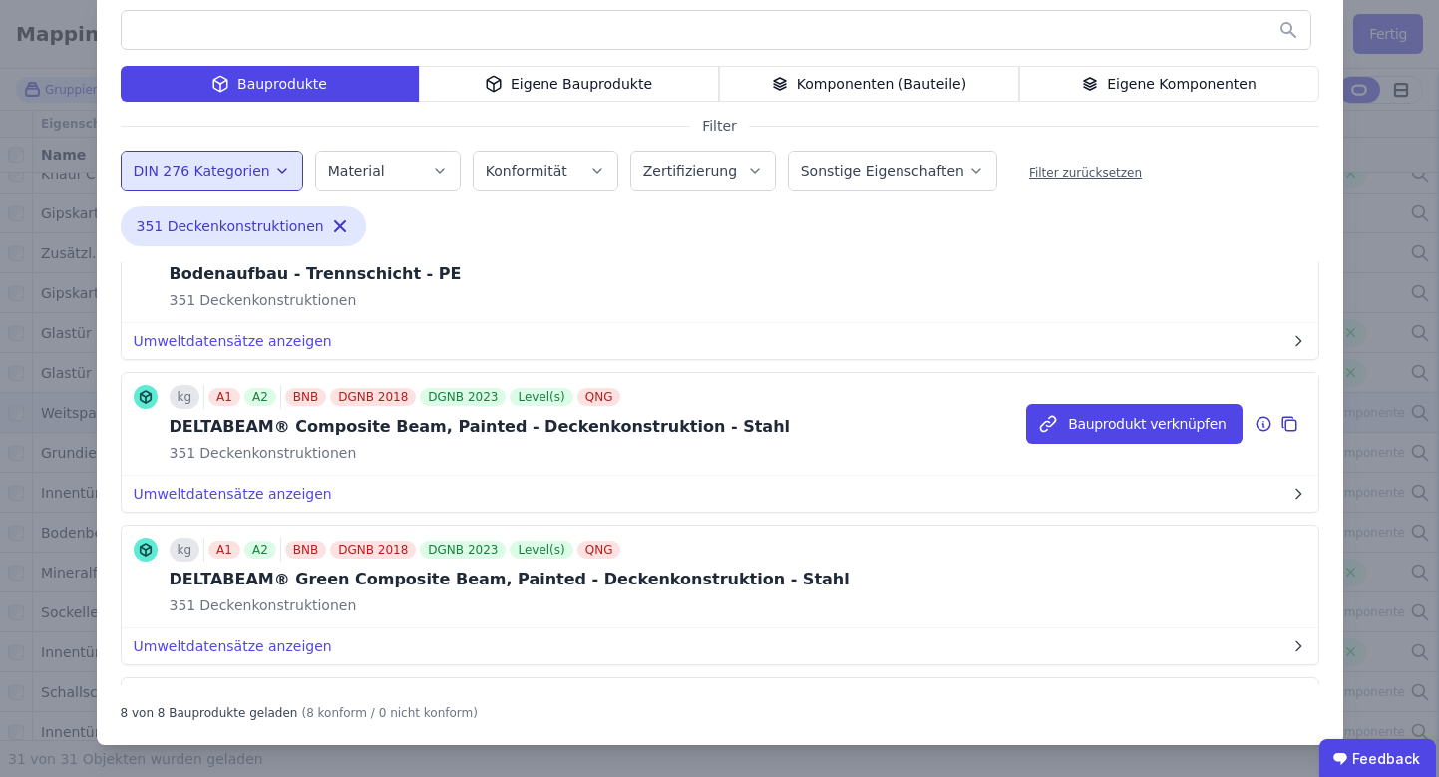
scroll to position [36, 0]
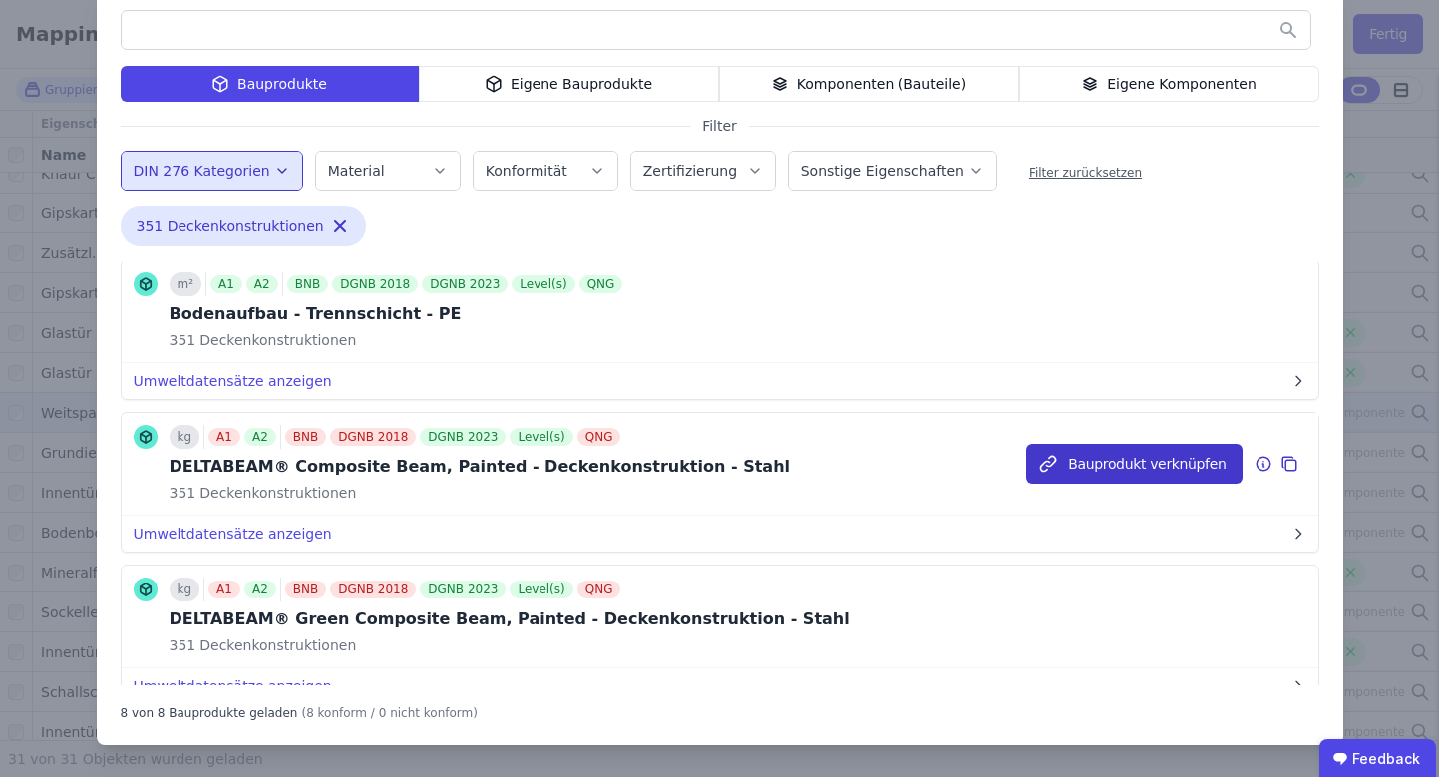
click at [1049, 463] on button "Bauprodukt verknüpfen" at bounding box center [1133, 464] width 215 height 40
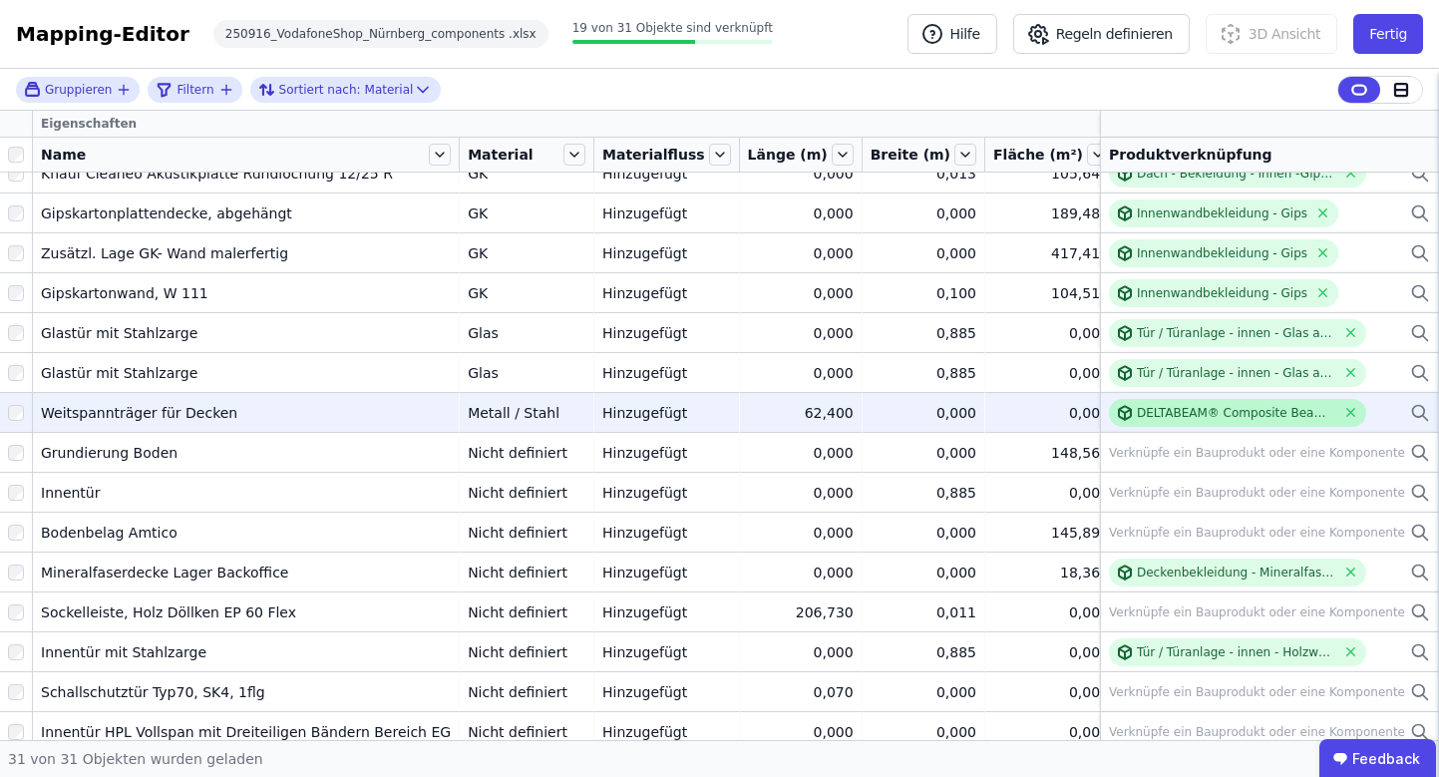
click at [1143, 411] on div "DELTABEAM® Composite Beam, Painted - Deckenkonstruktion - Stahl" at bounding box center [1236, 413] width 198 height 16
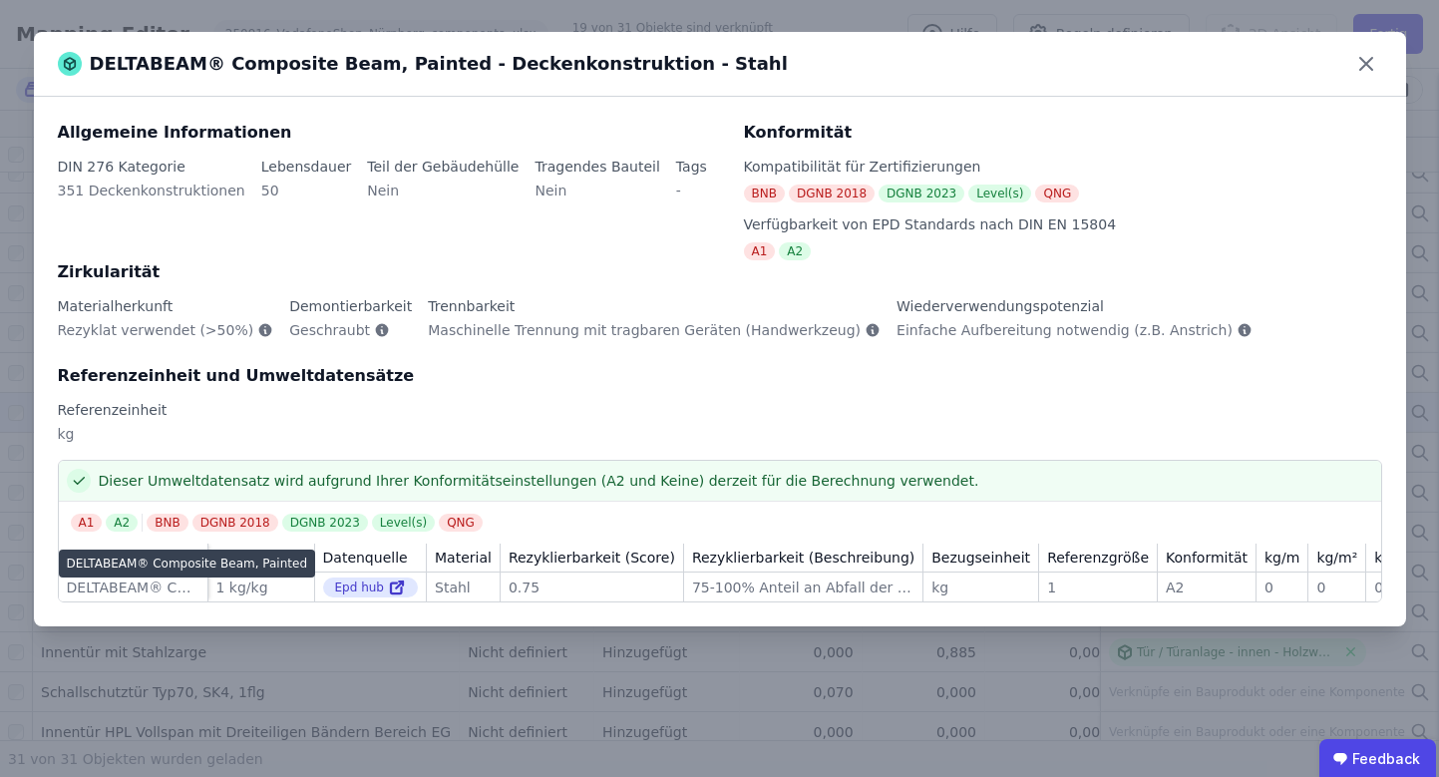
drag, startPoint x: 73, startPoint y: 589, endPoint x: 171, endPoint y: 589, distance: 97.7
click at [171, 589] on div "DELTABEAM® Composite Beam, Painted" at bounding box center [133, 587] width 133 height 20
click at [170, 589] on div "DELTABEAM® Composite Beam, Painted" at bounding box center [133, 587] width 133 height 20
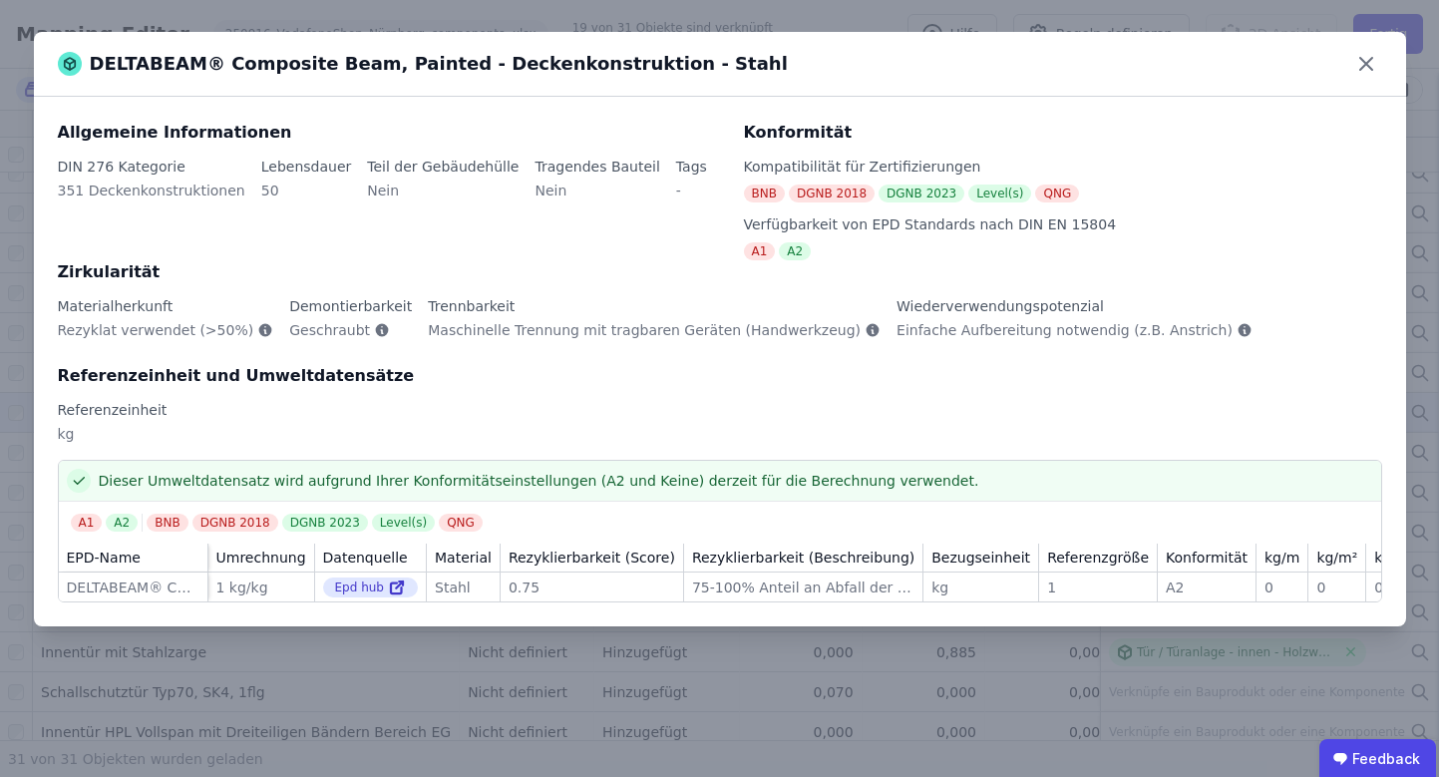
click at [331, 12] on div "DELTABEAM® Composite Beam, Painted - Deckenkonstruktion - Stahl Allgemeine Info…" at bounding box center [719, 388] width 1439 height 777
click at [331, 13] on div "DELTABEAM® Composite Beam, Painted - Deckenkonstruktion - Stahl Allgemeine Info…" at bounding box center [719, 388] width 1439 height 777
click at [1371, 65] on icon at bounding box center [1366, 64] width 32 height 32
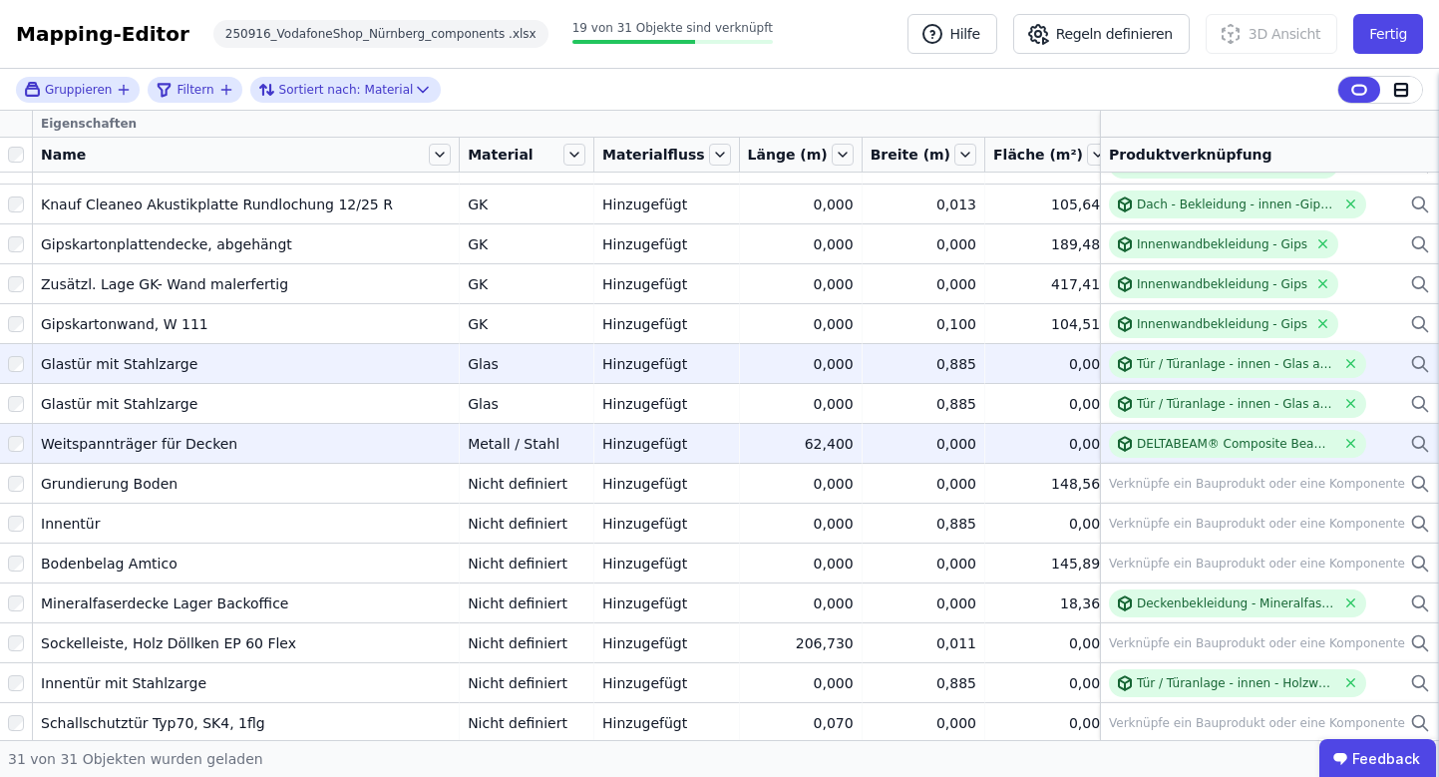
scroll to position [414, 0]
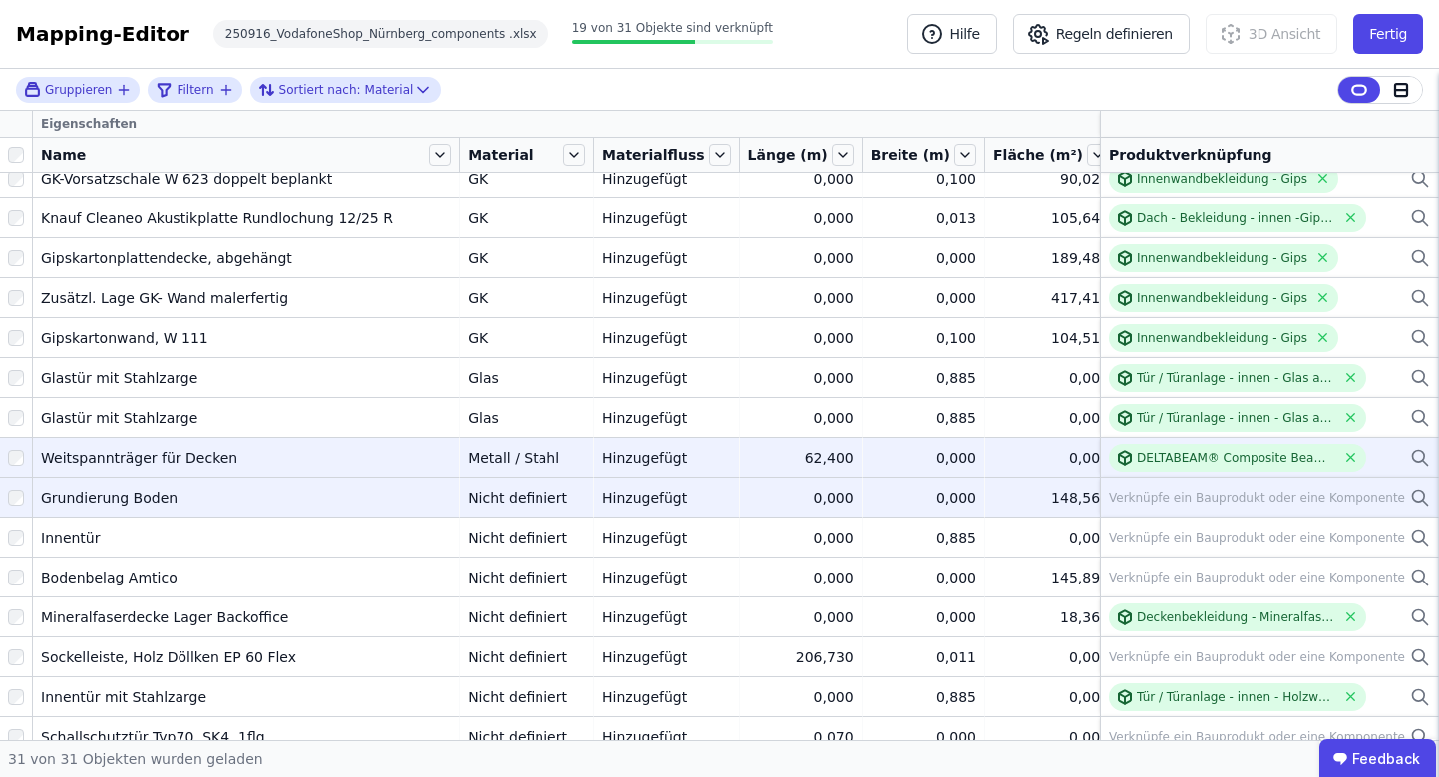
click at [1410, 499] on icon at bounding box center [1420, 498] width 20 height 24
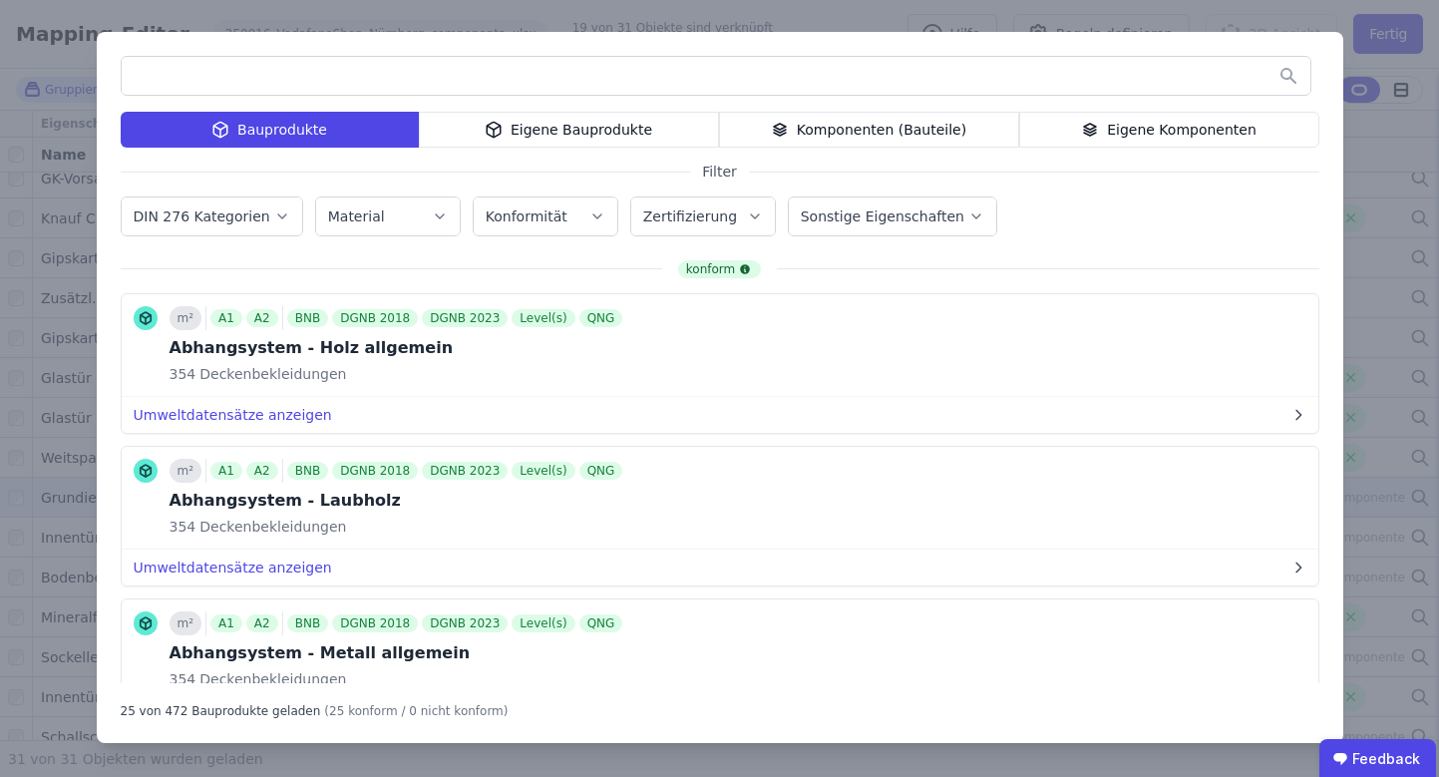
click at [259, 221] on label "DIN 276 Kategorien" at bounding box center [204, 216] width 141 height 16
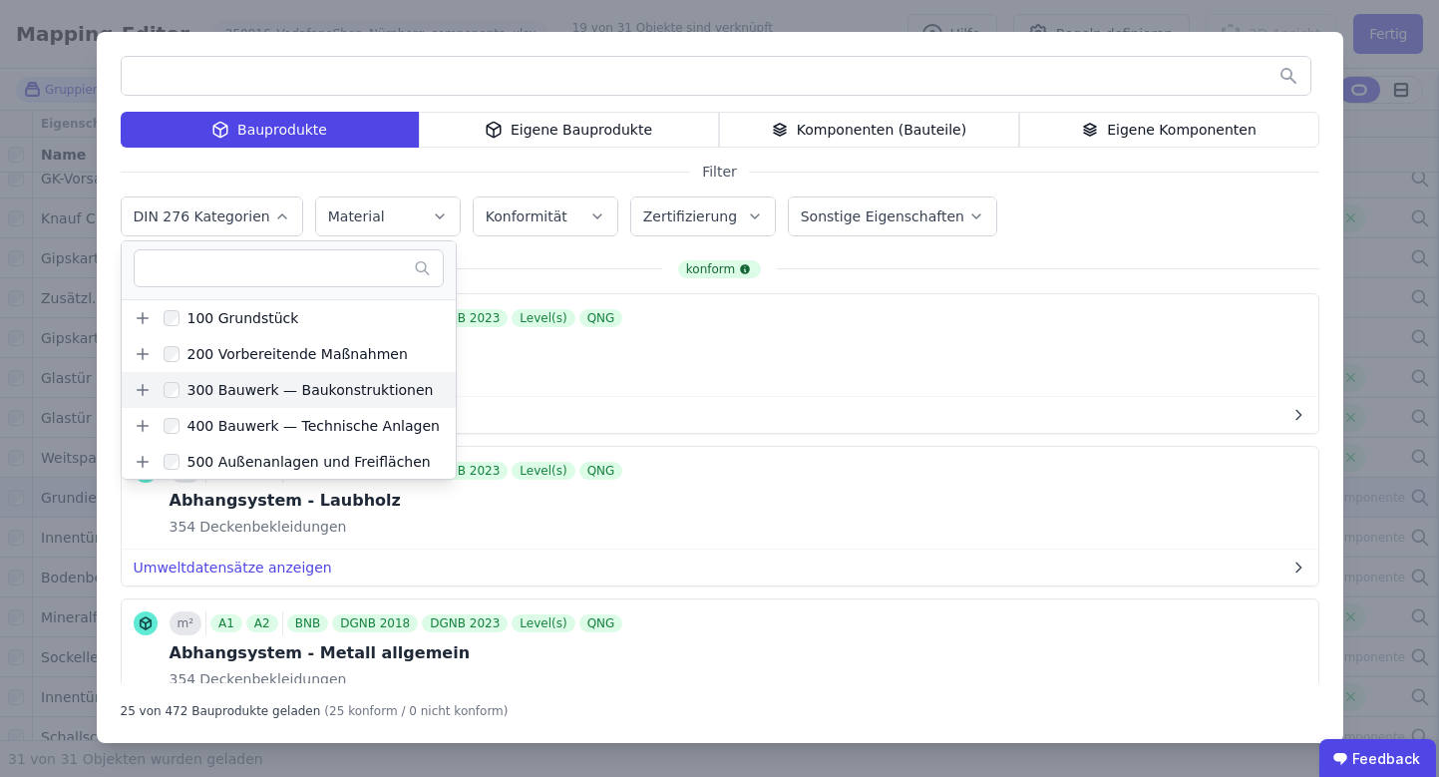
click at [145, 395] on icon at bounding box center [143, 390] width 18 height 18
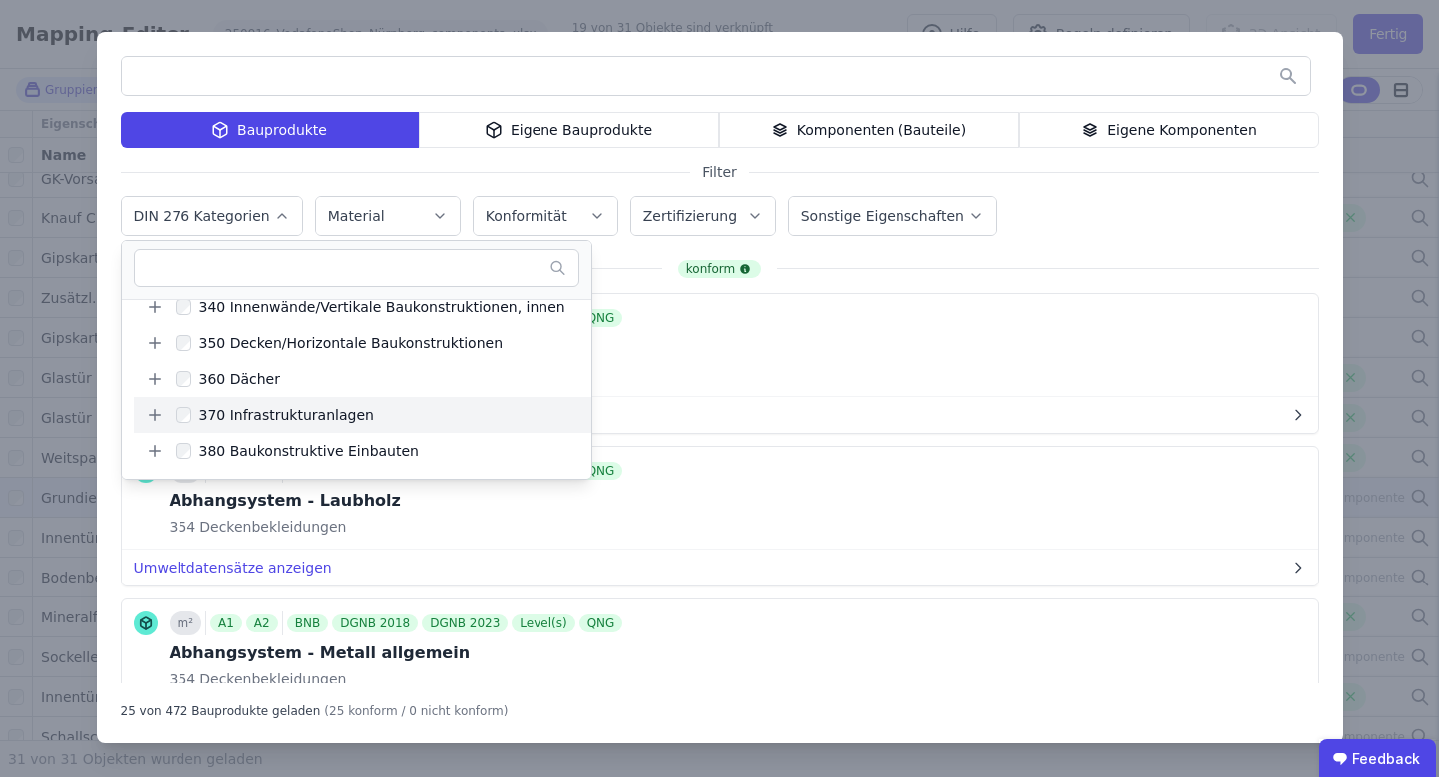
scroll to position [202, 0]
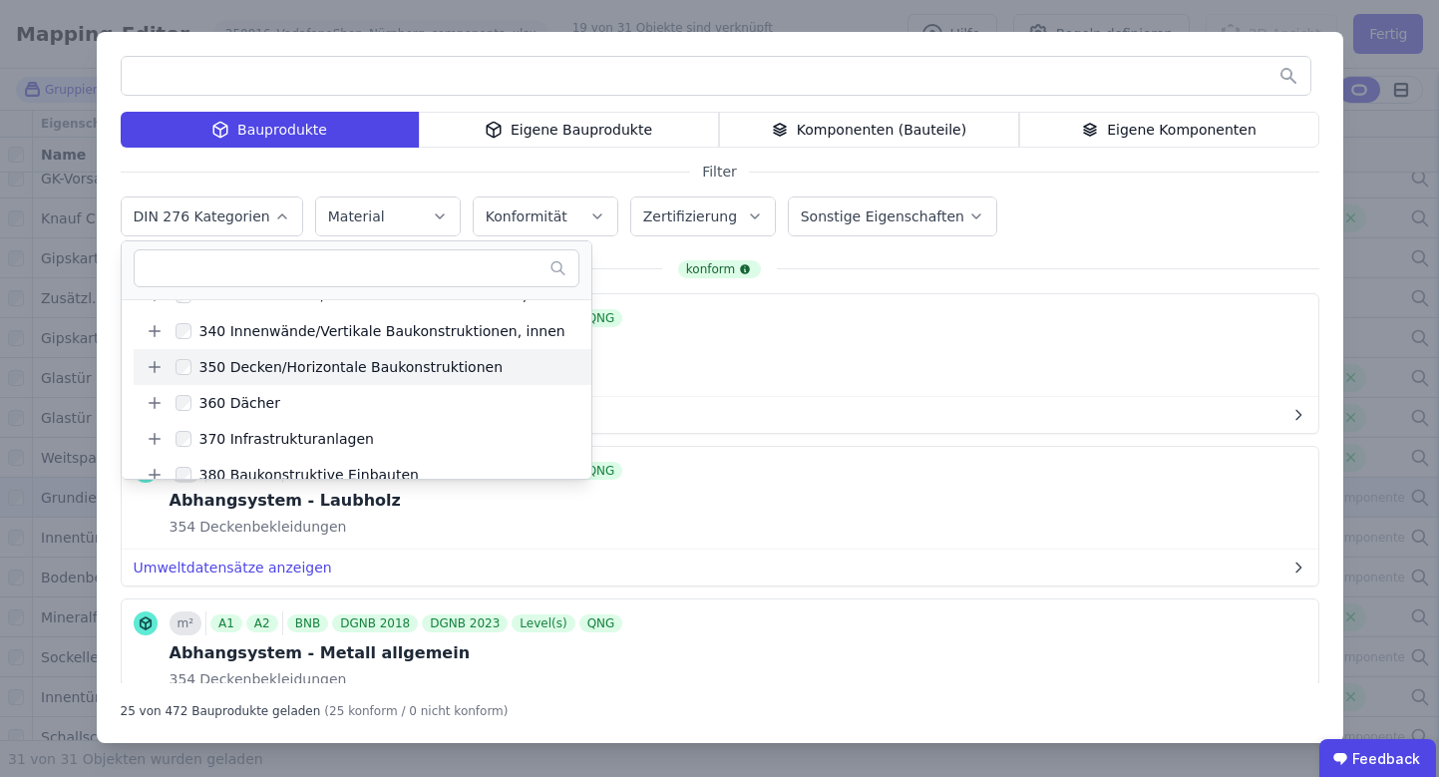
click at [161, 369] on icon at bounding box center [155, 367] width 18 height 18
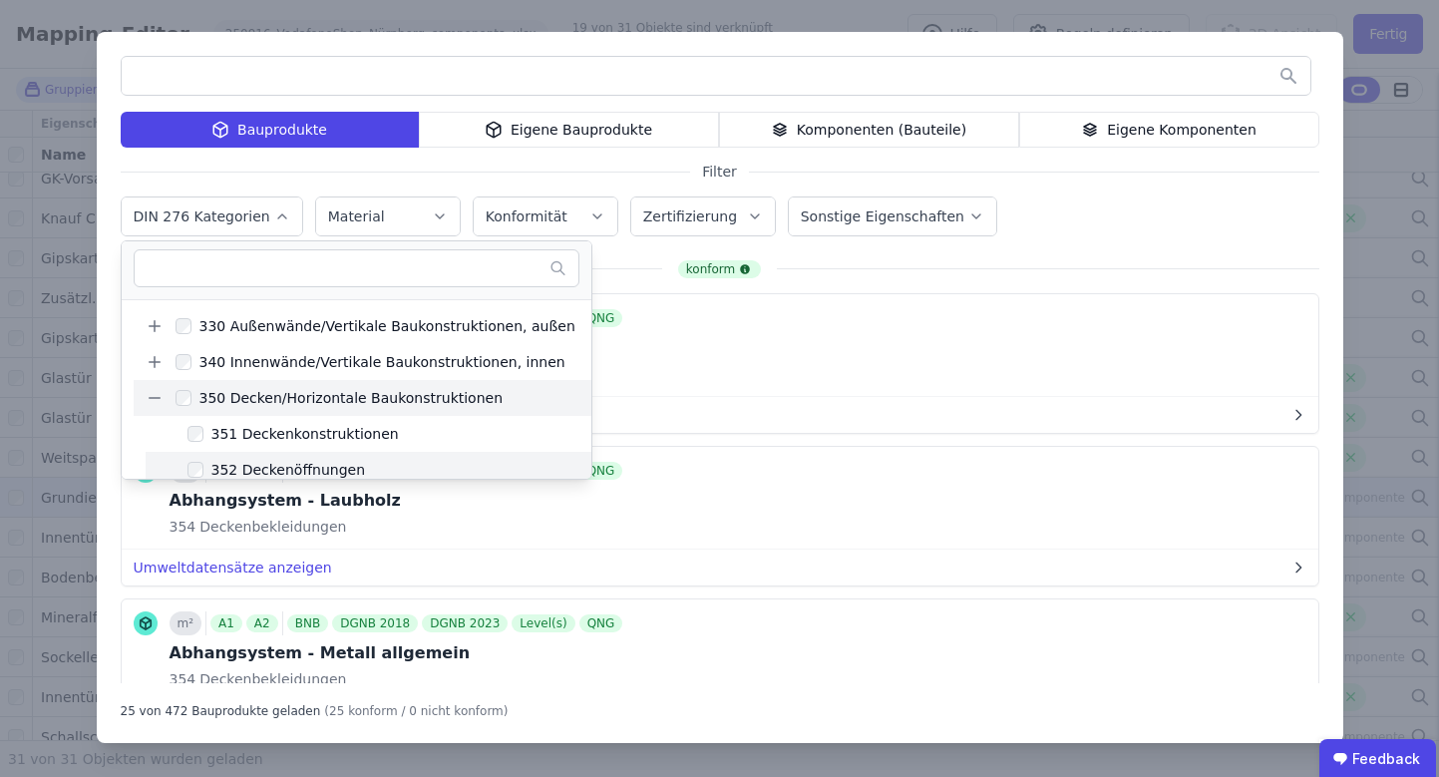
scroll to position [205, 0]
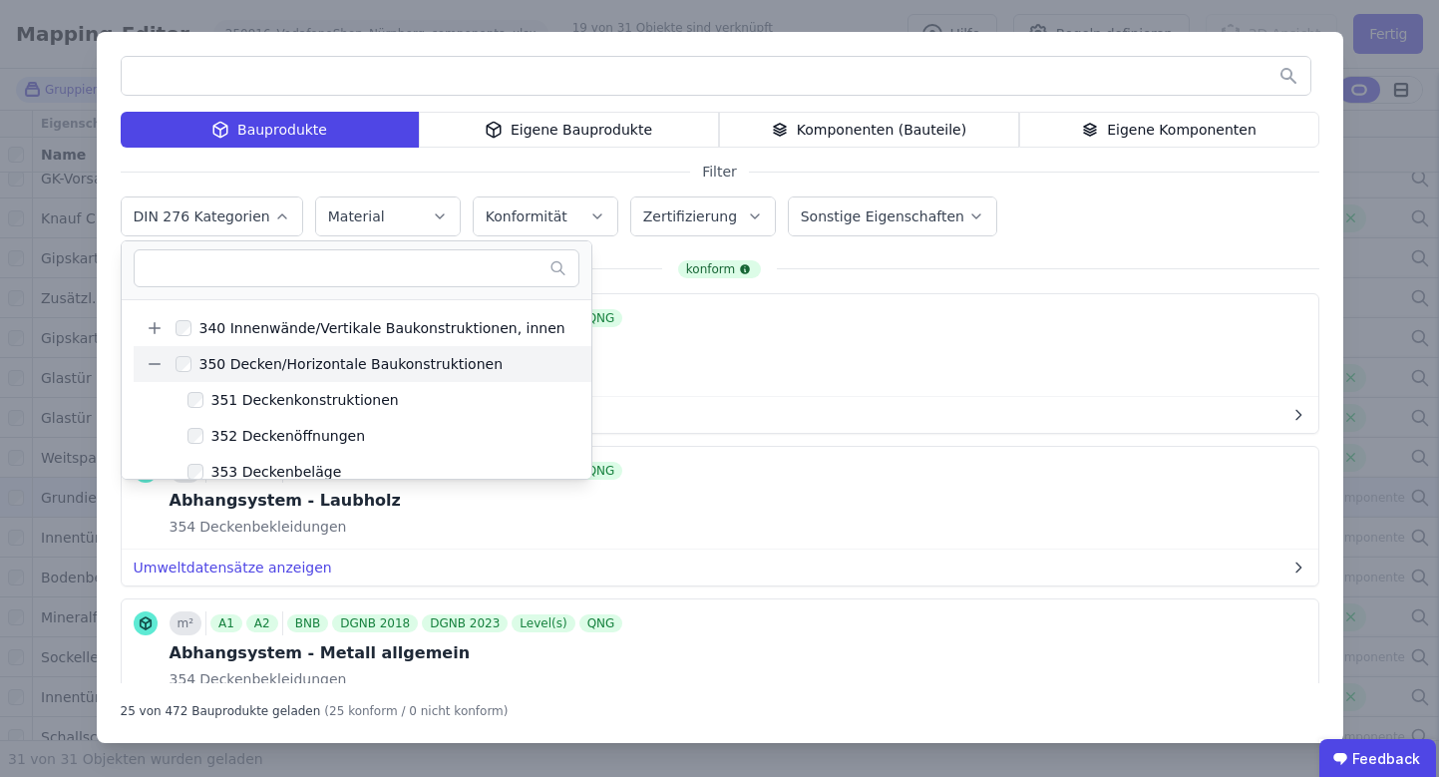
click at [174, 363] on label "350 Decken/Horizontale Baukonstruktionen" at bounding box center [334, 364] width 340 height 32
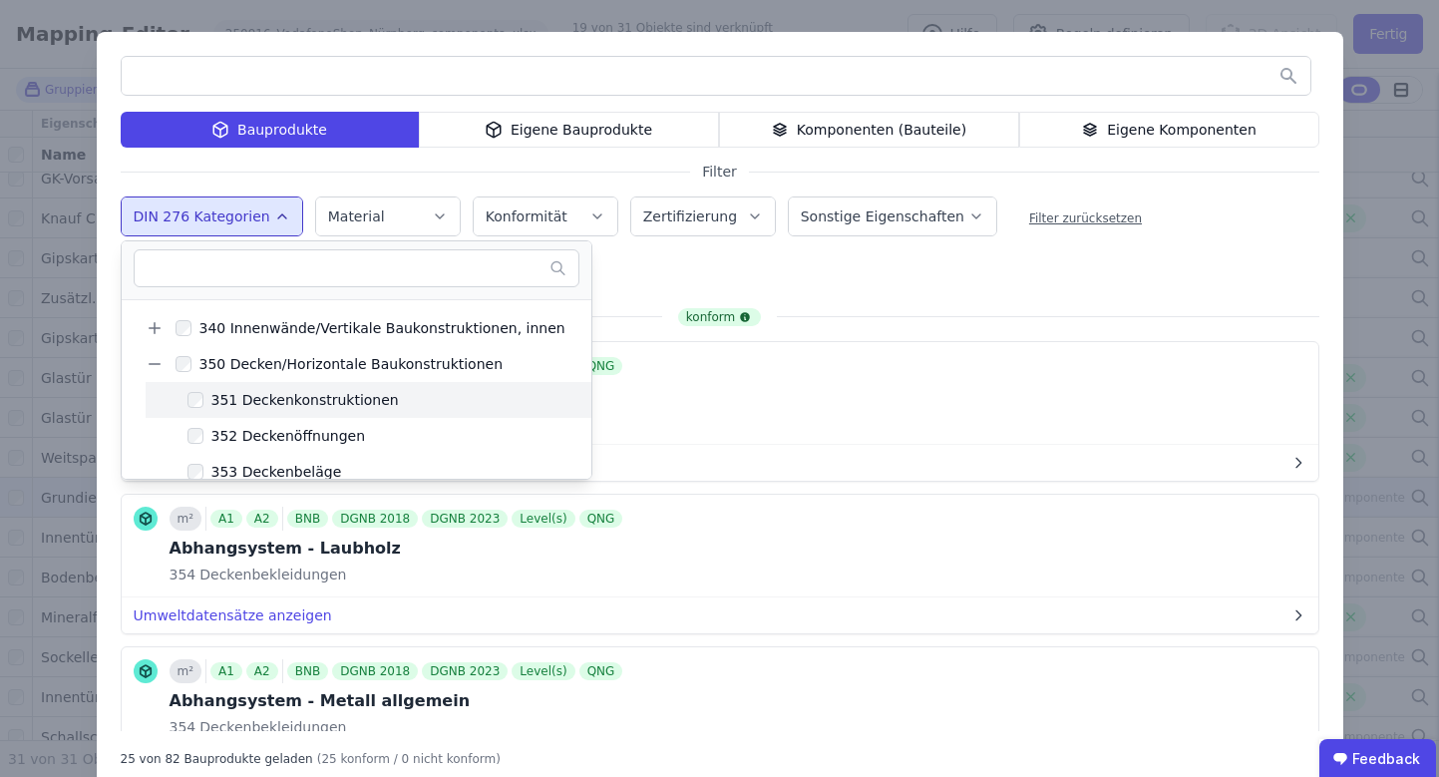
scroll to position [285, 0]
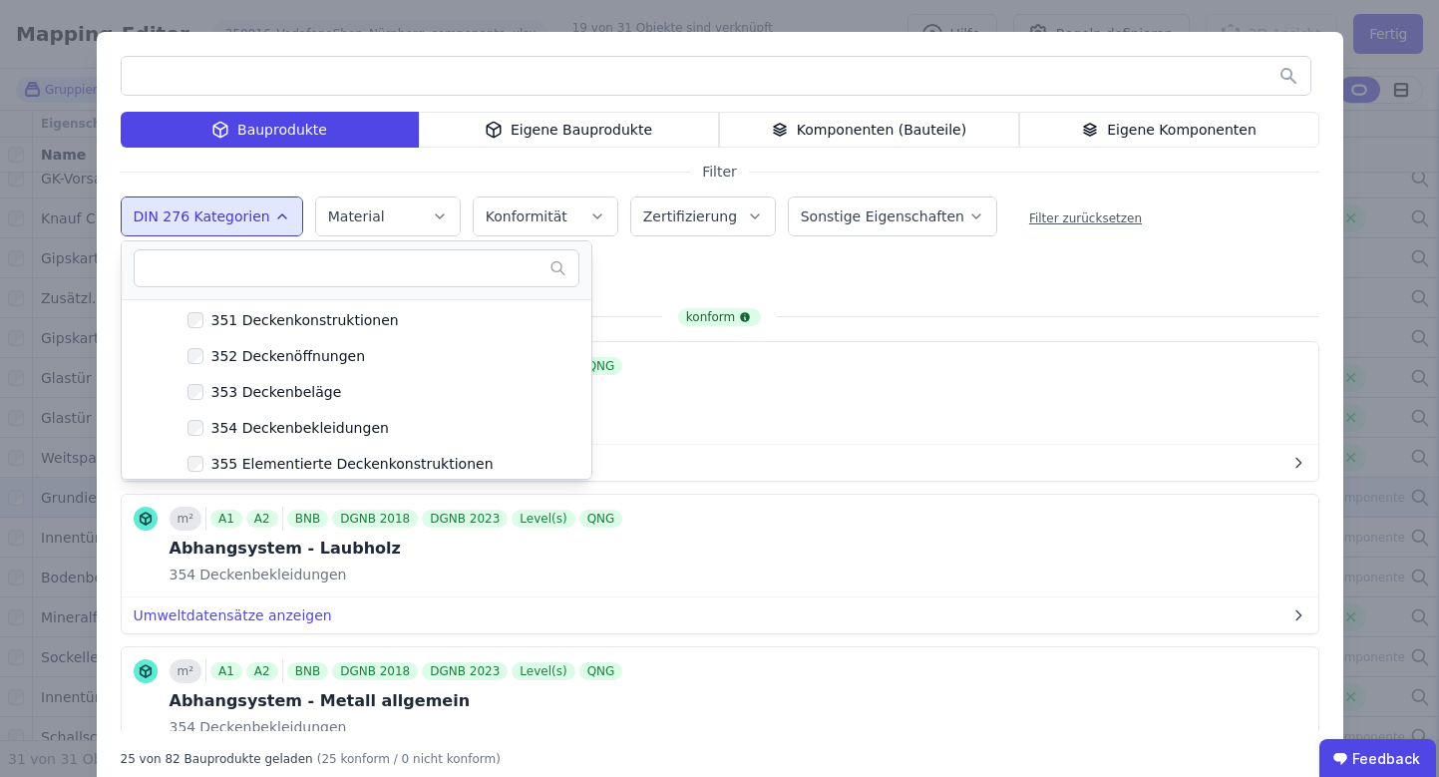
click at [1167, 241] on div "DIN 276 Kategorien 100 Grundstück 200 Vorbereitende Maßnahmen 300 Bauwerk — Bau…" at bounding box center [720, 218] width 1199 height 52
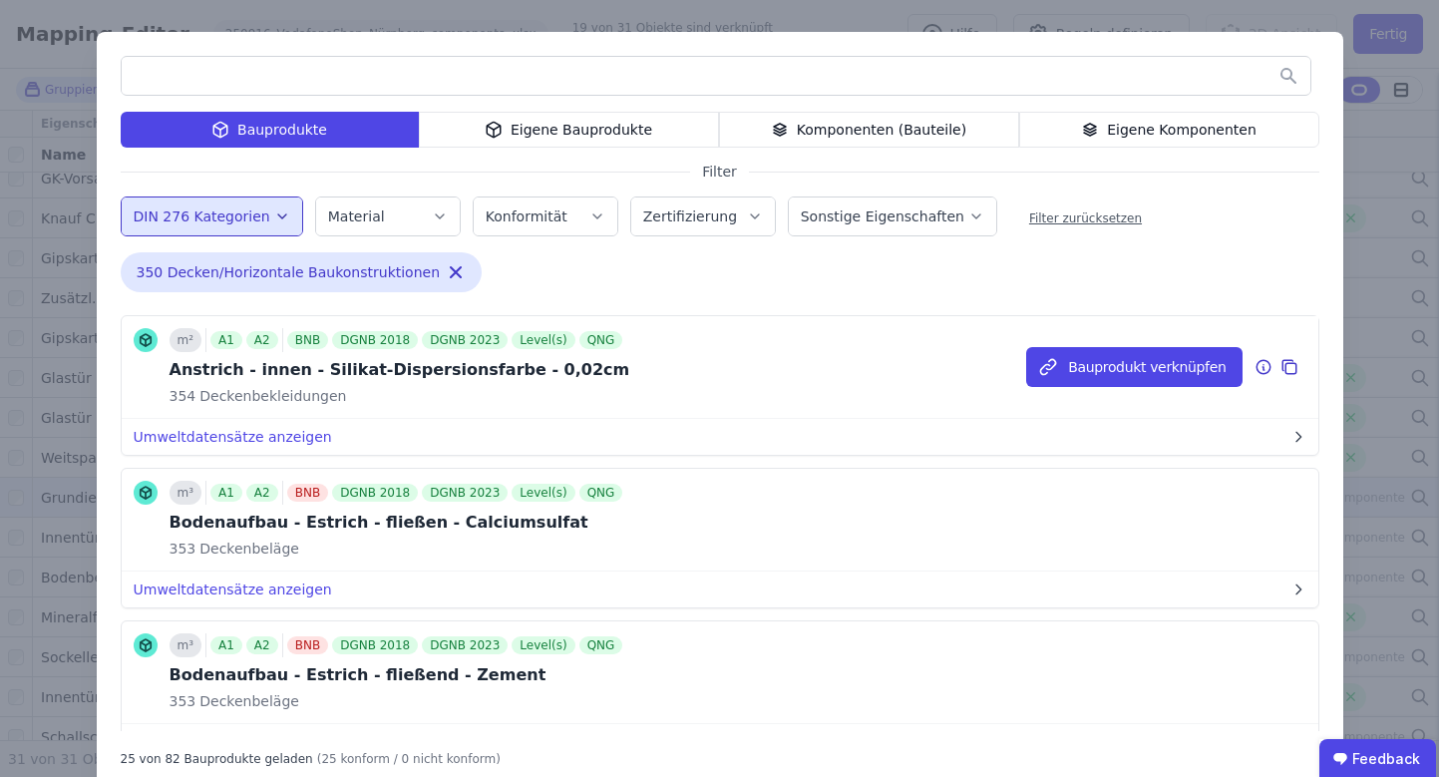
scroll to position [945, 0]
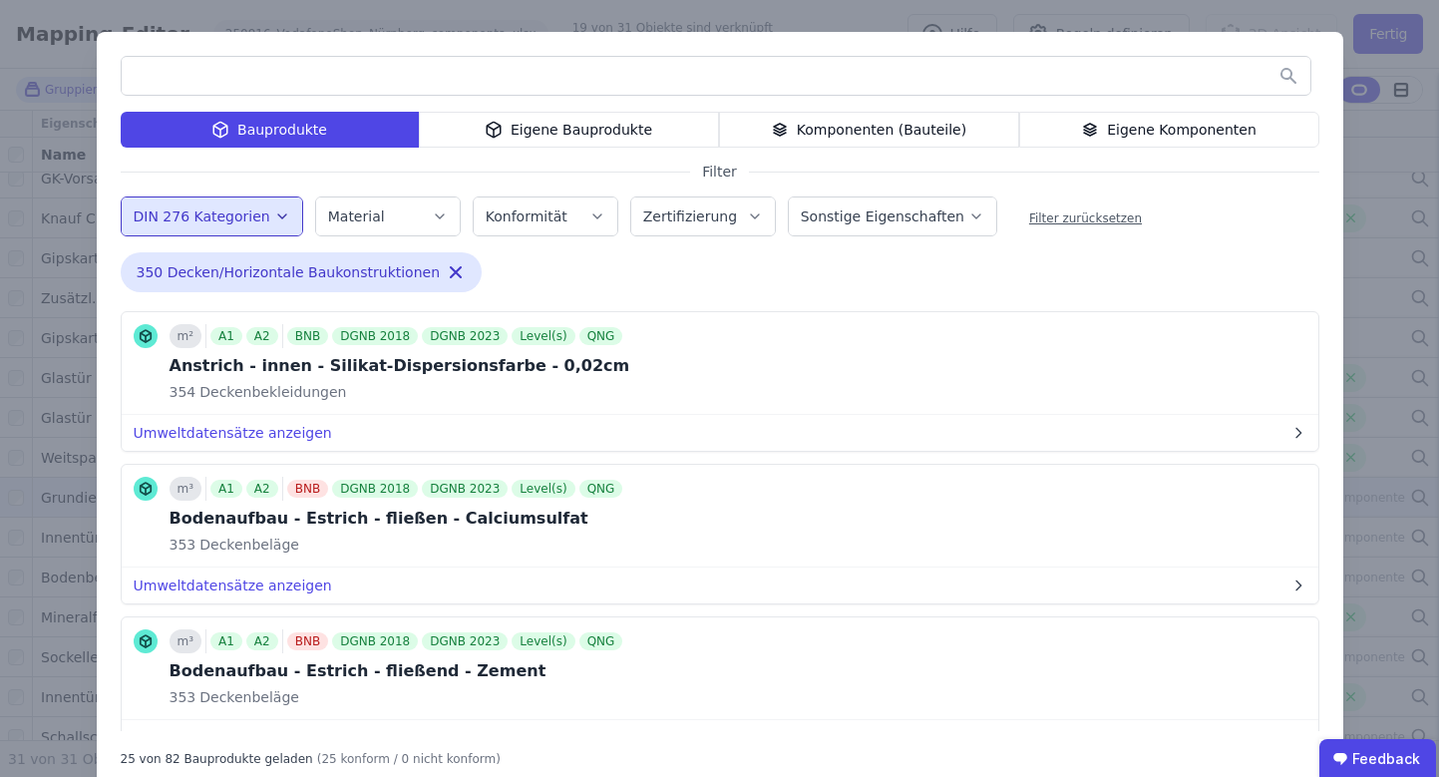
click at [647, 65] on input "text" at bounding box center [716, 76] width 1189 height 36
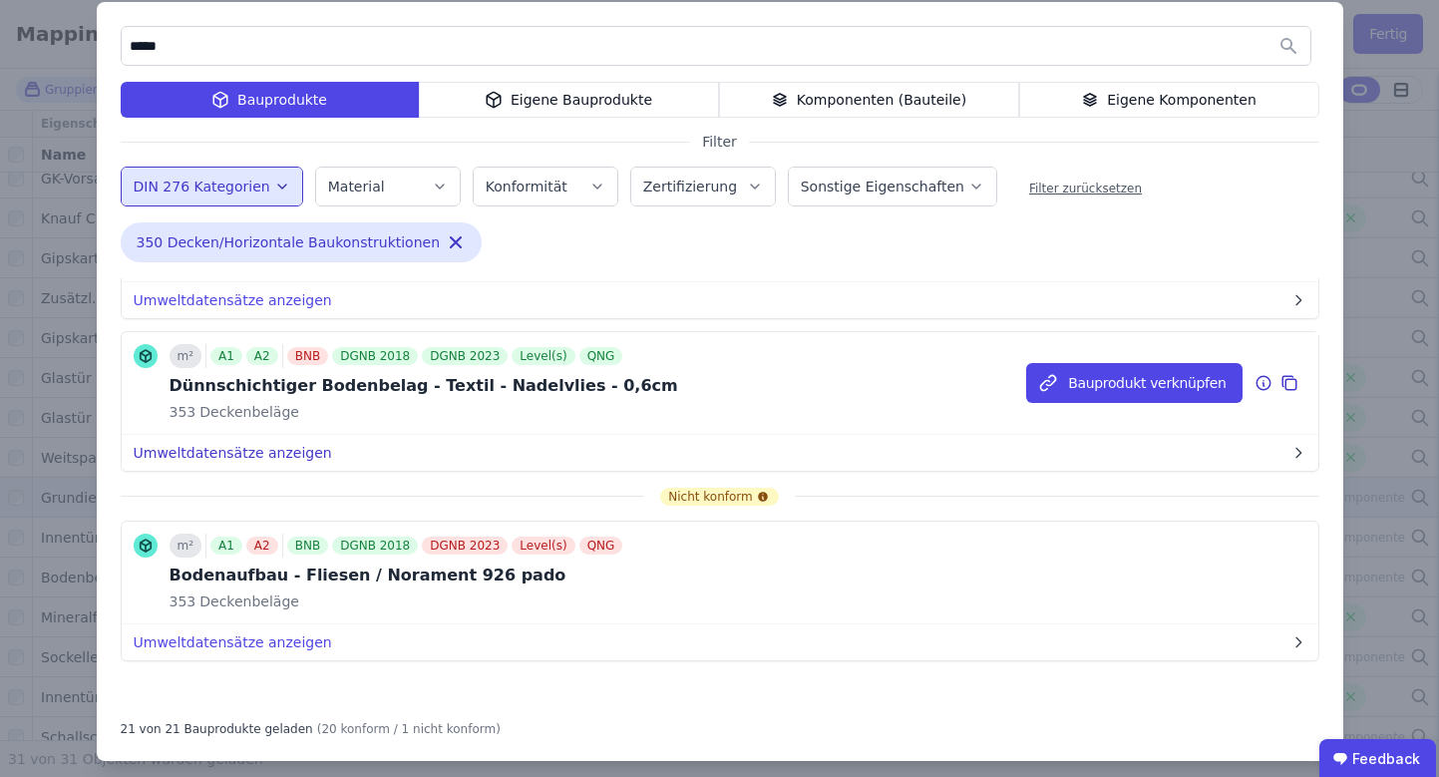
scroll to position [46, 0]
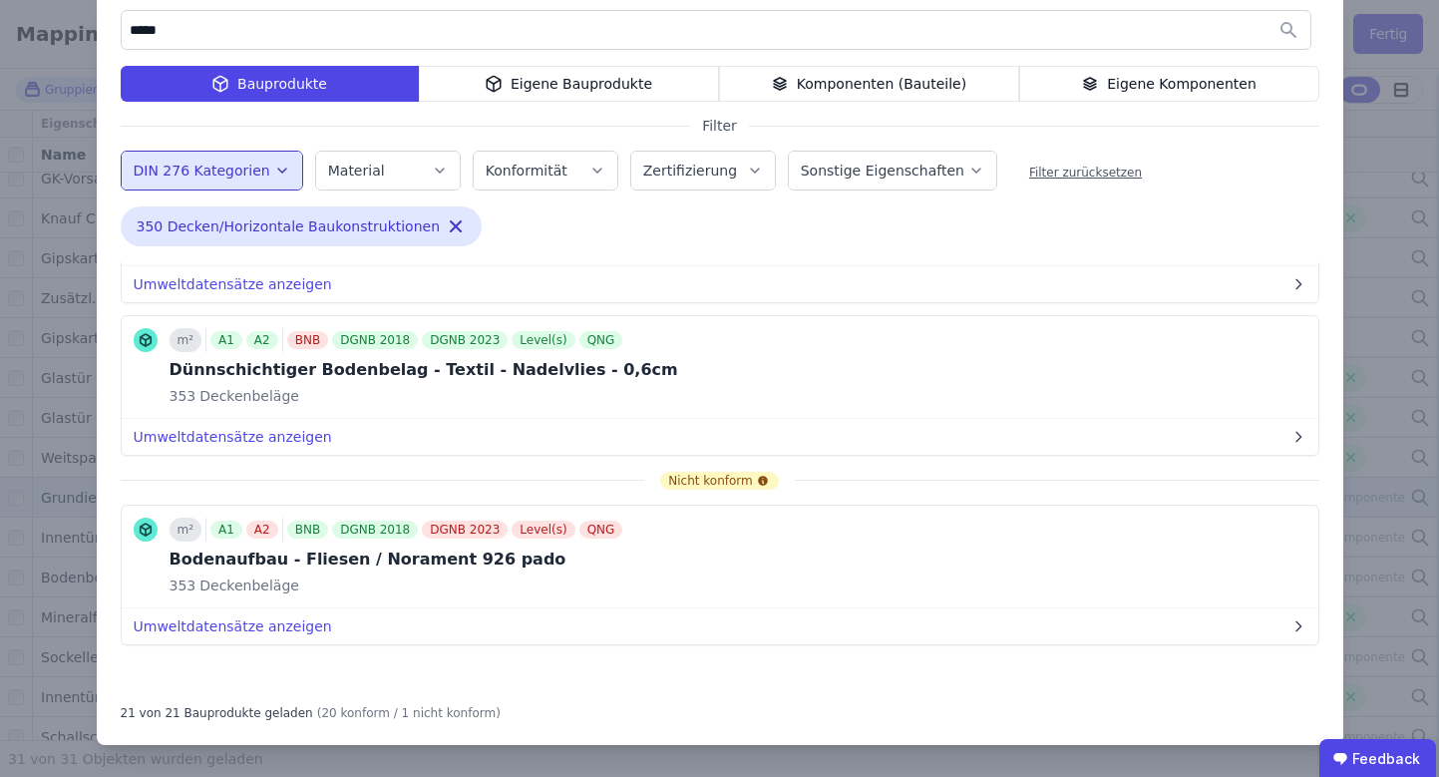
type input "*****"
click at [1358, 190] on div "***** Bauprodukte Eigene Bauprodukte Komponenten (Bauteile) Eigene Komponenten …" at bounding box center [719, 365] width 1439 height 823
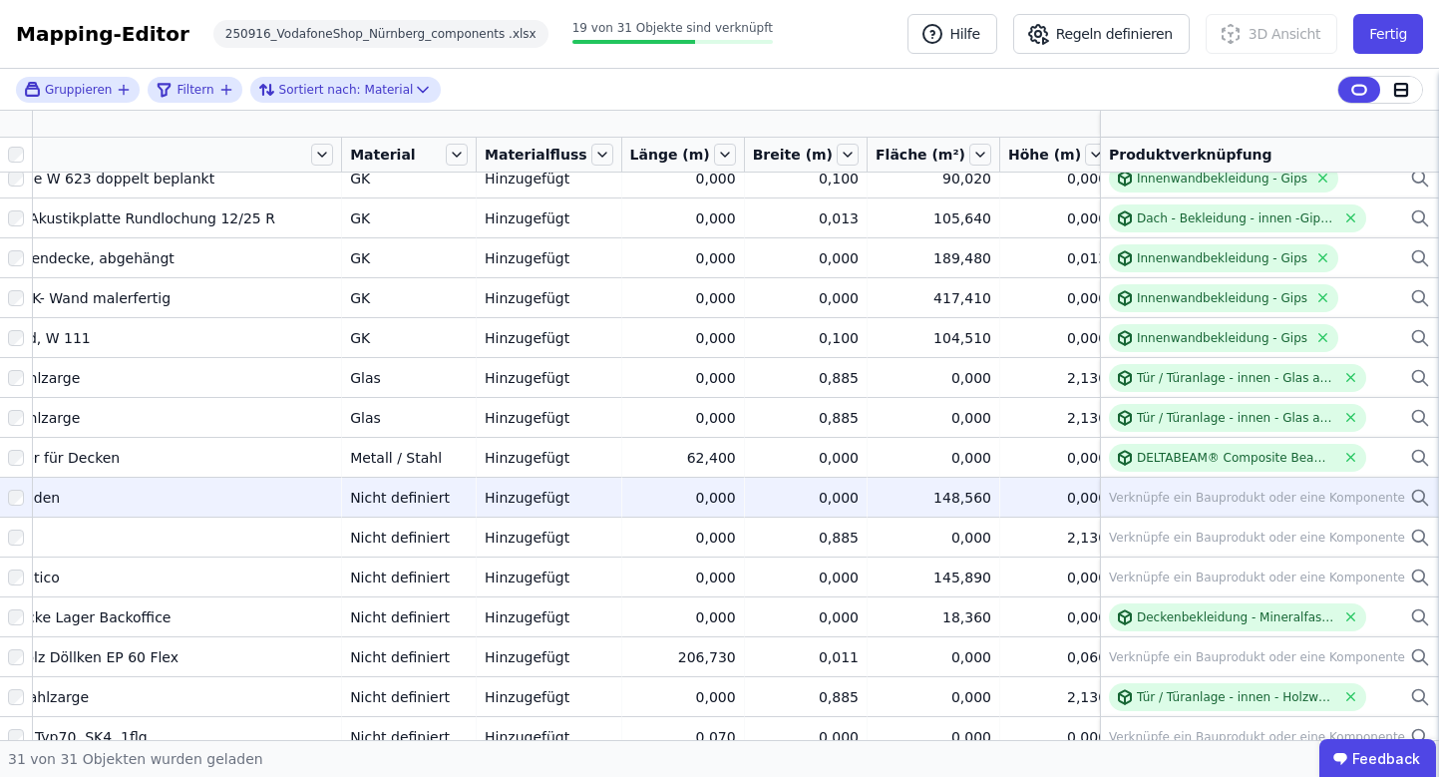
scroll to position [414, 120]
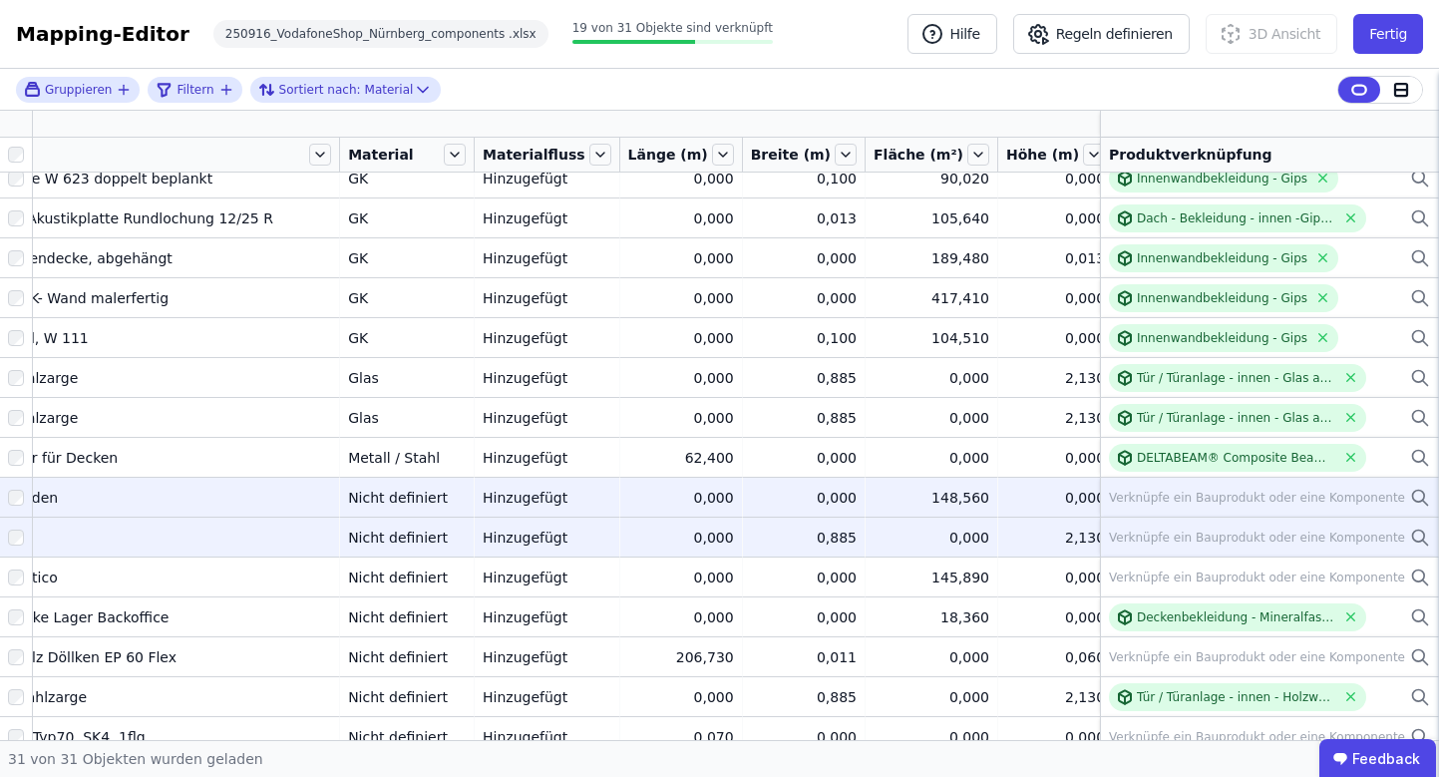
click at [874, 531] on div "0,000" at bounding box center [932, 538] width 116 height 20
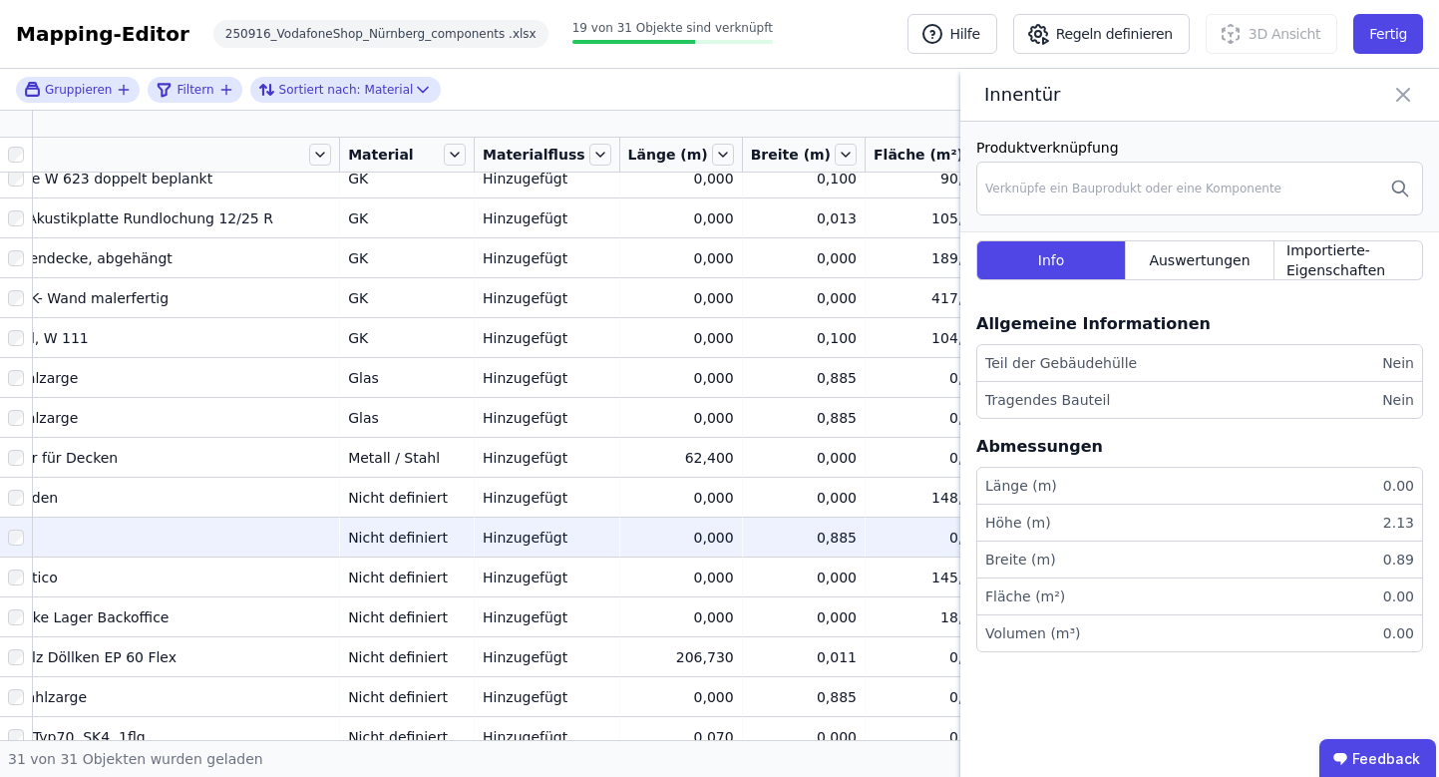
click at [1408, 98] on icon at bounding box center [1403, 95] width 24 height 28
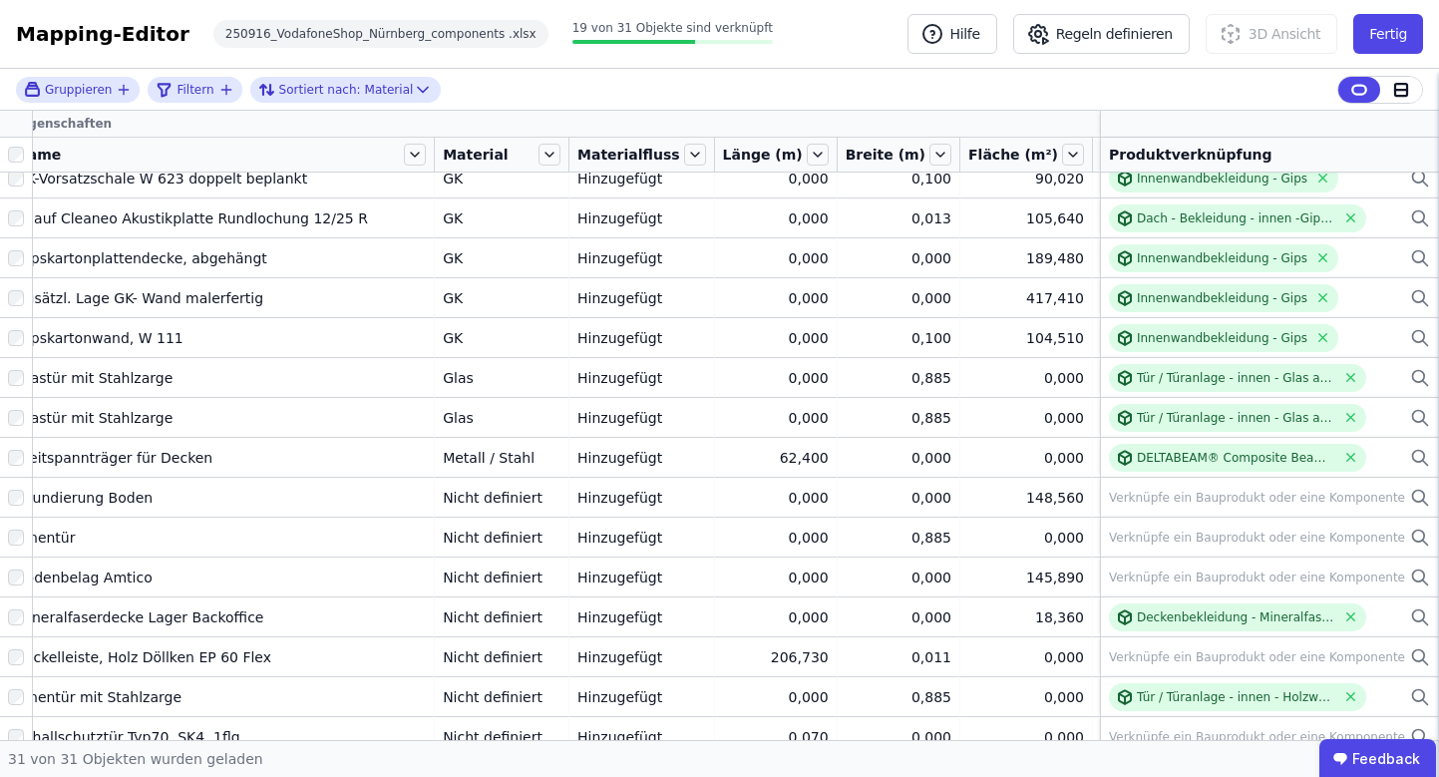
scroll to position [414, 0]
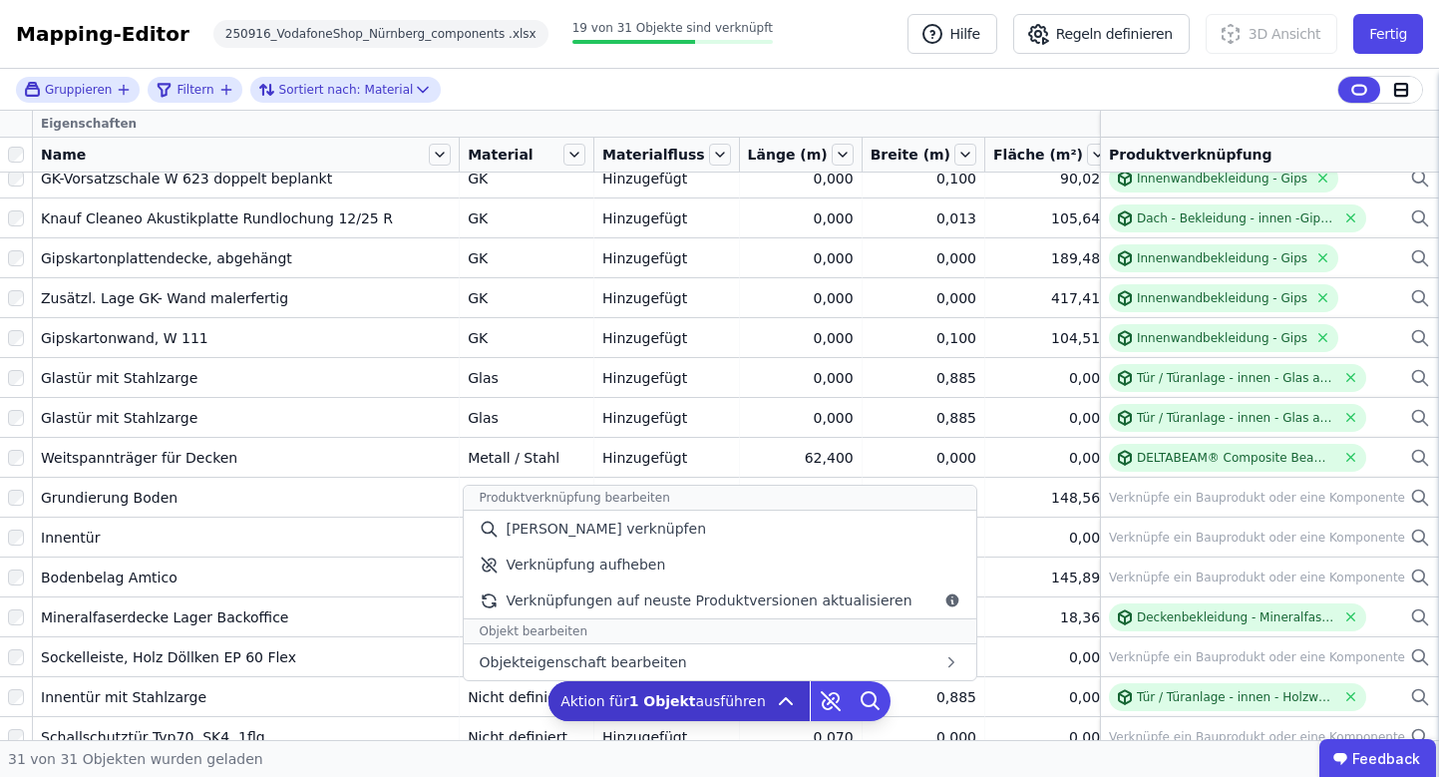
click at [732, 703] on span "Aktion für 1 Objekt ausführen" at bounding box center [663, 701] width 205 height 20
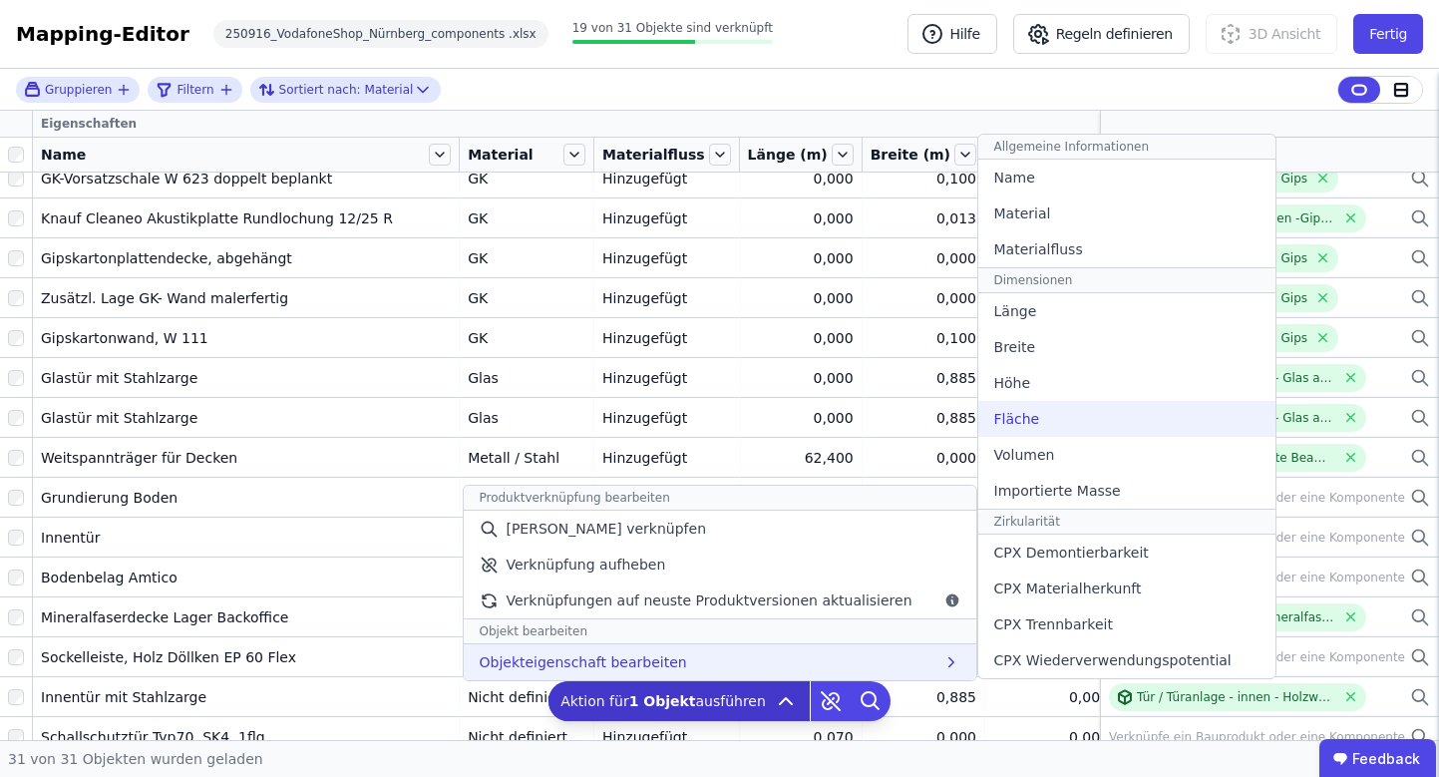
click at [1066, 418] on div "Fläche" at bounding box center [1126, 419] width 297 height 36
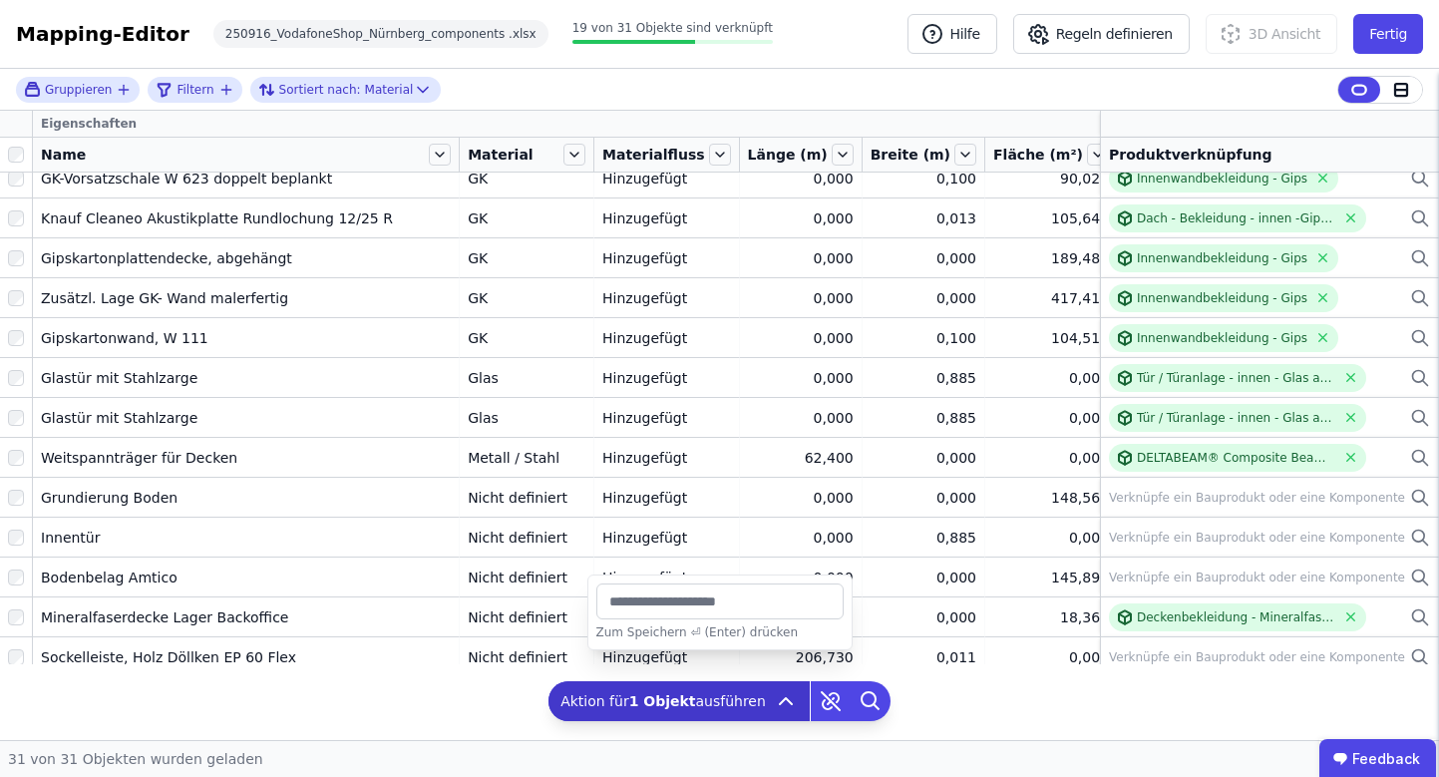
type input "*****"
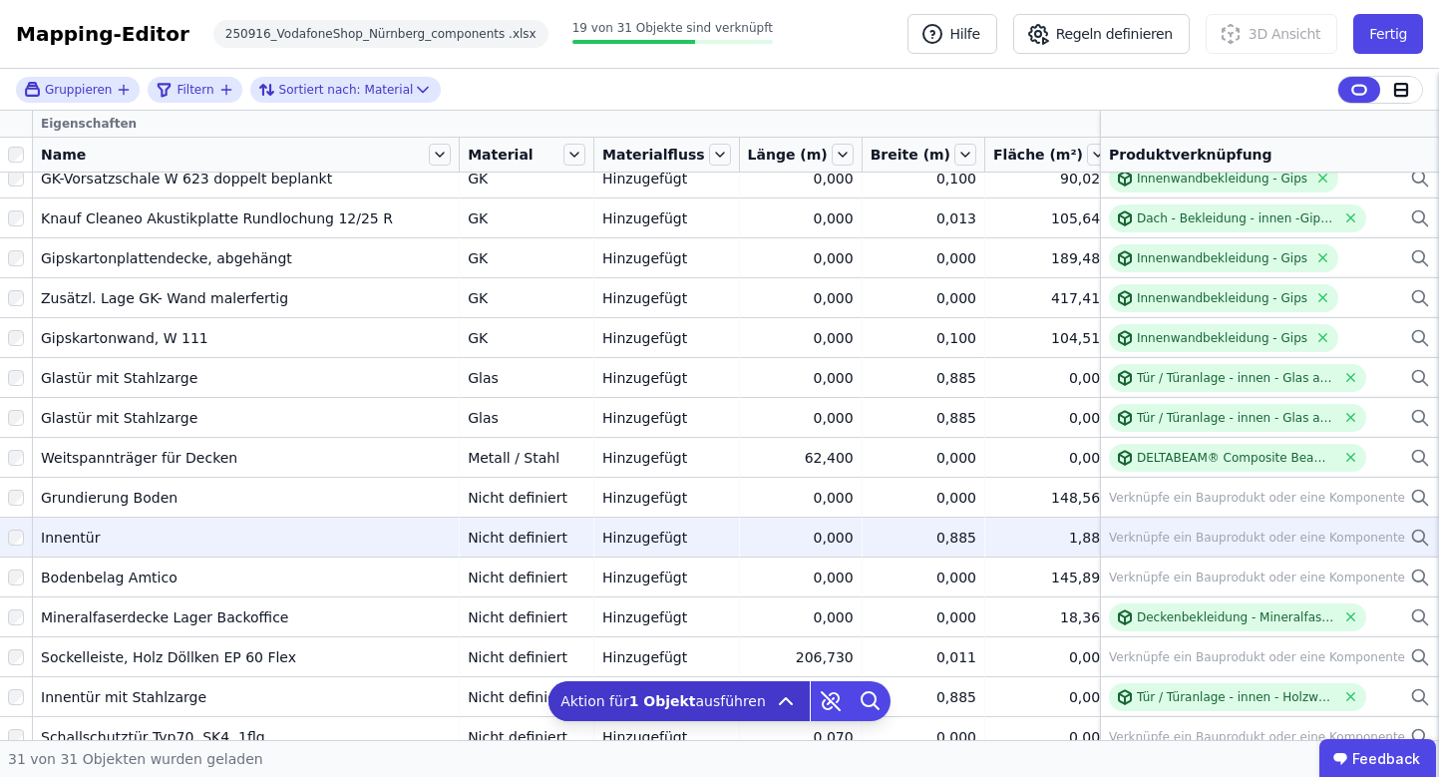
click at [1410, 542] on icon at bounding box center [1420, 538] width 20 height 24
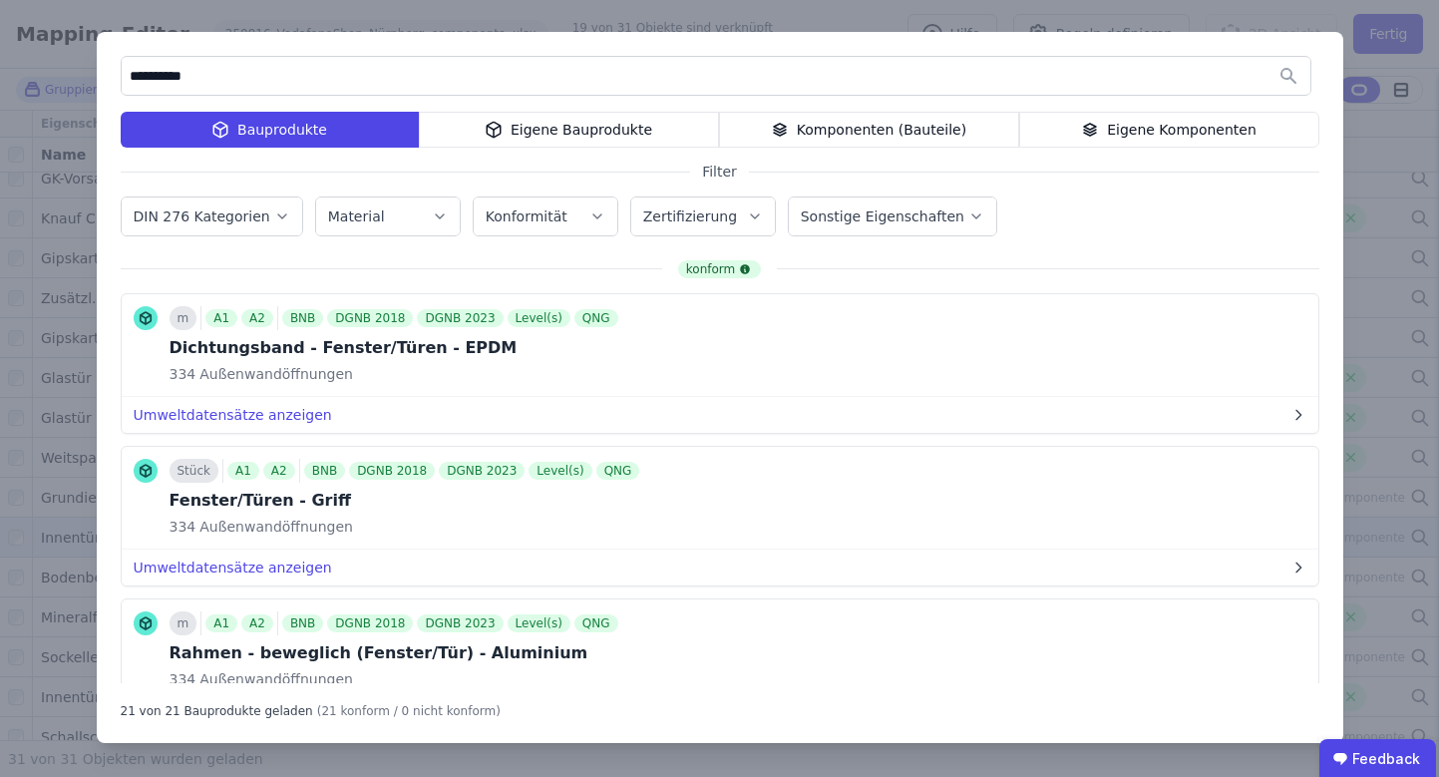
type input "**********"
